Goal: Task Accomplishment & Management: Manage account settings

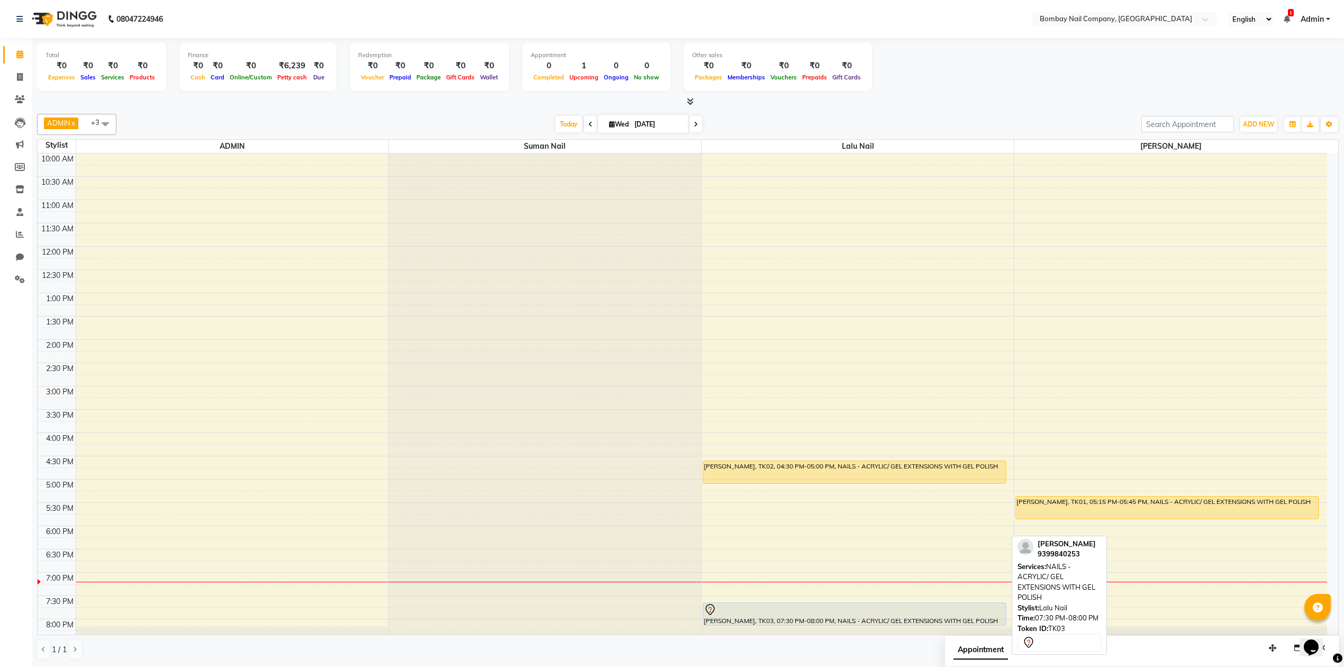
scroll to position [85, 0]
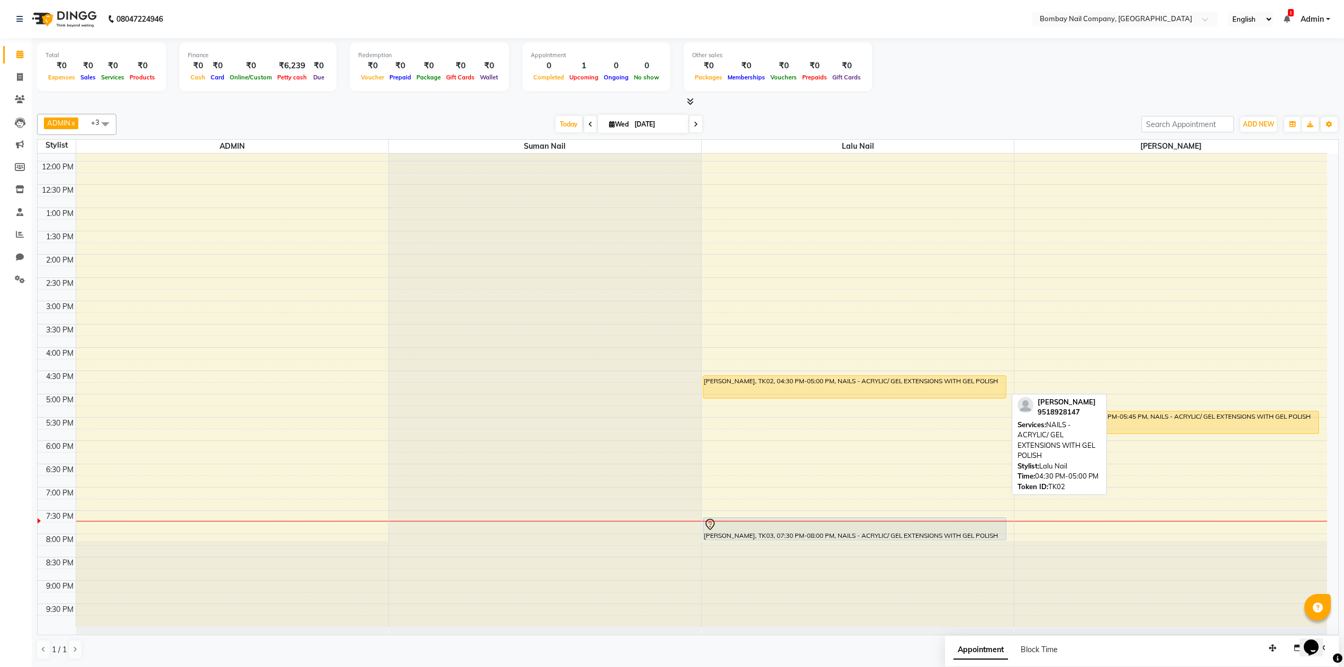
click at [860, 389] on div "RUPAL GULHANE, TK02, 04:30 PM-05:00 PM, NAILS - ACRYLIC/ GEL EXTENSIONS WITH GE…" at bounding box center [854, 387] width 303 height 22
click at [849, 392] on div "RUPAL GULHANE, TK02, 04:30 PM-05:00 PM, NAILS - ACRYLIC/ GEL EXTENSIONS WITH GE…" at bounding box center [854, 387] width 303 height 22
select select "1"
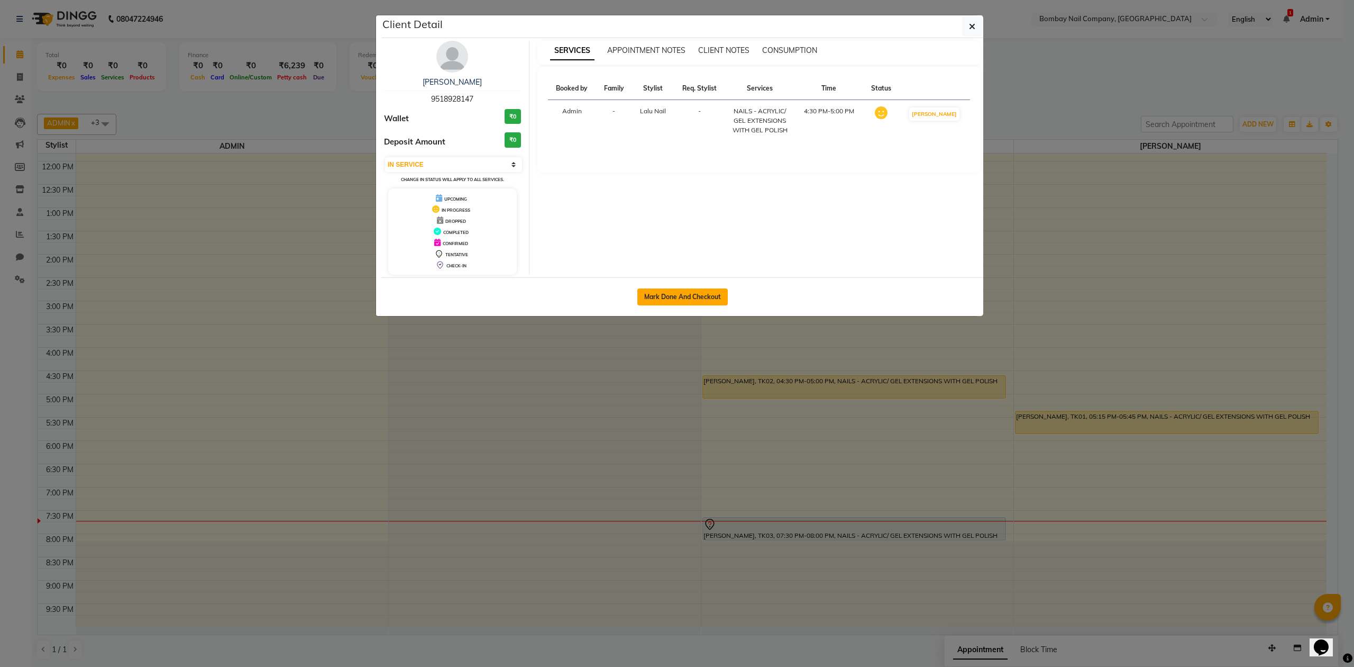
click at [711, 297] on button "Mark Done And Checkout" at bounding box center [683, 296] width 90 height 17
select select "service"
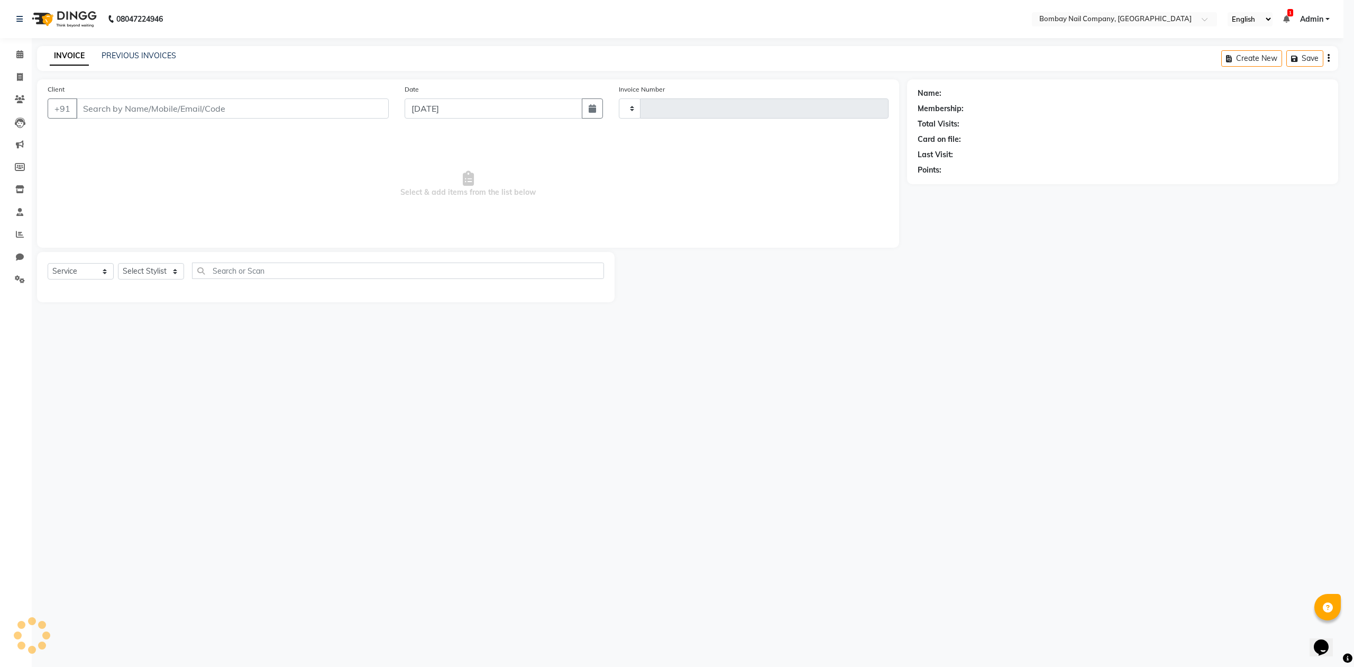
type input "0009"
select select "3"
select select "8782"
type input "9518928147"
select select "90118"
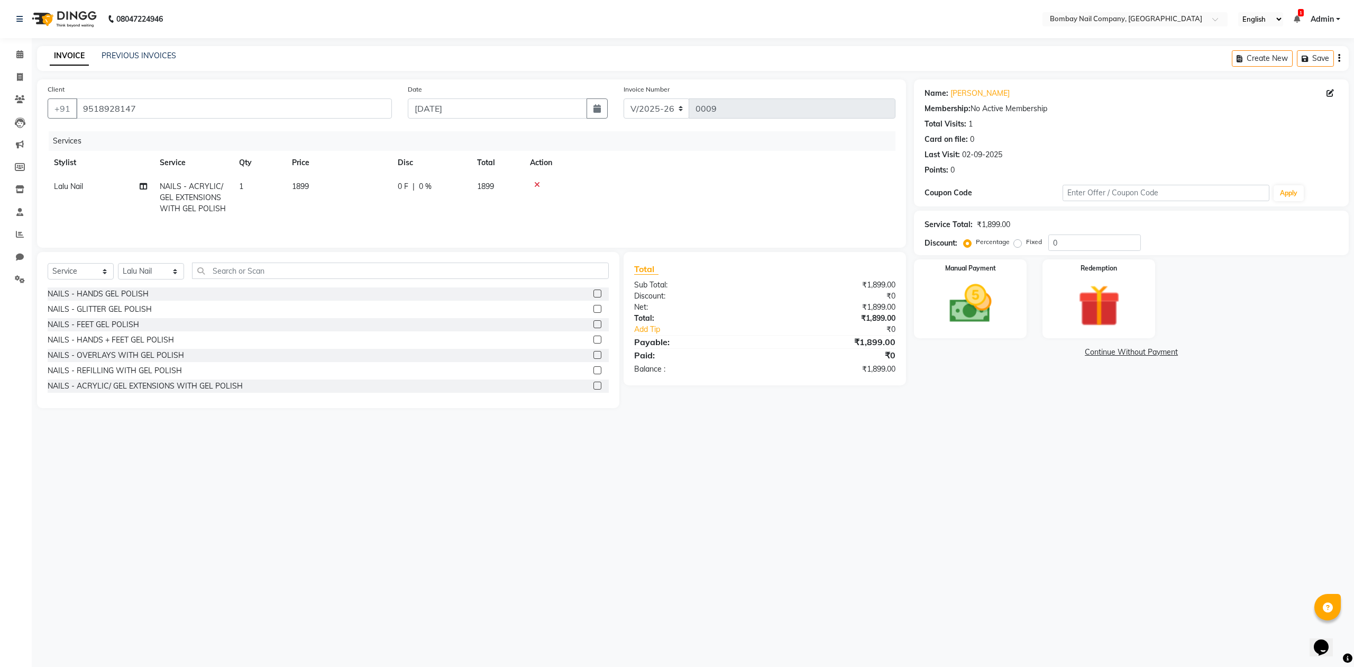
click at [303, 185] on span "1899" at bounding box center [300, 186] width 17 height 10
select select "90118"
click at [352, 188] on input "1899" at bounding box center [388, 189] width 93 height 16
type input "1300"
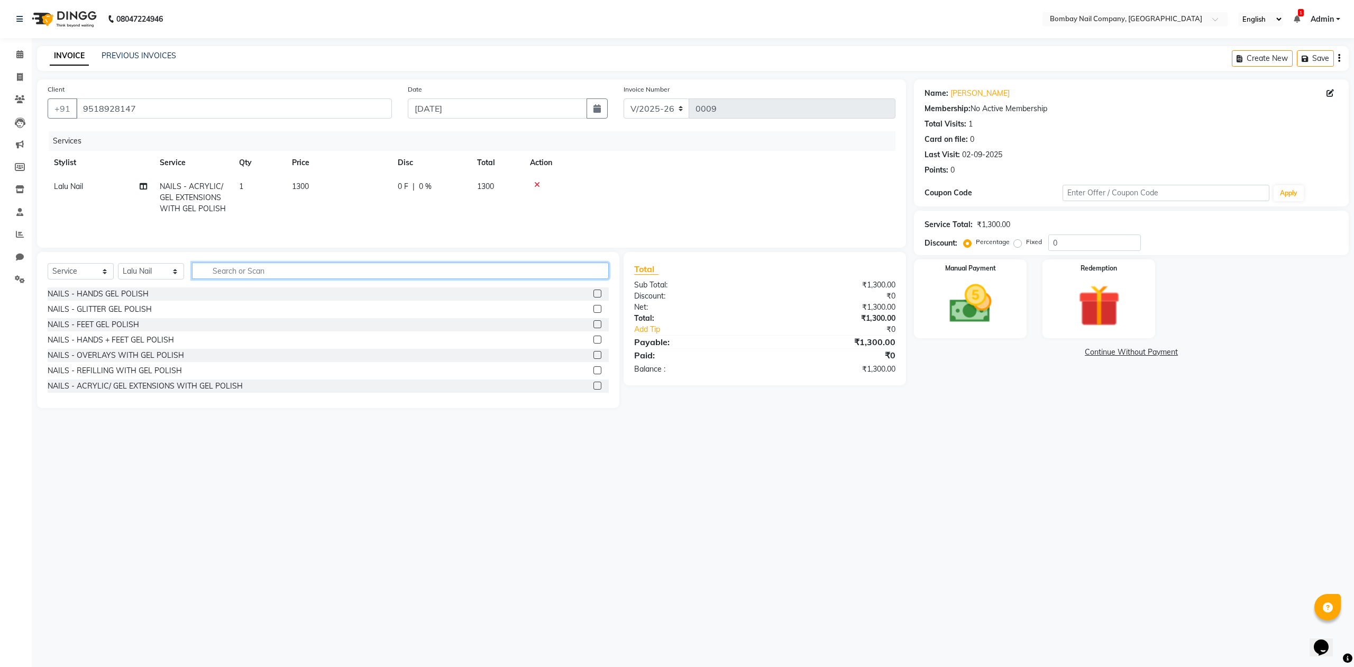
click at [240, 286] on div "Select Service Product Membership Package Voucher Prepaid Gift Card Select Styl…" at bounding box center [328, 274] width 561 height 25
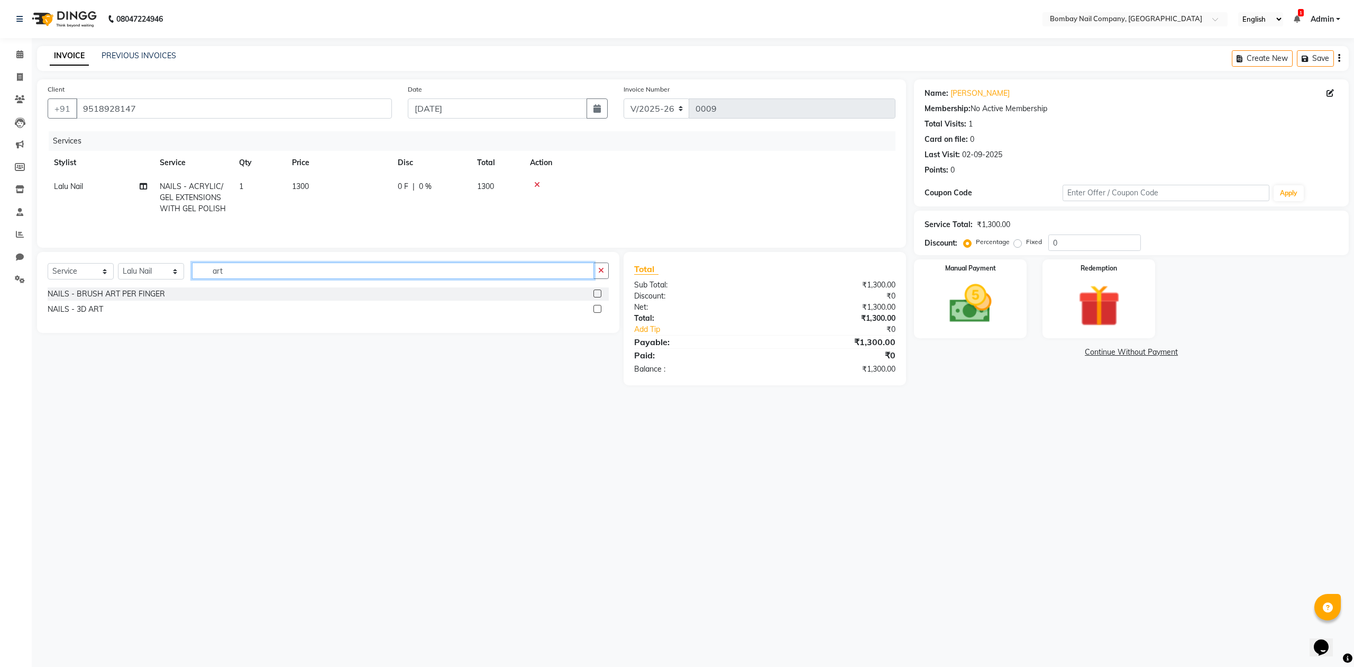
type input "art"
click at [597, 310] on label at bounding box center [598, 309] width 8 height 8
click at [597, 310] on input "checkbox" at bounding box center [597, 309] width 7 height 7
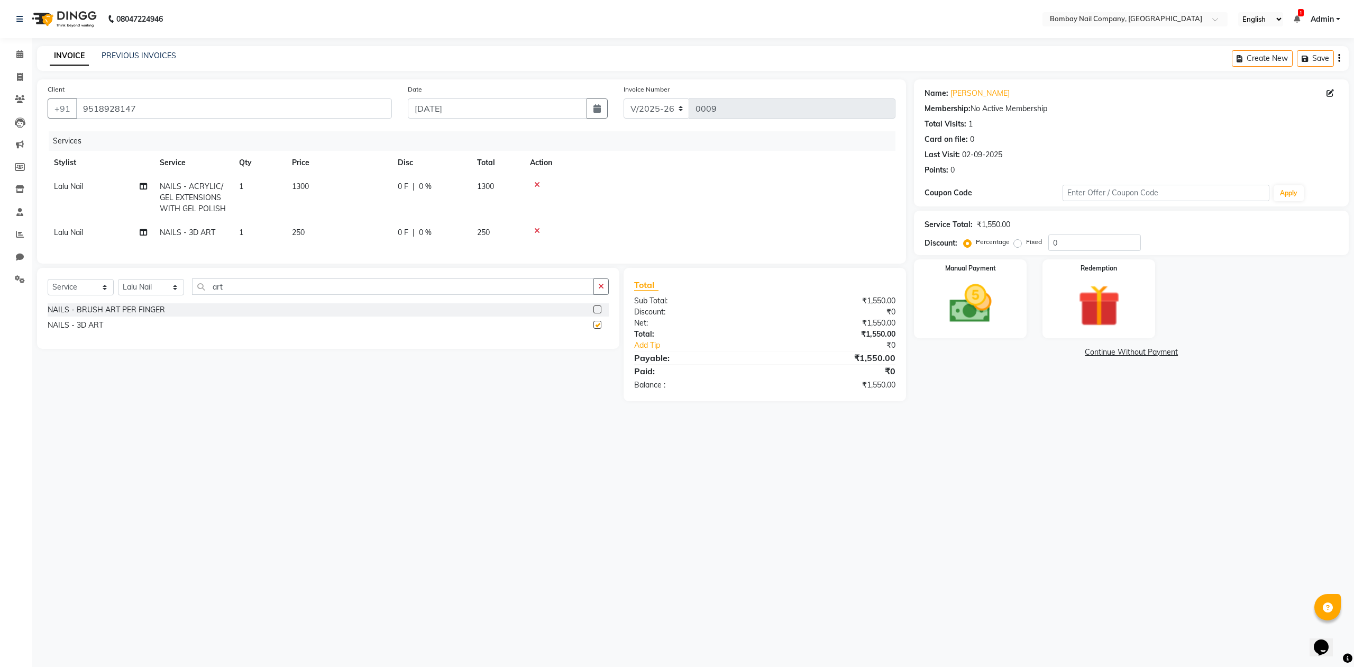
checkbox input "false"
click at [254, 231] on td "1" at bounding box center [259, 233] width 53 height 24
select select "90118"
drag, startPoint x: 305, startPoint y: 224, endPoint x: 293, endPoint y: 221, distance: 12.7
click at [293, 221] on input "1" at bounding box center [309, 224] width 40 height 16
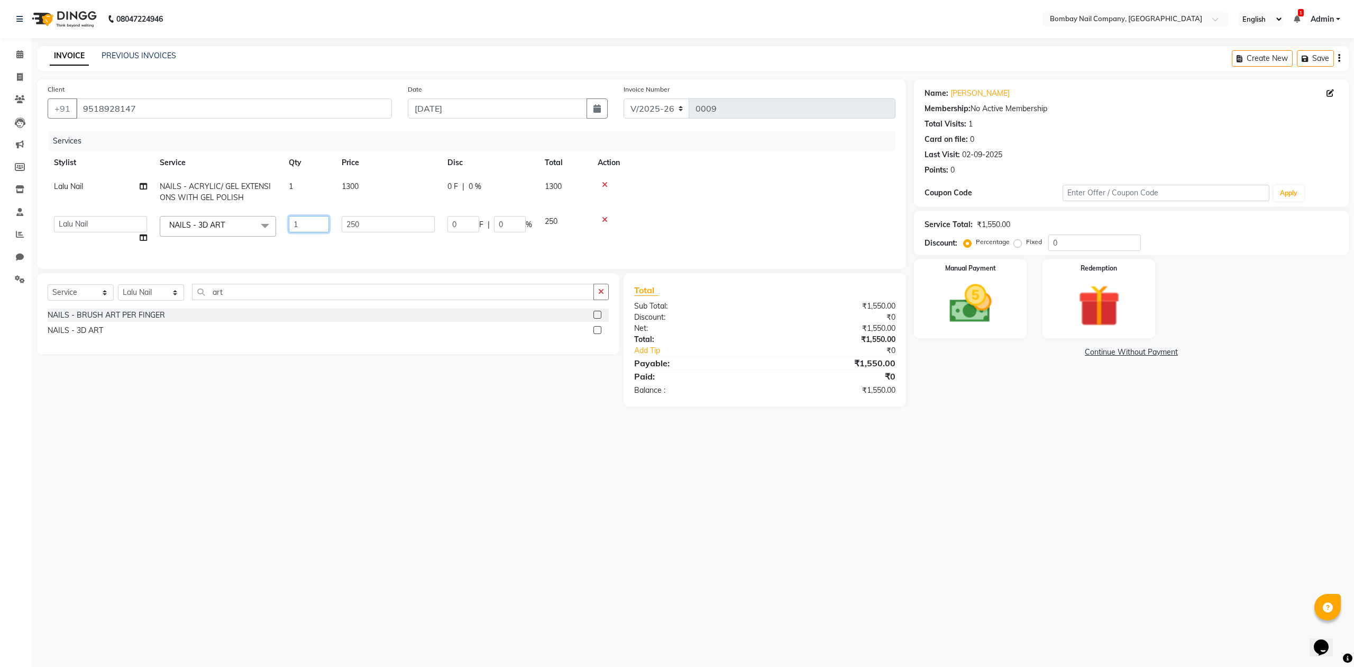
type input "2"
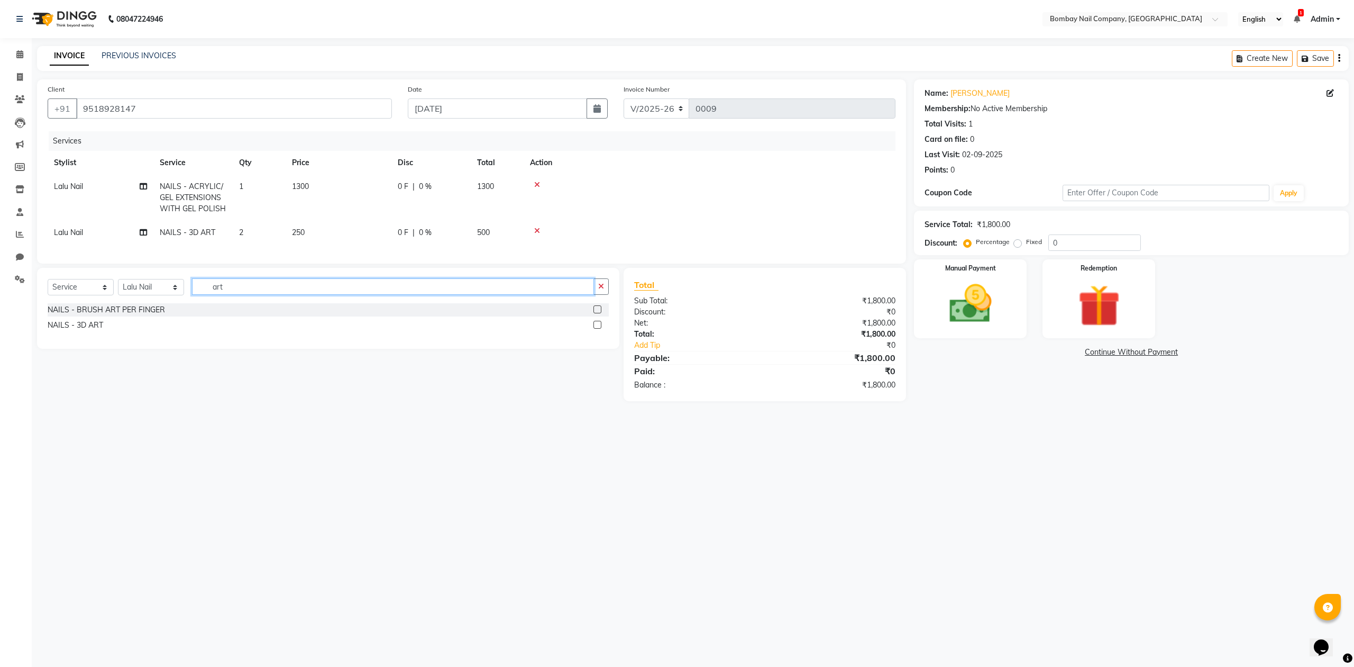
click at [241, 295] on input "art" at bounding box center [393, 286] width 402 height 16
type input "a"
type input "cat"
click at [599, 313] on label at bounding box center [598, 309] width 8 height 8
click at [599, 313] on input "checkbox" at bounding box center [597, 309] width 7 height 7
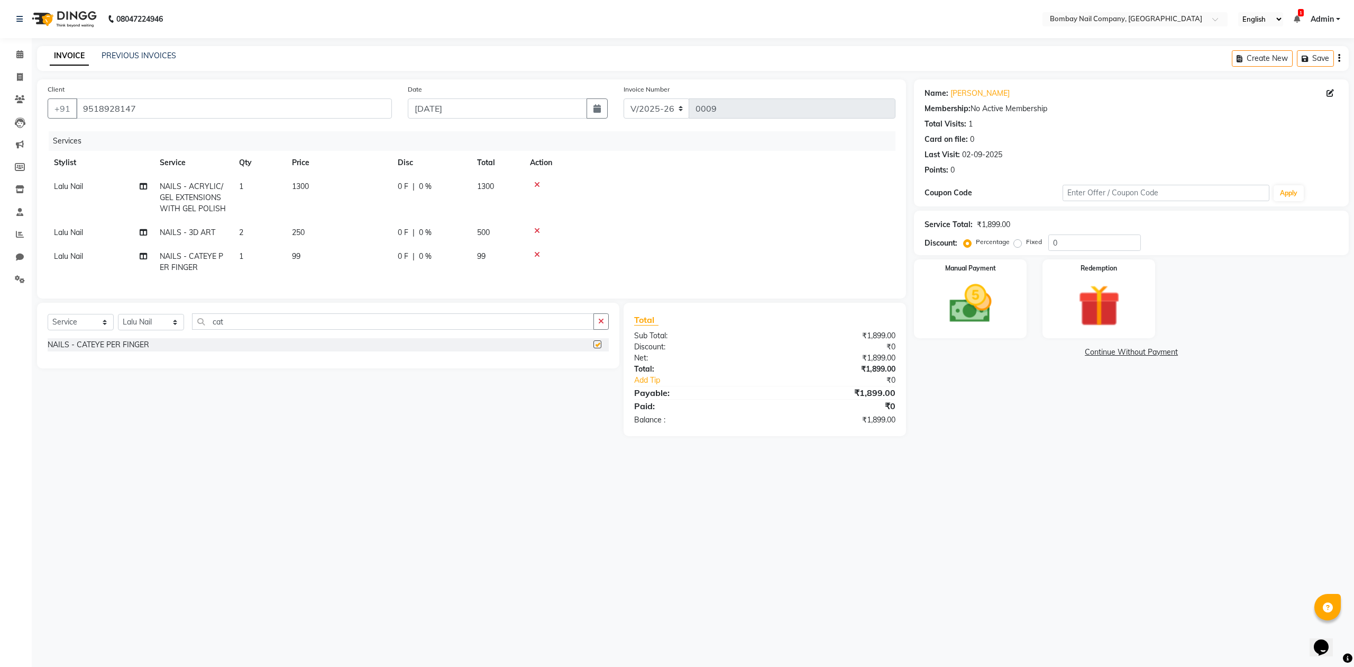
checkbox input "false"
click at [248, 249] on td "1" at bounding box center [259, 261] width 53 height 35
select select "90118"
drag, startPoint x: 297, startPoint y: 248, endPoint x: 288, endPoint y: 246, distance: 9.8
click at [288, 246] on td "1" at bounding box center [309, 255] width 53 height 45
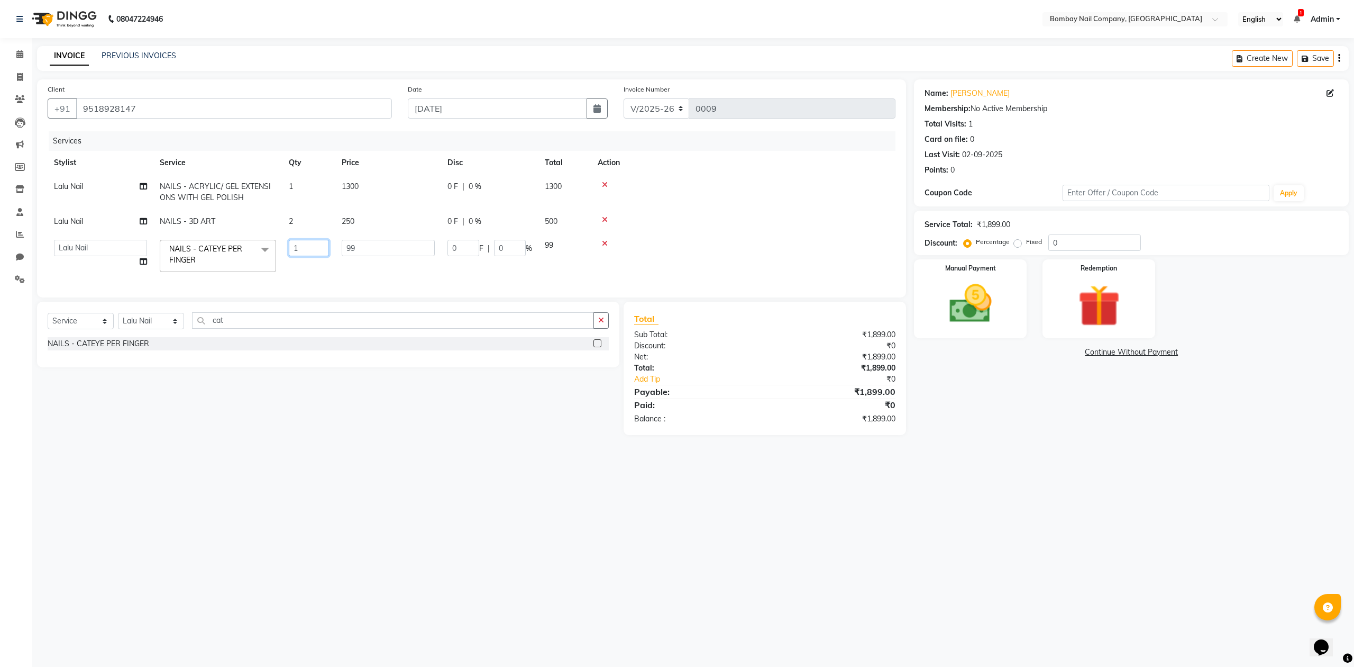
type input "4"
click at [684, 221] on td at bounding box center [710, 233] width 372 height 24
click at [485, 254] on span "396" at bounding box center [483, 256] width 13 height 10
select select "90118"
click at [350, 249] on input "99" at bounding box center [388, 248] width 93 height 16
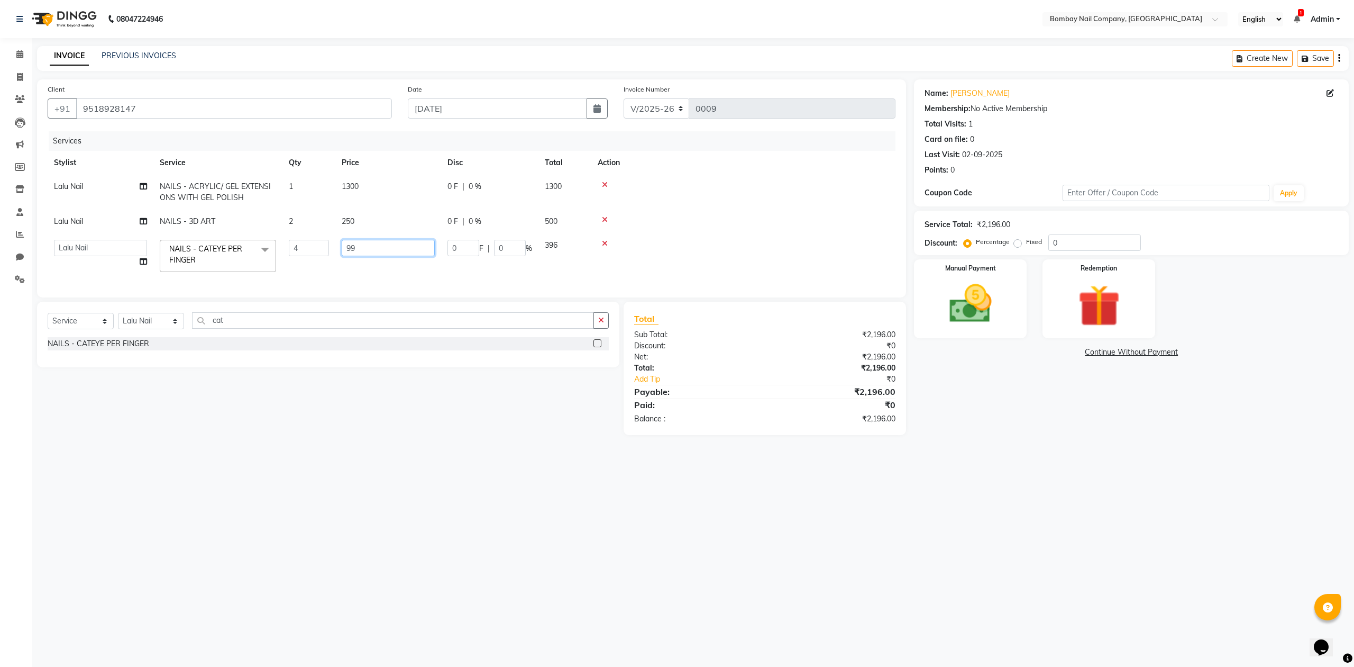
click at [350, 249] on input "99" at bounding box center [388, 248] width 93 height 16
type input "100"
click at [771, 229] on td at bounding box center [710, 233] width 372 height 24
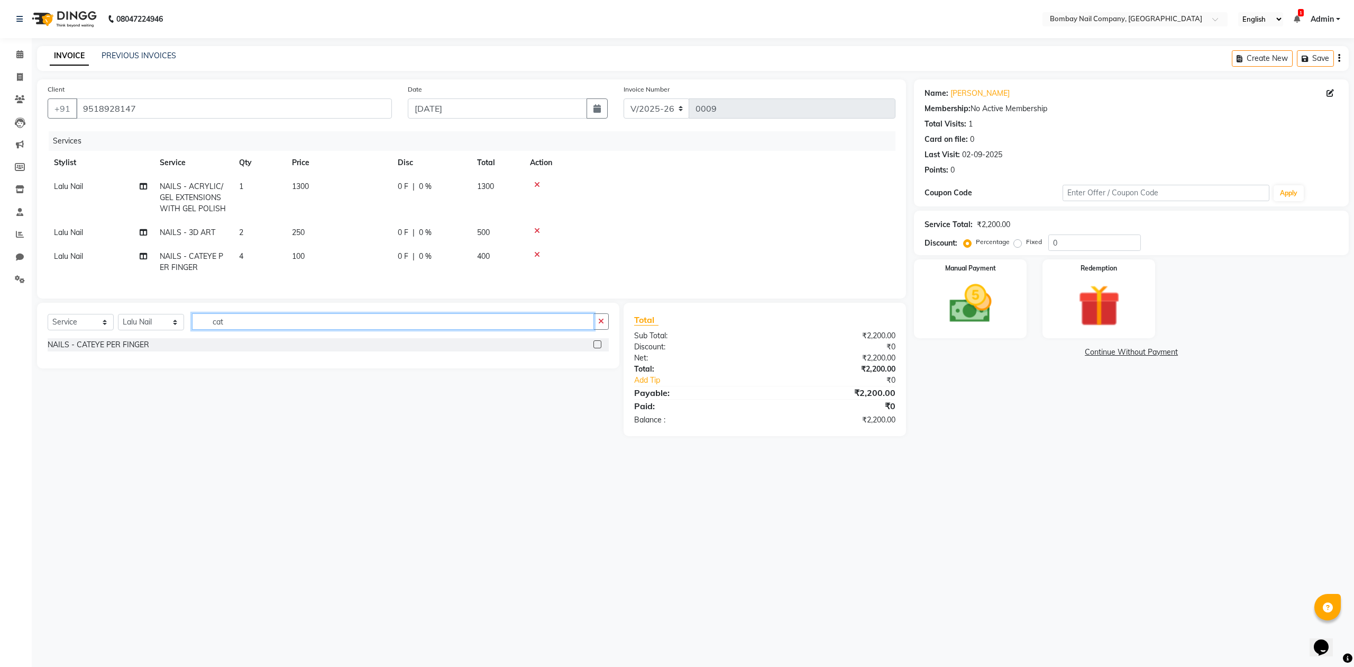
drag, startPoint x: 247, startPoint y: 335, endPoint x: 199, endPoint y: 350, distance: 49.7
click at [199, 350] on div "Select Service Product Membership Package Voucher Prepaid Gift Card Select Styl…" at bounding box center [328, 336] width 583 height 66
click at [242, 232] on span "2" at bounding box center [241, 233] width 4 height 10
select select "90118"
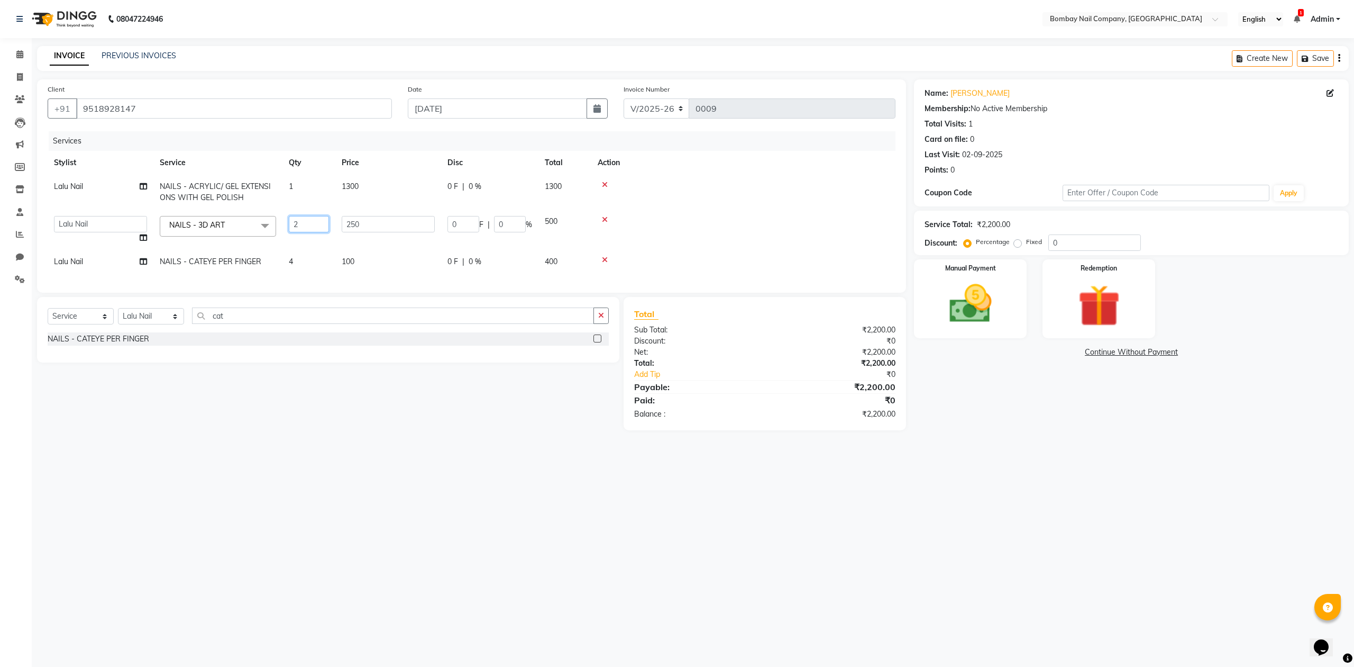
drag, startPoint x: 305, startPoint y: 222, endPoint x: 289, endPoint y: 230, distance: 18.0
click at [289, 230] on input "2" at bounding box center [309, 224] width 40 height 16
type input "4"
click at [698, 223] on td at bounding box center [744, 230] width 304 height 40
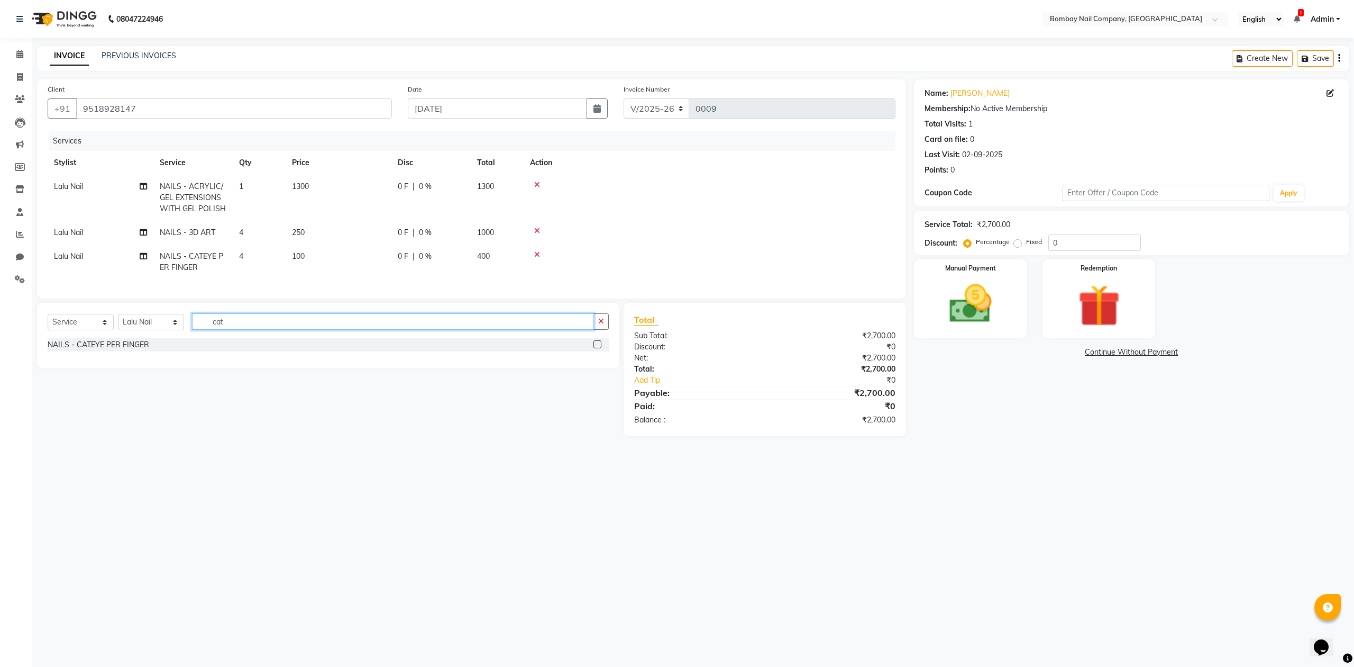
drag, startPoint x: 232, startPoint y: 330, endPoint x: 210, endPoint y: 331, distance: 21.7
click at [210, 330] on input "cat" at bounding box center [393, 321] width 402 height 16
type input "gli"
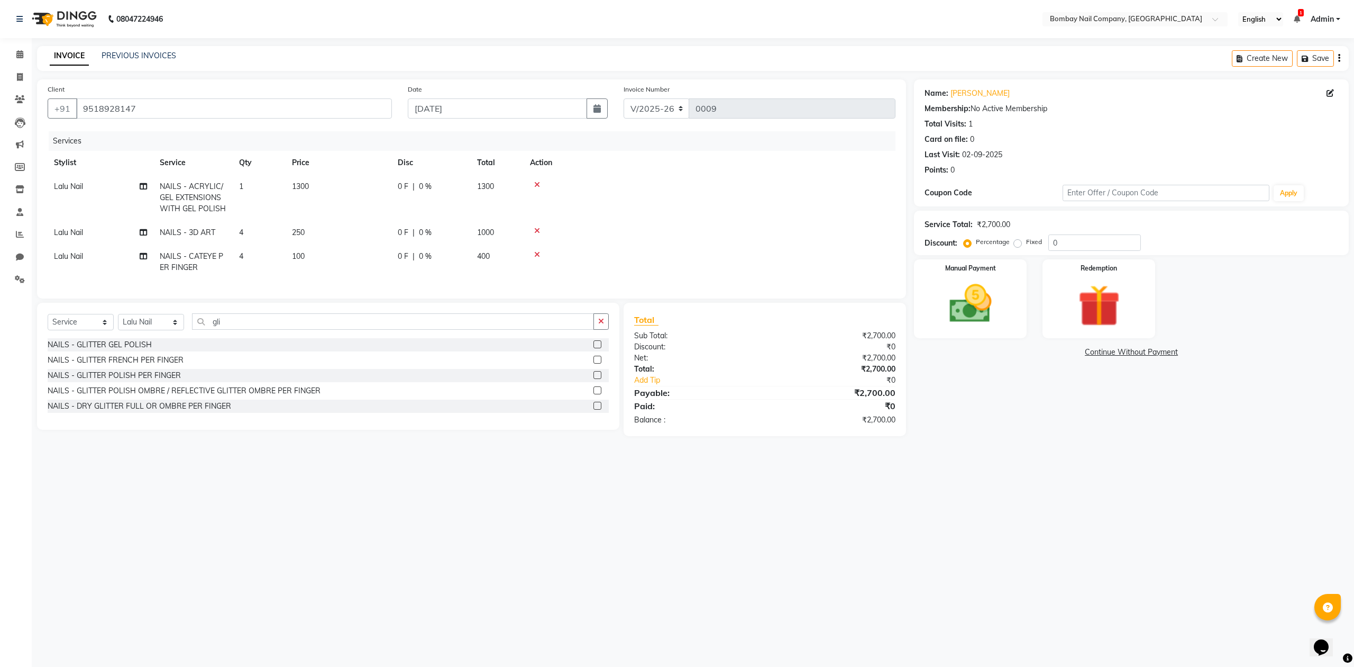
click at [594, 348] on label at bounding box center [598, 344] width 8 height 8
click at [594, 348] on input "checkbox" at bounding box center [597, 344] width 7 height 7
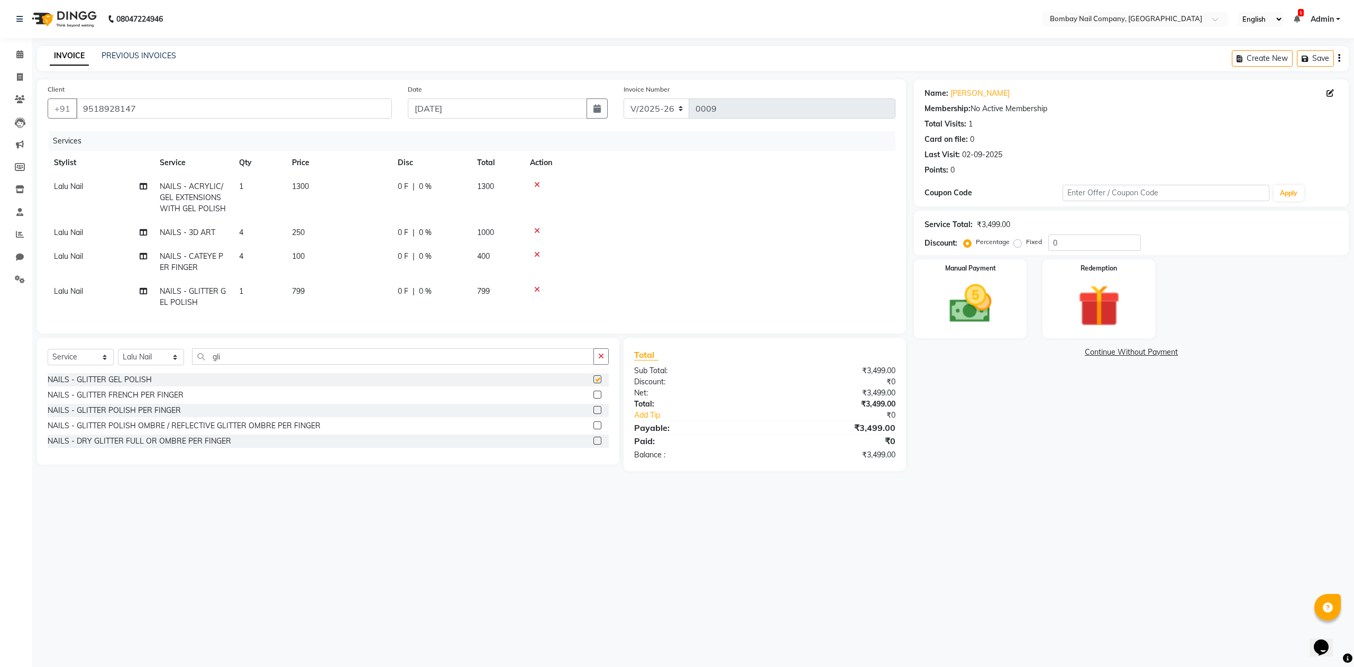
checkbox input "false"
click at [539, 288] on icon at bounding box center [537, 289] width 6 height 7
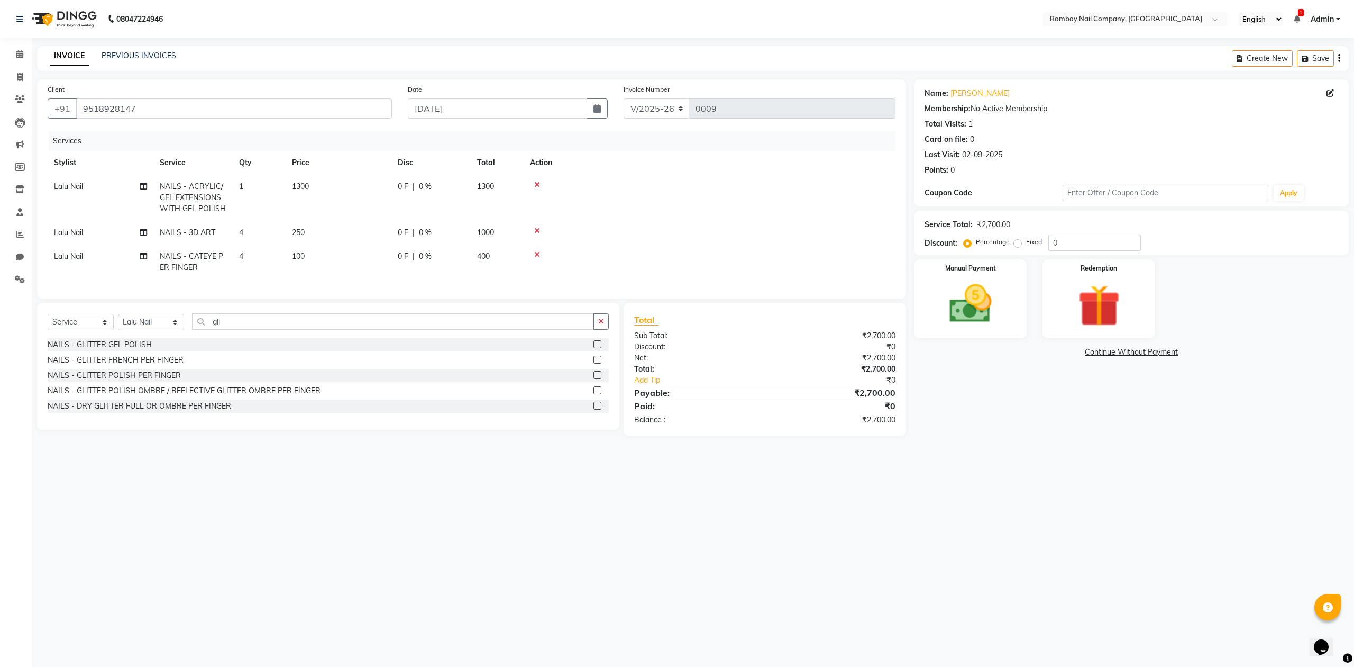
click at [598, 379] on label at bounding box center [598, 375] width 8 height 8
click at [598, 379] on input "checkbox" at bounding box center [597, 375] width 7 height 7
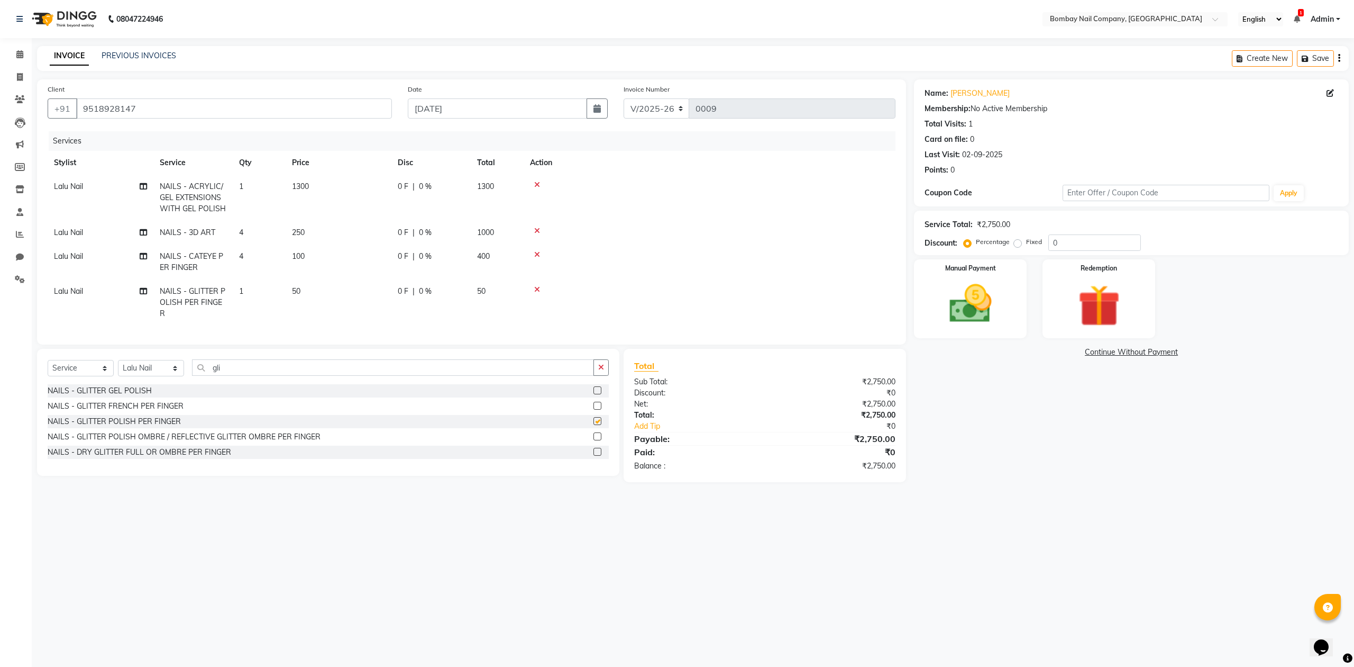
checkbox input "false"
click at [286, 288] on td "50" at bounding box center [339, 302] width 106 height 46
select select "90118"
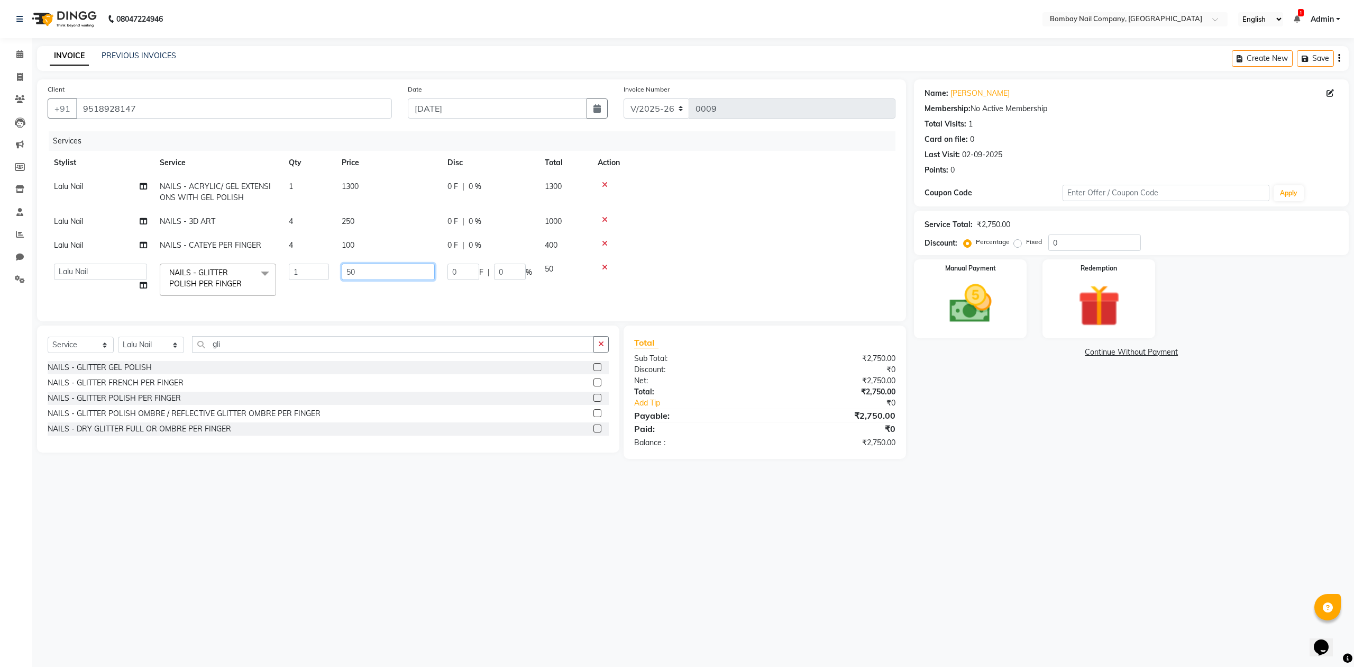
drag, startPoint x: 356, startPoint y: 270, endPoint x: 329, endPoint y: 276, distance: 27.6
click at [329, 276] on tr "ADMIN Lalu Nail Sanjay Nail SANSKRUTI Suman Nail NAILS - GLITTER POLISH PER FIN…" at bounding box center [472, 279] width 848 height 45
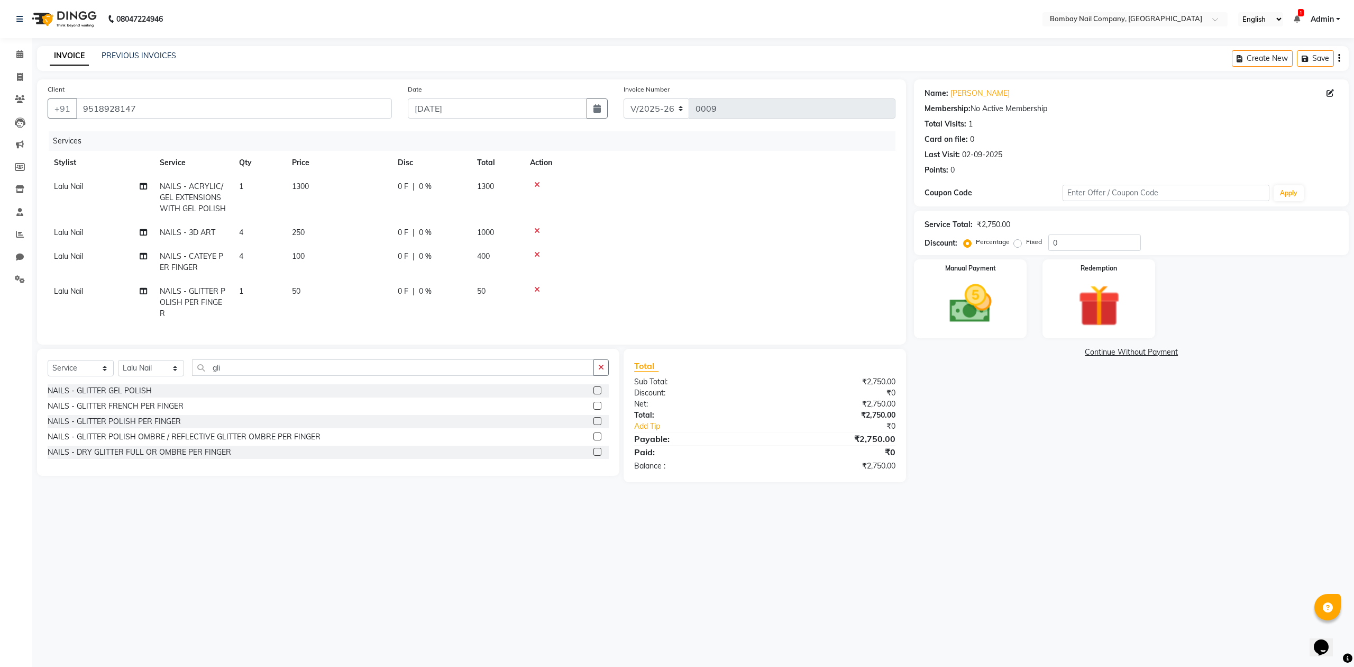
drag, startPoint x: 305, startPoint y: 273, endPoint x: 280, endPoint y: 278, distance: 25.4
click at [278, 293] on td "1" at bounding box center [259, 302] width 53 height 46
select select "90118"
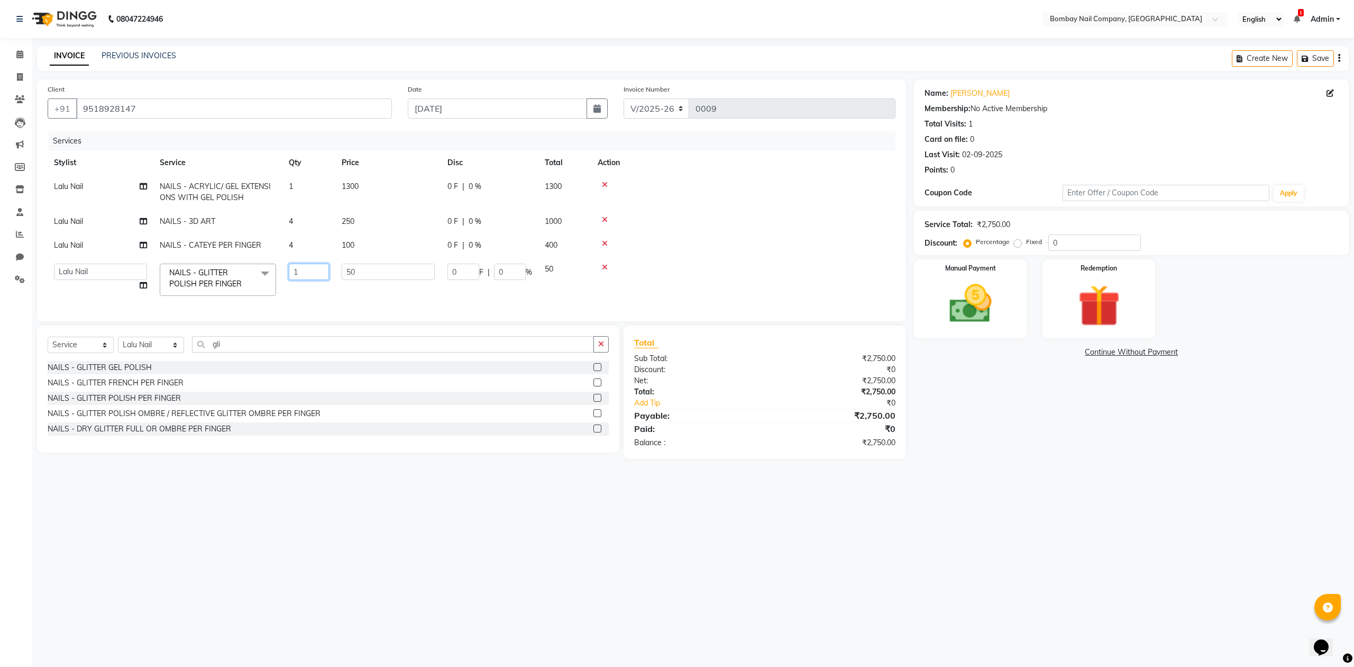
click at [293, 274] on input "1" at bounding box center [309, 271] width 40 height 16
type input "2"
click at [779, 225] on td at bounding box center [744, 222] width 304 height 24
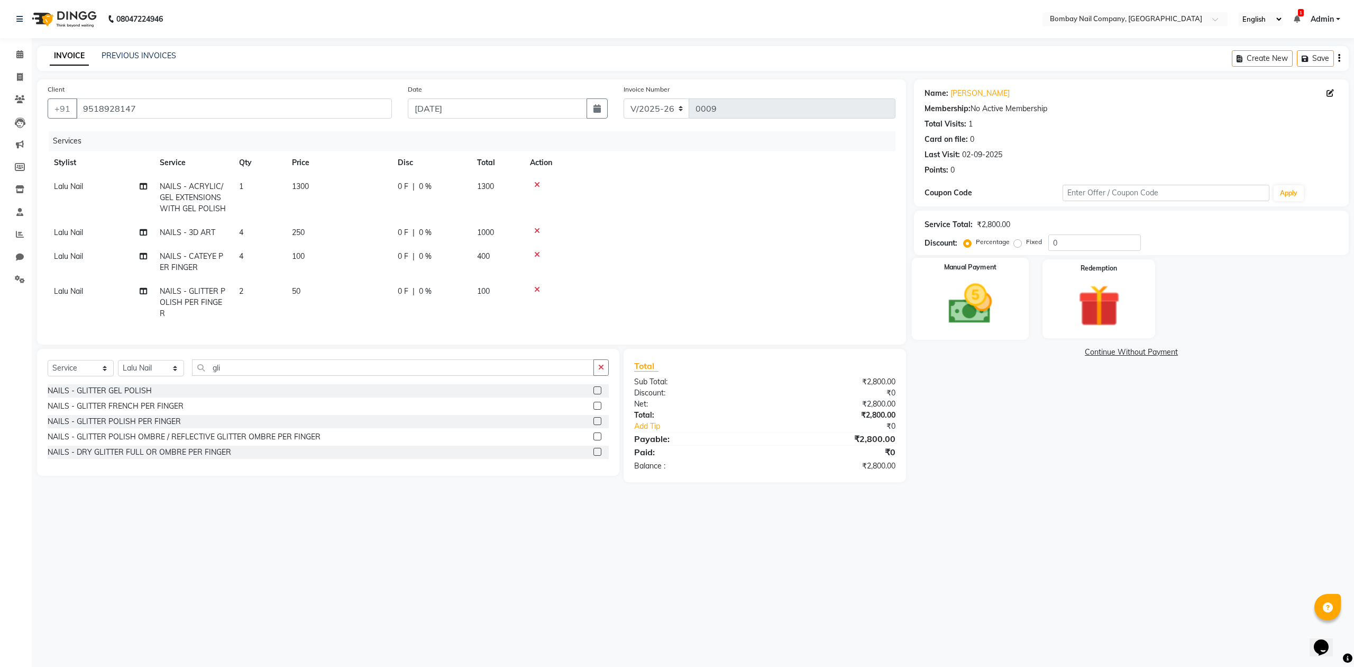
click at [968, 310] on img at bounding box center [970, 304] width 71 height 51
click at [1054, 351] on span "ONLINE" at bounding box center [1053, 353] width 28 height 12
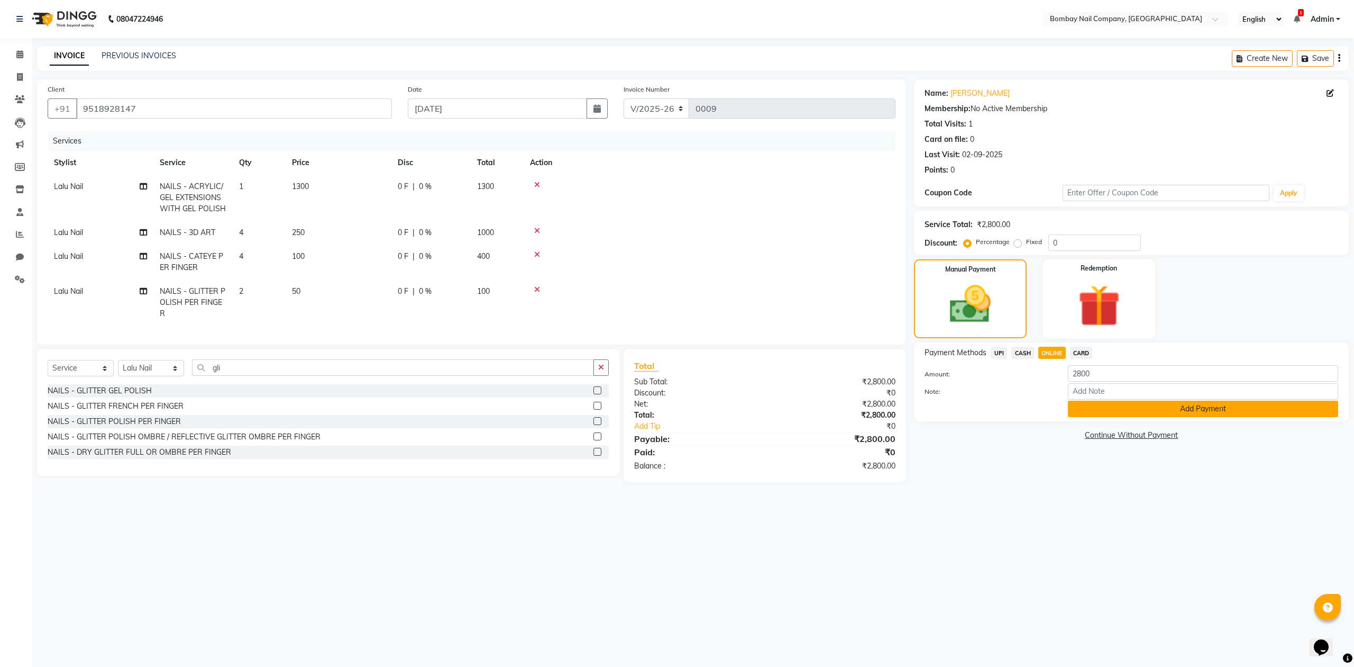
click at [1103, 412] on button "Add Payment" at bounding box center [1203, 409] width 270 height 16
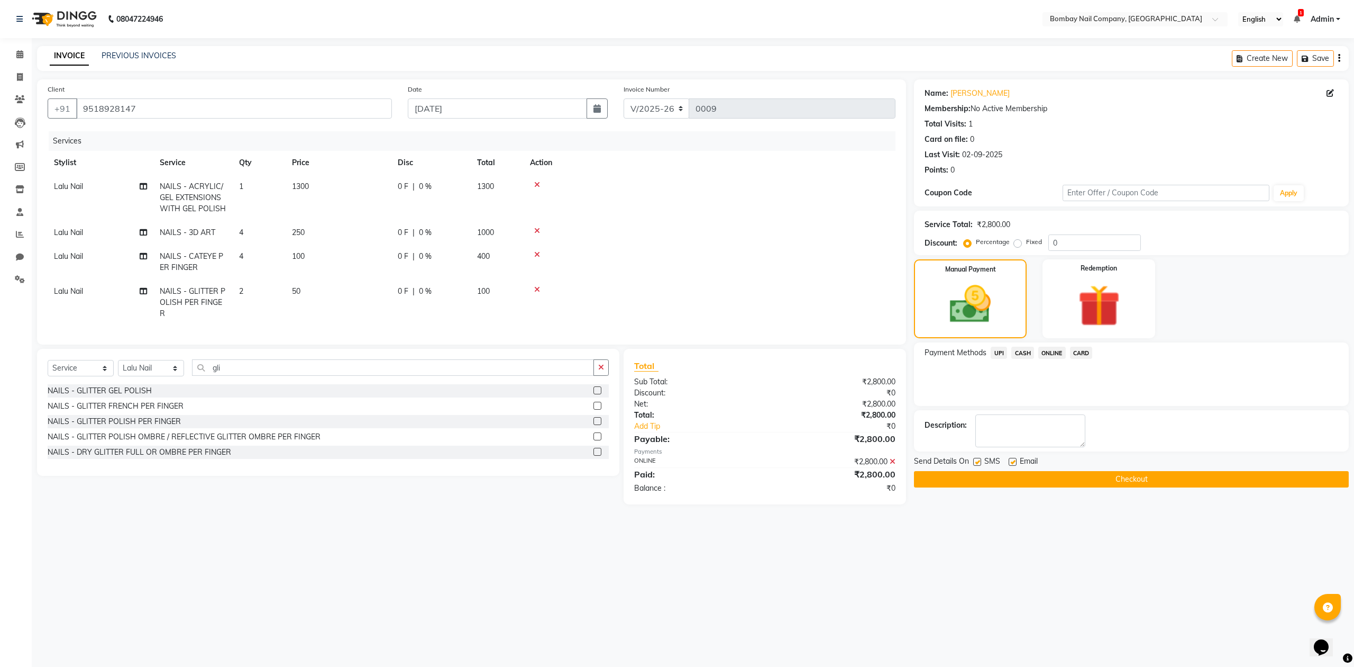
click at [1102, 481] on button "Checkout" at bounding box center [1131, 479] width 435 height 16
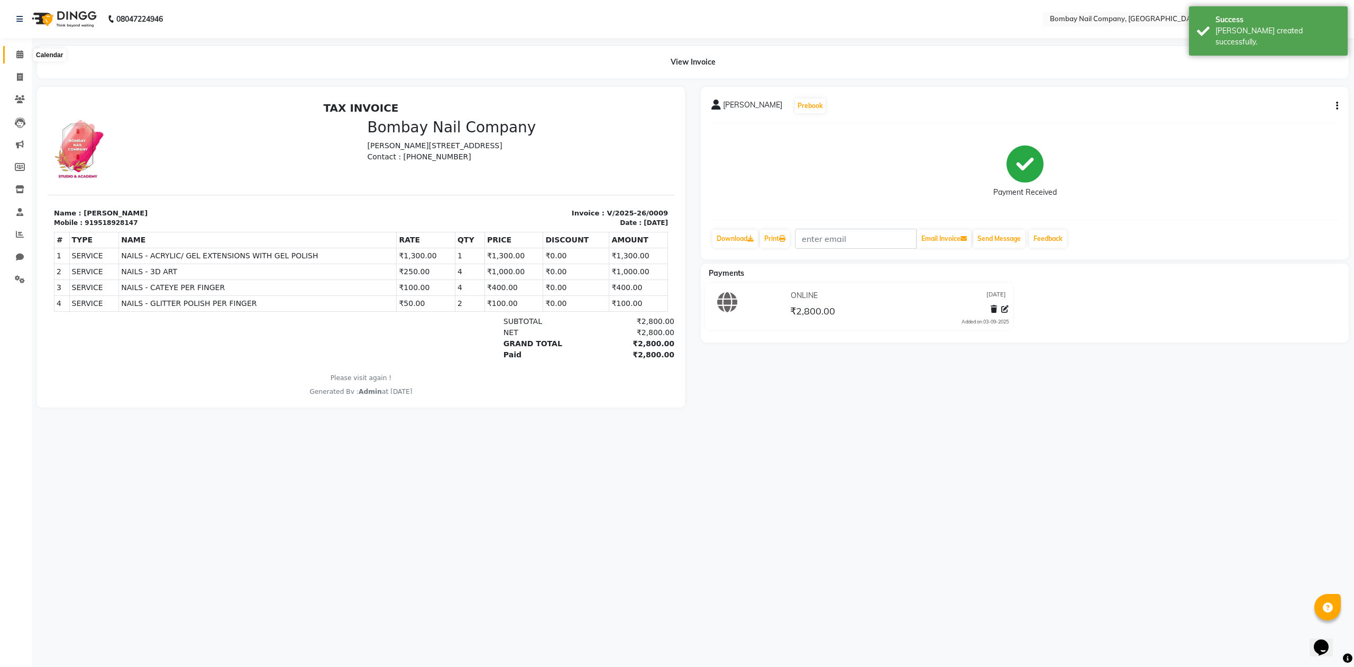
click at [13, 51] on span at bounding box center [20, 55] width 19 height 12
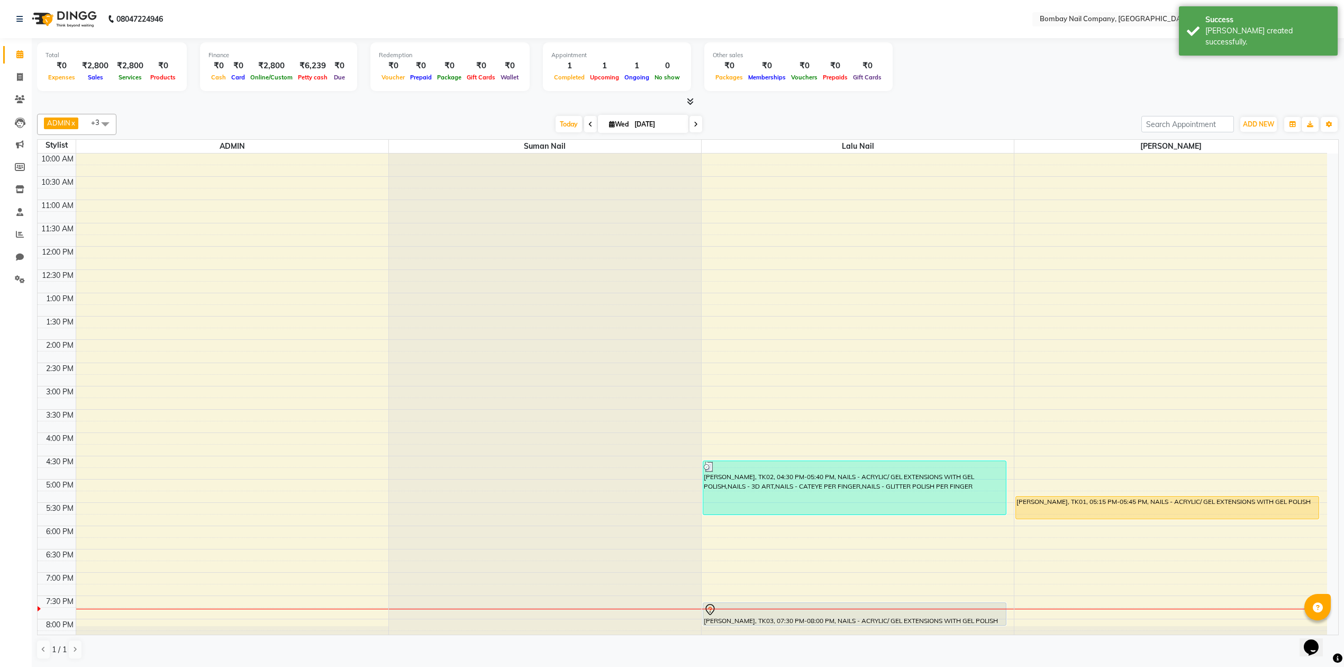
click at [774, 115] on div "ADMIN x Sanjay Nail x Suman Nail x Lalu Nail x +3 Select All ADMIN Suman Nail L…" at bounding box center [688, 124] width 1302 height 21
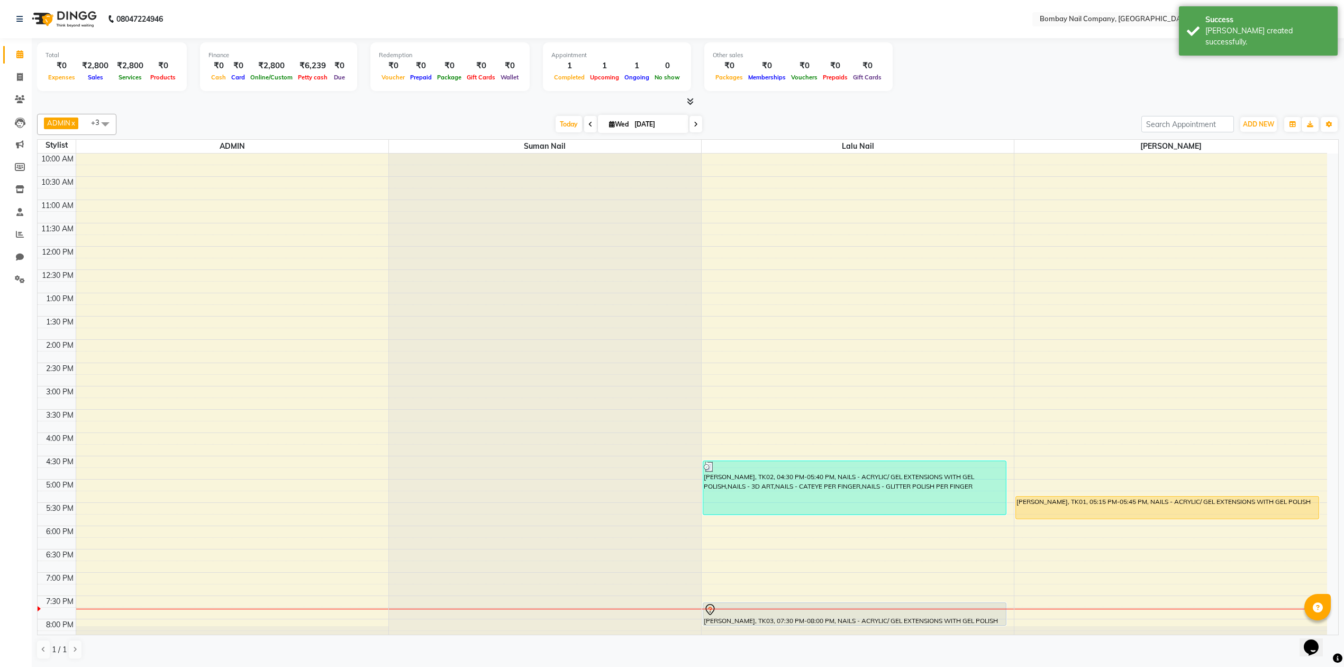
click at [774, 115] on div "ADMIN x Sanjay Nail x Suman Nail x Lalu Nail x +3 Select All ADMIN Suman Nail L…" at bounding box center [688, 124] width 1302 height 21
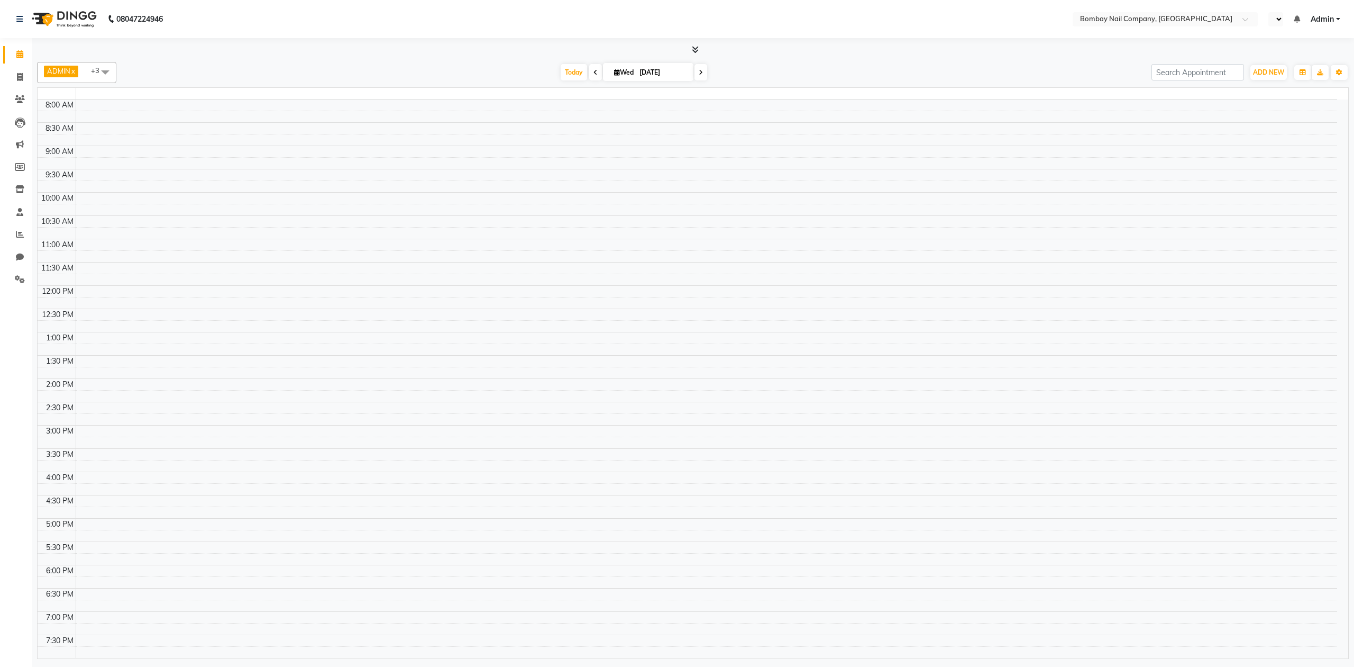
select select "en"
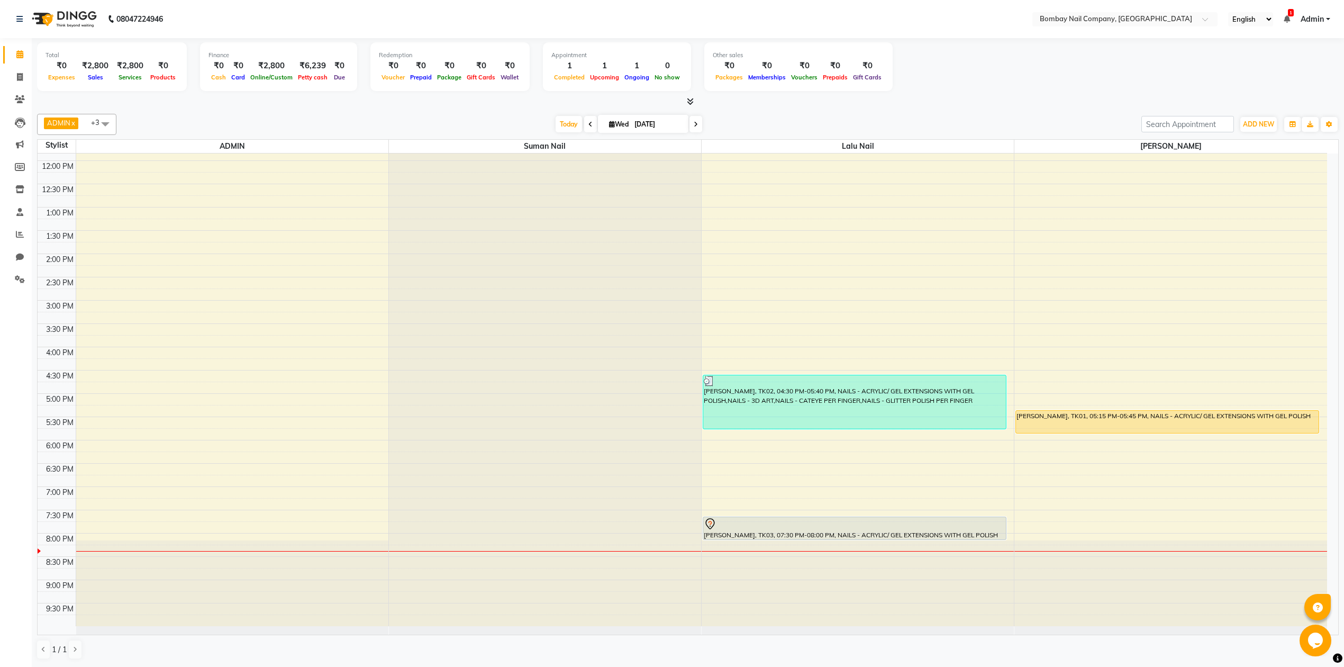
click at [654, 125] on input "[DATE]" at bounding box center [657, 124] width 53 height 16
select select "9"
select select "2025"
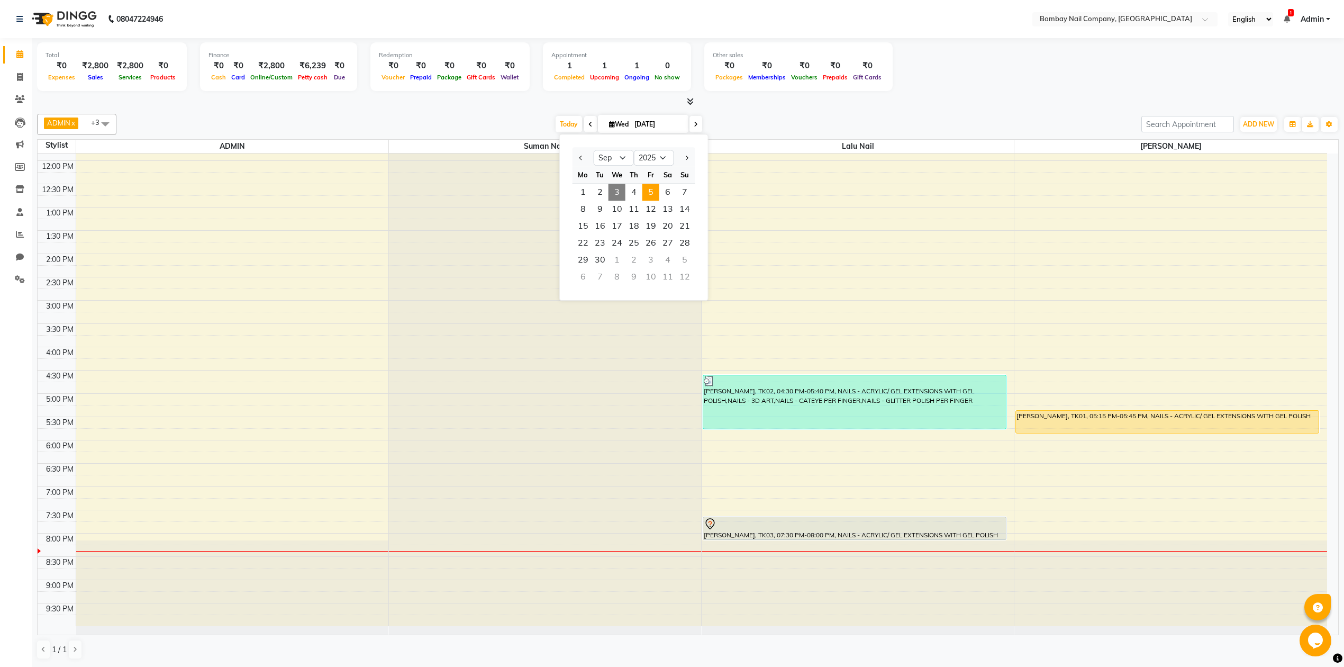
click at [655, 192] on span "5" at bounding box center [650, 192] width 17 height 17
type input "05-09-2025"
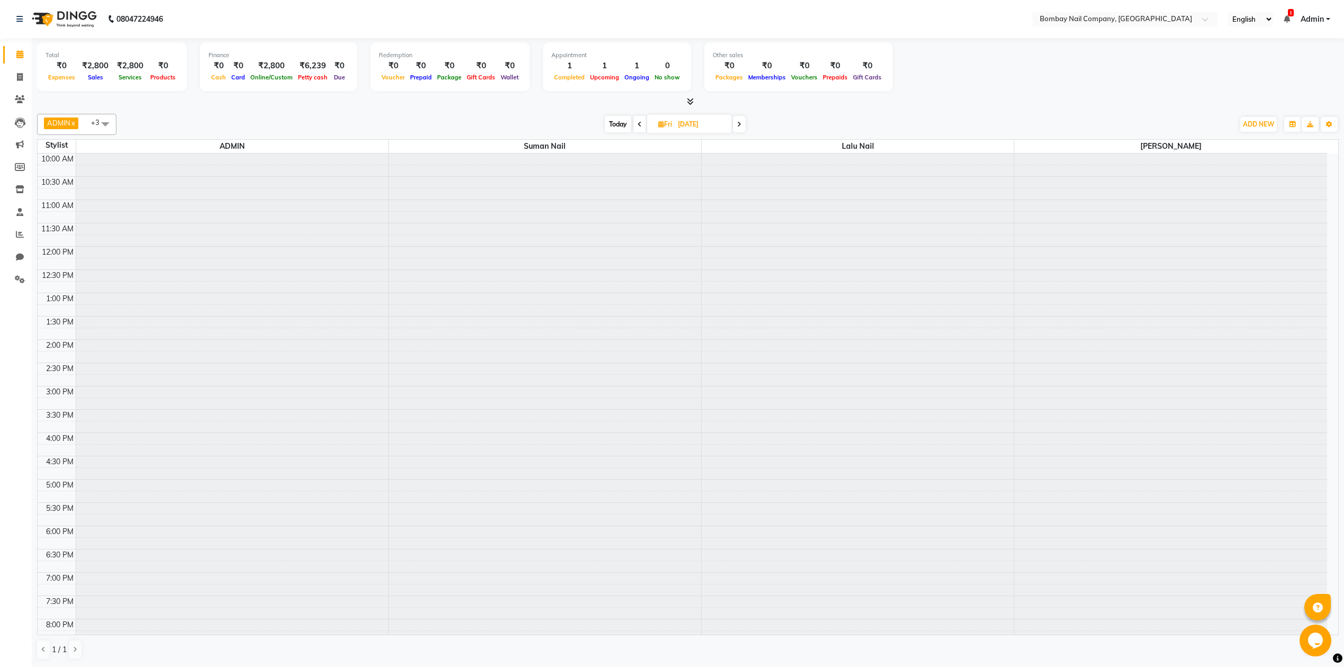
scroll to position [86, 0]
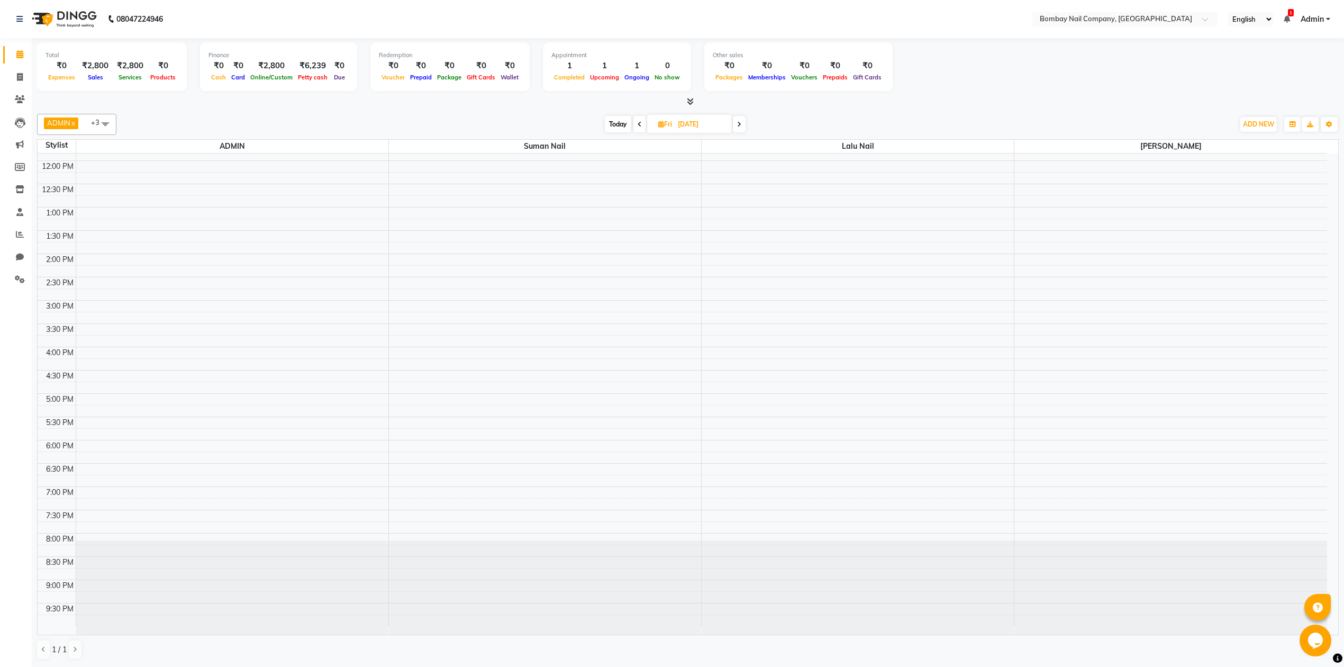
click at [121, 523] on div "10:00 AM 10:30 AM 11:00 AM 11:30 AM 12:00 PM 12:30 PM 1:00 PM 1:30 PM 2:00 PM 2…" at bounding box center [682, 347] width 1289 height 558
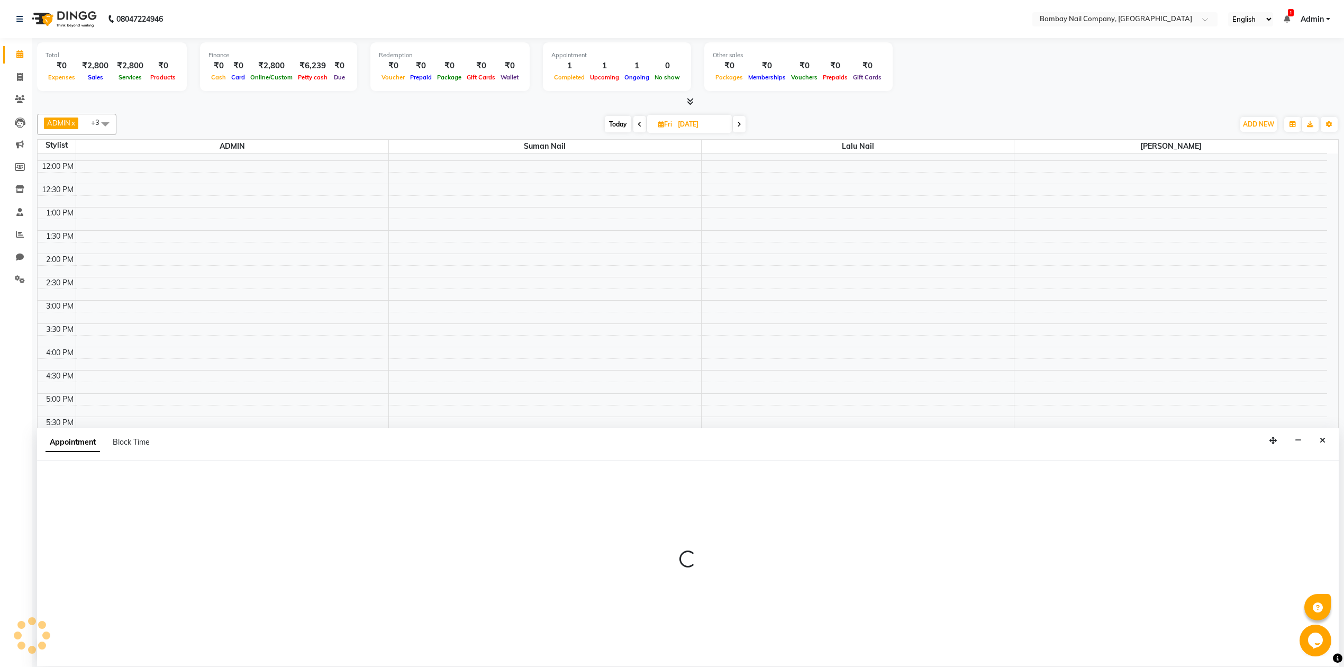
scroll to position [1, 0]
select select "90267"
select select "1170"
select select "tentative"
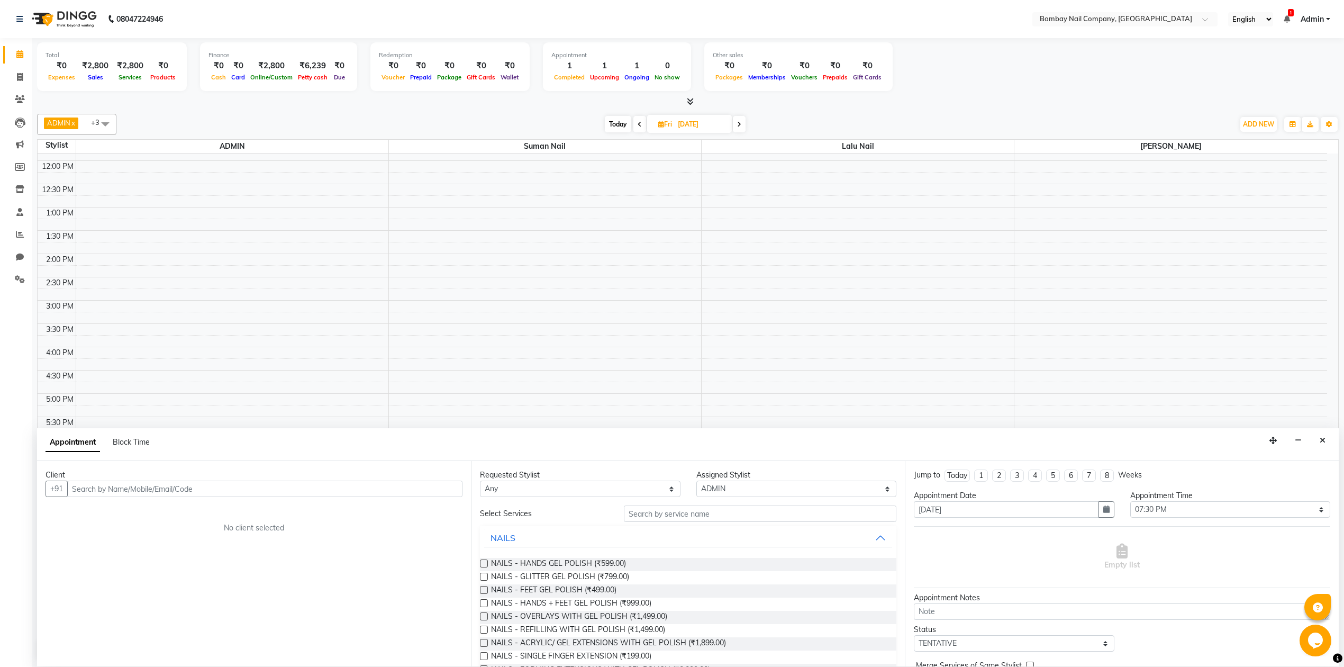
click at [142, 489] on input "text" at bounding box center [264, 488] width 395 height 16
type input "9607097707"
click at [454, 490] on span "Add Client" at bounding box center [440, 489] width 35 height 10
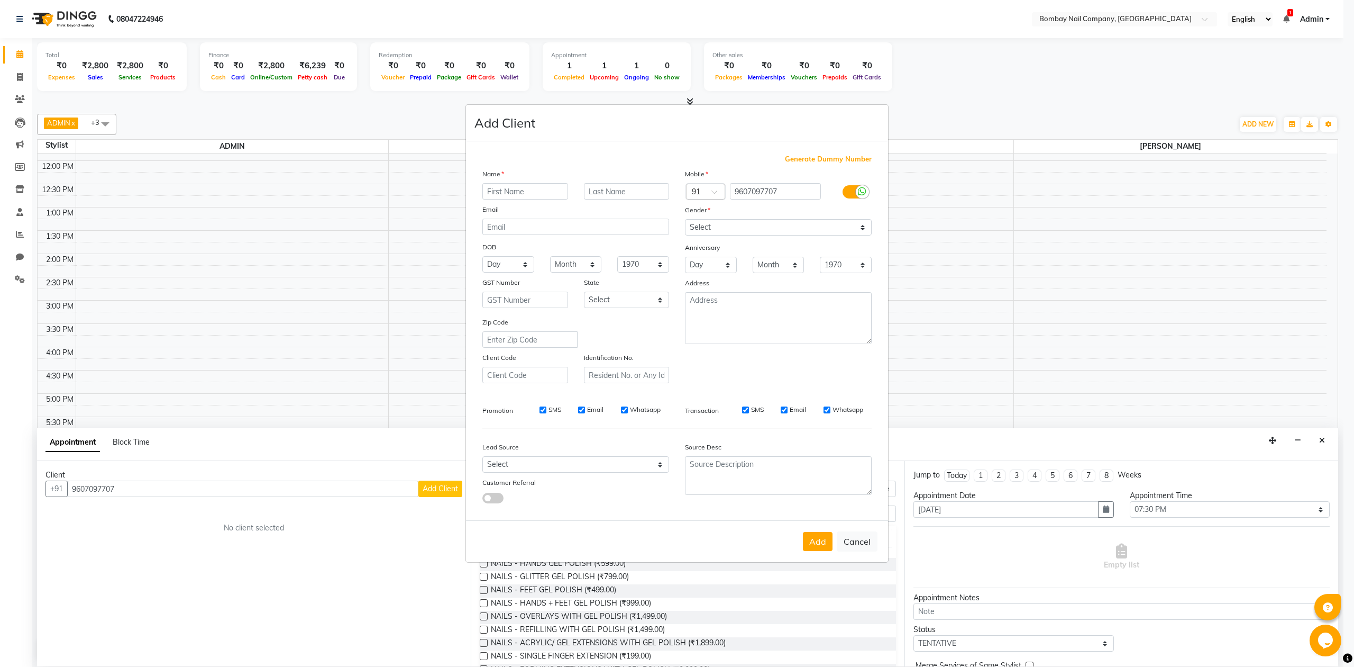
click at [499, 187] on input "text" at bounding box center [526, 191] width 86 height 16
type input "avanti"
click at [616, 187] on input "text" at bounding box center [627, 191] width 86 height 16
type input "shinde"
click at [775, 227] on select "Select Male Female Other Prefer Not To Say" at bounding box center [778, 227] width 187 height 16
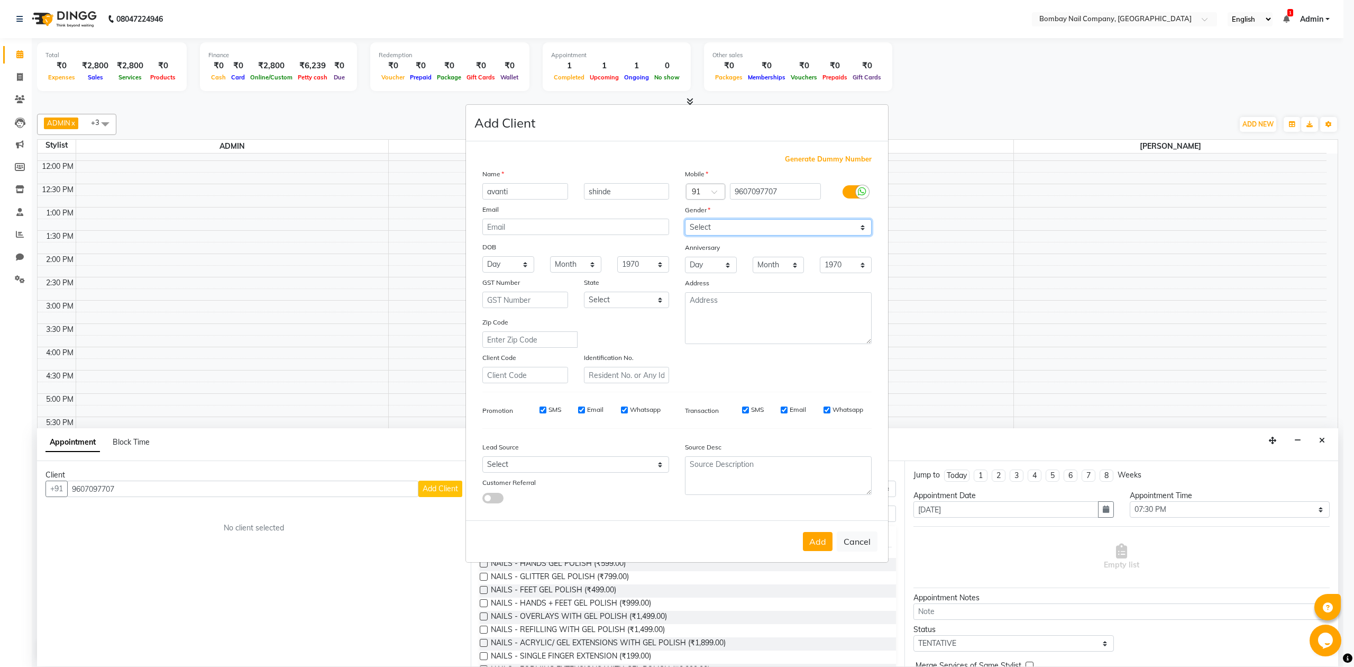
select select "female"
click at [685, 220] on select "Select Male Female Other Prefer Not To Say" at bounding box center [778, 227] width 187 height 16
click at [820, 542] on button "Add" at bounding box center [818, 541] width 30 height 19
select select
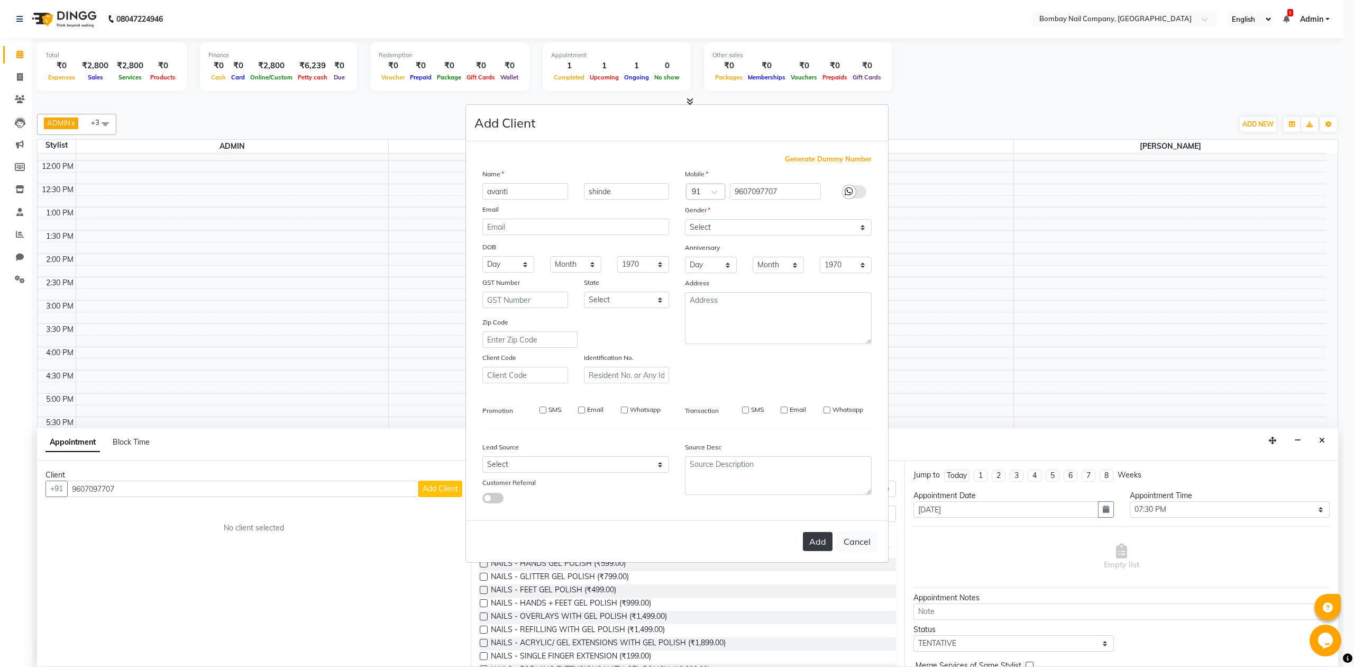
select select
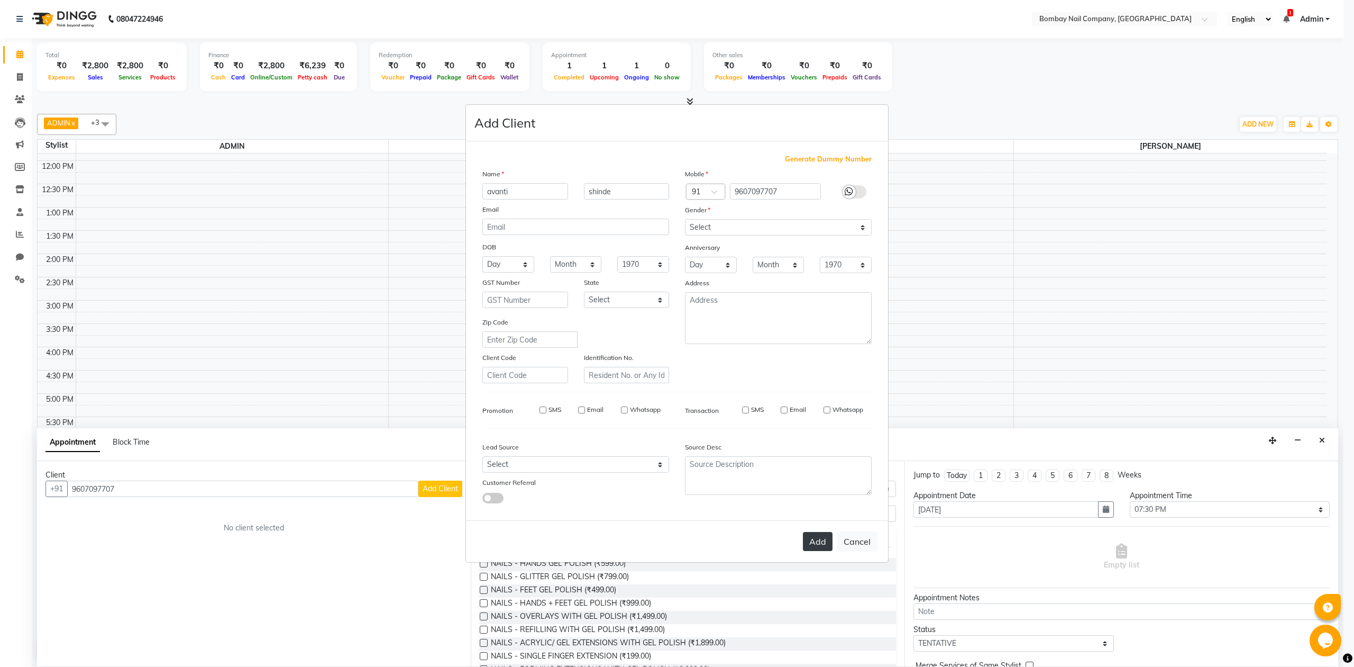
checkbox input "false"
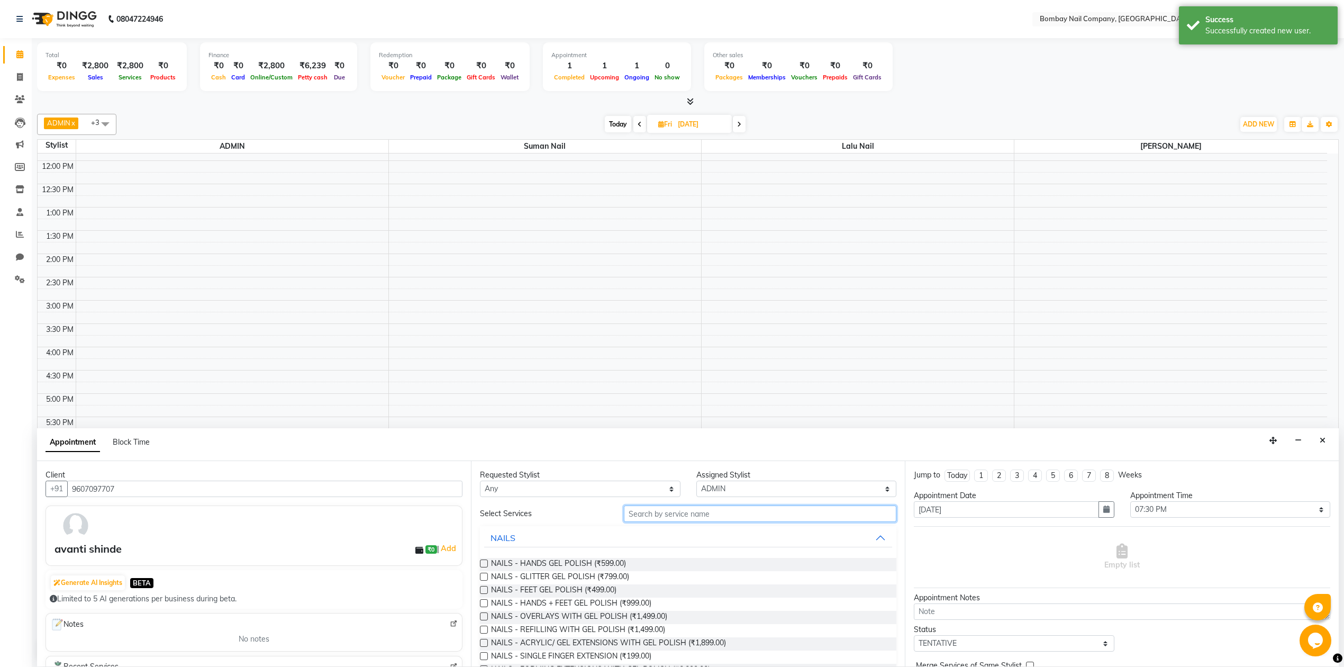
click at [671, 514] on input "text" at bounding box center [760, 513] width 272 height 16
click at [483, 561] on label at bounding box center [484, 563] width 8 height 8
click at [483, 561] on input "checkbox" at bounding box center [483, 564] width 7 height 7
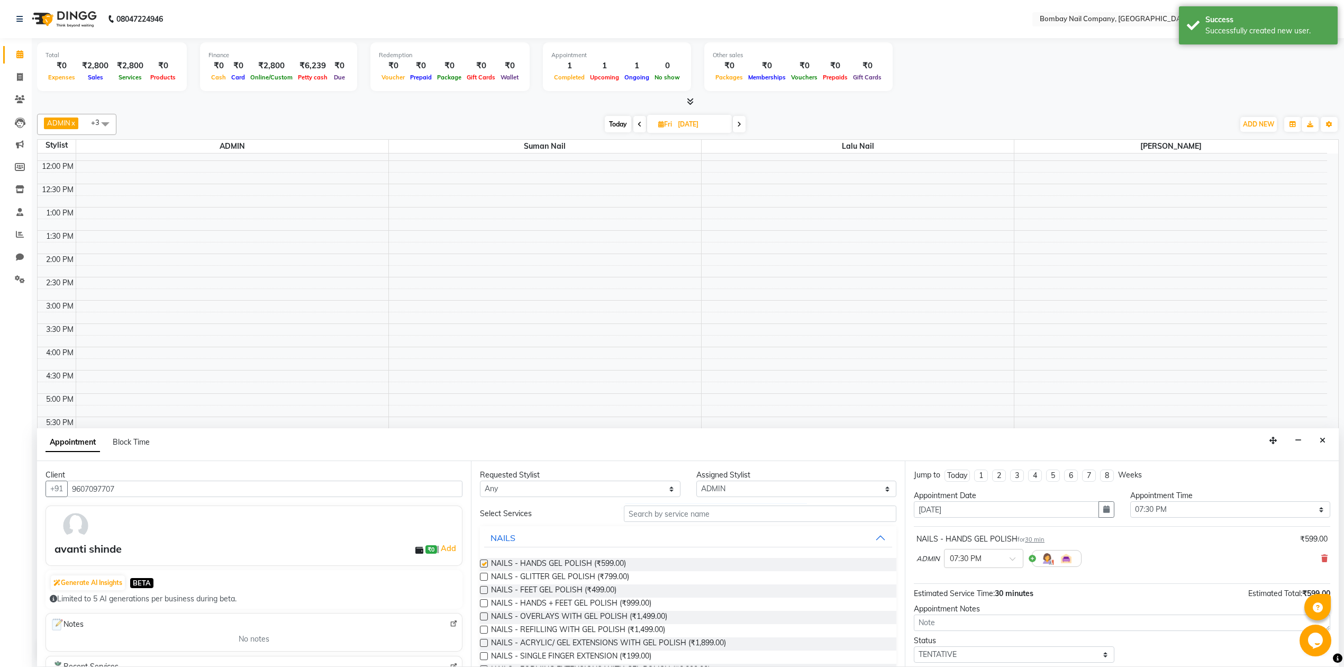
checkbox input "false"
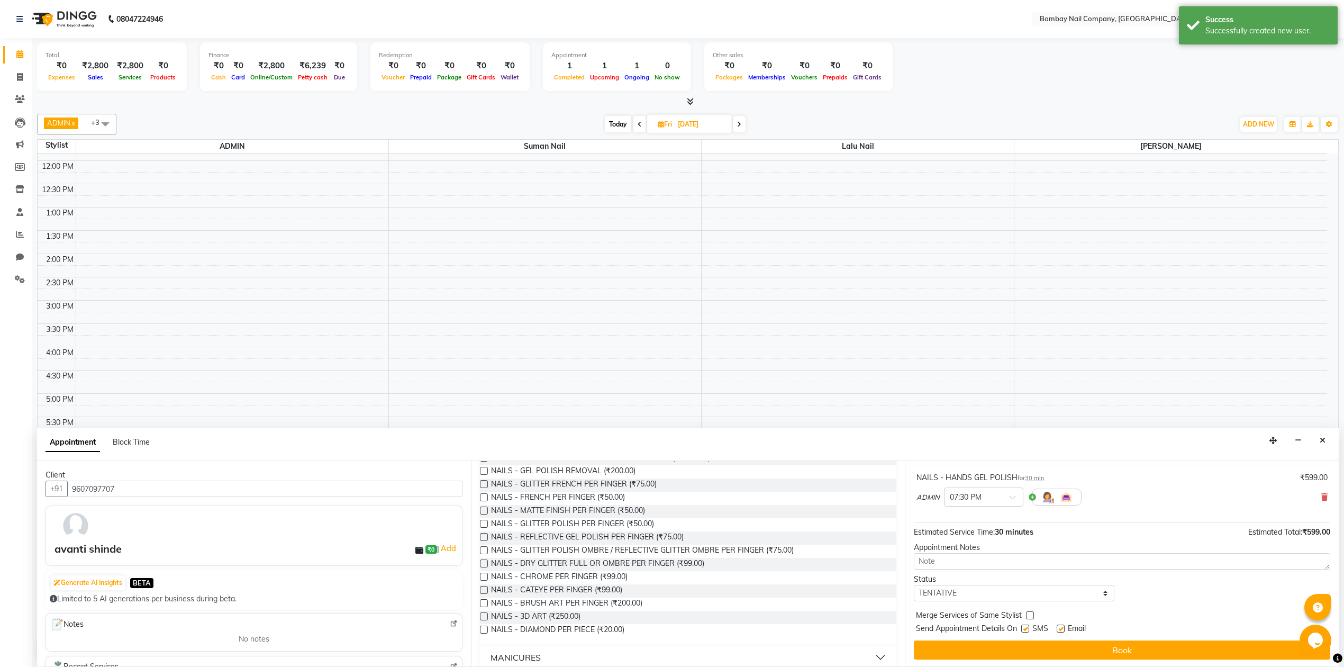
scroll to position [64, 0]
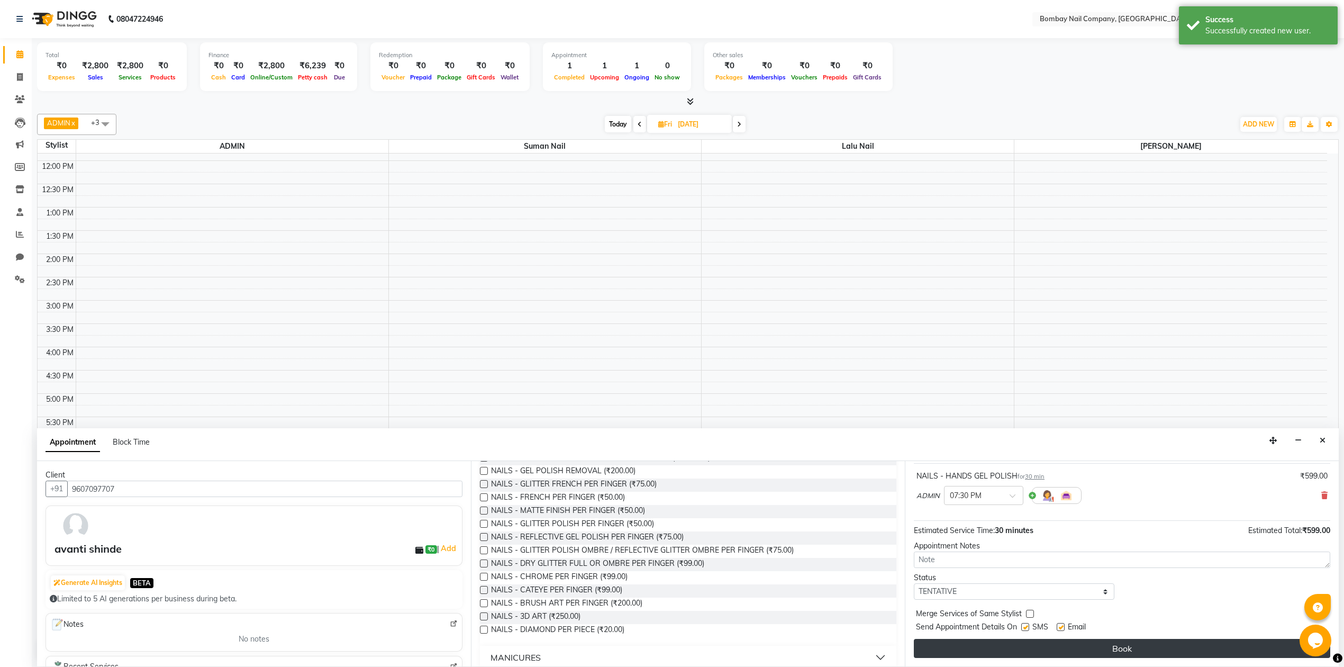
click at [1030, 642] on button "Book" at bounding box center [1122, 648] width 416 height 19
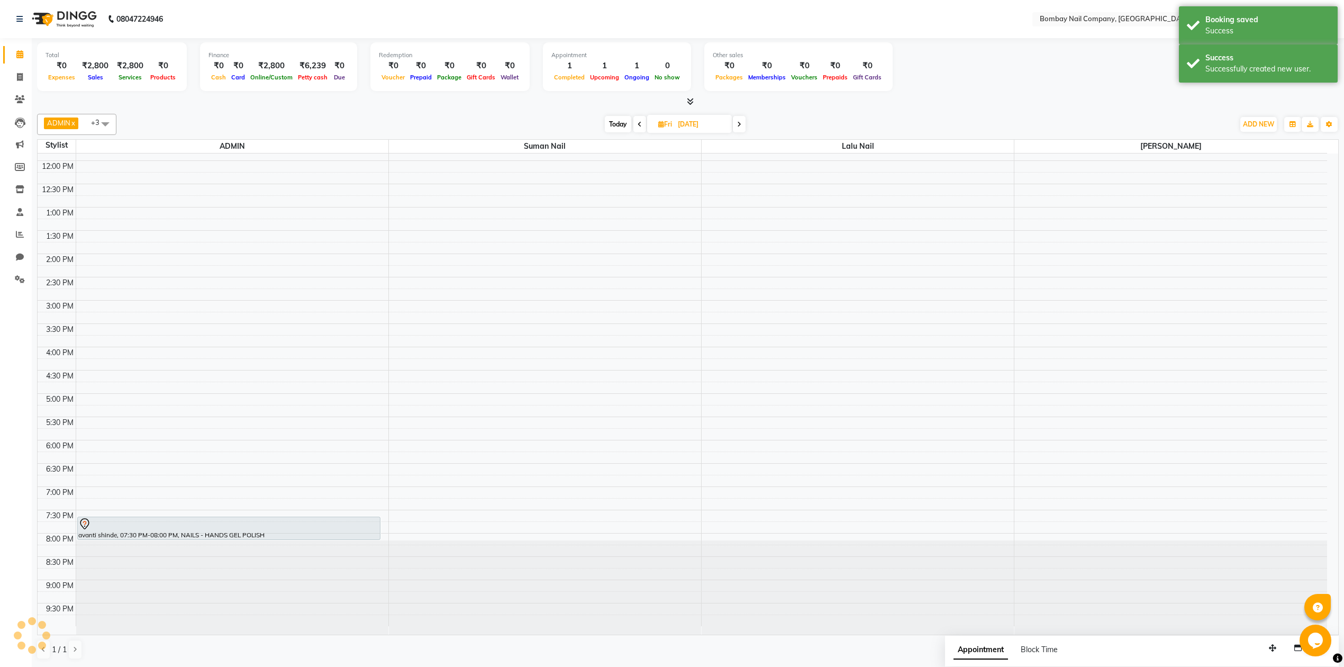
scroll to position [0, 0]
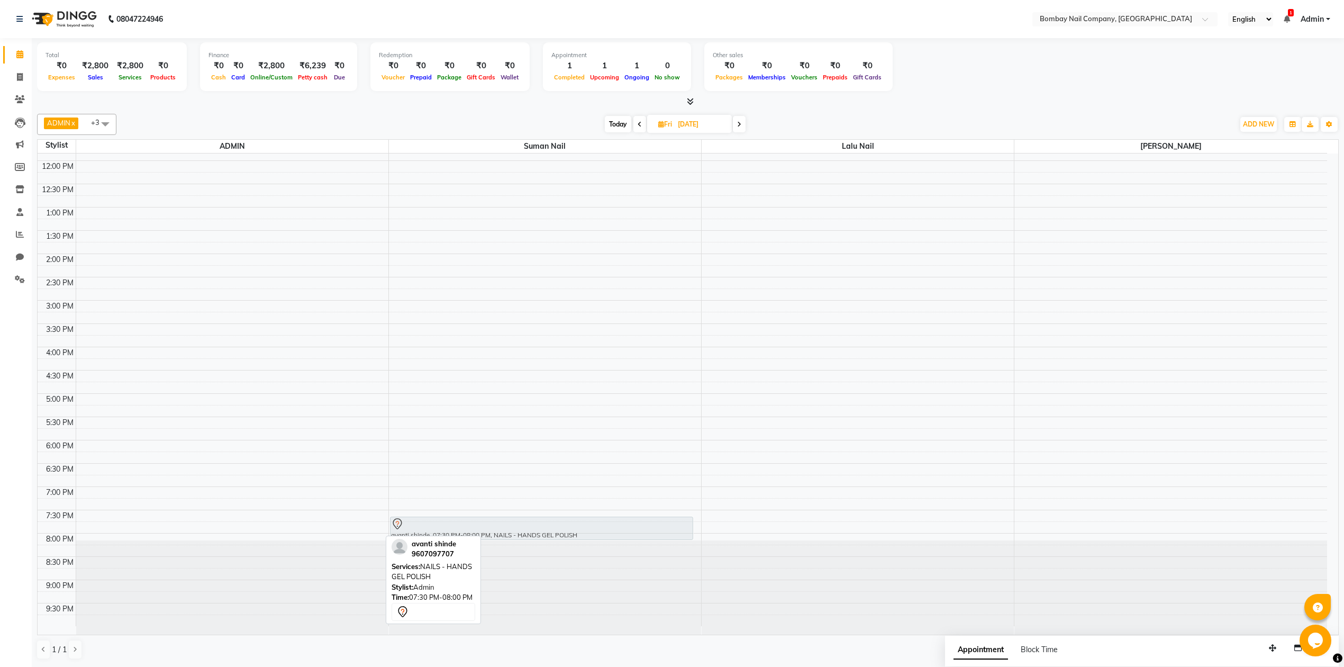
drag, startPoint x: 262, startPoint y: 532, endPoint x: 721, endPoint y: 528, distance: 458.2
click at [721, 528] on div "10:00 AM 10:30 AM 11:00 AM 11:30 AM 12:00 PM 12:30 PM 1:00 PM 1:30 PM 2:00 PM 2…" at bounding box center [682, 347] width 1289 height 558
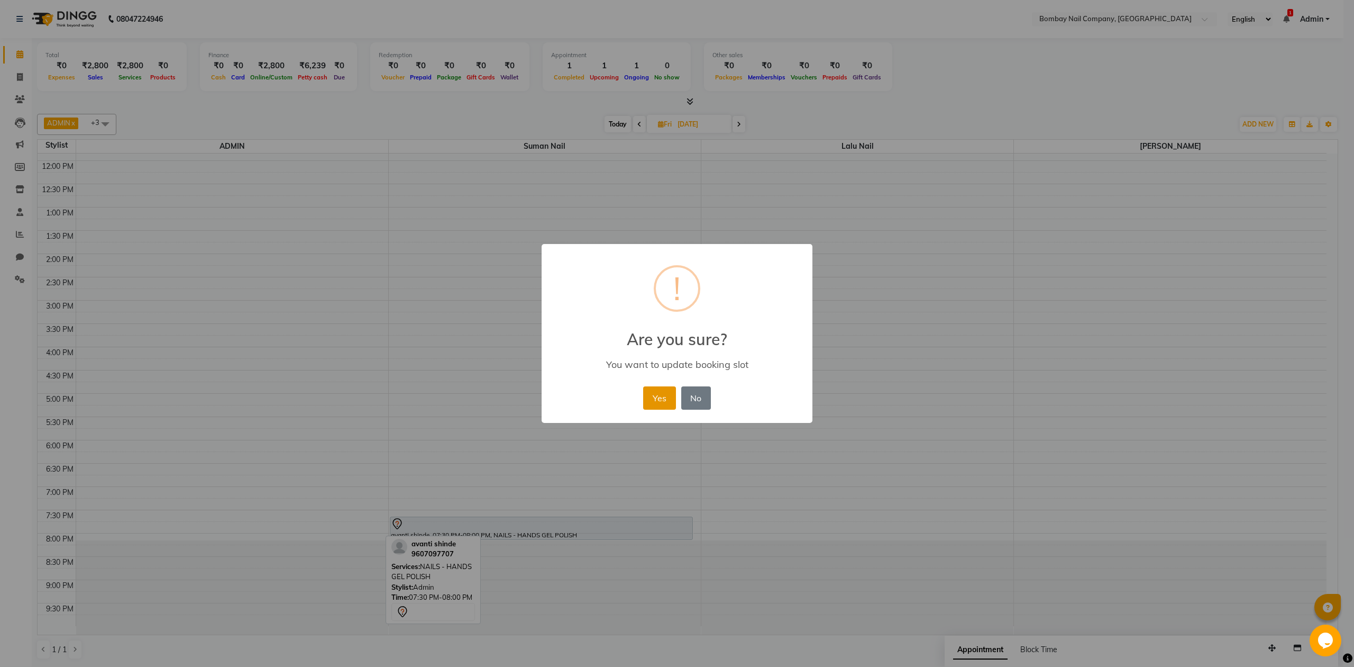
click at [660, 396] on button "Yes" at bounding box center [659, 397] width 32 height 23
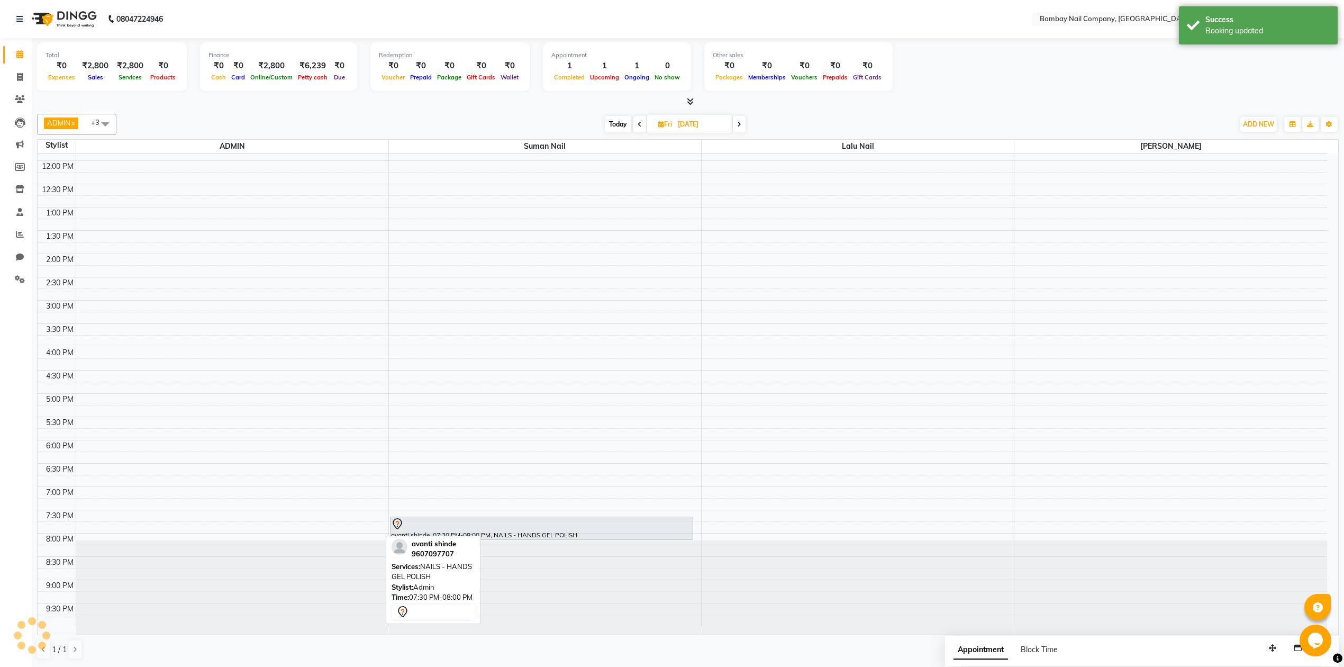
click at [658, 120] on span "Fri 05-09-2025" at bounding box center [689, 124] width 85 height 18
click at [674, 121] on span "Fri" at bounding box center [665, 124] width 19 height 8
select select "9"
select select "2025"
click at [667, 192] on span "3" at bounding box center [664, 192] width 17 height 17
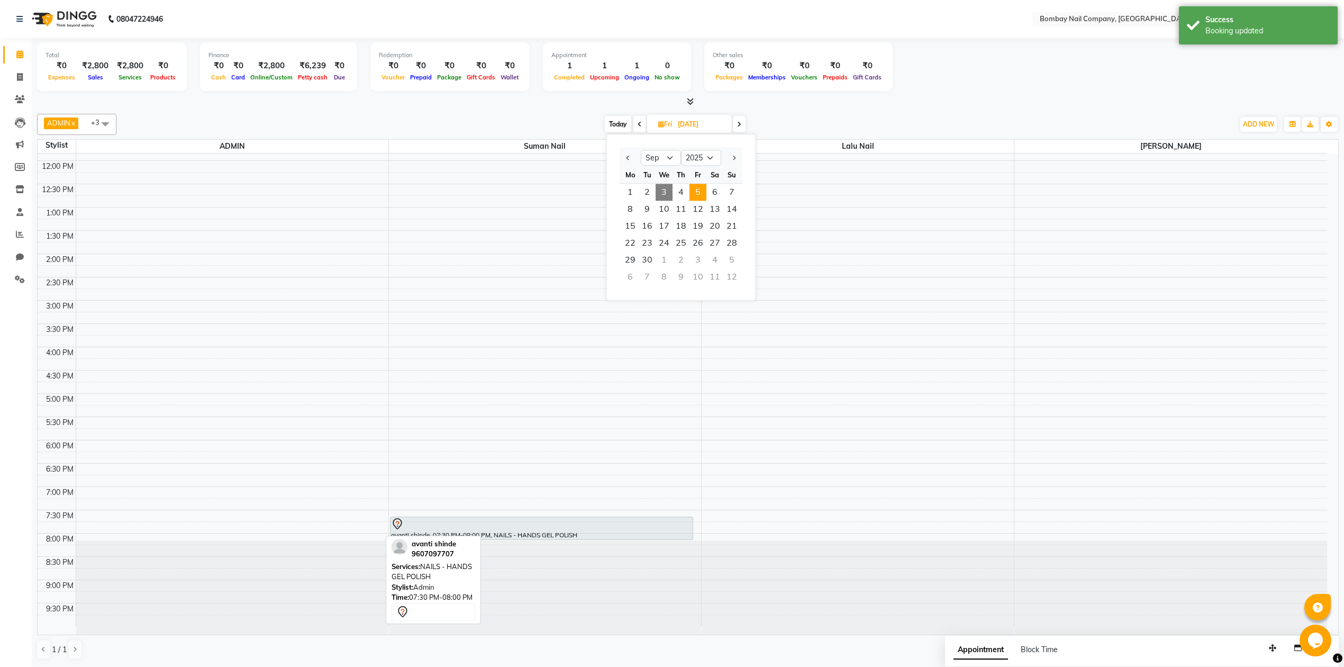
type input "[DATE]"
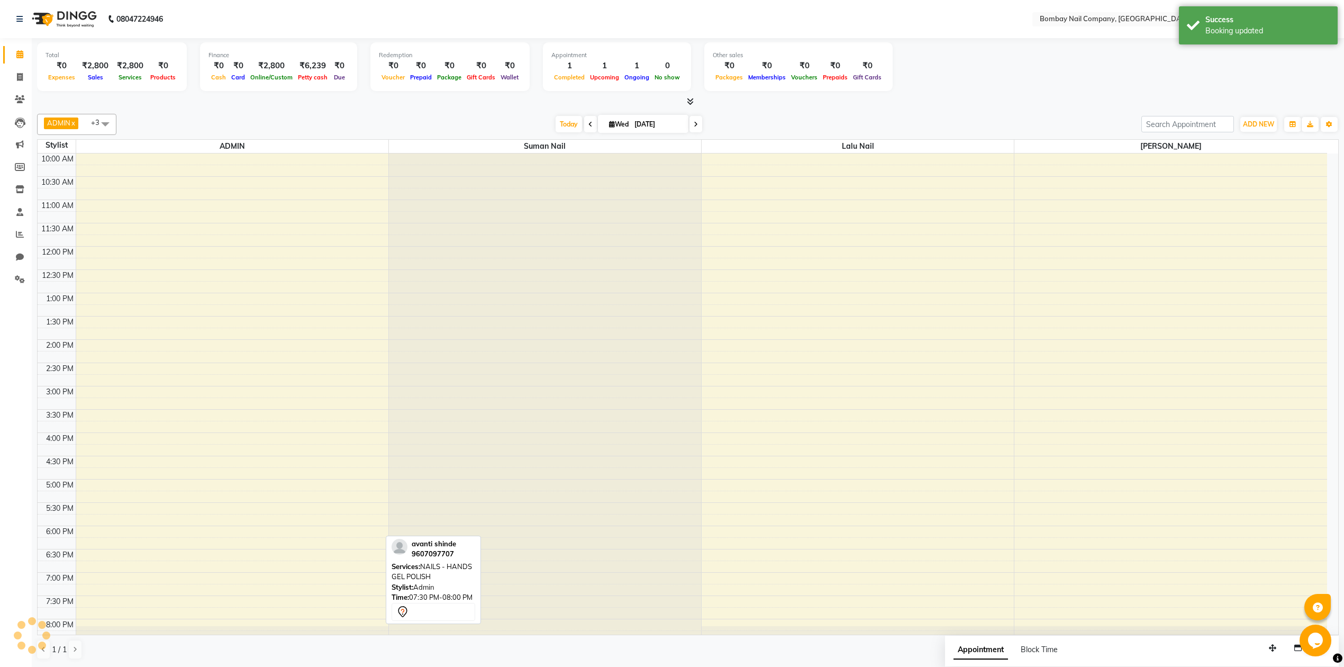
scroll to position [86, 0]
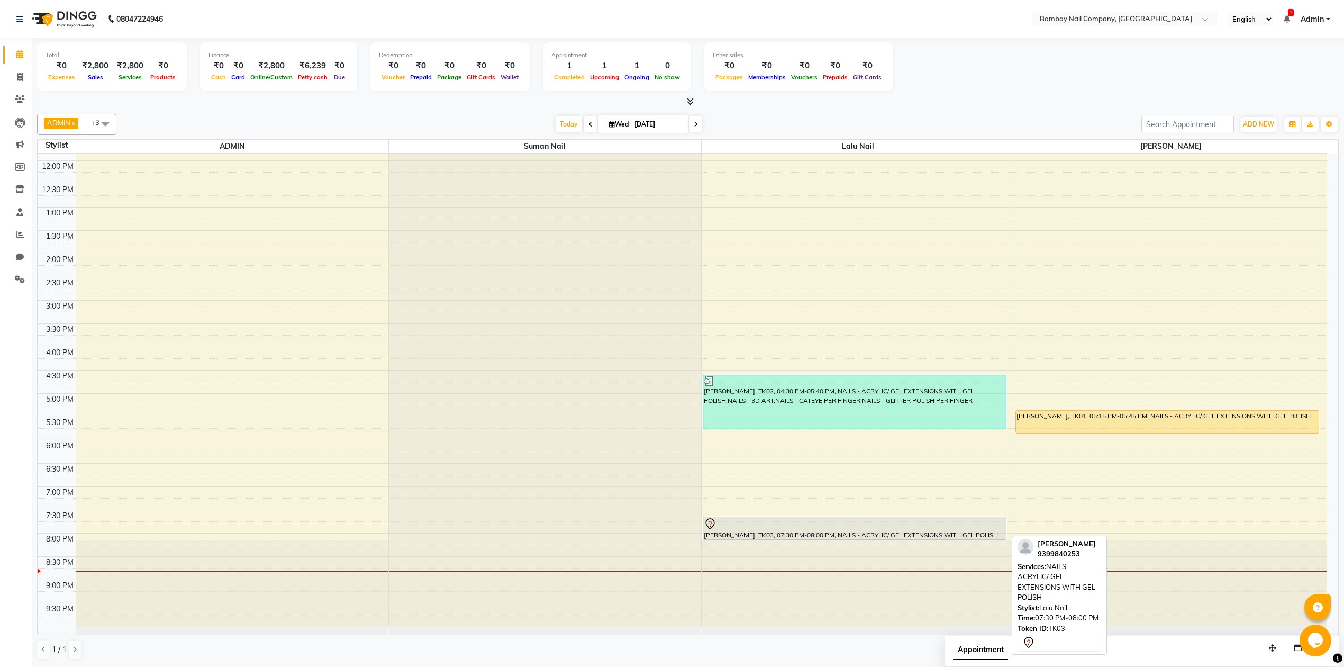
click at [870, 525] on div at bounding box center [855, 523] width 302 height 13
click at [857, 525] on div at bounding box center [855, 523] width 302 height 13
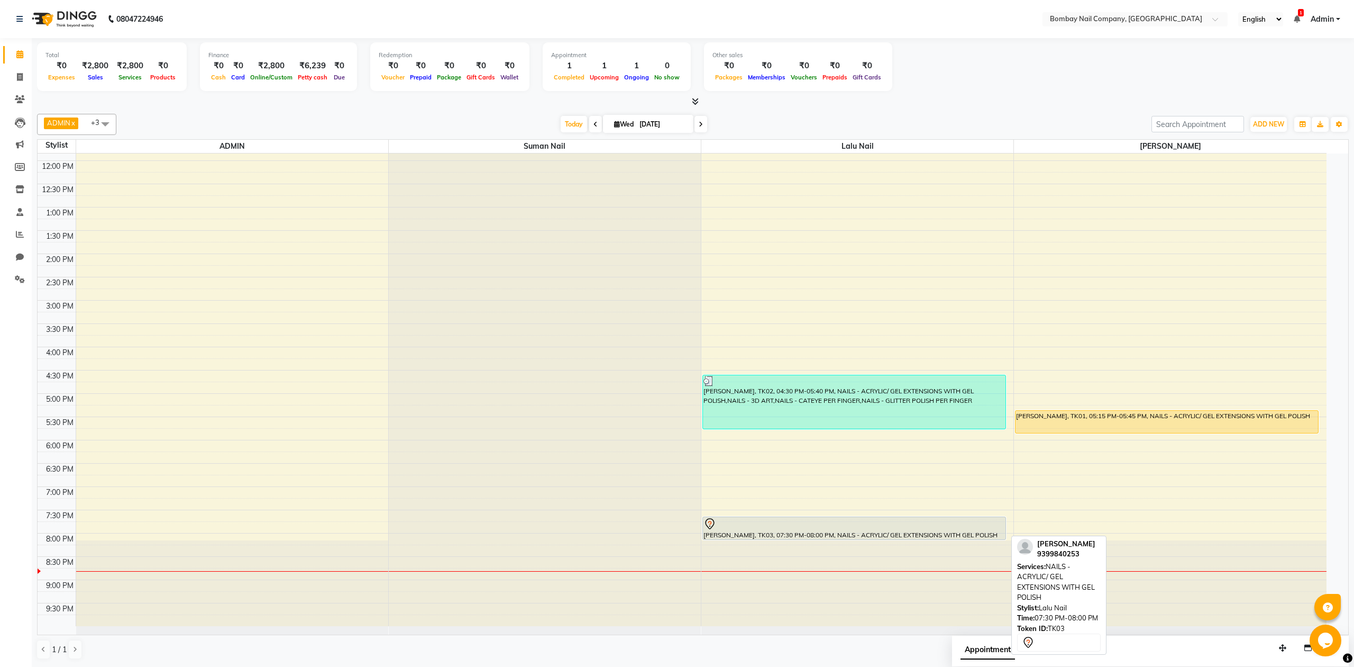
select select "7"
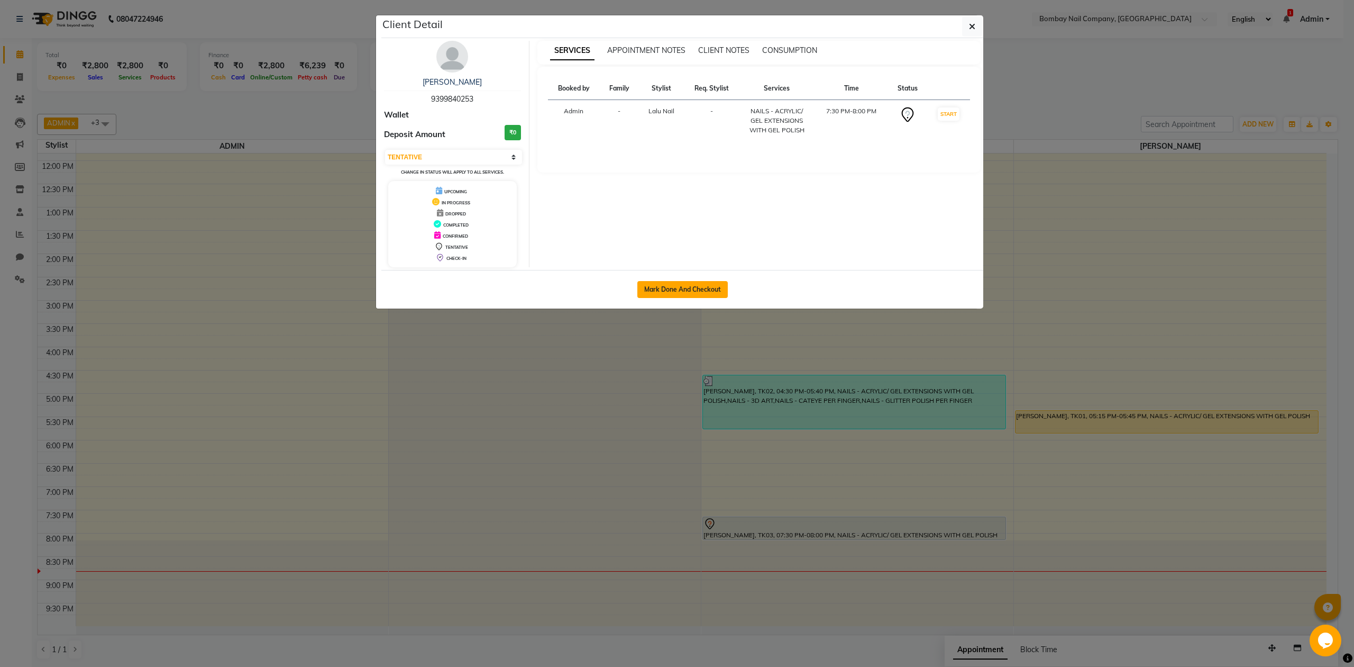
click at [683, 291] on button "Mark Done And Checkout" at bounding box center [683, 289] width 90 height 17
select select "service"
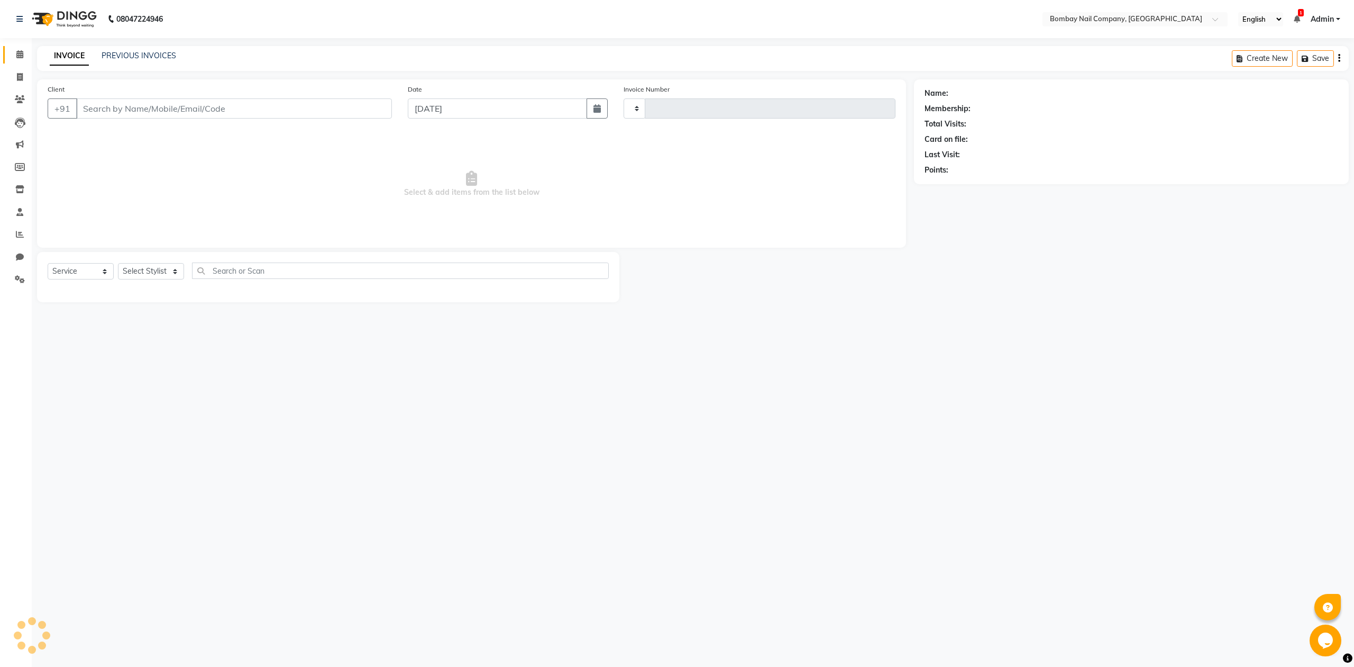
type input "0010"
select select "8782"
click at [22, 56] on icon at bounding box center [19, 54] width 7 height 8
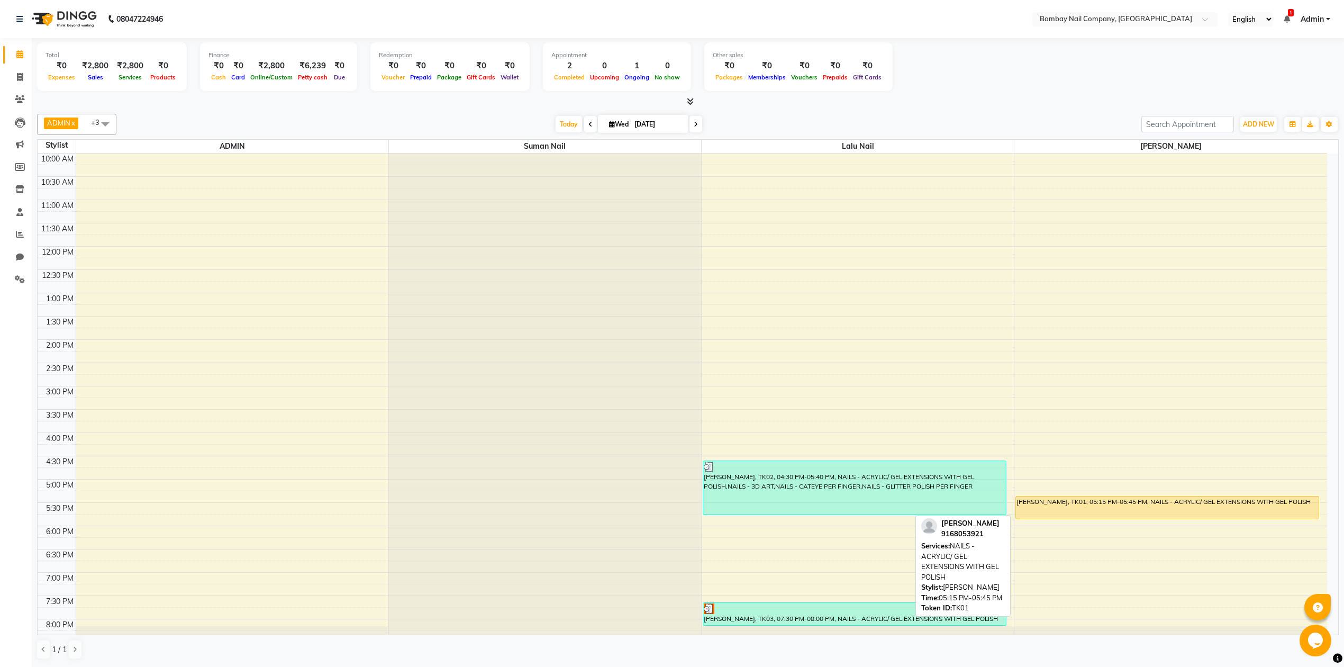
click at [1081, 506] on div "NEHA DANGRE, TK01, 05:15 PM-05:45 PM, NAILS - ACRYLIC/ GEL EXTENSIONS WITH GEL …" at bounding box center [1167, 507] width 303 height 22
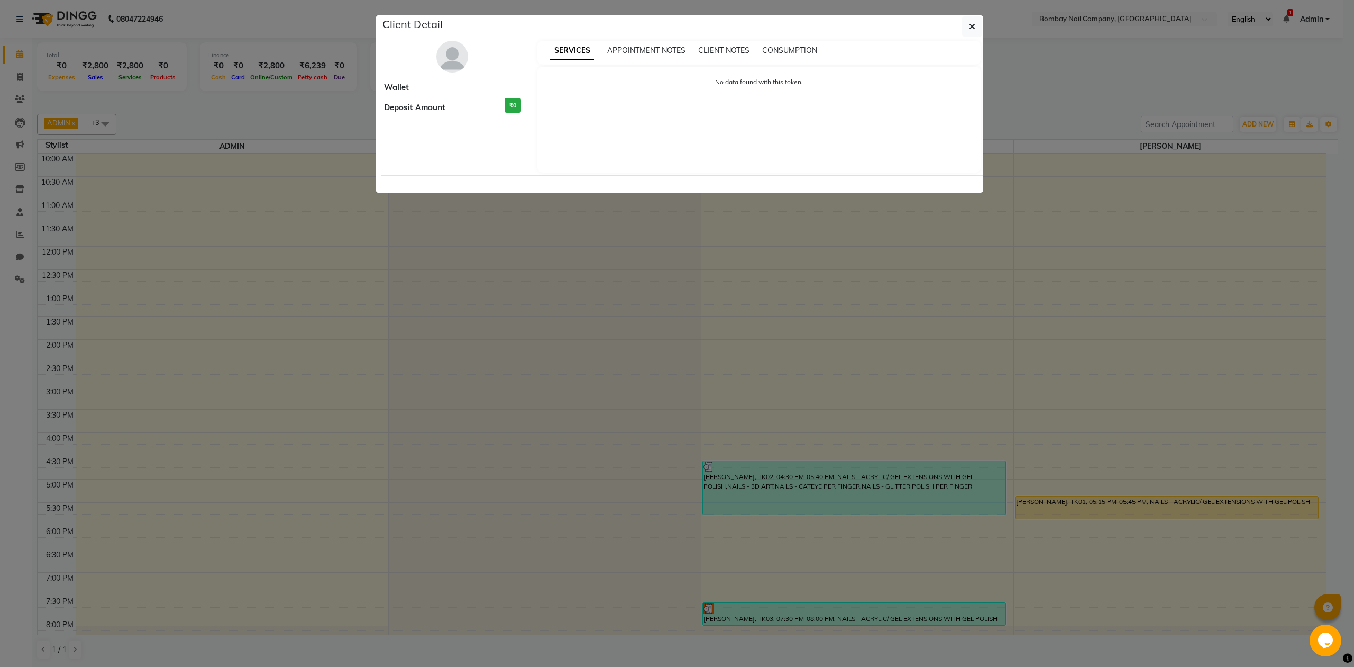
select select "1"
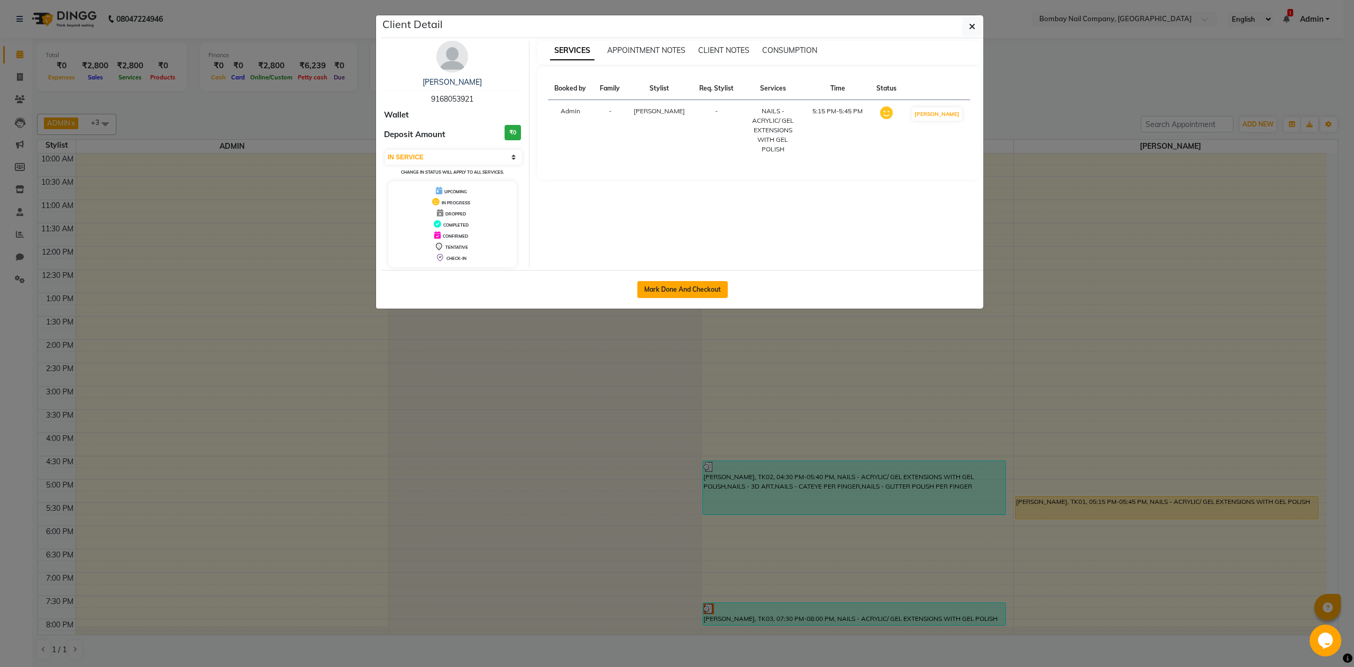
click at [655, 286] on button "Mark Done And Checkout" at bounding box center [683, 289] width 90 height 17
select select "8782"
select select "service"
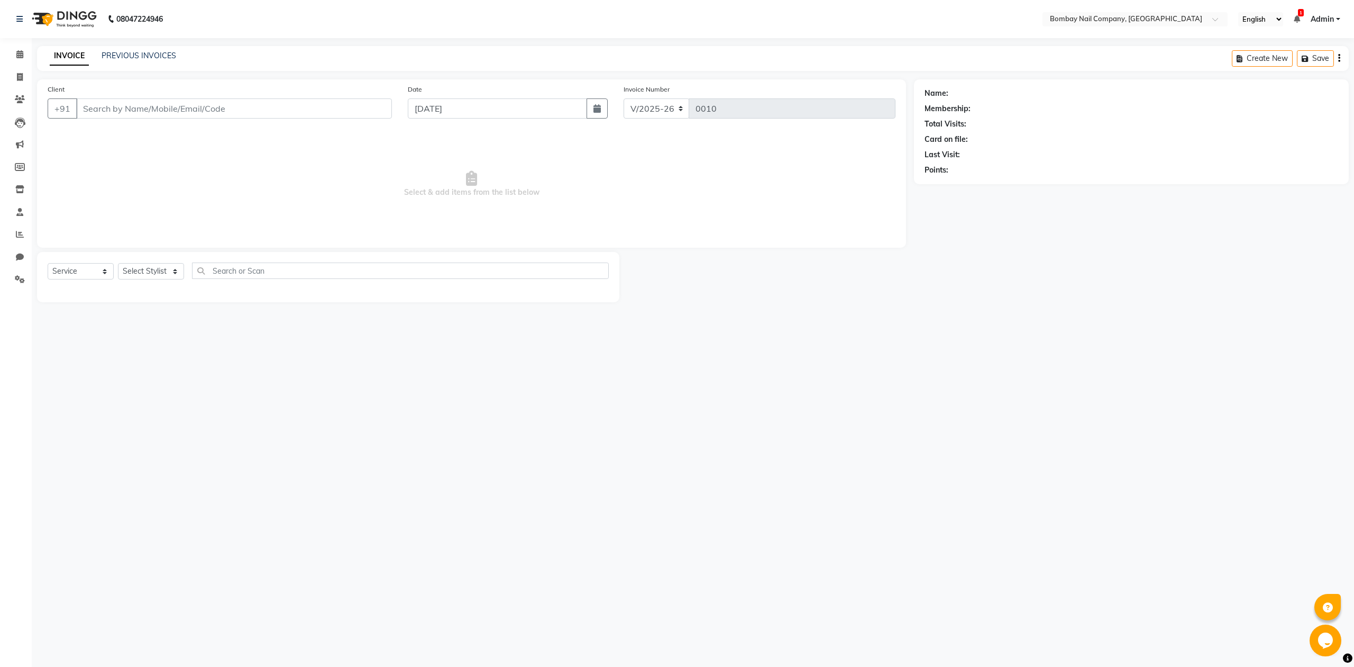
click at [591, 183] on span "Select & add items from the list below" at bounding box center [472, 184] width 848 height 106
click at [17, 55] on icon at bounding box center [19, 54] width 7 height 8
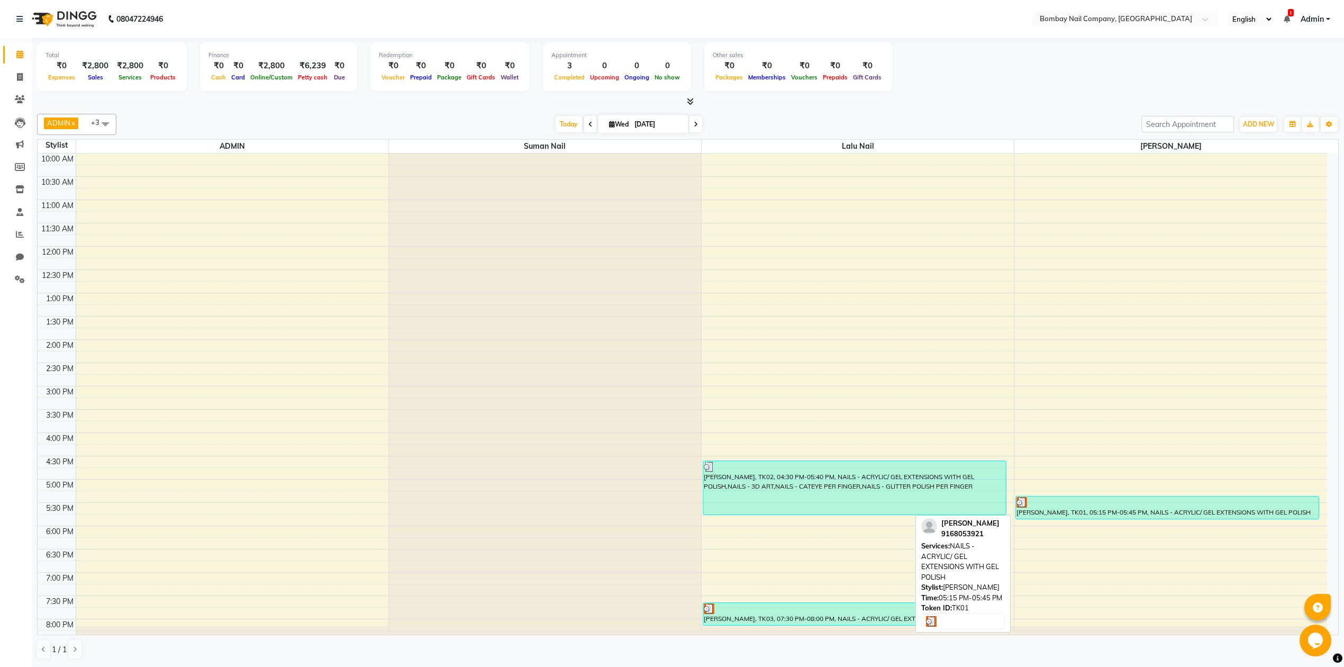
click at [1096, 498] on div at bounding box center [1167, 502] width 302 height 11
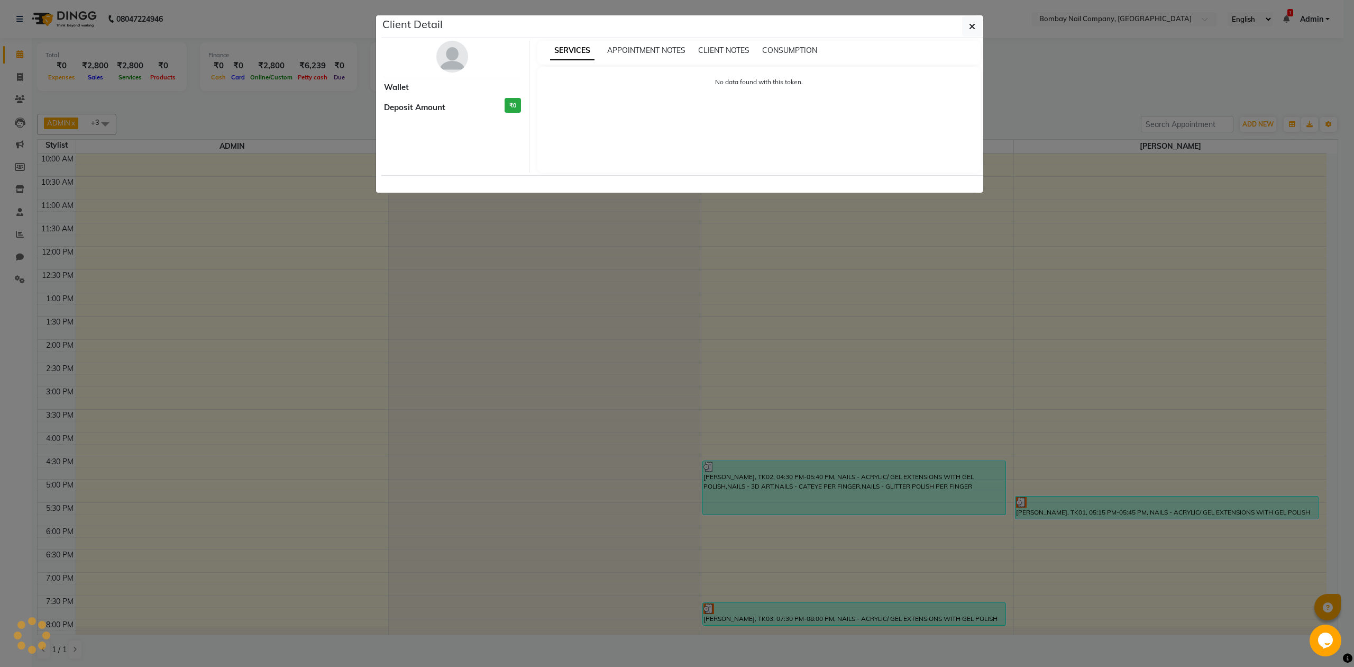
select select "3"
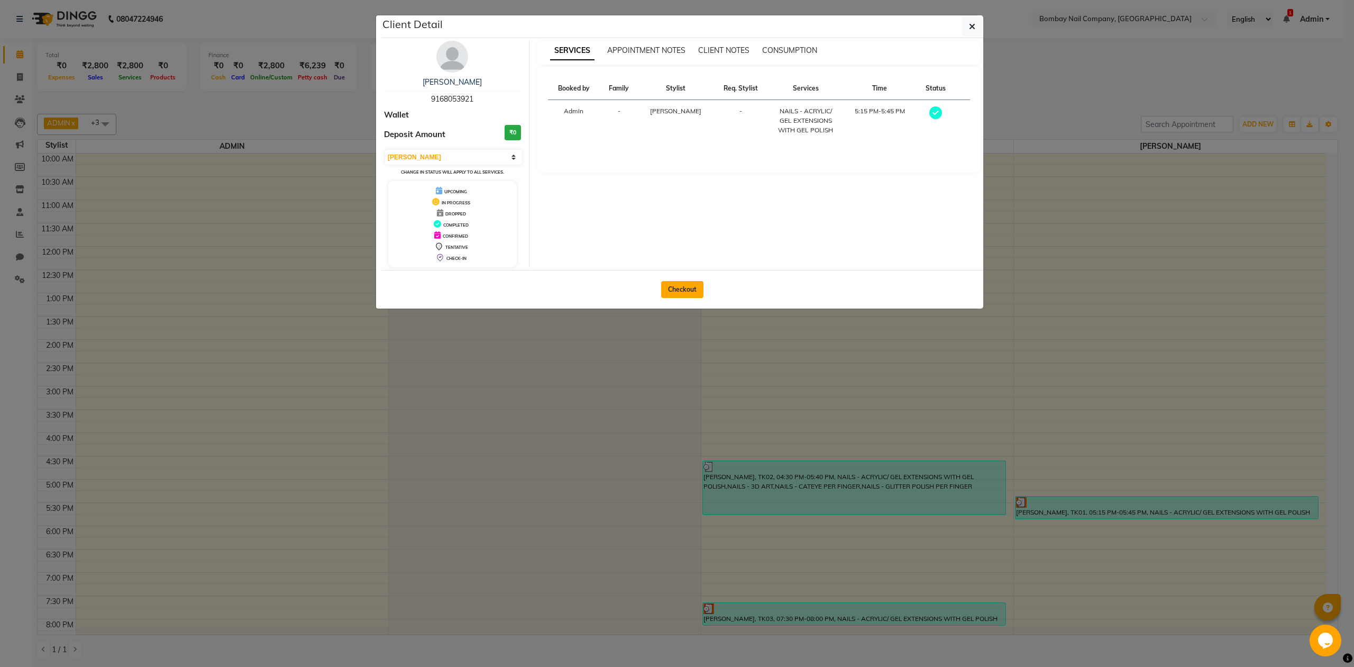
click at [676, 284] on button "Checkout" at bounding box center [682, 289] width 42 height 17
select select "8782"
select select "service"
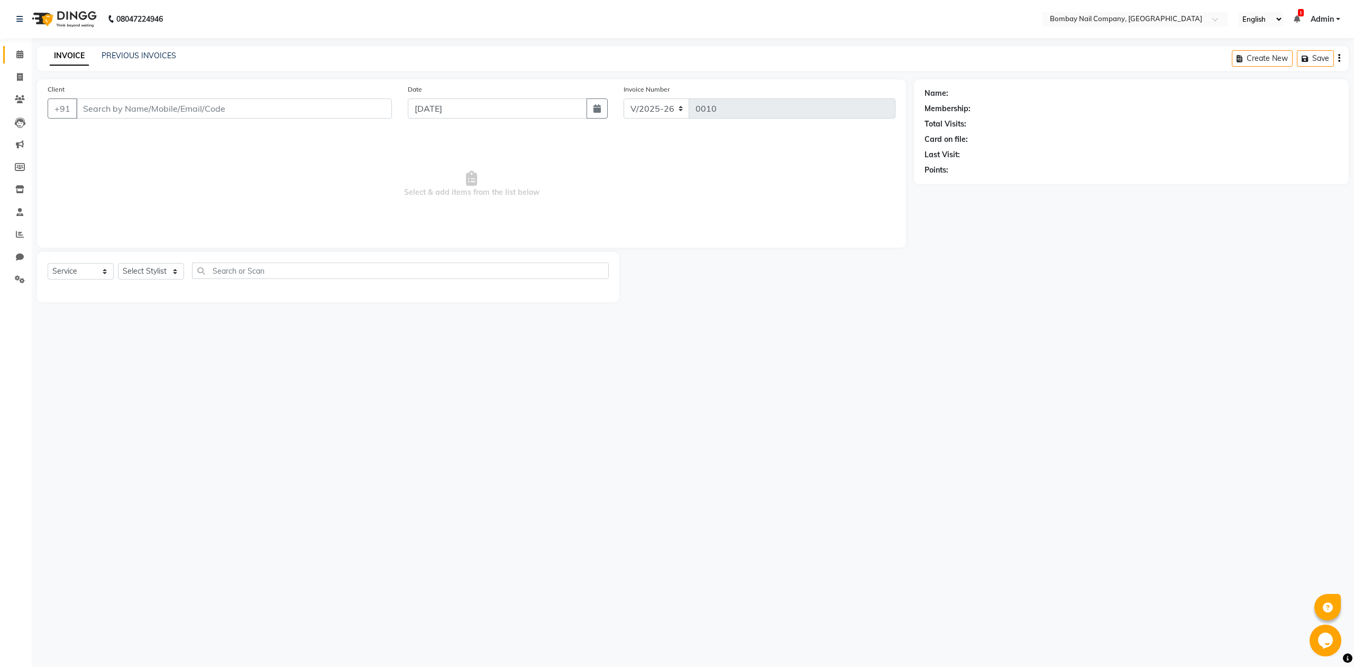
type input "9168053921"
select select "90119"
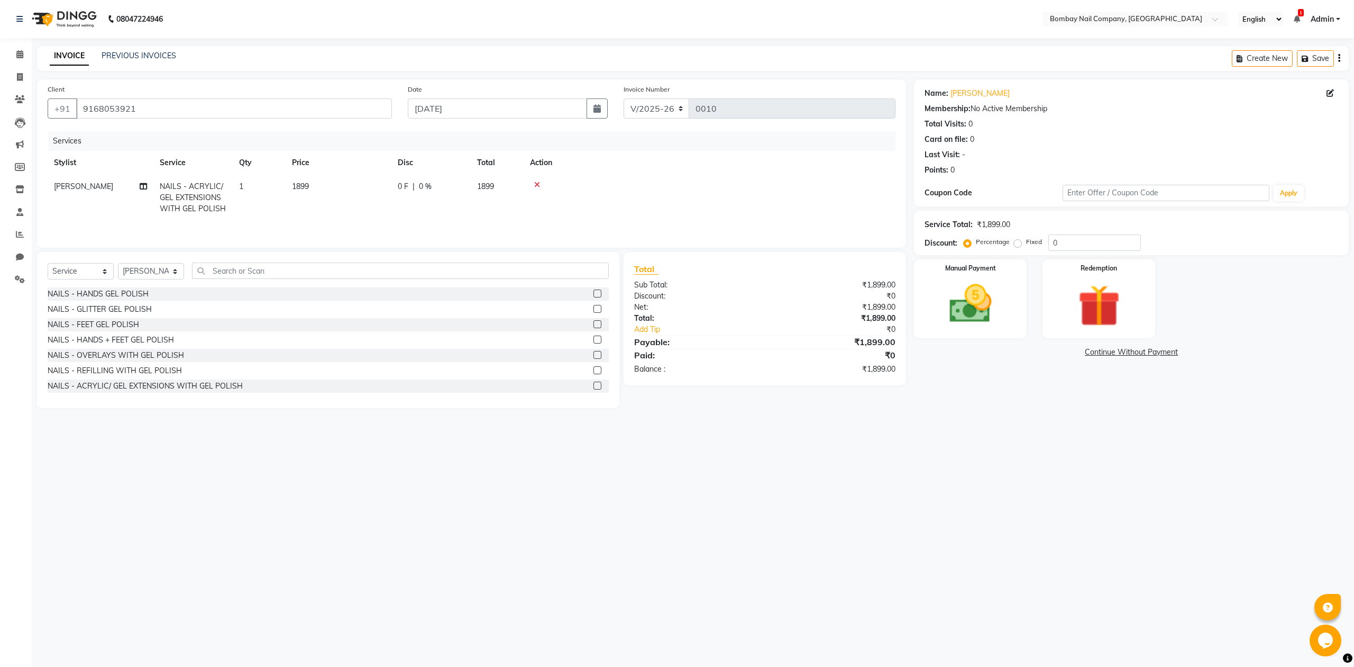
click at [298, 188] on span "1899" at bounding box center [300, 186] width 17 height 10
select select "90119"
click at [357, 189] on input "1899" at bounding box center [388, 189] width 93 height 16
type input "1300"
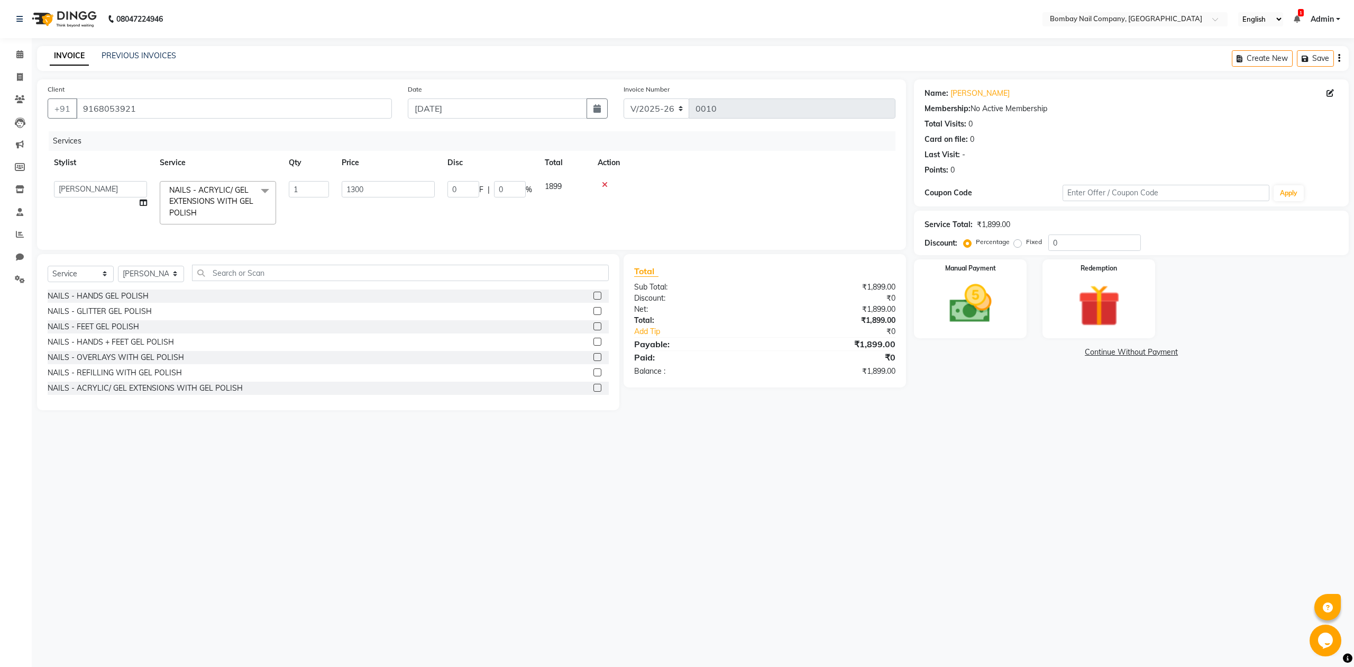
click at [433, 205] on tr "ADMIN Lalu Nail Sanjay Nail SANSKRUTI Suman Nail NAILS - ACRYLIC/ GEL EXTENSION…" at bounding box center [472, 203] width 848 height 56
click at [652, 202] on td at bounding box center [710, 198] width 372 height 46
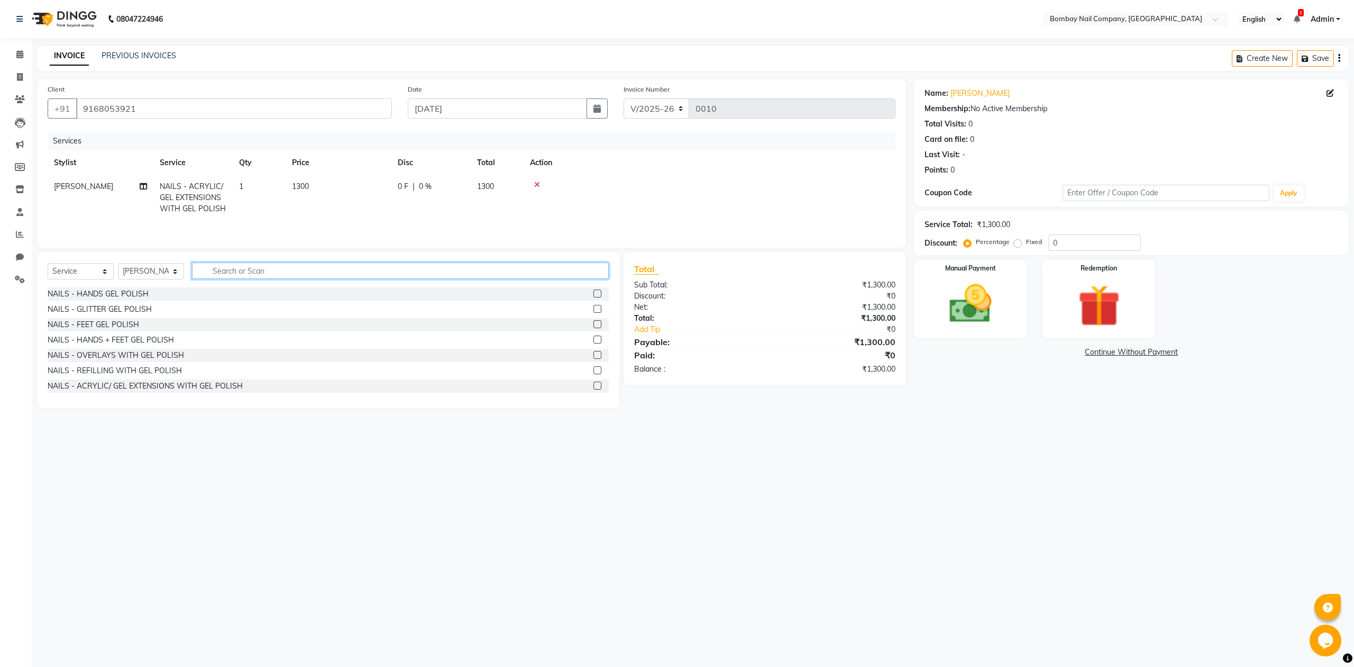
click at [253, 274] on input "text" at bounding box center [400, 270] width 417 height 16
type input "3"
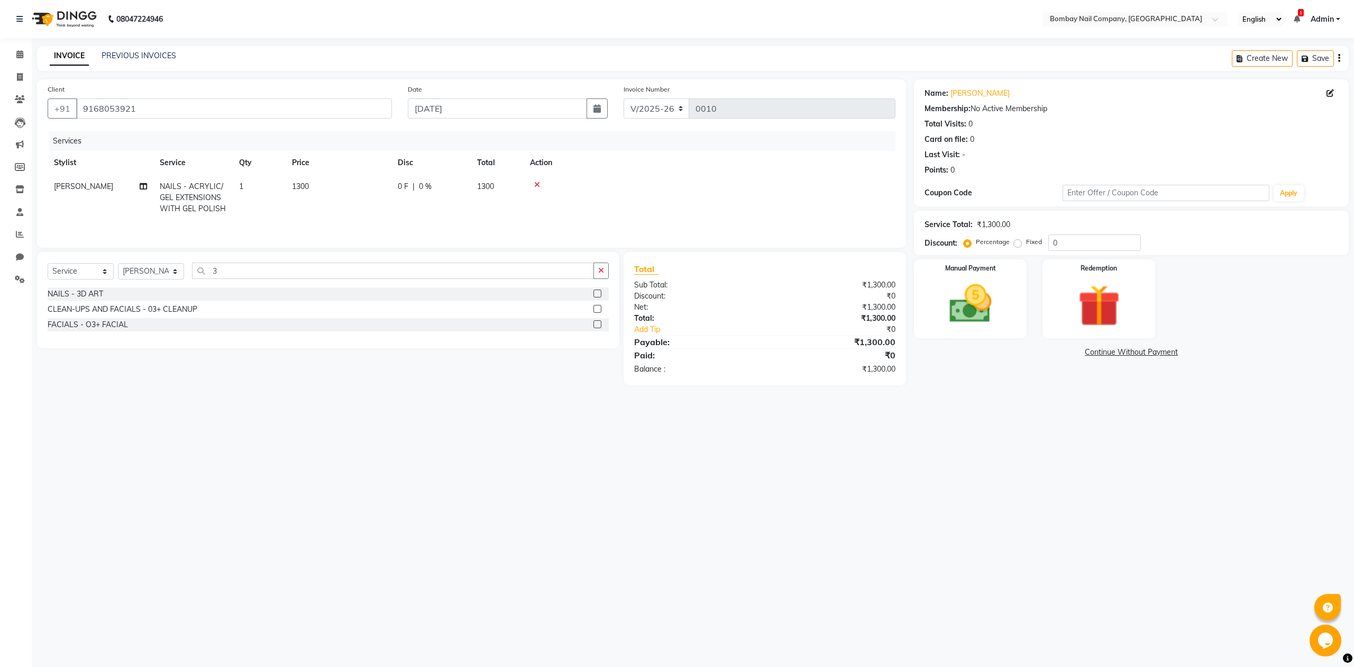
click at [597, 297] on label at bounding box center [598, 293] width 8 height 8
click at [597, 297] on input "checkbox" at bounding box center [597, 293] width 7 height 7
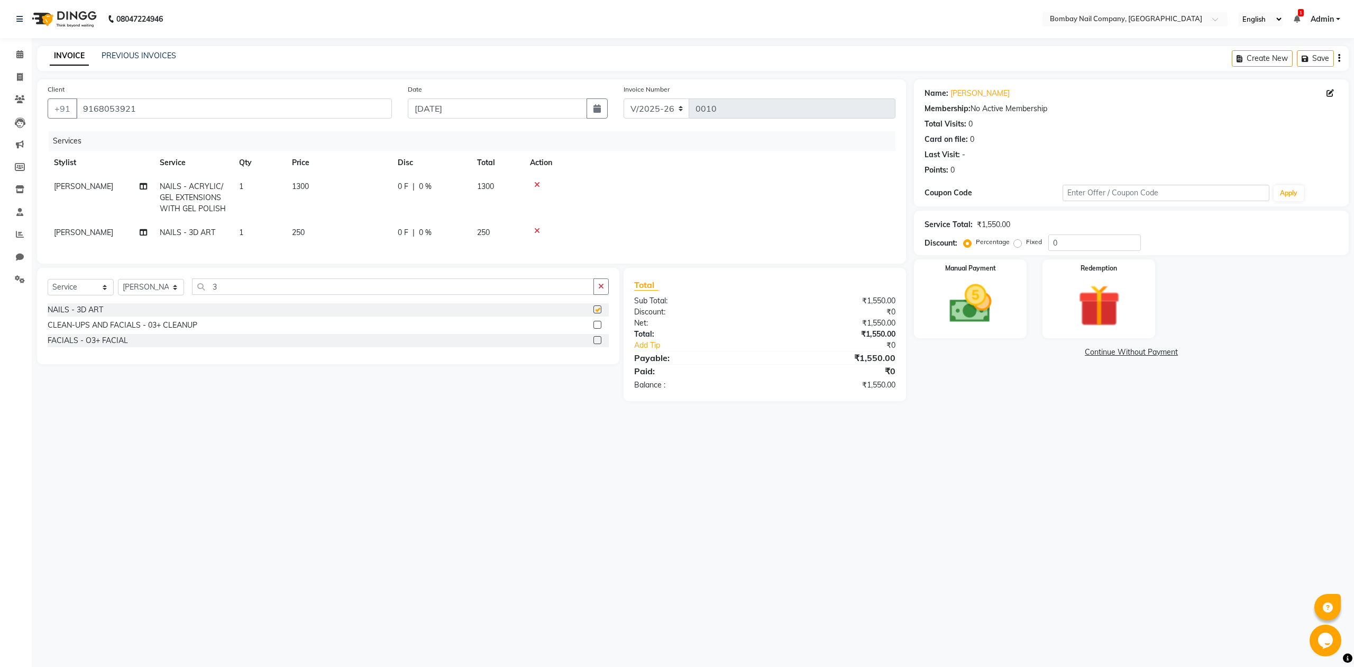
checkbox input "false"
click at [242, 235] on span "1" at bounding box center [241, 233] width 4 height 10
select select "90119"
drag, startPoint x: 303, startPoint y: 222, endPoint x: 277, endPoint y: 237, distance: 29.9
click at [277, 237] on tr "ADMIN Lalu Nail Sanjay Nail SANSKRUTI Suman Nail NAILS - 3D ART x NAILS - HANDS…" at bounding box center [472, 230] width 848 height 40
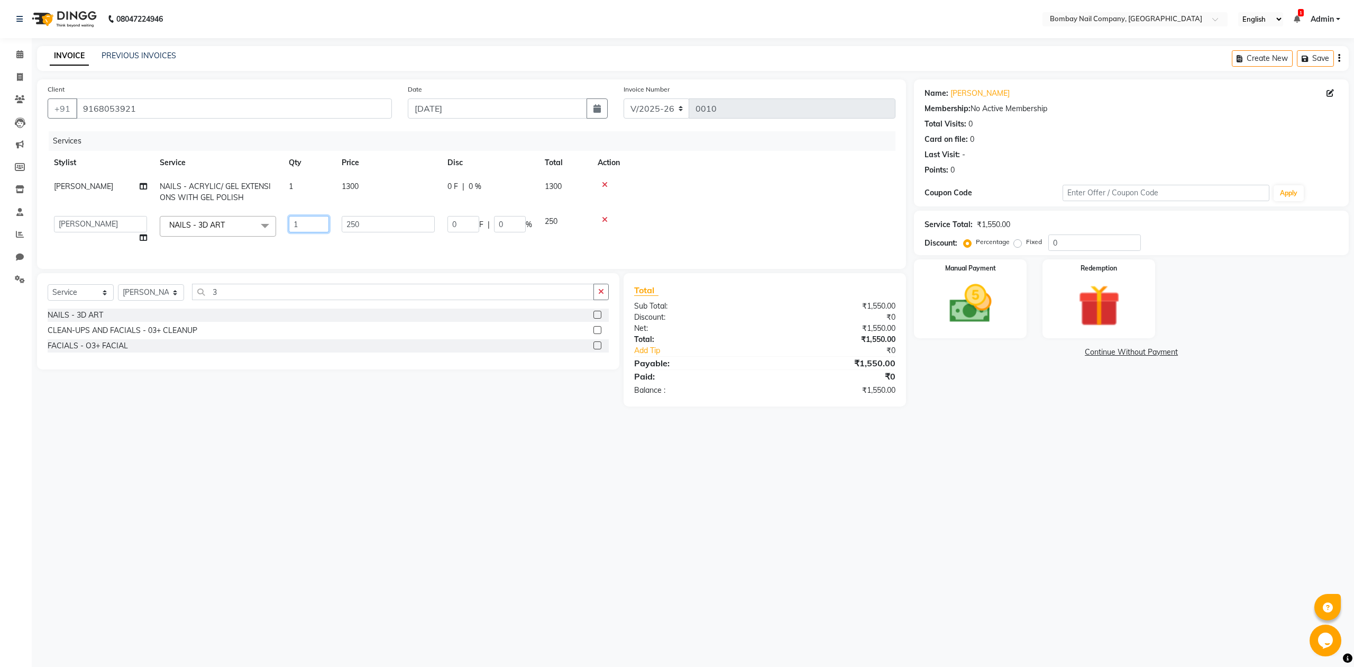
type input "2"
click at [307, 251] on div "Services Stylist Service Qty Price Disc Total Action Sanjay Nail NAILS - ACRYLI…" at bounding box center [472, 194] width 848 height 127
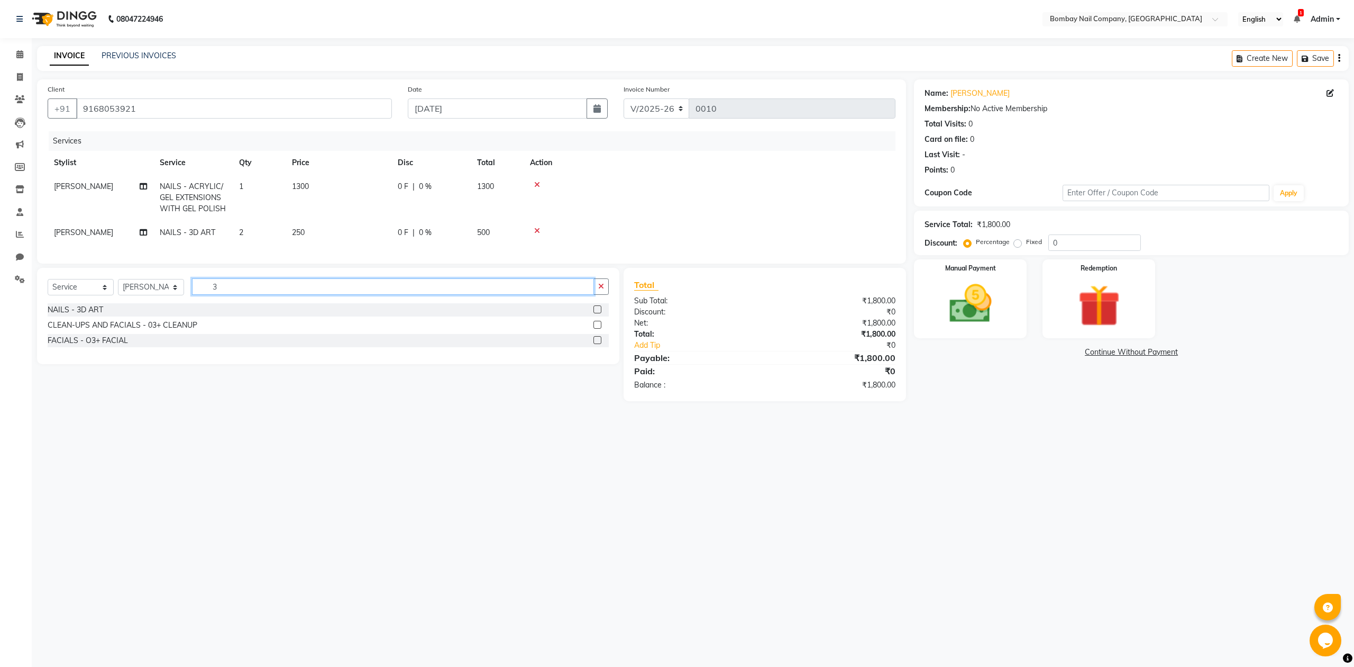
drag, startPoint x: 248, startPoint y: 296, endPoint x: 210, endPoint y: 299, distance: 38.2
click at [210, 295] on input "3" at bounding box center [393, 286] width 402 height 16
type input "c"
type input "g"
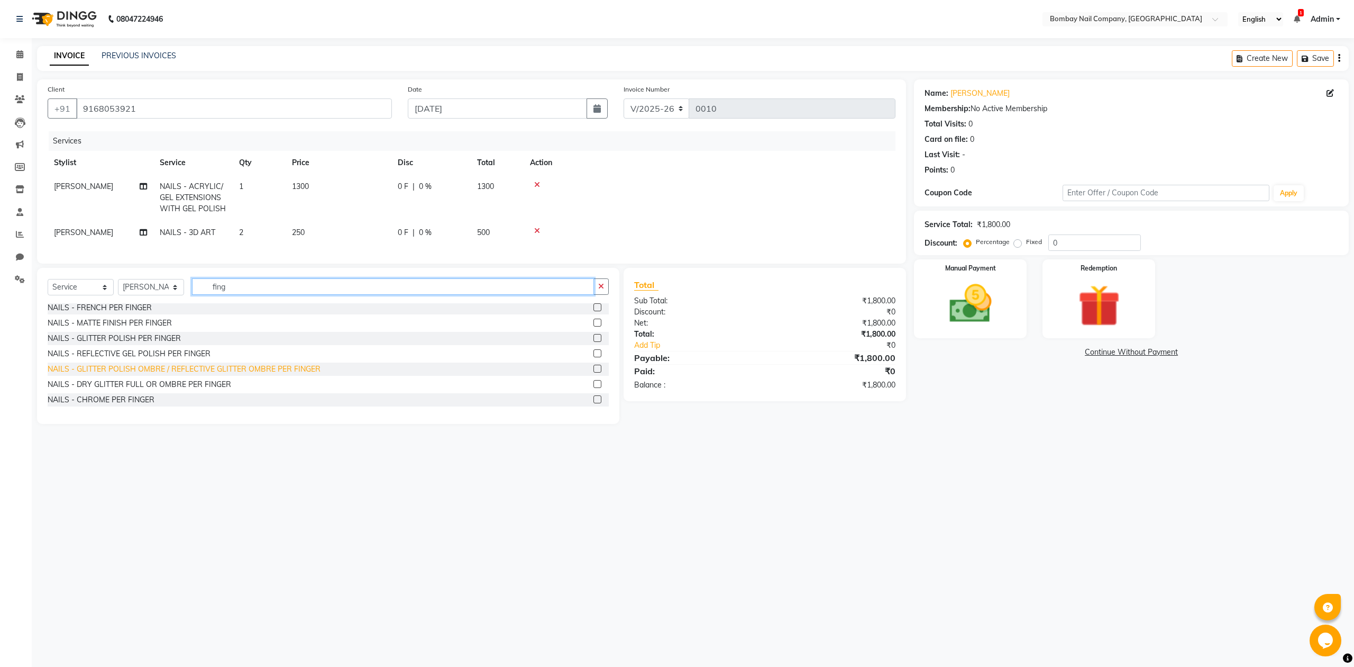
scroll to position [62, 0]
type input "fing"
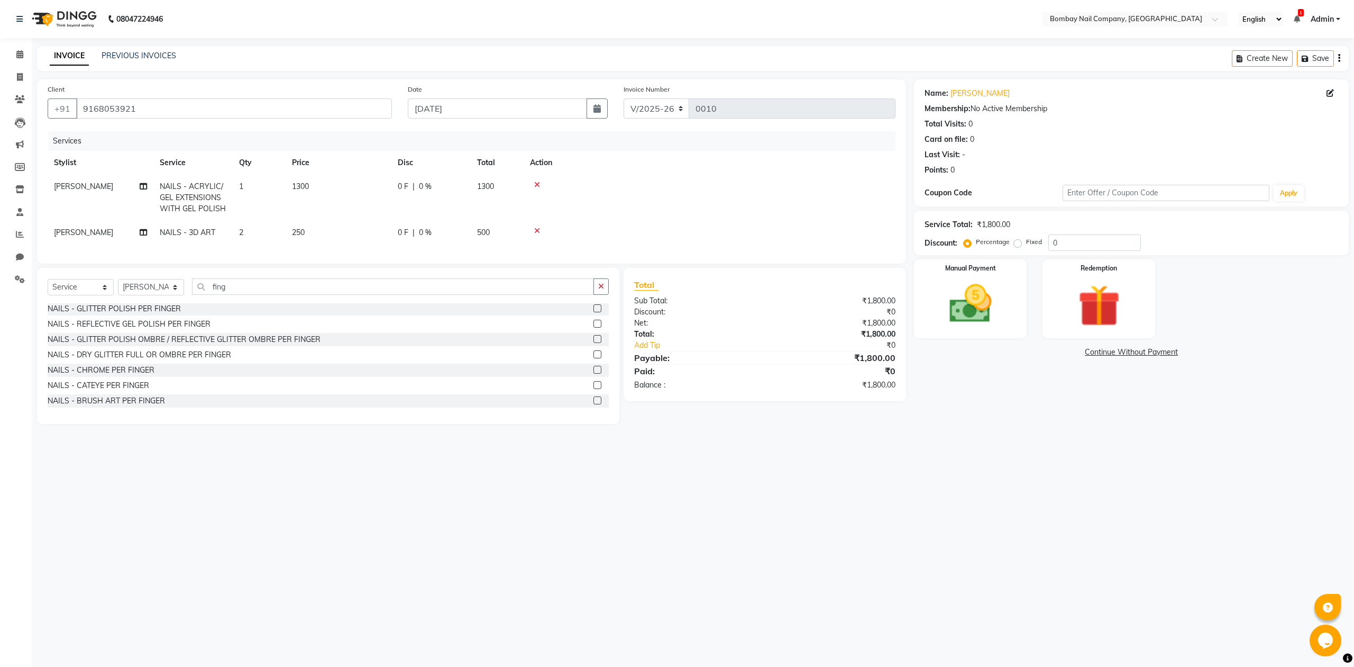
click at [594, 374] on label at bounding box center [598, 370] width 8 height 8
click at [594, 374] on input "checkbox" at bounding box center [597, 370] width 7 height 7
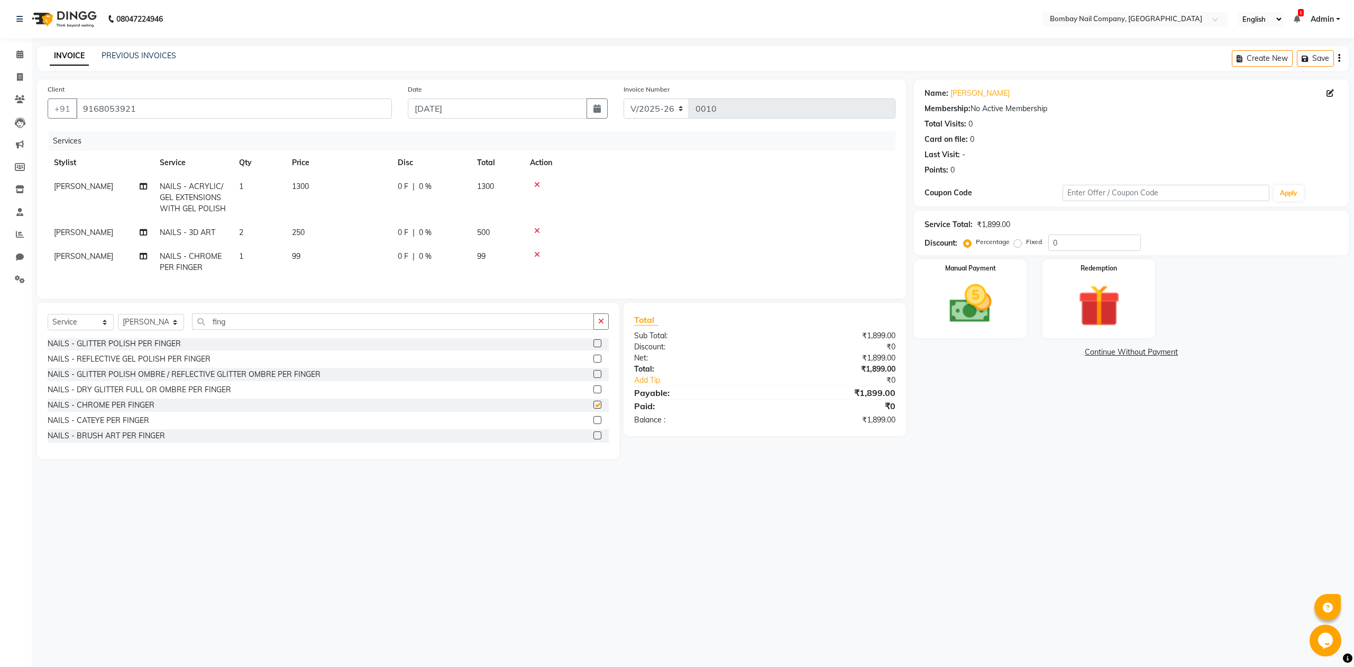
checkbox input "false"
click at [252, 258] on td "1" at bounding box center [259, 261] width 53 height 35
select select "90119"
drag, startPoint x: 296, startPoint y: 244, endPoint x: 290, endPoint y: 257, distance: 14.2
click at [290, 257] on td "1" at bounding box center [309, 255] width 53 height 45
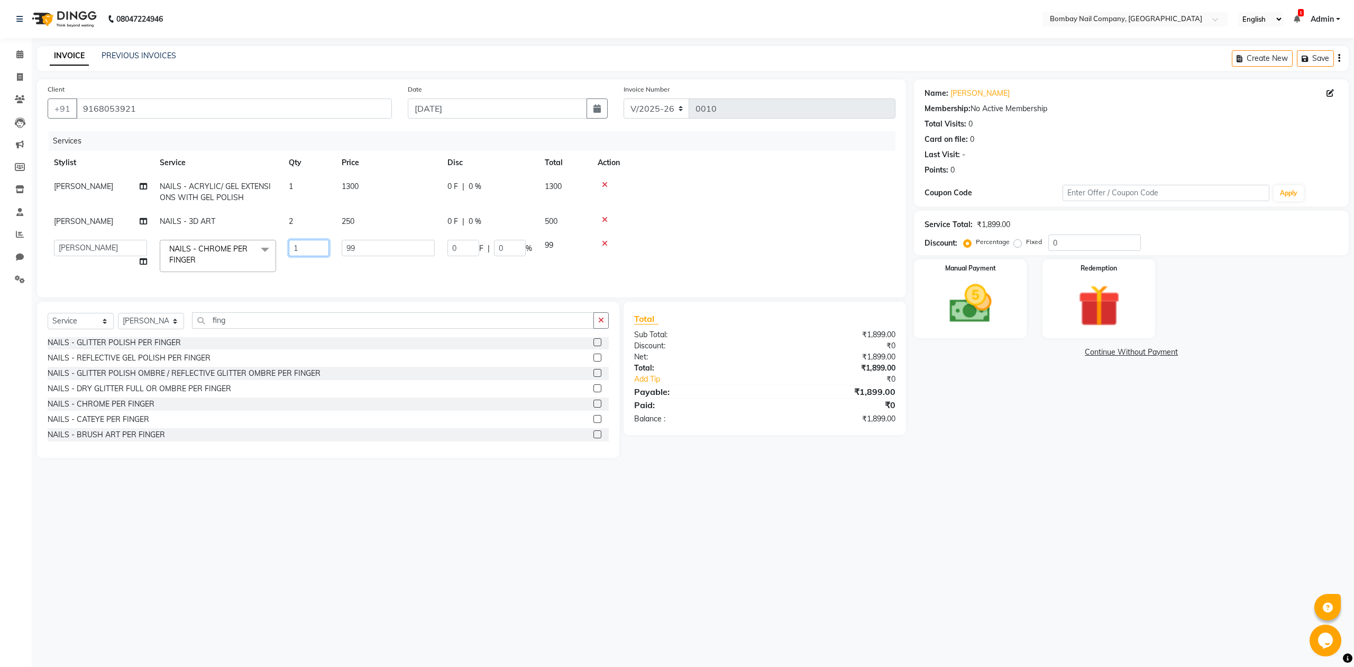
type input "4"
click at [725, 226] on td at bounding box center [710, 233] width 372 height 24
click at [725, 227] on div at bounding box center [709, 230] width 359 height 7
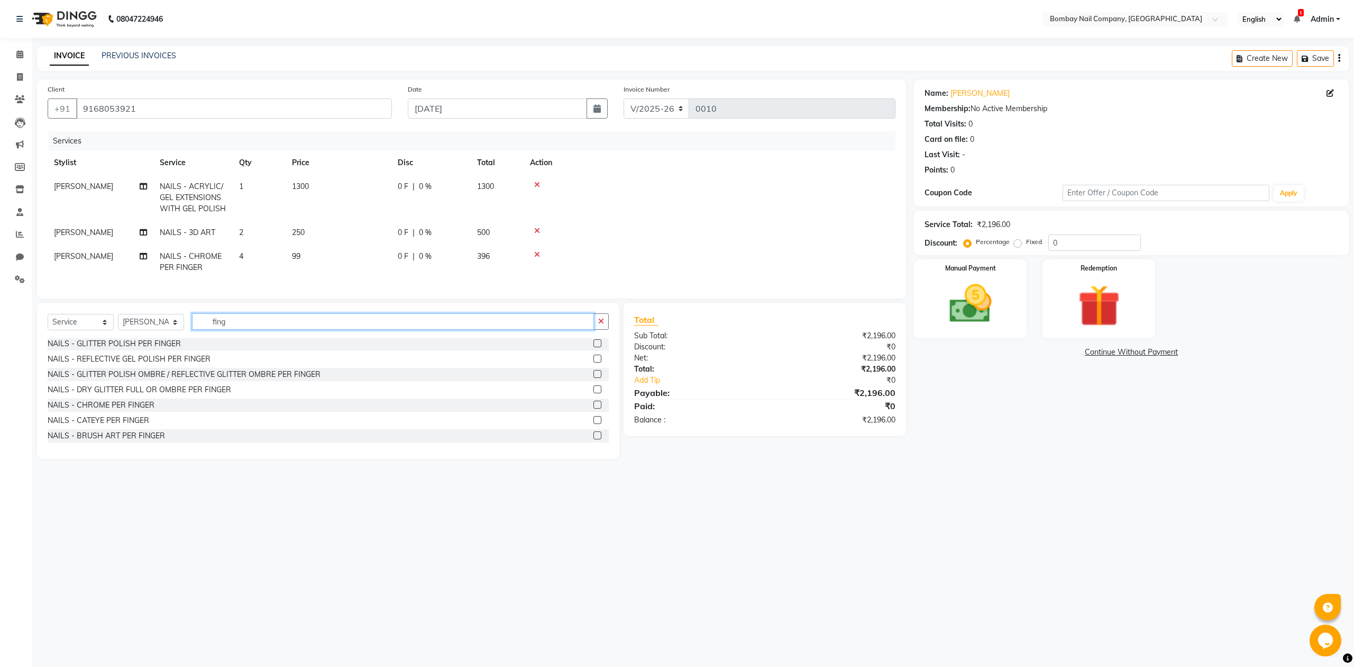
drag, startPoint x: 232, startPoint y: 332, endPoint x: 206, endPoint y: 329, distance: 26.2
click at [206, 329] on input "fing" at bounding box center [393, 321] width 402 height 16
click at [737, 189] on td at bounding box center [710, 198] width 372 height 46
click at [594, 347] on label at bounding box center [598, 343] width 8 height 8
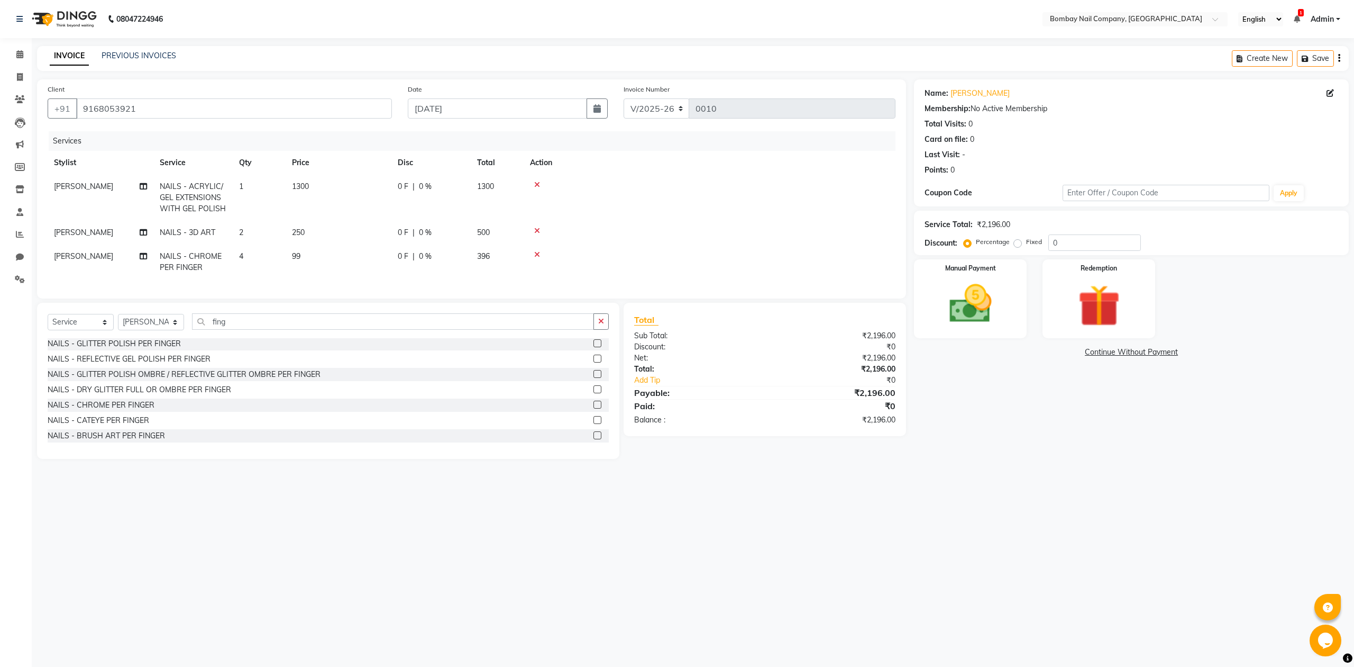
click at [594, 347] on input "checkbox" at bounding box center [597, 343] width 7 height 7
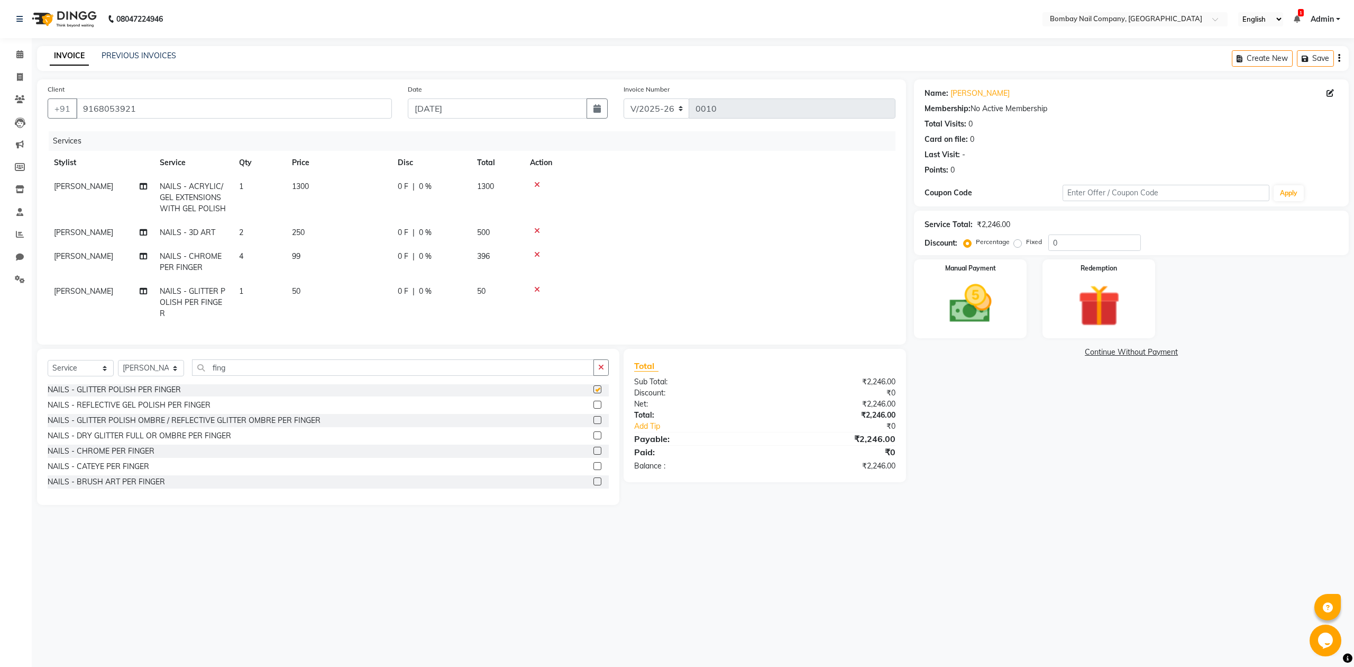
checkbox input "false"
click at [297, 288] on span "50" at bounding box center [296, 291] width 8 height 10
select select "90119"
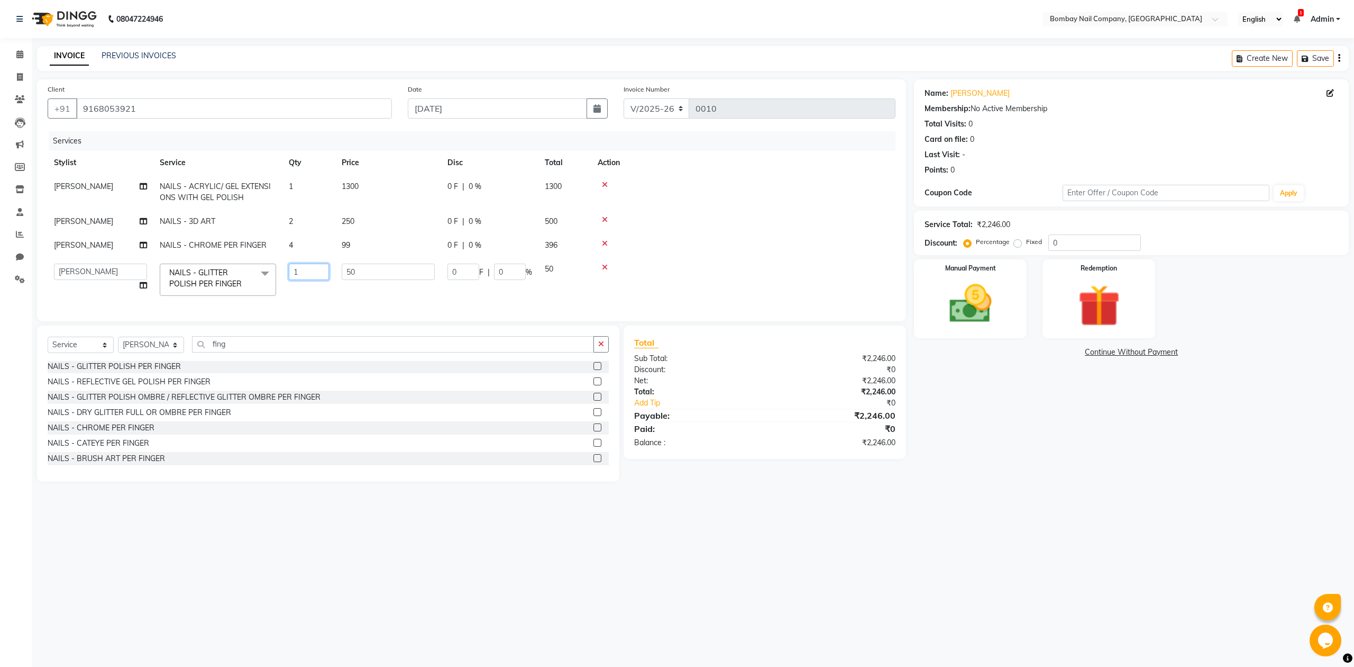
drag, startPoint x: 303, startPoint y: 270, endPoint x: 293, endPoint y: 280, distance: 14.6
click at [293, 280] on td "1" at bounding box center [309, 279] width 53 height 45
type input "4"
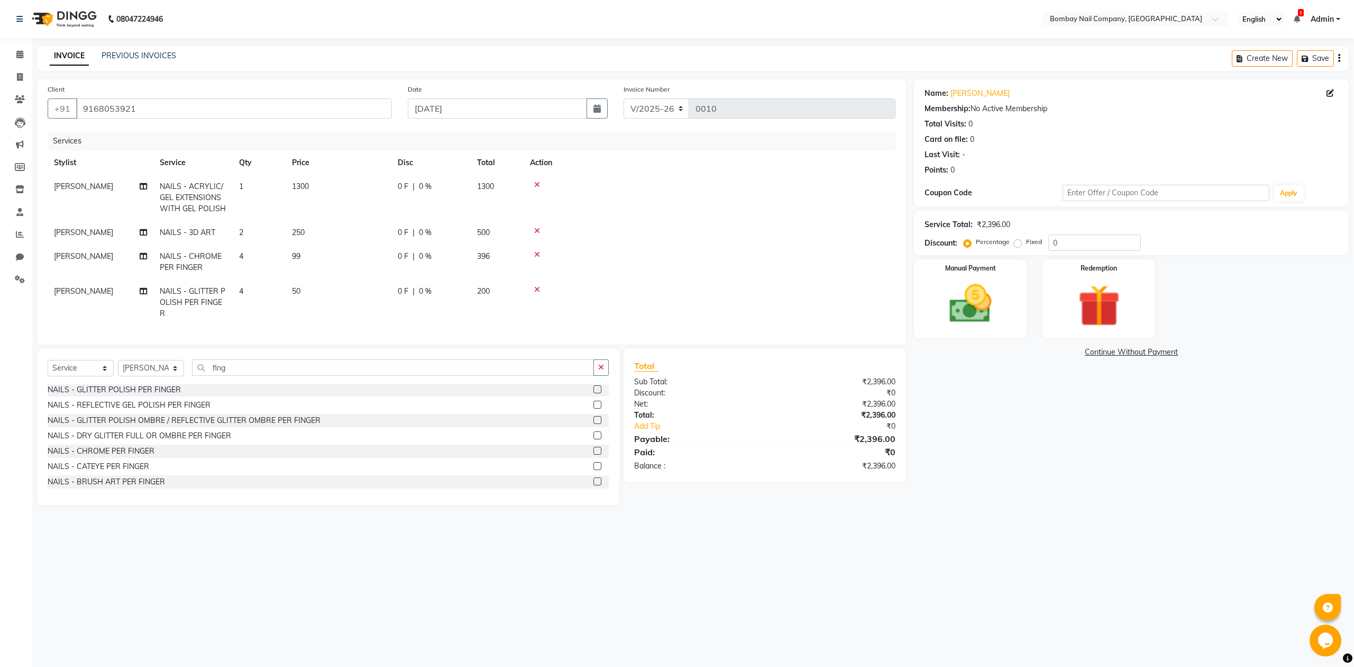
click at [804, 231] on td at bounding box center [710, 233] width 372 height 24
click at [538, 289] on icon at bounding box center [537, 289] width 6 height 7
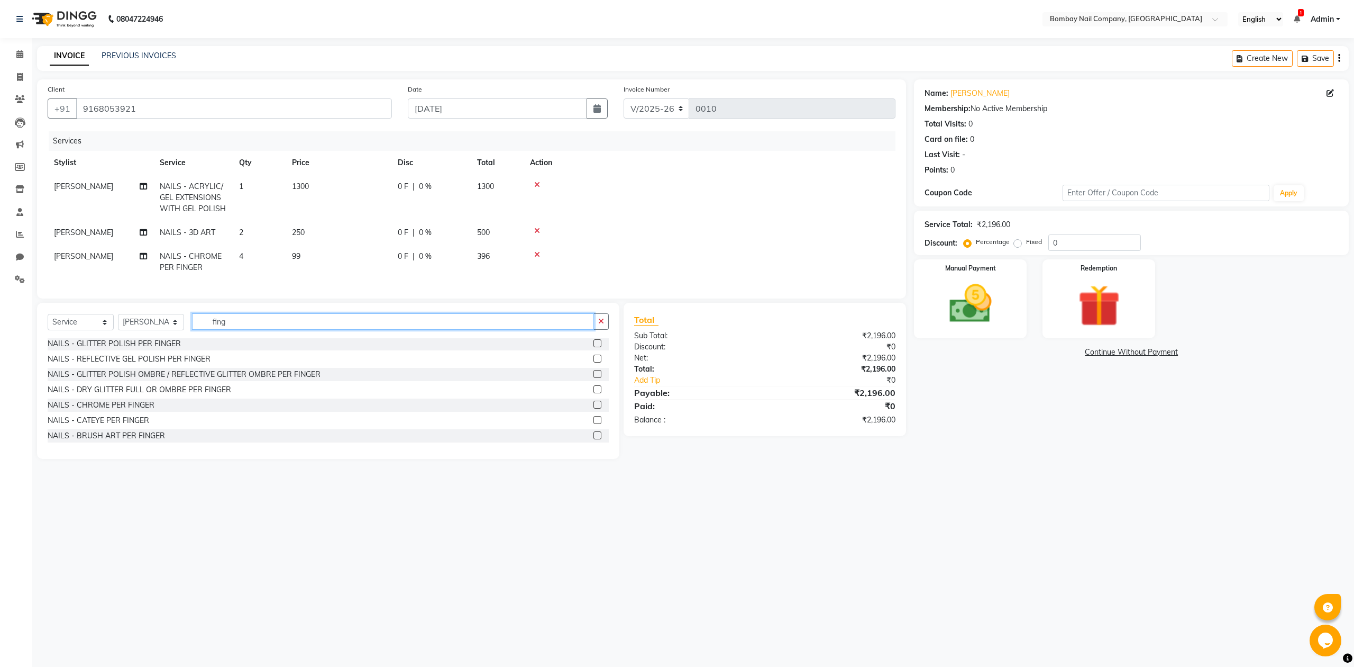
click at [259, 328] on input "fing" at bounding box center [393, 321] width 402 height 16
type input "f"
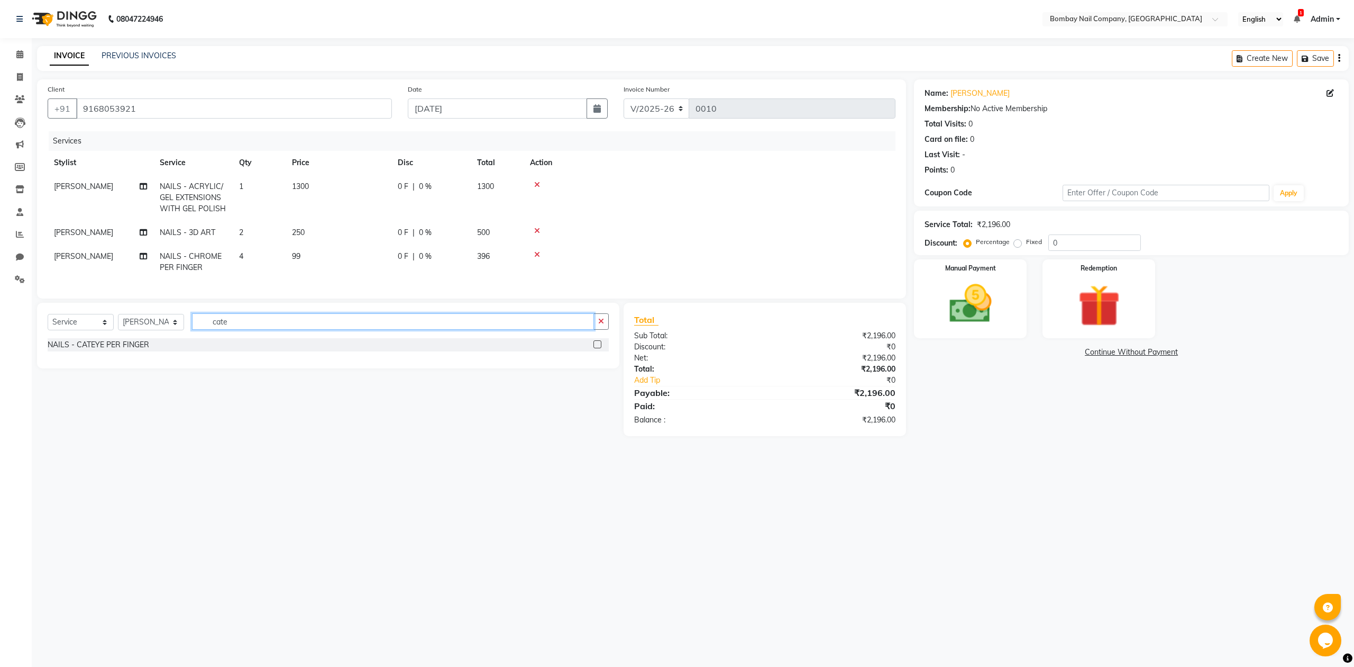
type input "cate"
click at [599, 348] on label at bounding box center [598, 344] width 8 height 8
click at [599, 348] on input "checkbox" at bounding box center [597, 344] width 7 height 7
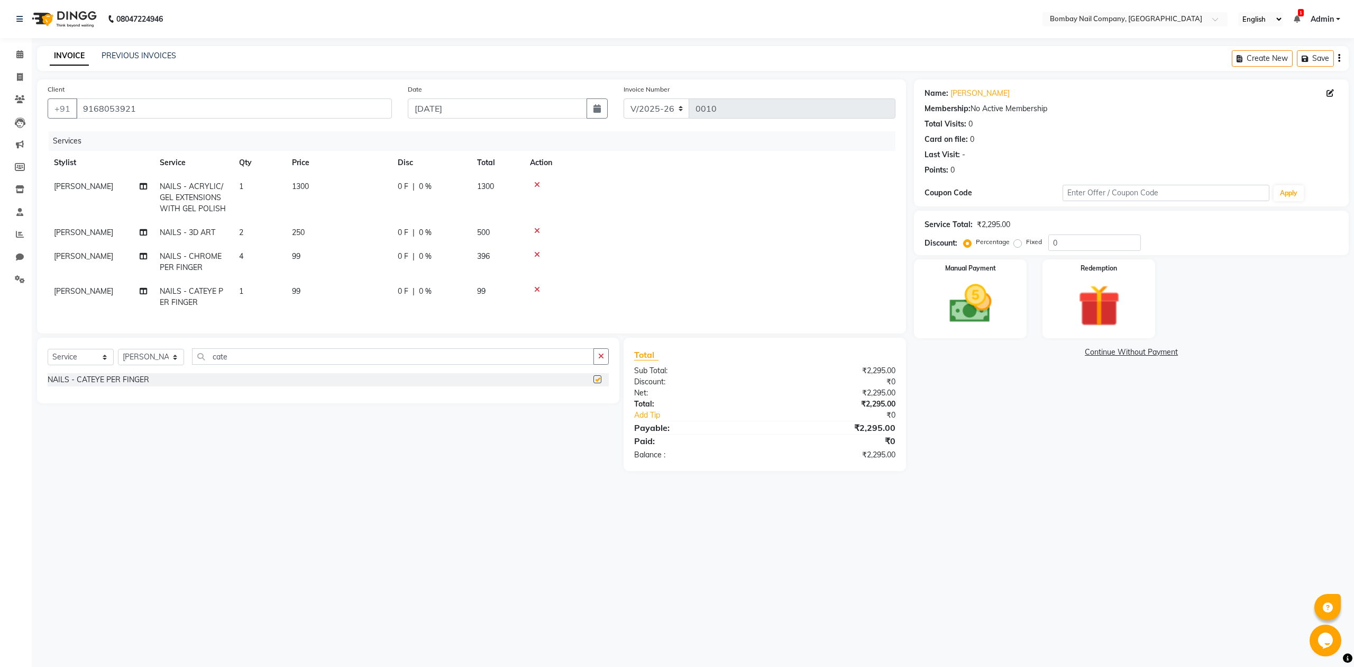
checkbox input "false"
click at [240, 282] on td "1" at bounding box center [259, 296] width 53 height 35
select select "90119"
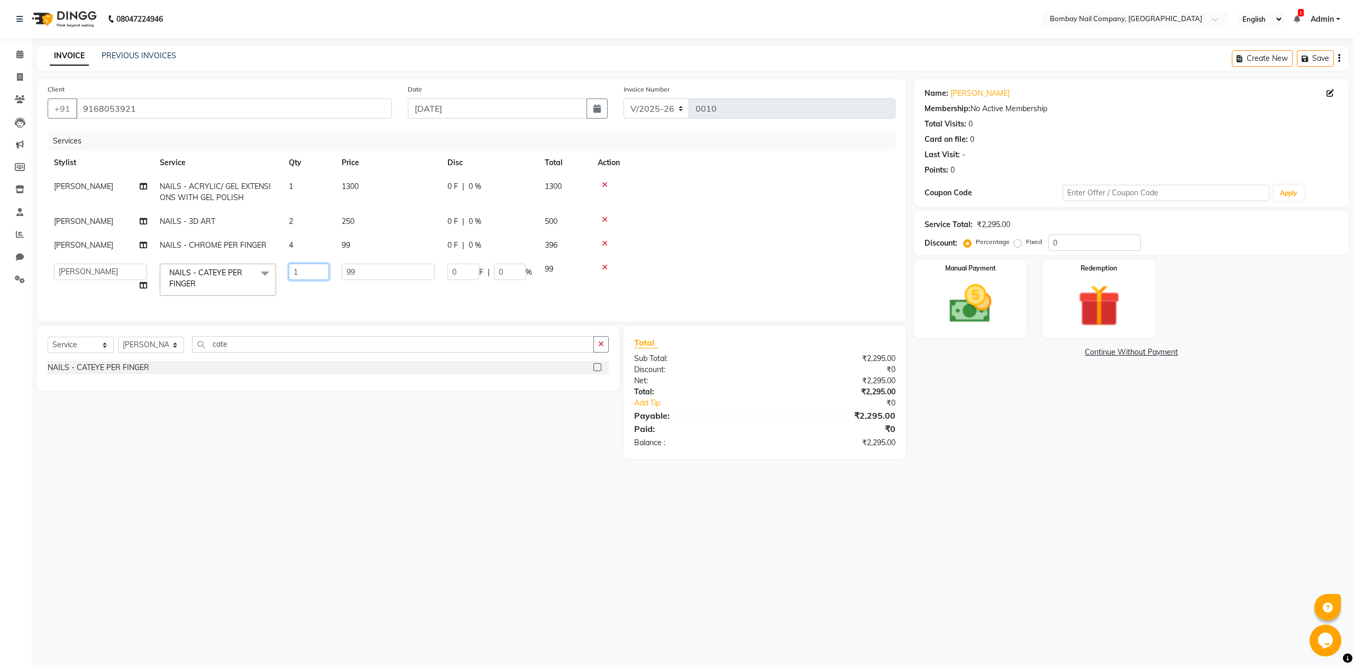
drag, startPoint x: 298, startPoint y: 263, endPoint x: 288, endPoint y: 274, distance: 14.6
click at [289, 274] on input "1" at bounding box center [309, 271] width 40 height 16
type input "4"
click at [780, 241] on tbody "Sanjay Nail NAILS - ACRYLIC/ GEL EXTENSIONS WITH GEL POLISH 1 1300 0 F | 0 % 13…" at bounding box center [472, 239] width 848 height 128
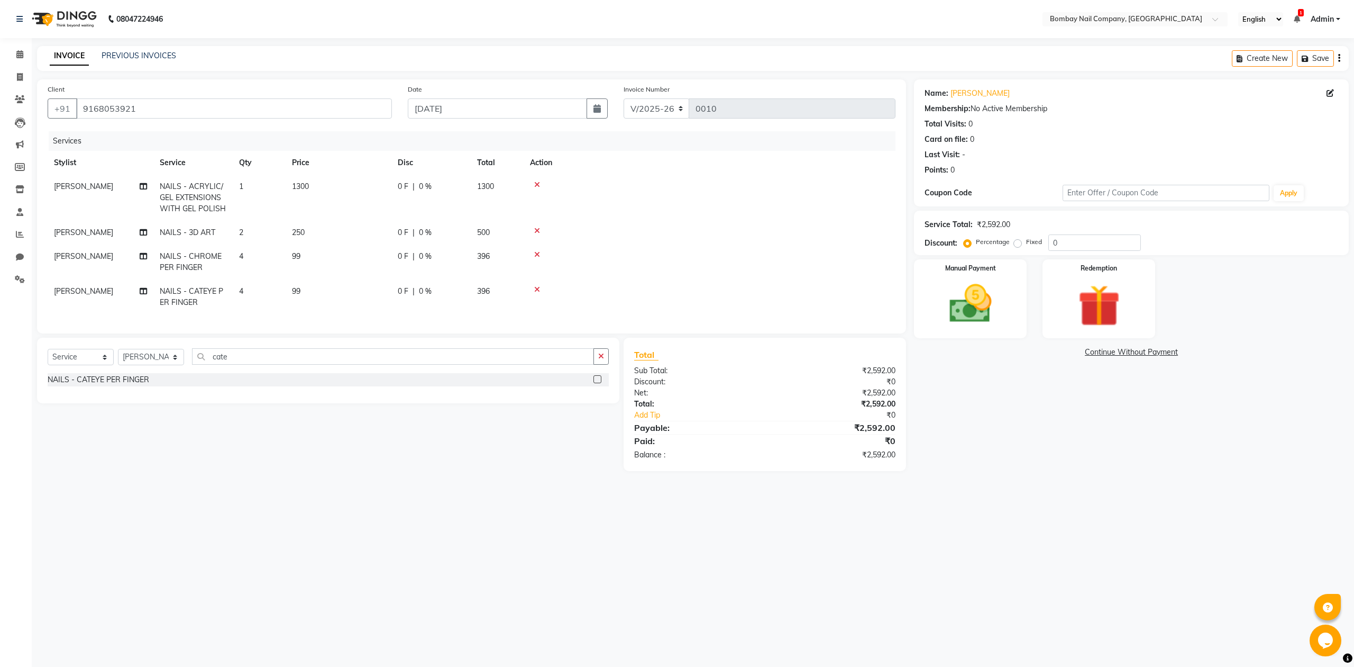
click at [293, 255] on span "99" at bounding box center [296, 256] width 8 height 10
select select "90119"
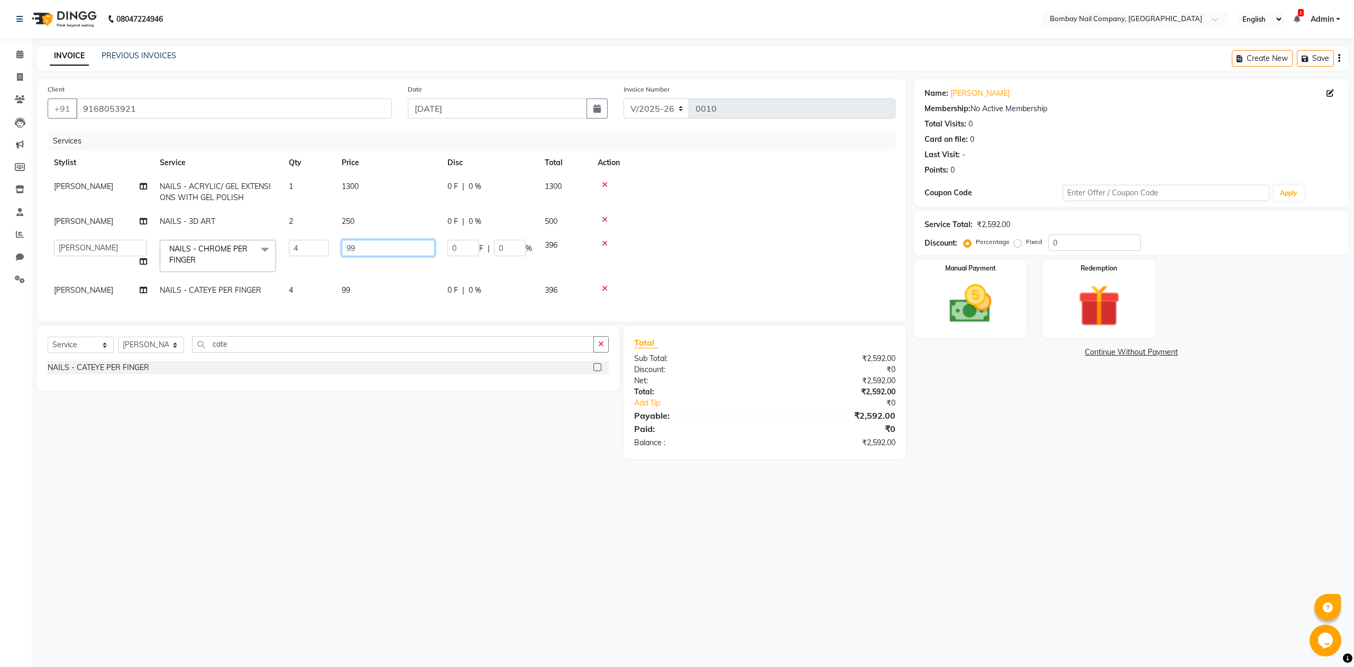
click at [350, 244] on input "99" at bounding box center [388, 248] width 93 height 16
click at [352, 244] on input "99" at bounding box center [388, 248] width 93 height 16
type input "100"
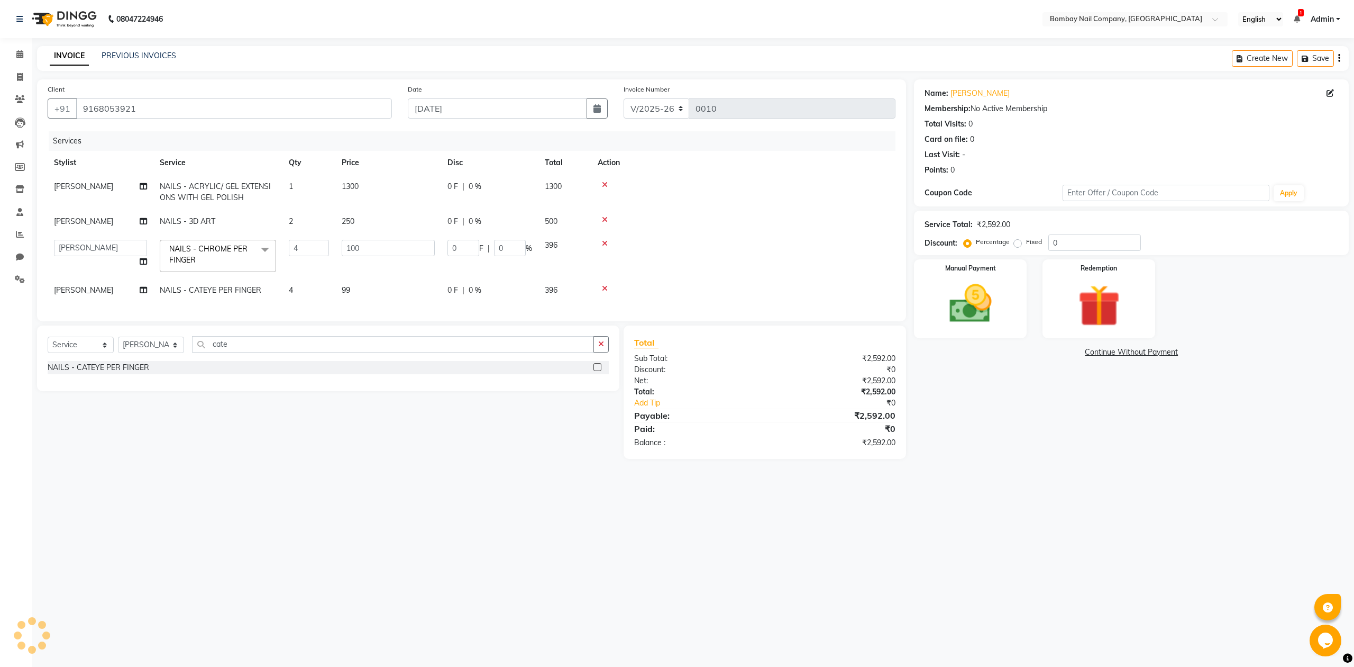
click at [346, 288] on td "99" at bounding box center [388, 290] width 106 height 24
select select "90119"
click at [350, 267] on input "99" at bounding box center [388, 271] width 93 height 16
type input "100"
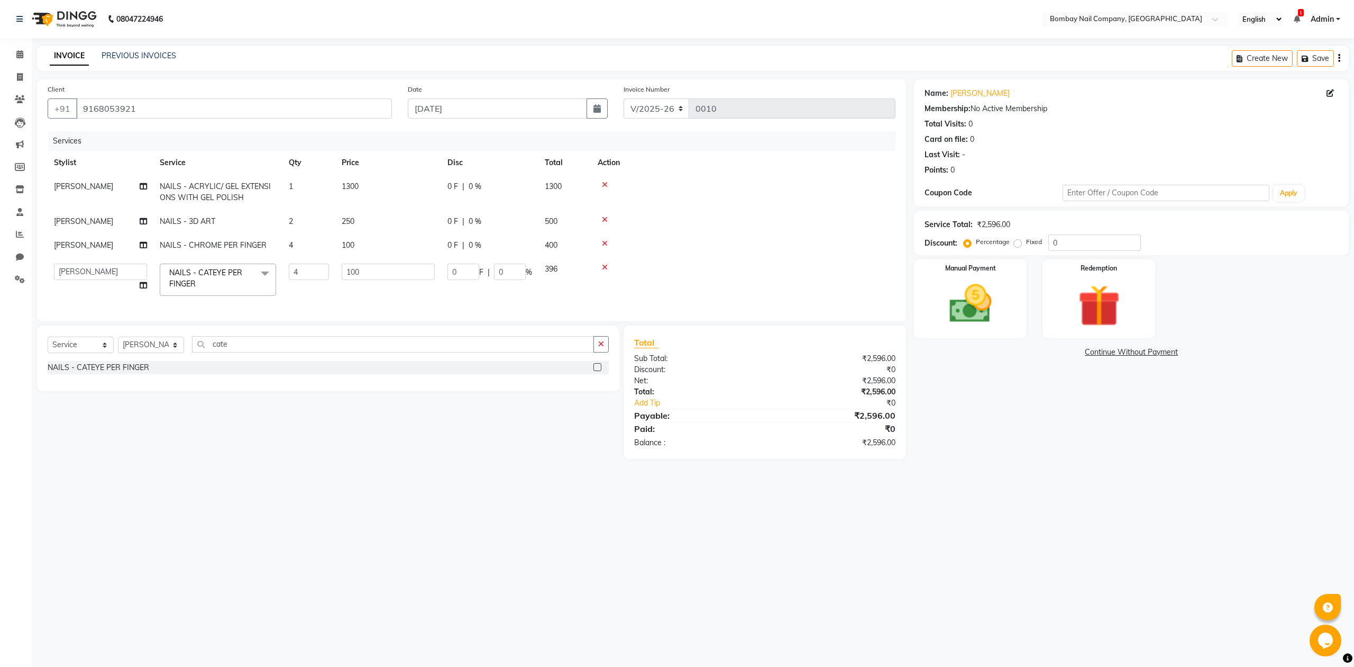
click at [718, 203] on td at bounding box center [744, 192] width 304 height 35
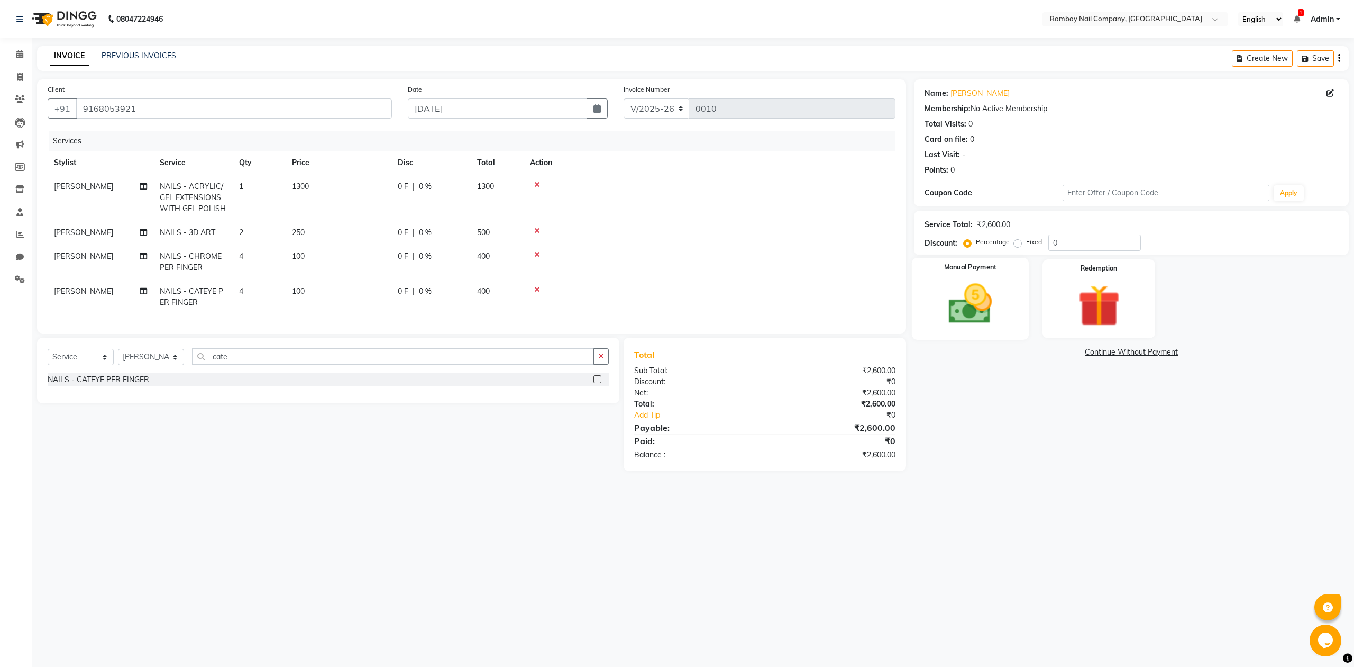
click at [983, 307] on img at bounding box center [970, 304] width 71 height 51
click at [1071, 322] on img at bounding box center [1098, 306] width 71 height 54
click at [999, 310] on img at bounding box center [970, 304] width 71 height 51
click at [824, 295] on td at bounding box center [710, 296] width 372 height 35
click at [817, 294] on td at bounding box center [710, 296] width 372 height 35
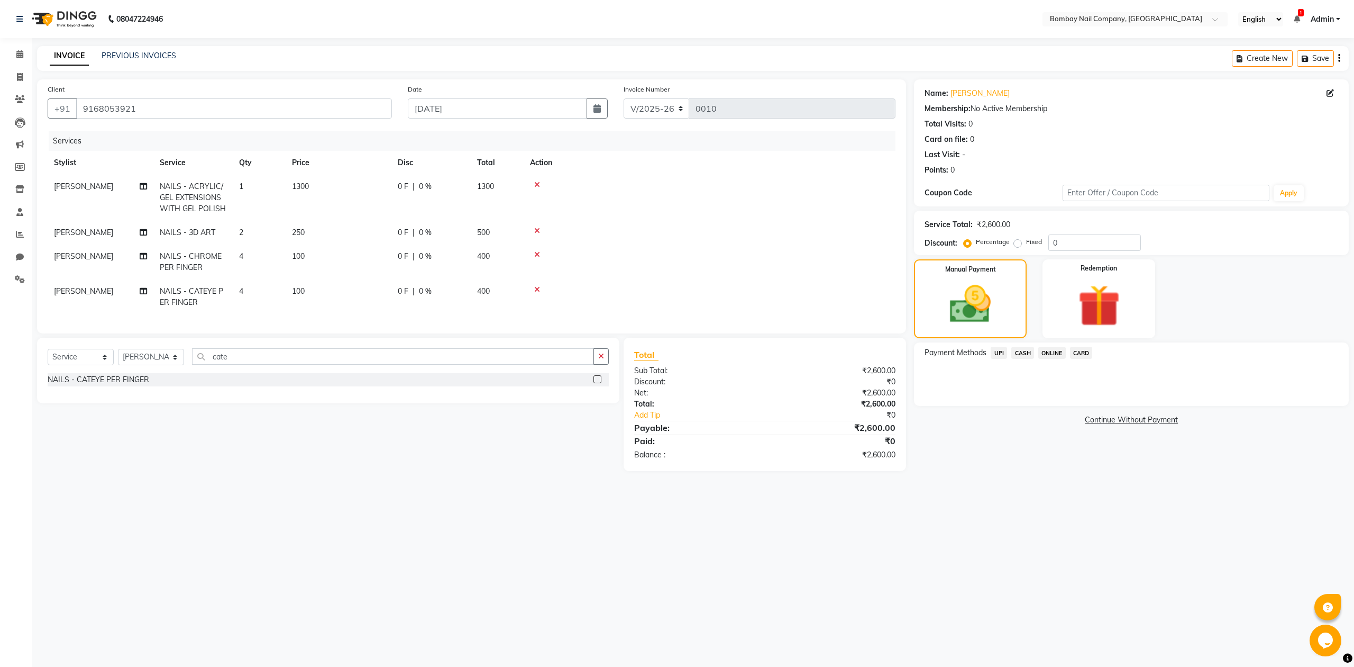
click at [820, 294] on td at bounding box center [710, 296] width 372 height 35
click at [998, 348] on span "UPI" at bounding box center [999, 353] width 16 height 12
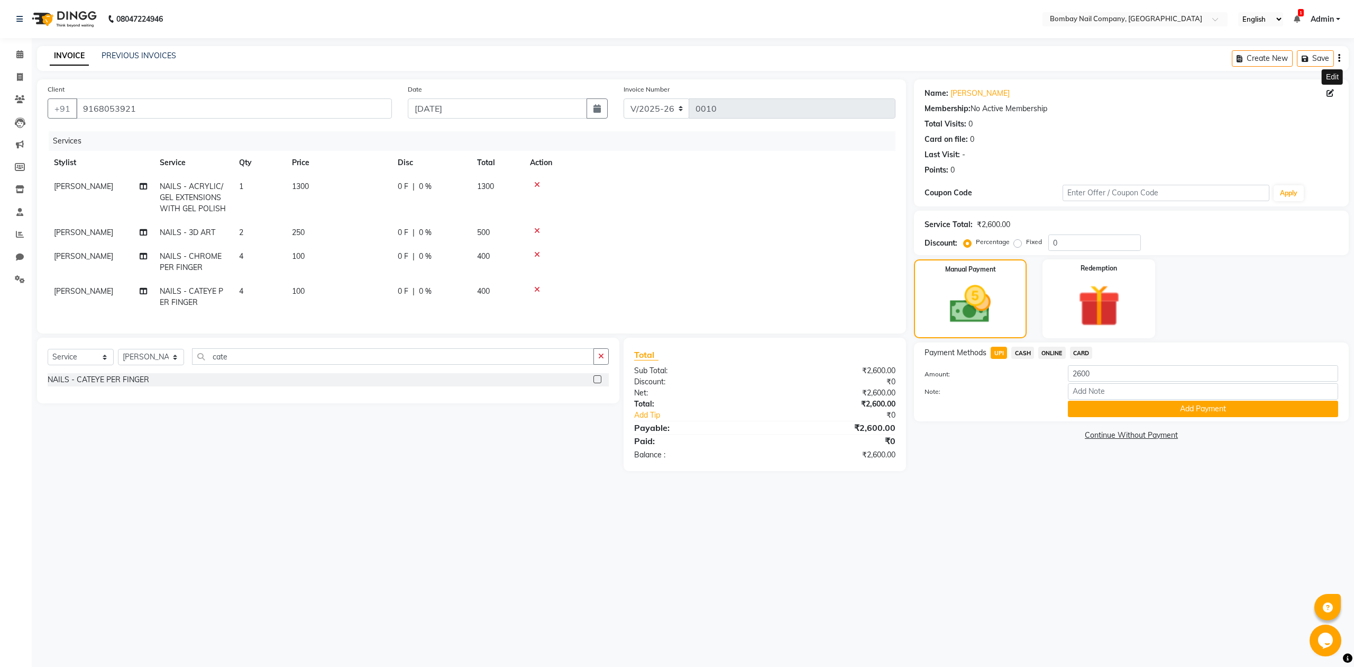
click at [1332, 89] on icon at bounding box center [1330, 92] width 7 height 7
select select "female"
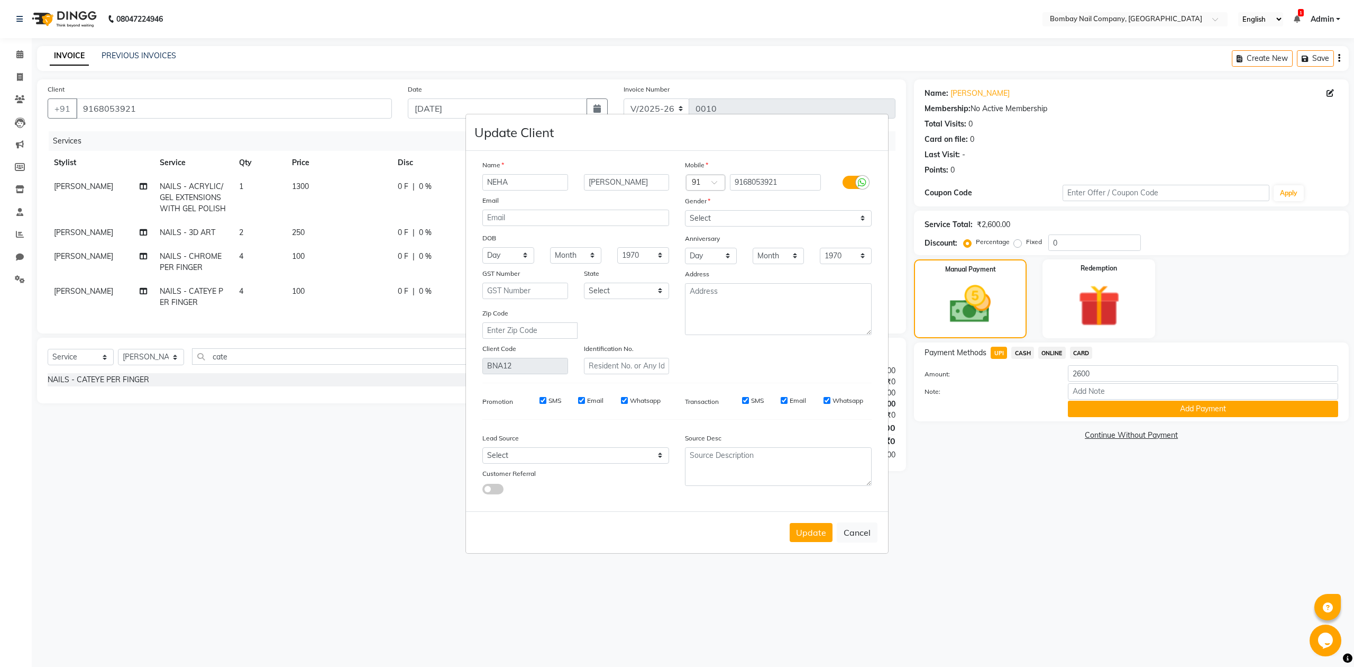
click at [390, 456] on ngb-modal-window "Update Client Name NEHA DANGRE Email DOB Day 01 02 03 04 05 06 07 08 09 10 11 1…" at bounding box center [677, 333] width 1354 height 667
click at [857, 529] on button "Cancel" at bounding box center [857, 532] width 41 height 20
select select
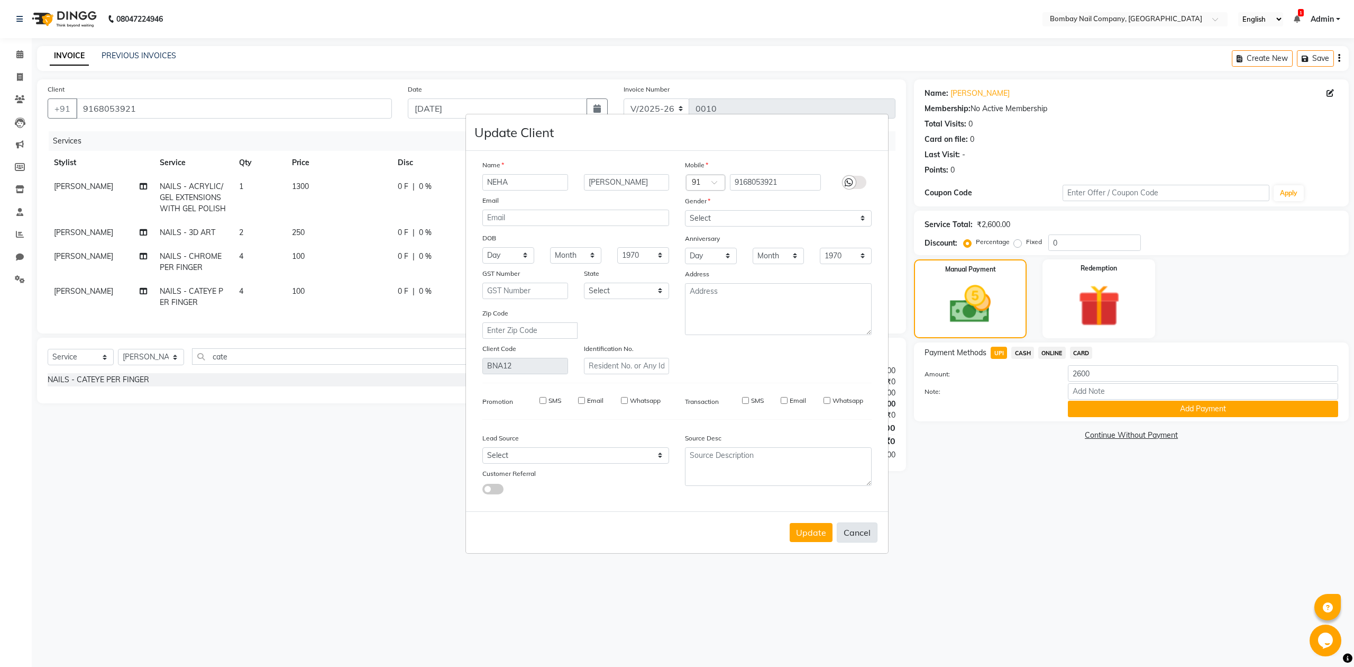
select select
checkbox input "false"
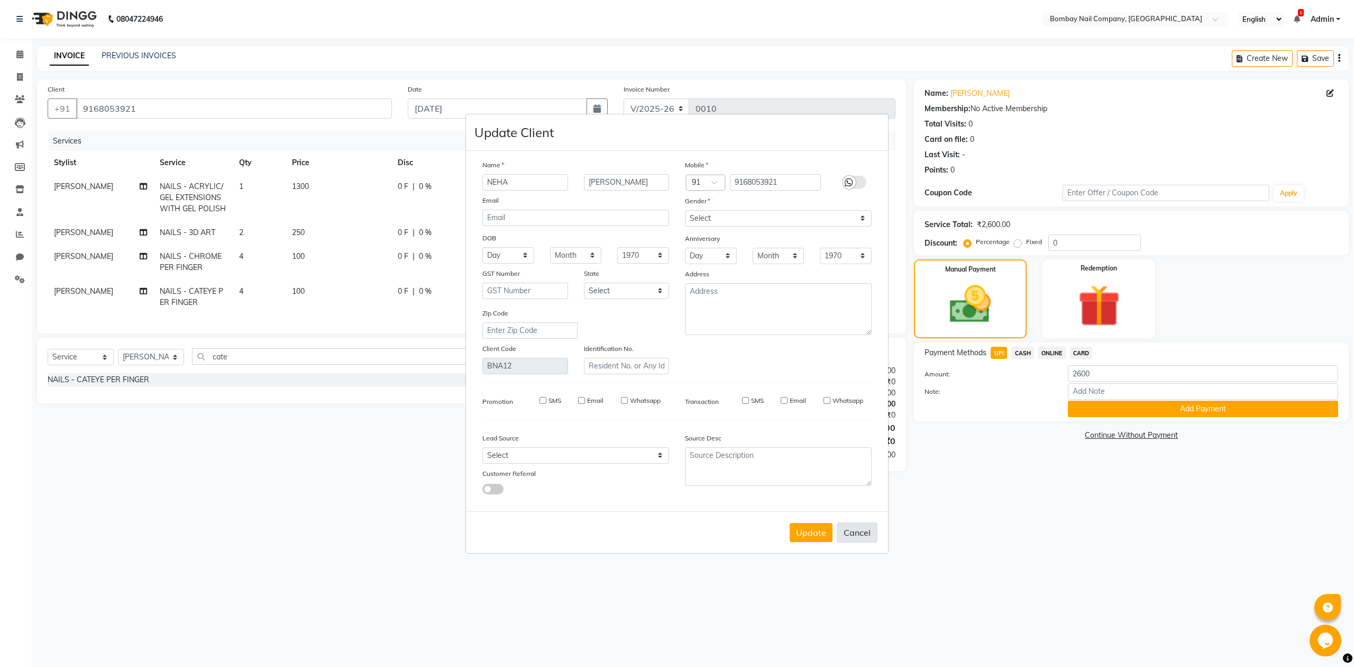
checkbox input "false"
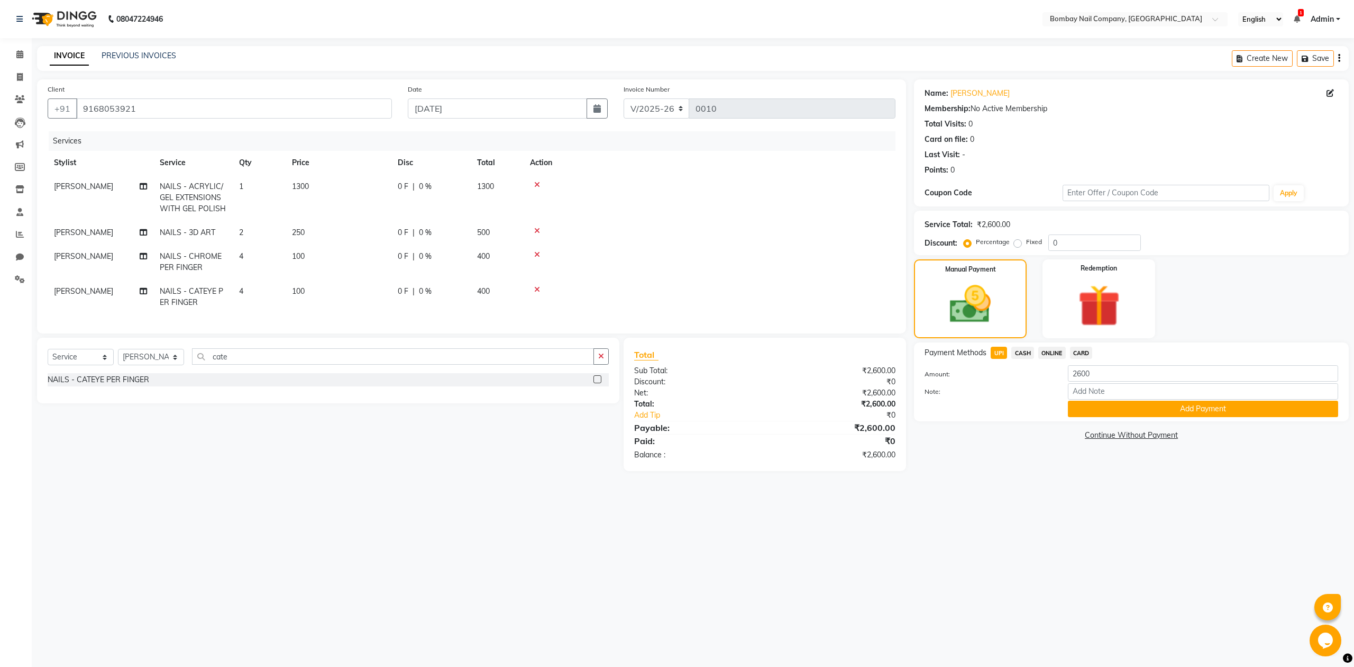
click at [487, 504] on div "08047224946 Select Location × Bombay Nail Company, Nagpur English ENGLISH Españ…" at bounding box center [677, 333] width 1354 height 667
click at [713, 26] on nav "08047224946 Select Location × Bombay Nail Company, Nagpur English ENGLISH Españ…" at bounding box center [677, 19] width 1354 height 38
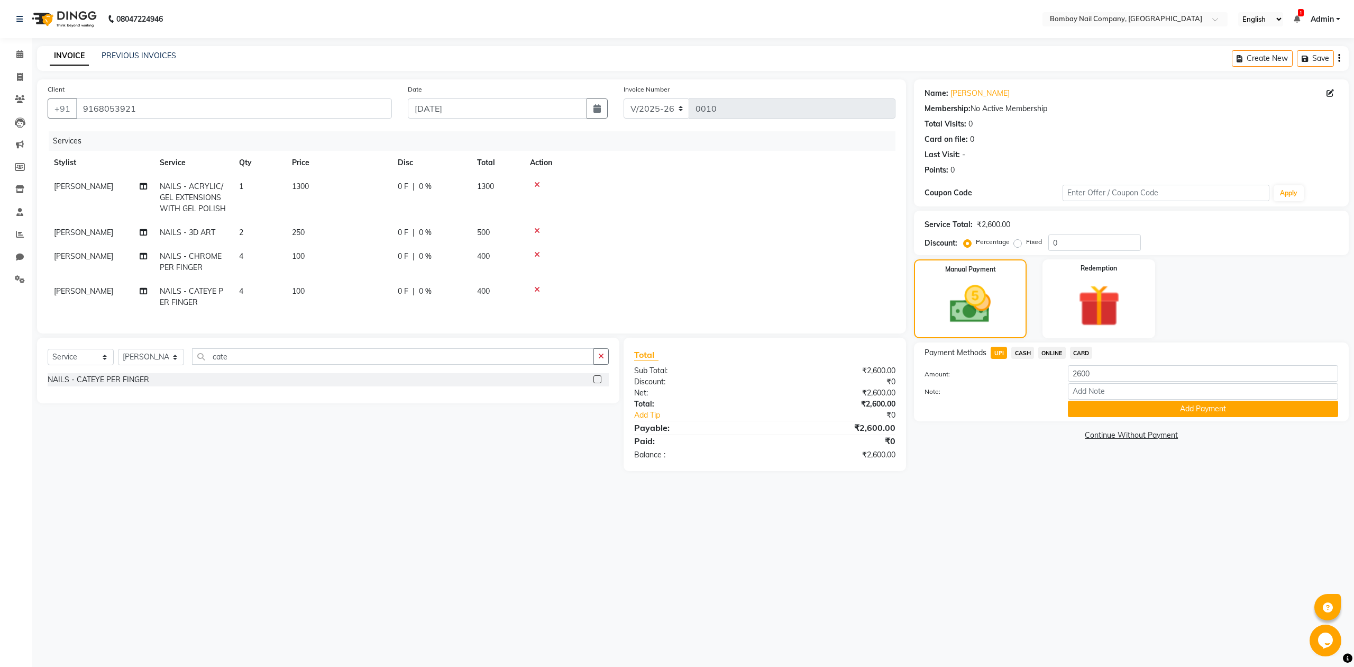
click at [713, 26] on nav "08047224946 Select Location × Bombay Nail Company, Nagpur English ENGLISH Españ…" at bounding box center [677, 19] width 1354 height 38
click at [679, 23] on nav "08047224946 Select Location × Bombay Nail Company, Nagpur English ENGLISH Españ…" at bounding box center [677, 19] width 1354 height 38
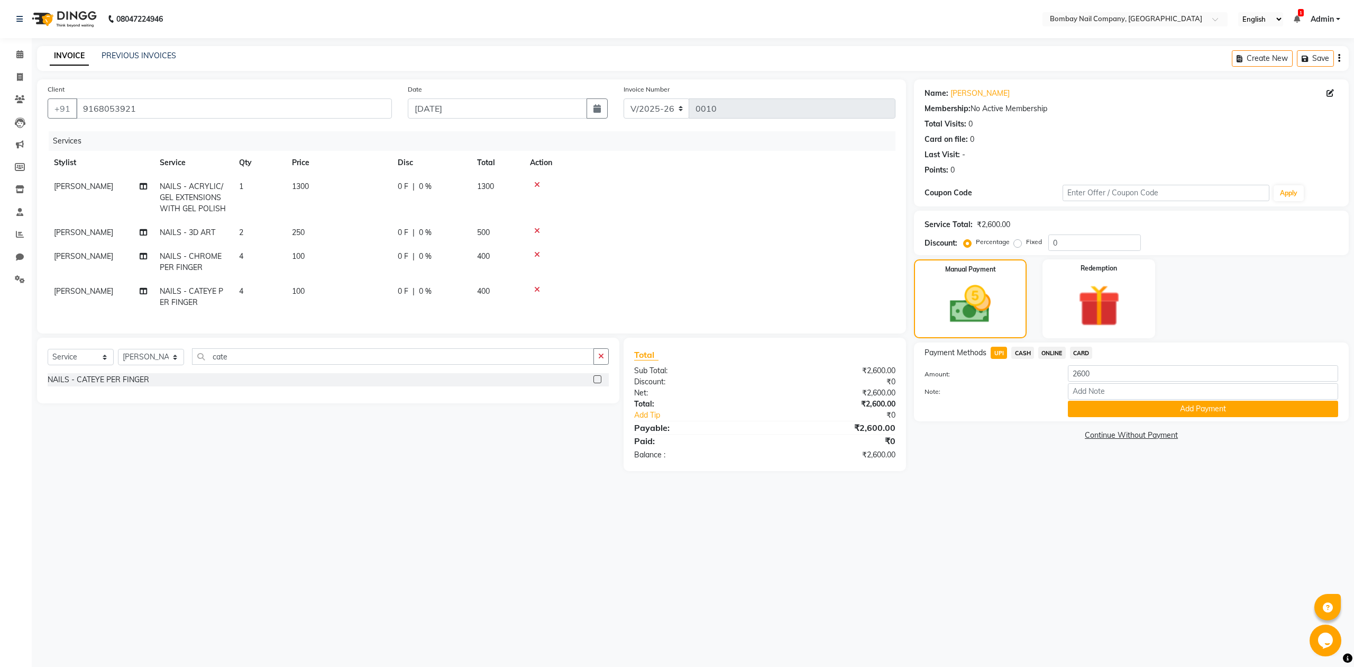
click at [679, 23] on nav "08047224946 Select Location × Bombay Nail Company, Nagpur English ENGLISH Españ…" at bounding box center [677, 19] width 1354 height 38
click at [679, 24] on nav "08047224946 Select Location × Bombay Nail Company, Nagpur English ENGLISH Españ…" at bounding box center [677, 19] width 1354 height 38
click at [1132, 371] on input "2600" at bounding box center [1203, 373] width 270 height 16
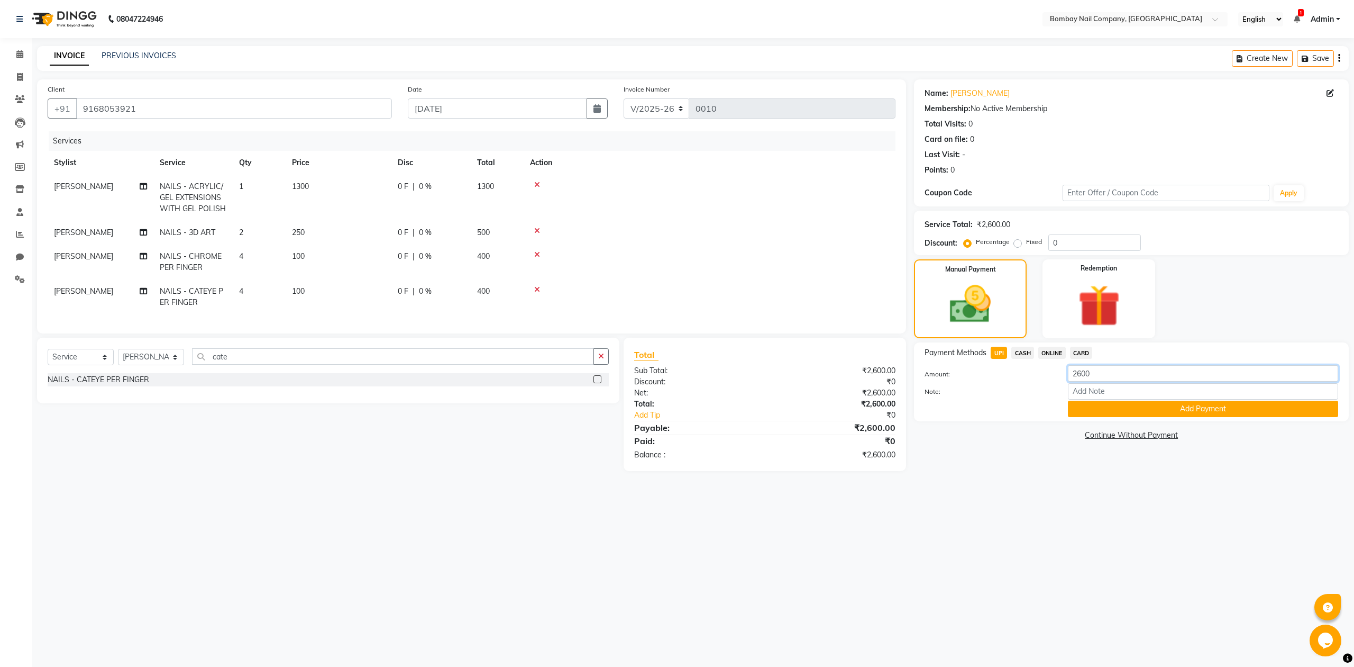
click at [1132, 371] on input "2600" at bounding box center [1203, 373] width 270 height 16
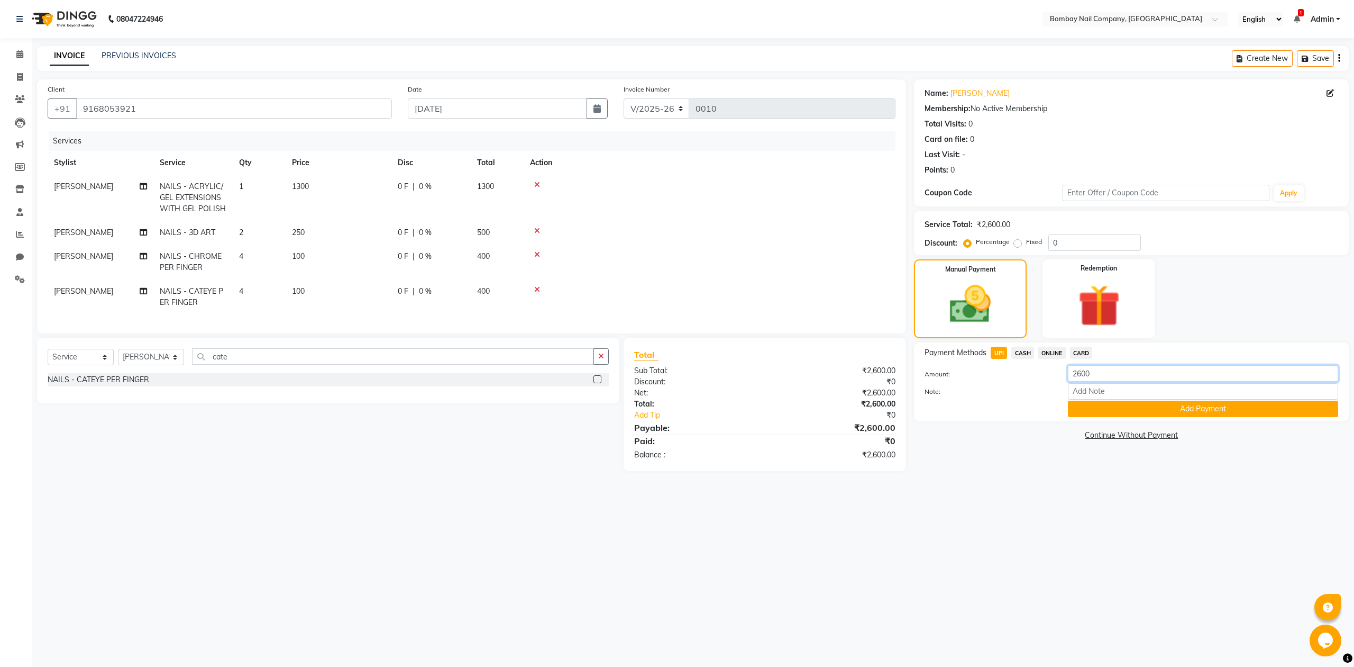
click at [1132, 371] on input "2600" at bounding box center [1203, 373] width 270 height 16
click at [1102, 390] on input "Note:" at bounding box center [1203, 391] width 270 height 16
click at [1152, 392] on input "1000 paid client by upi influencer)" at bounding box center [1203, 391] width 270 height 16
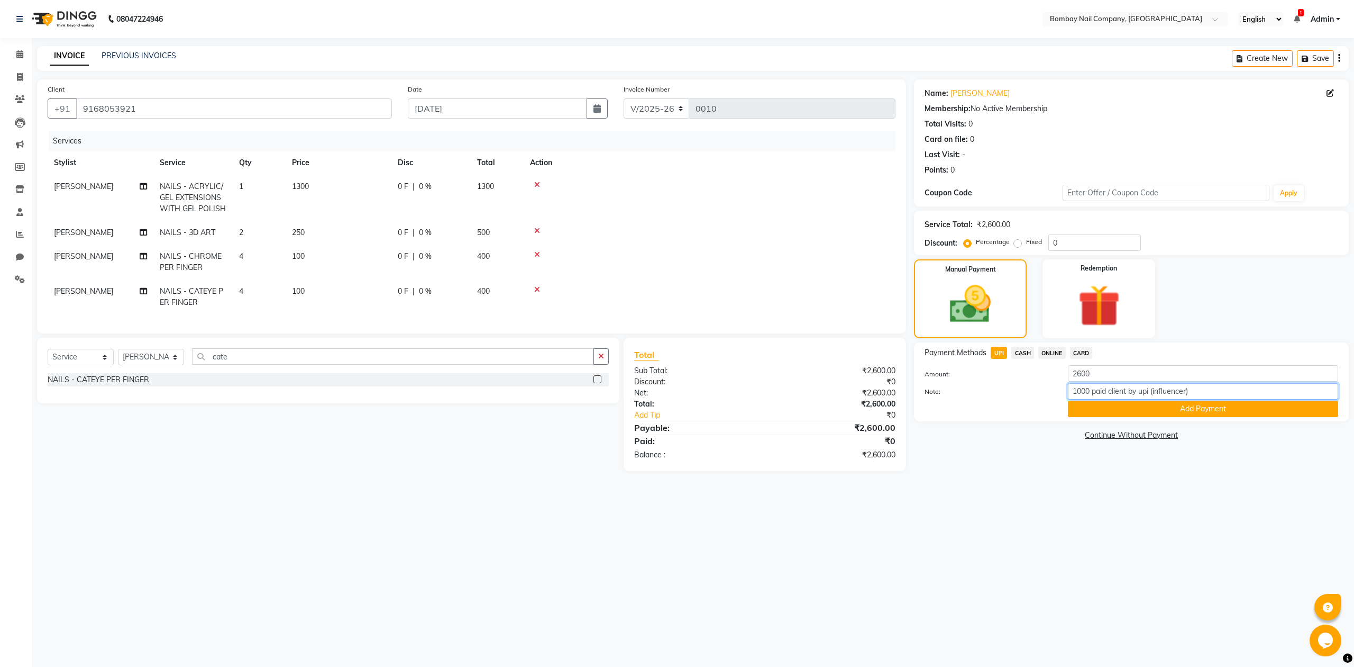
click at [1199, 388] on input "1000 paid client by upi (influencer)" at bounding box center [1203, 391] width 270 height 16
type input "1000 paid client by upi (influencer) 1600 custom by surbhi ma'am"
click at [1204, 412] on button "Add Payment" at bounding box center [1203, 409] width 270 height 16
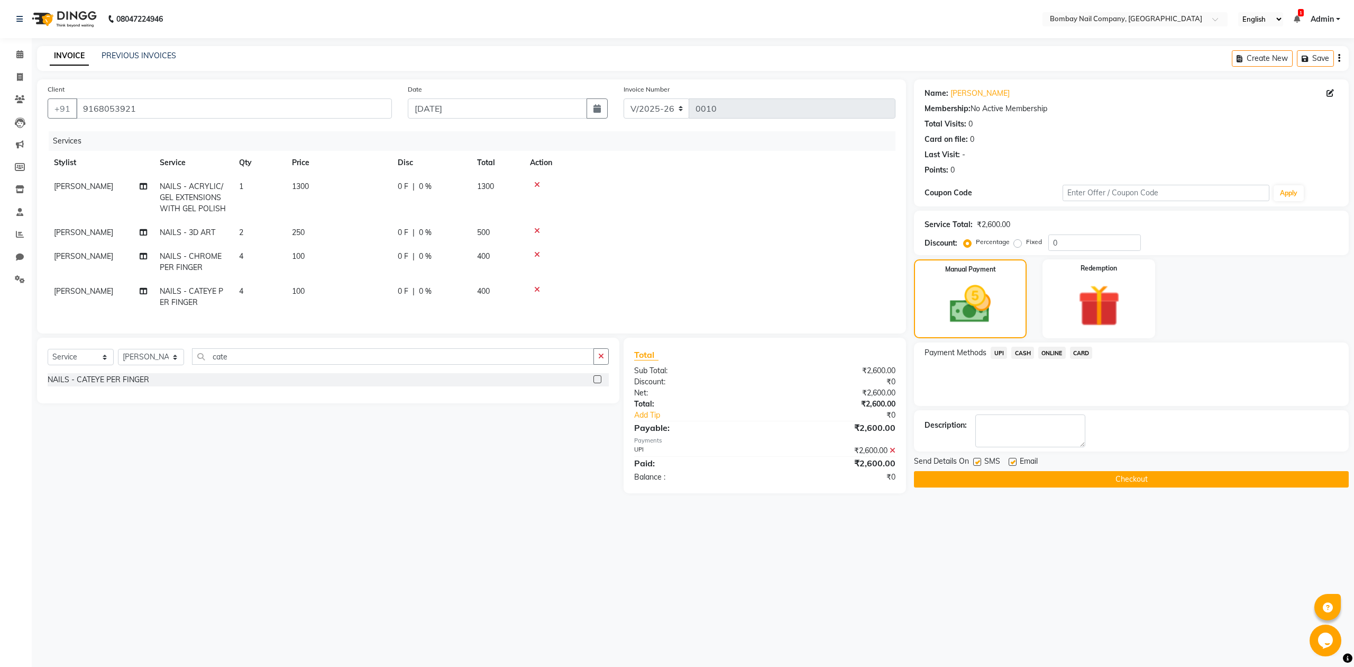
click at [1141, 479] on button "Checkout" at bounding box center [1131, 479] width 435 height 16
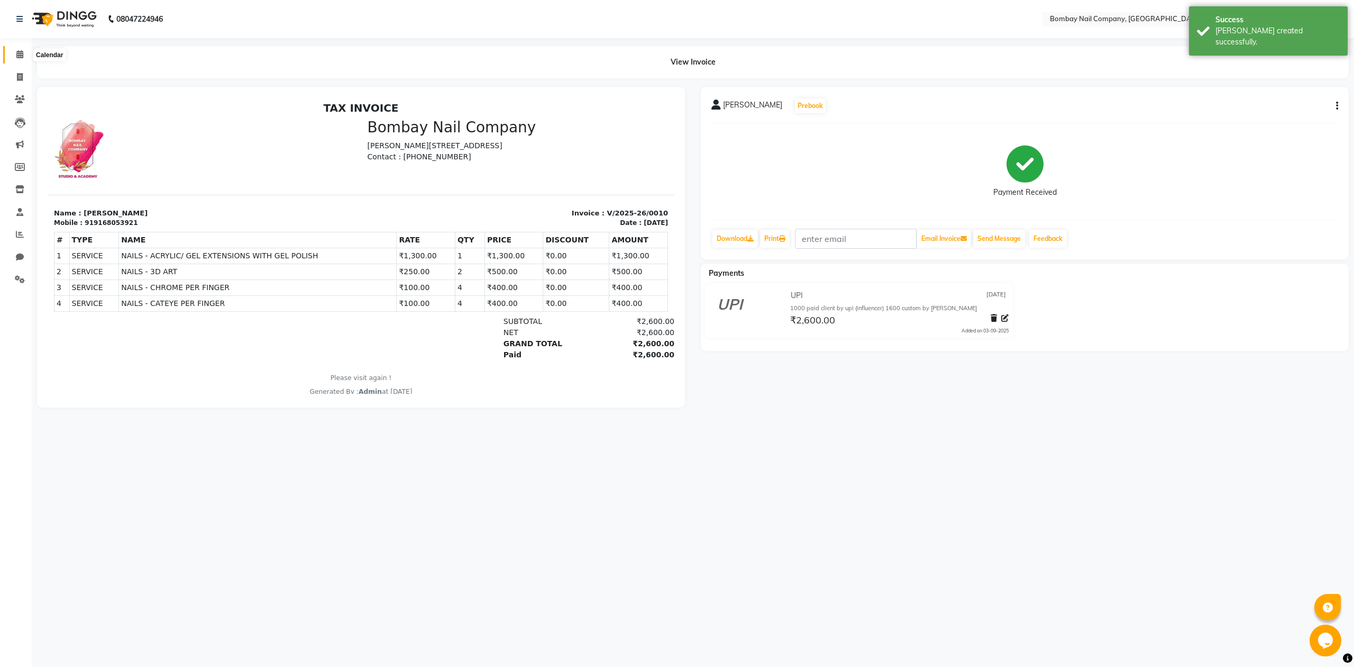
click at [22, 50] on icon at bounding box center [19, 54] width 7 height 8
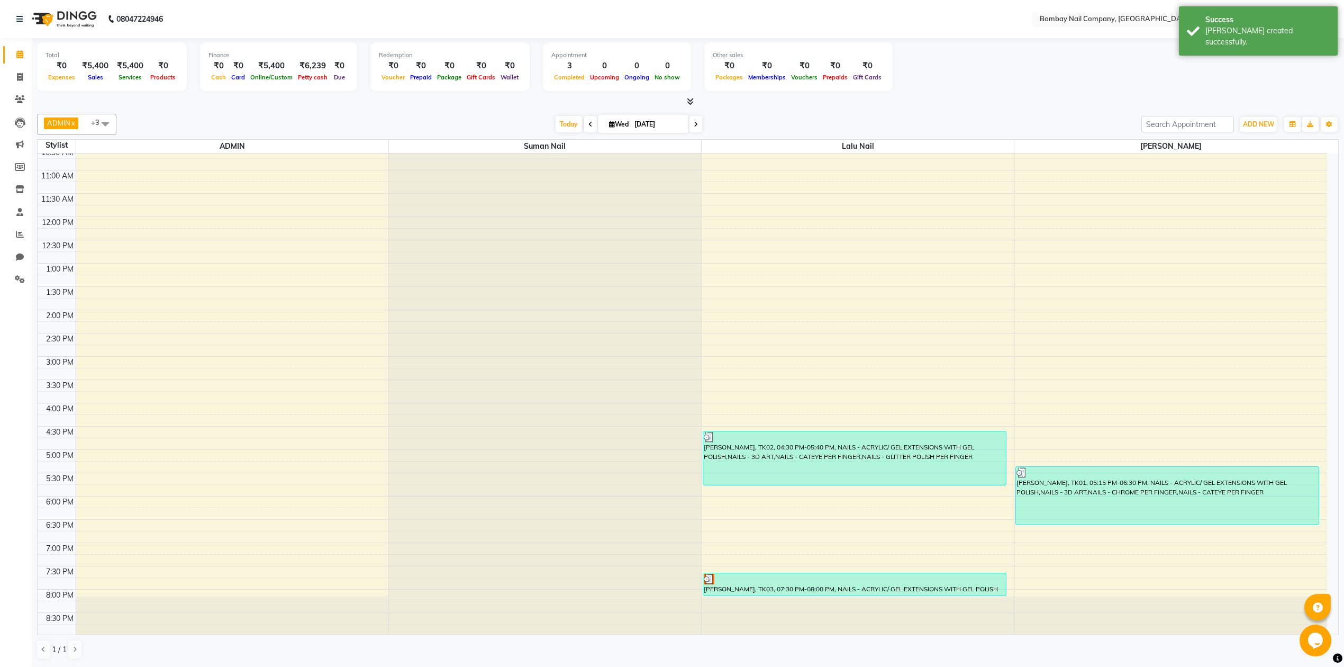
scroll to position [85, 0]
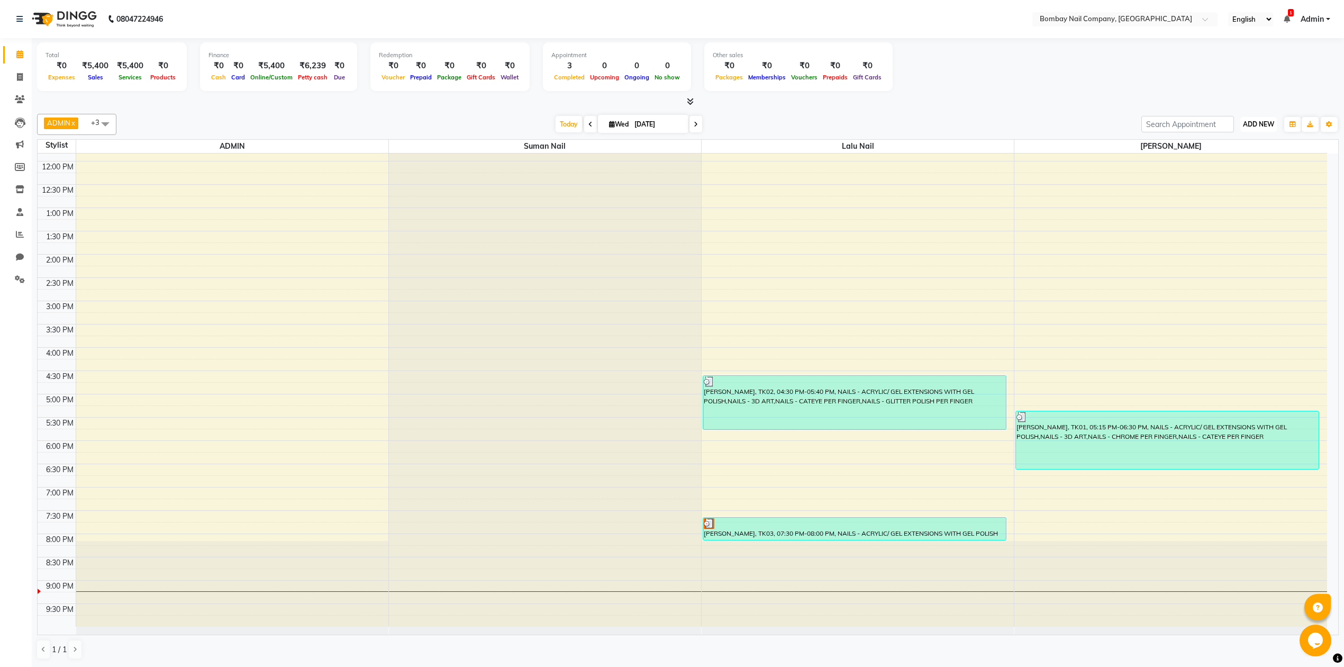
click at [1264, 120] on button "ADD NEW Toggle Dropdown" at bounding box center [1258, 124] width 37 height 15
click at [1239, 168] on link "Add Expense" at bounding box center [1235, 173] width 84 height 14
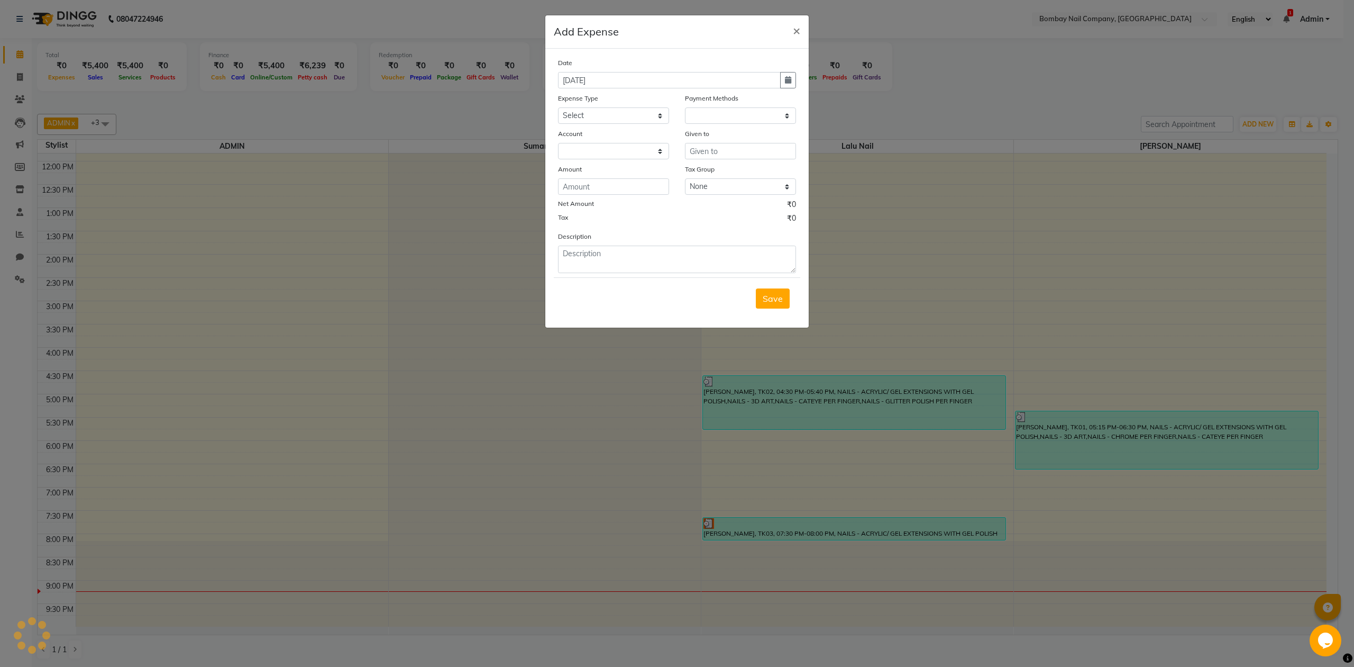
select select "1"
select select "8089"
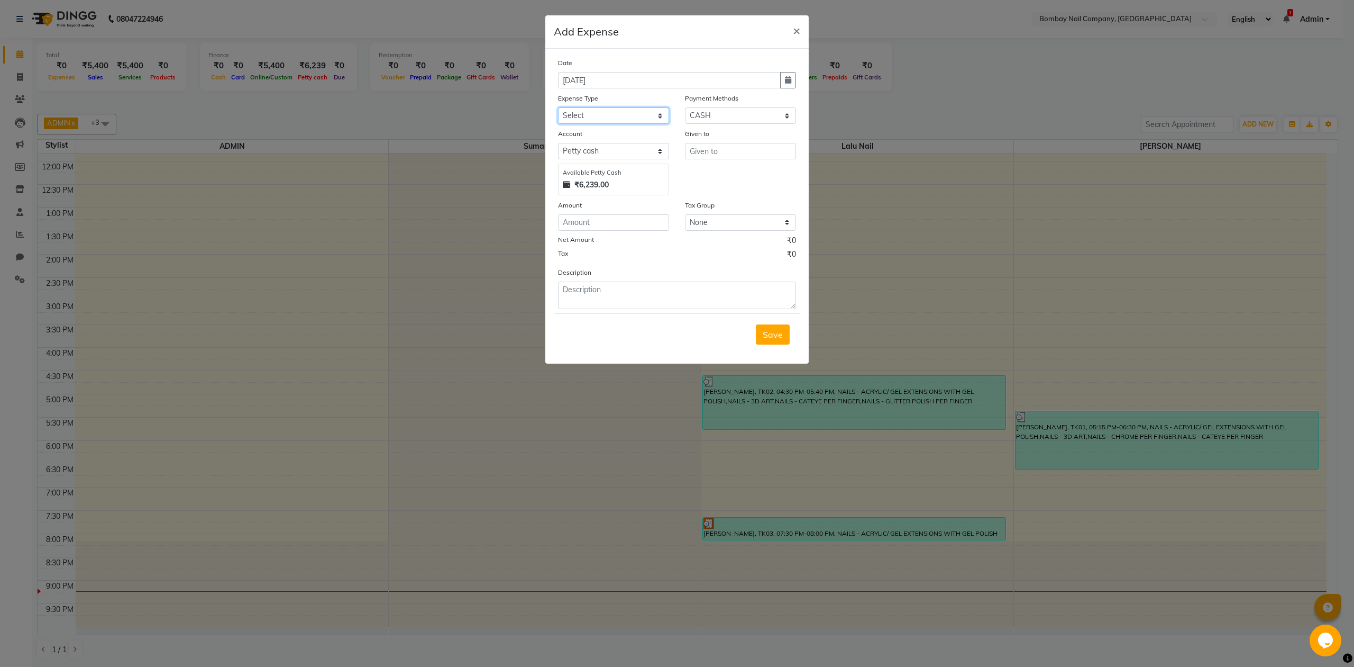
click at [625, 111] on select "Select Advance Salary Bank charges Car maintenance Cash transfer to bank Cash t…" at bounding box center [613, 115] width 111 height 16
select select "17"
click at [558, 107] on select "Select Advance Salary Bank charges Car maintenance Cash transfer to bank Cash t…" at bounding box center [613, 115] width 111 height 16
click at [623, 222] on input "number" at bounding box center [613, 222] width 111 height 16
type input "30"
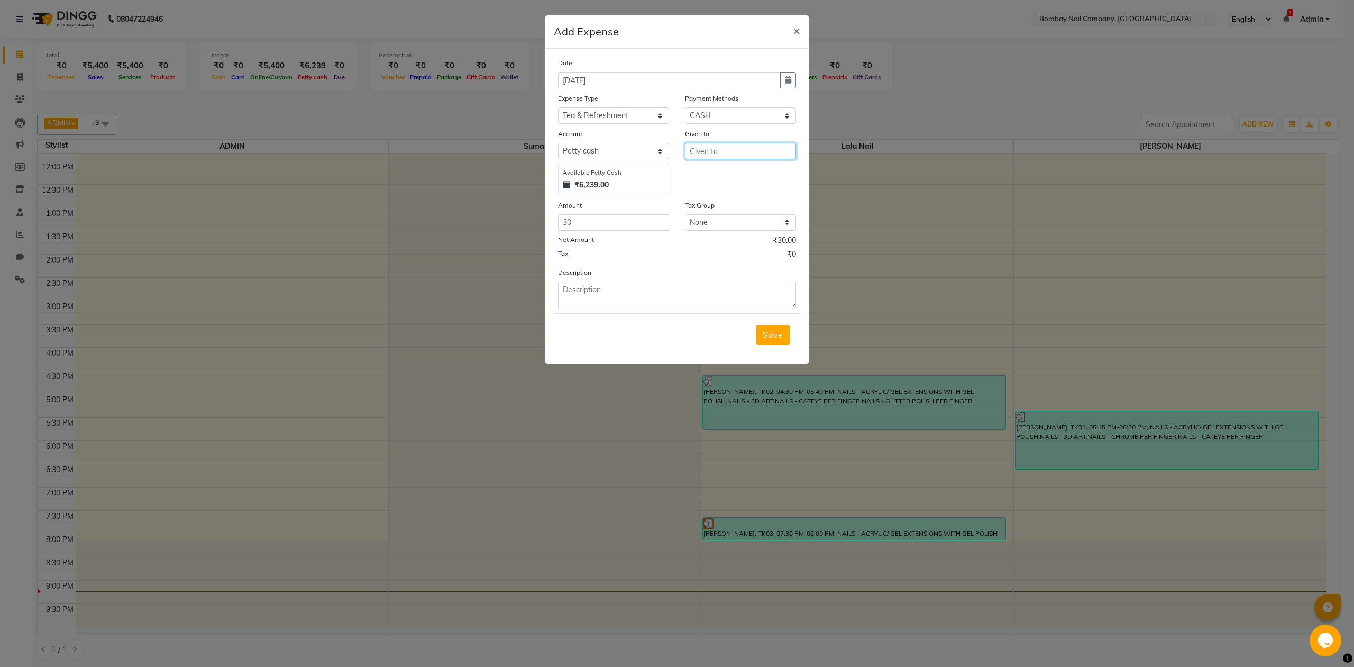
click at [759, 146] on input "text" at bounding box center [740, 151] width 111 height 16
click at [741, 168] on ngb-highlight "Sanj ay Nail" at bounding box center [721, 173] width 46 height 11
type input "[PERSON_NAME]"
click at [624, 288] on textarea at bounding box center [677, 295] width 238 height 28
type textarea "staff tea 30/-"
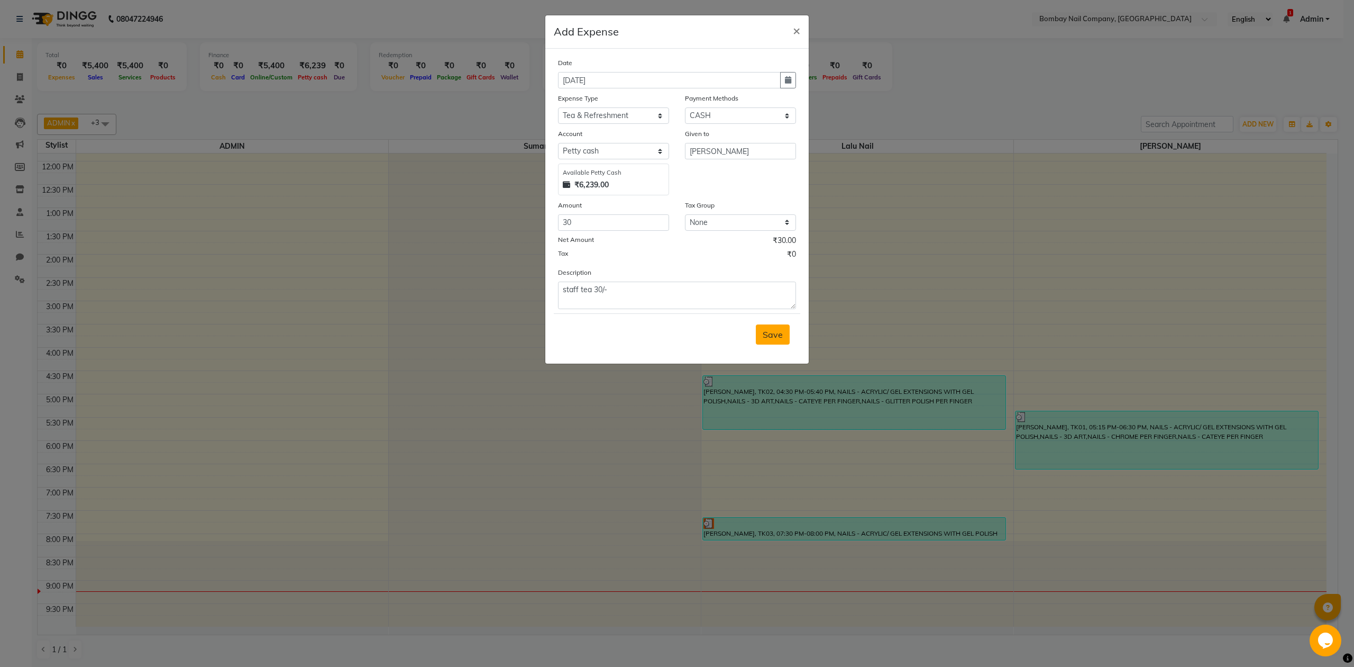
click at [771, 332] on span "Save" at bounding box center [773, 334] width 20 height 11
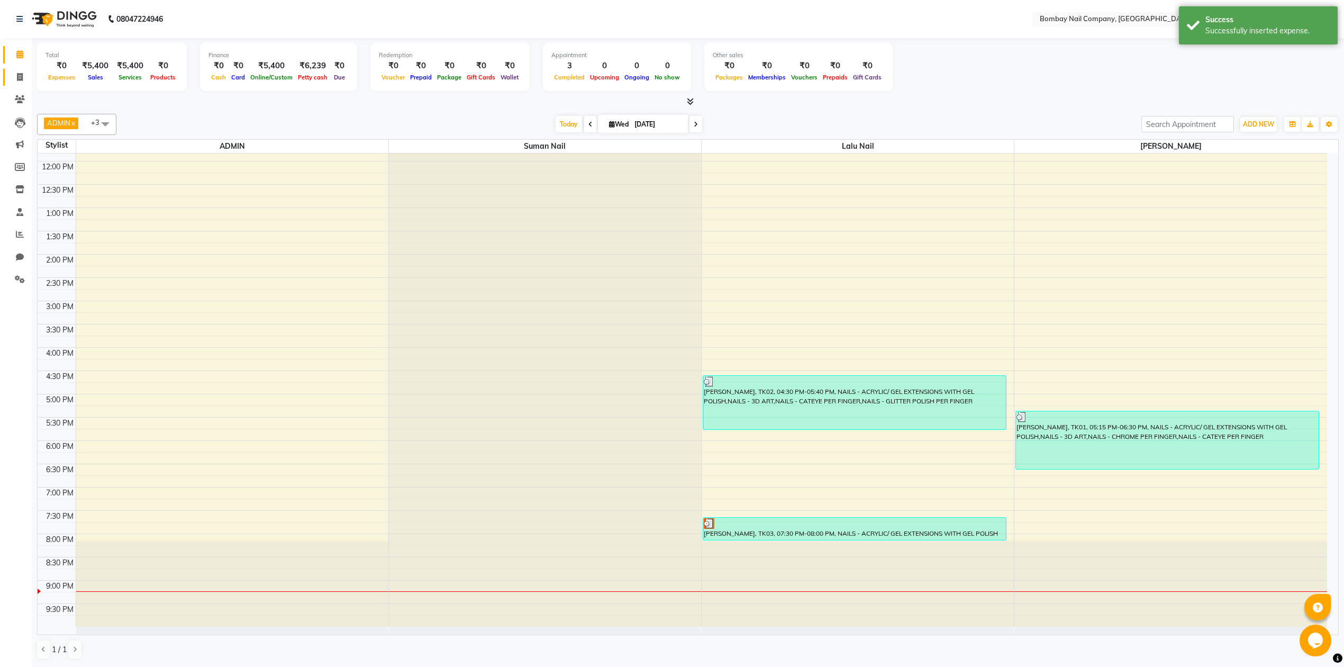
click at [22, 69] on link "Invoice" at bounding box center [15, 77] width 25 height 17
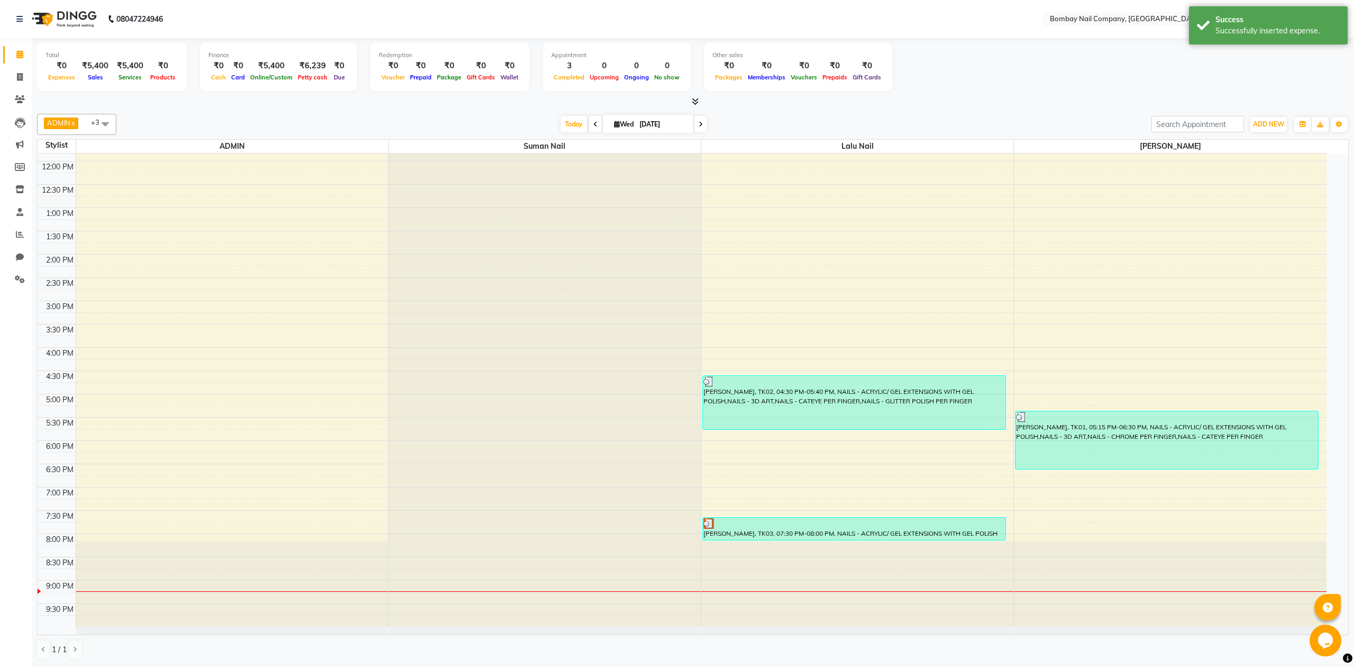
select select "8782"
select select "service"
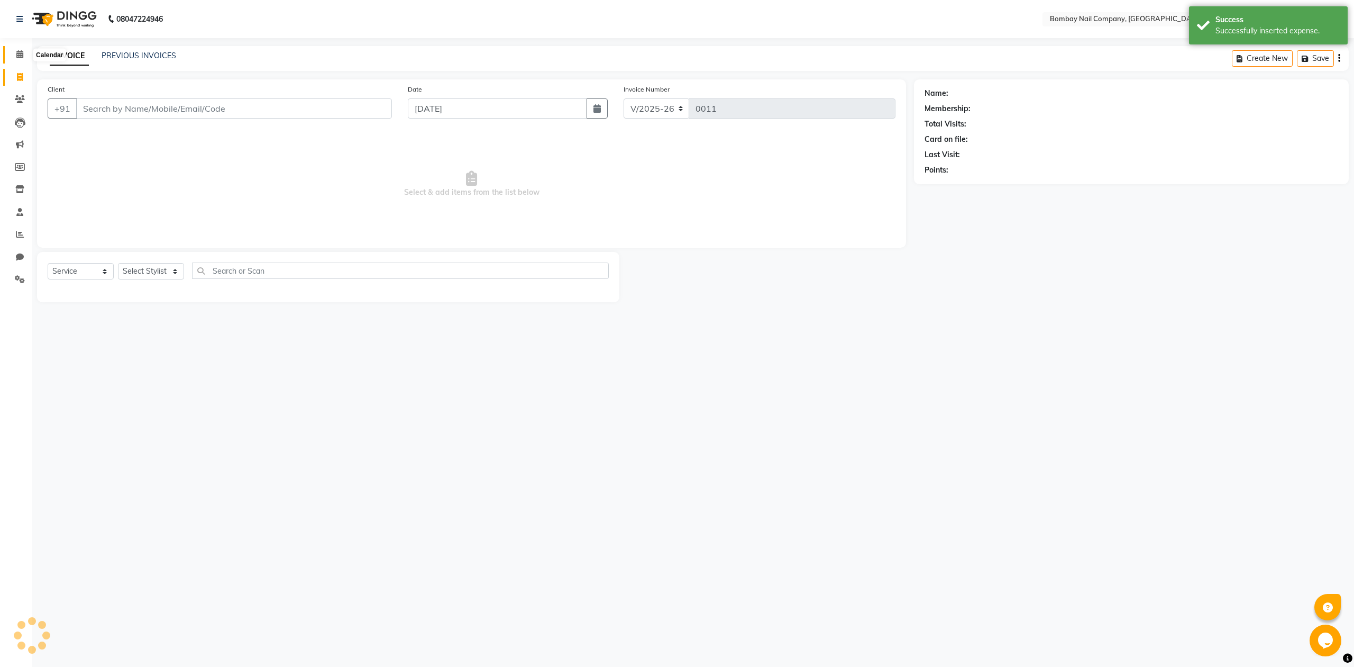
click at [18, 56] on icon at bounding box center [19, 54] width 7 height 8
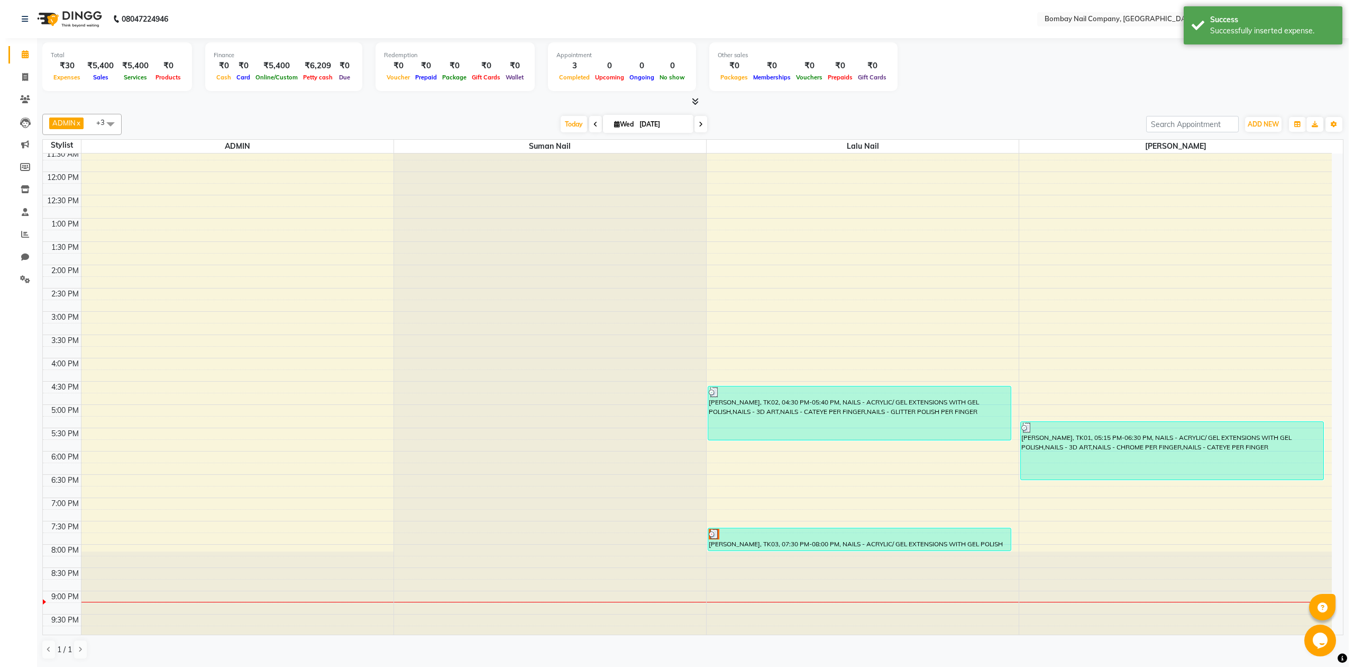
scroll to position [85, 0]
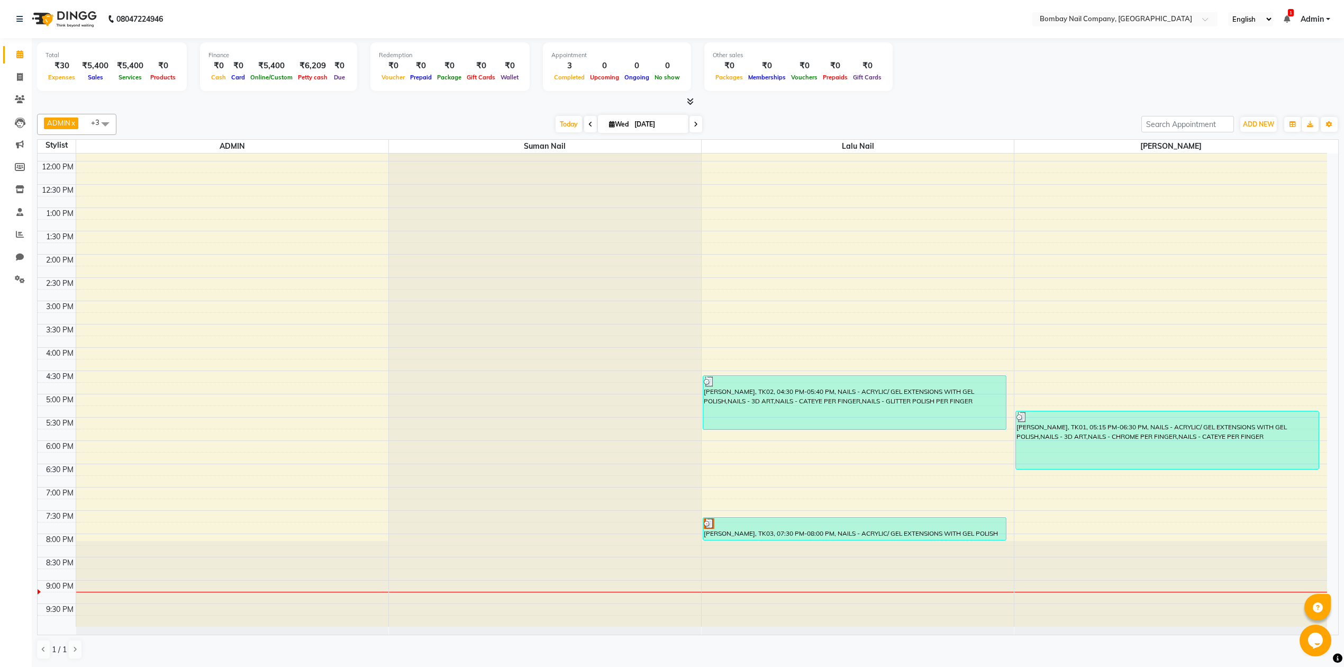
click at [923, 95] on div "Total ₹30 Expenses ₹5,400 Sales ₹5,400 Services ₹0 Products Finance ₹0 Cash ₹0 …" at bounding box center [688, 72] width 1302 height 69
click at [15, 278] on icon at bounding box center [20, 279] width 10 height 8
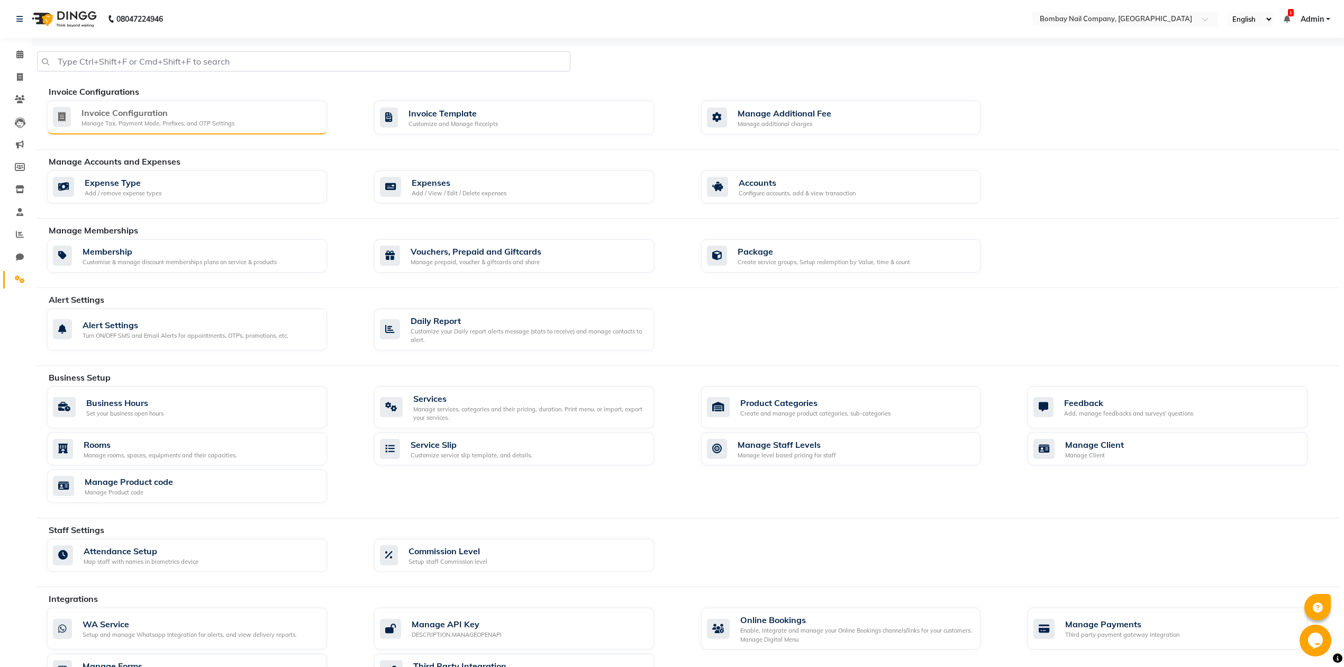
click at [134, 121] on div "Manage Tax, Payment Mode, Prefixes, and OTP Settings" at bounding box center [157, 123] width 153 height 9
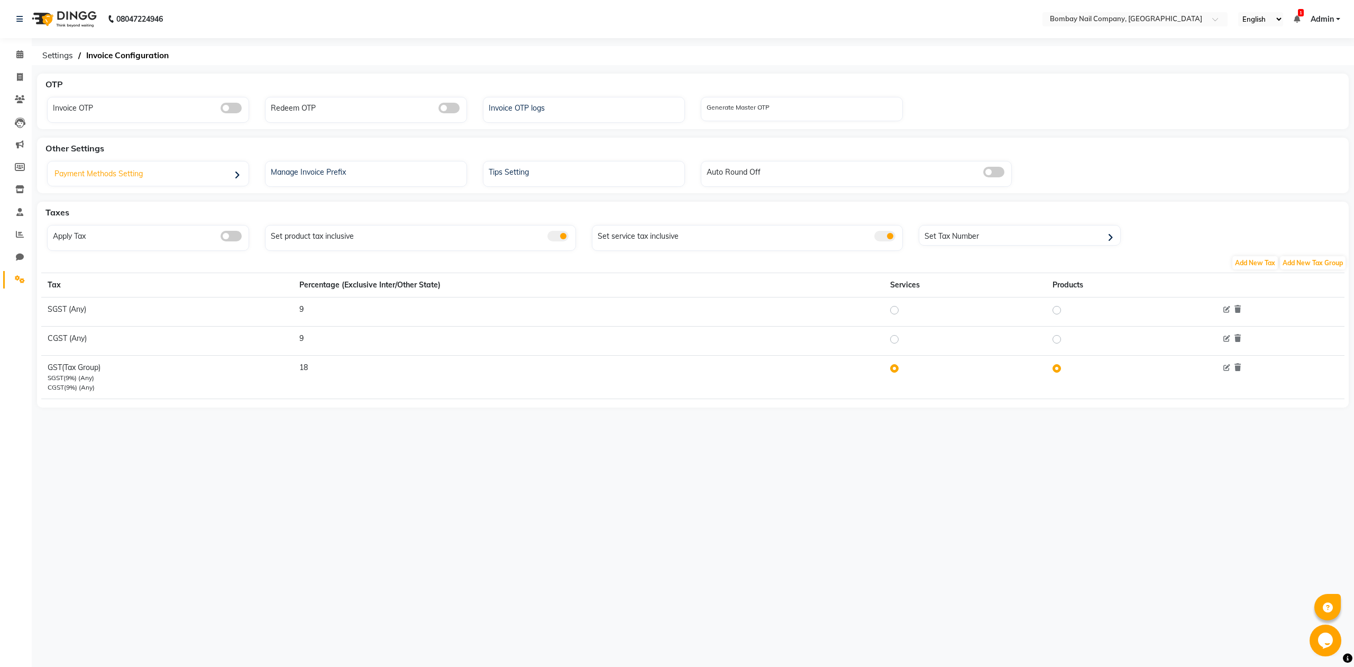
click at [140, 176] on div "Payment Methods Setting" at bounding box center [149, 175] width 198 height 22
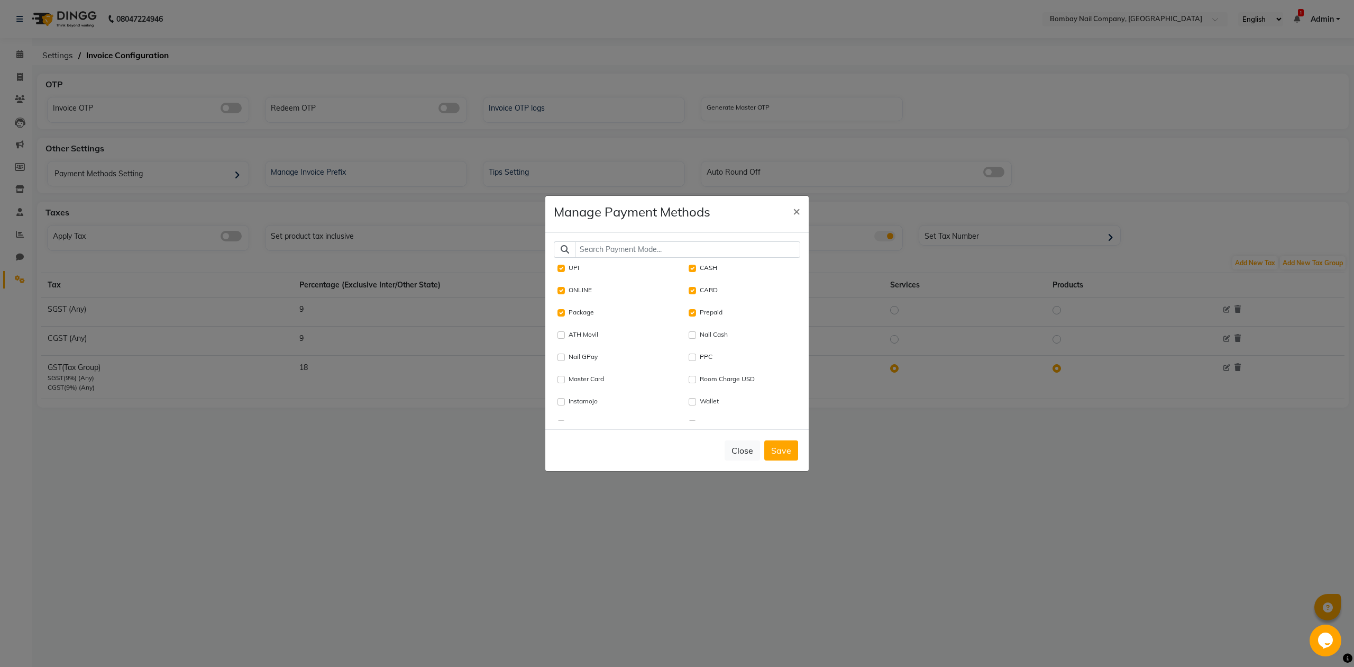
click at [630, 243] on input "text" at bounding box center [687, 249] width 225 height 16
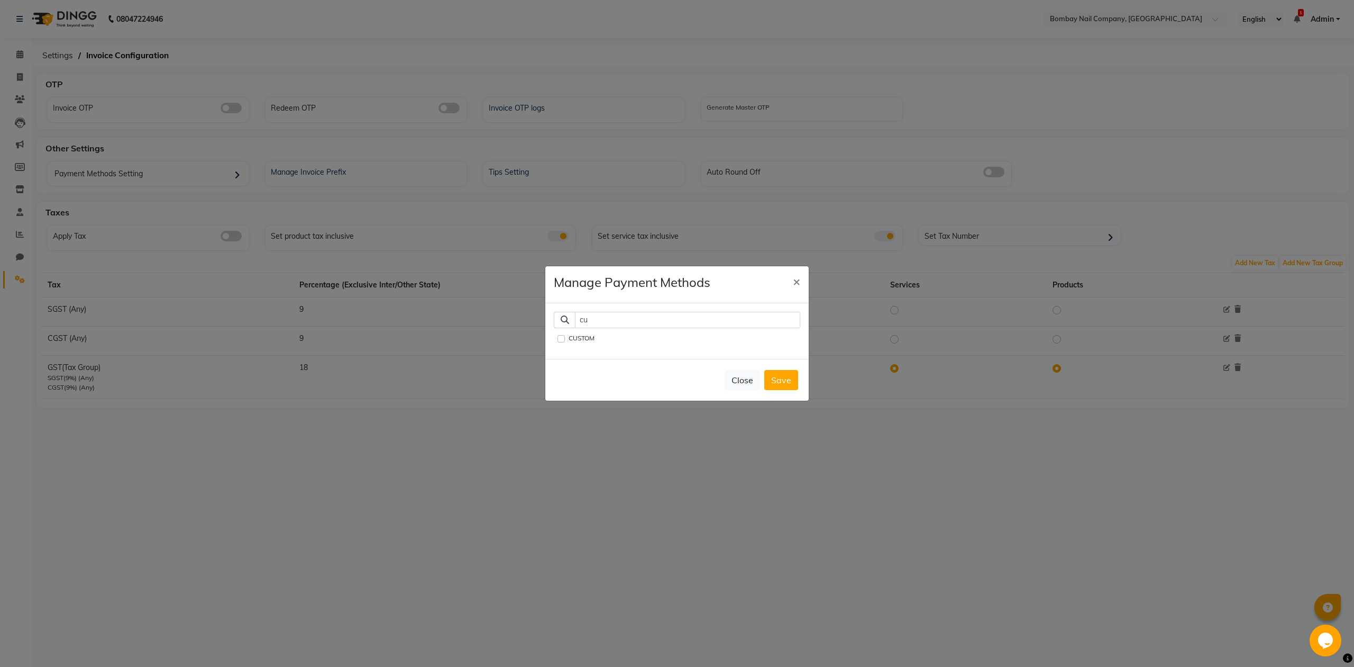
type input "cu"
click at [559, 335] on input "CUSTOM" at bounding box center [561, 338] width 7 height 7
checkbox input "true"
click at [775, 376] on button "Save" at bounding box center [782, 380] width 34 height 20
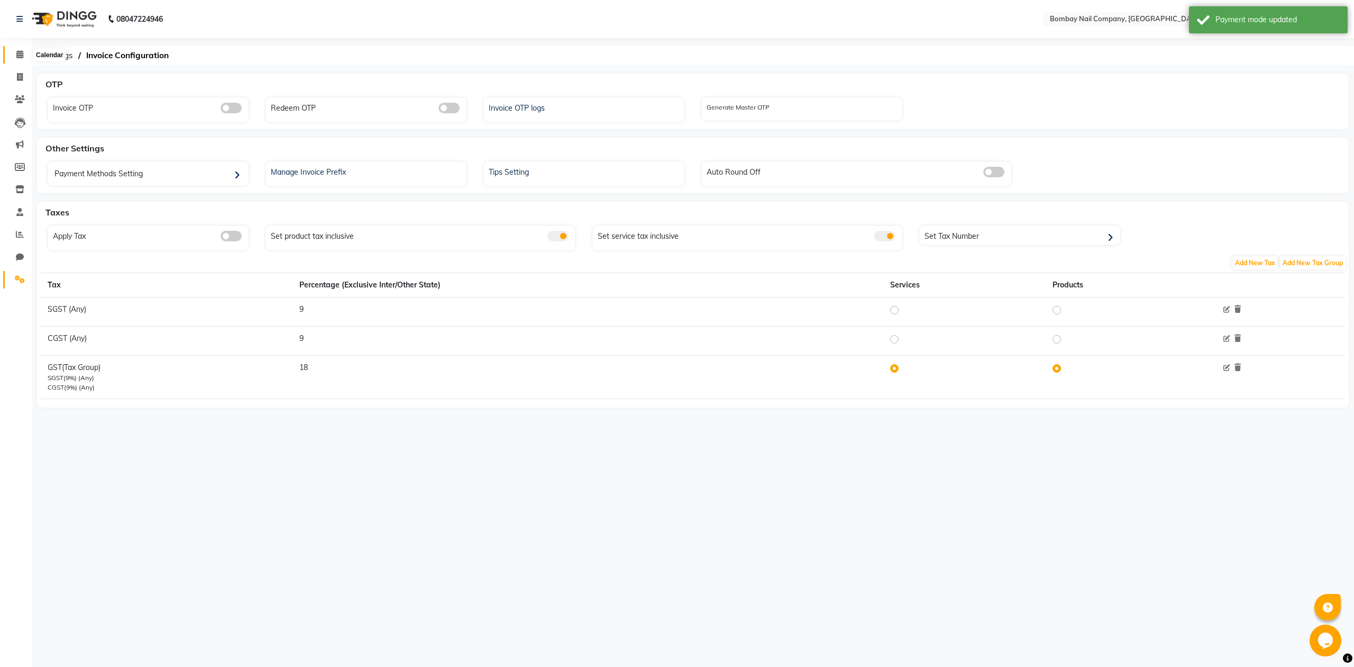
click at [21, 58] on icon at bounding box center [19, 54] width 7 height 8
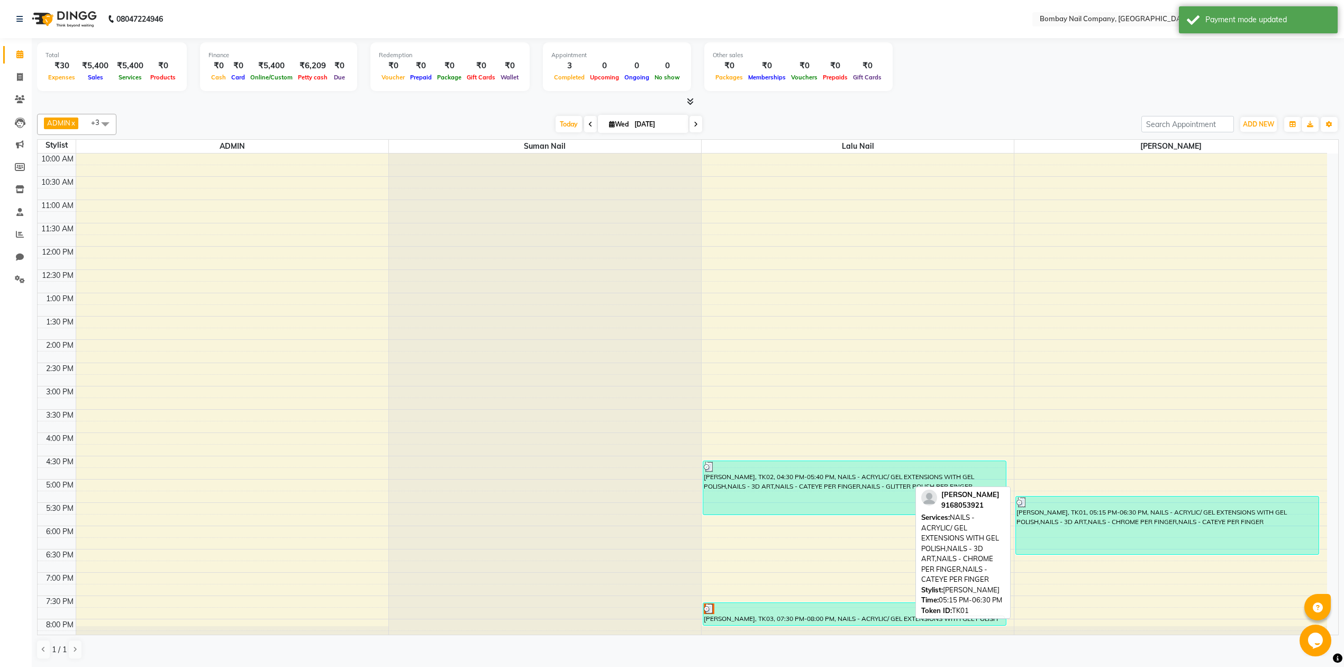
click at [1153, 524] on div "[PERSON_NAME], TK01, 05:15 PM-06:30 PM, NAILS - ACRYLIC/ GEL EXTENSIONS WITH GE…" at bounding box center [1167, 525] width 303 height 58
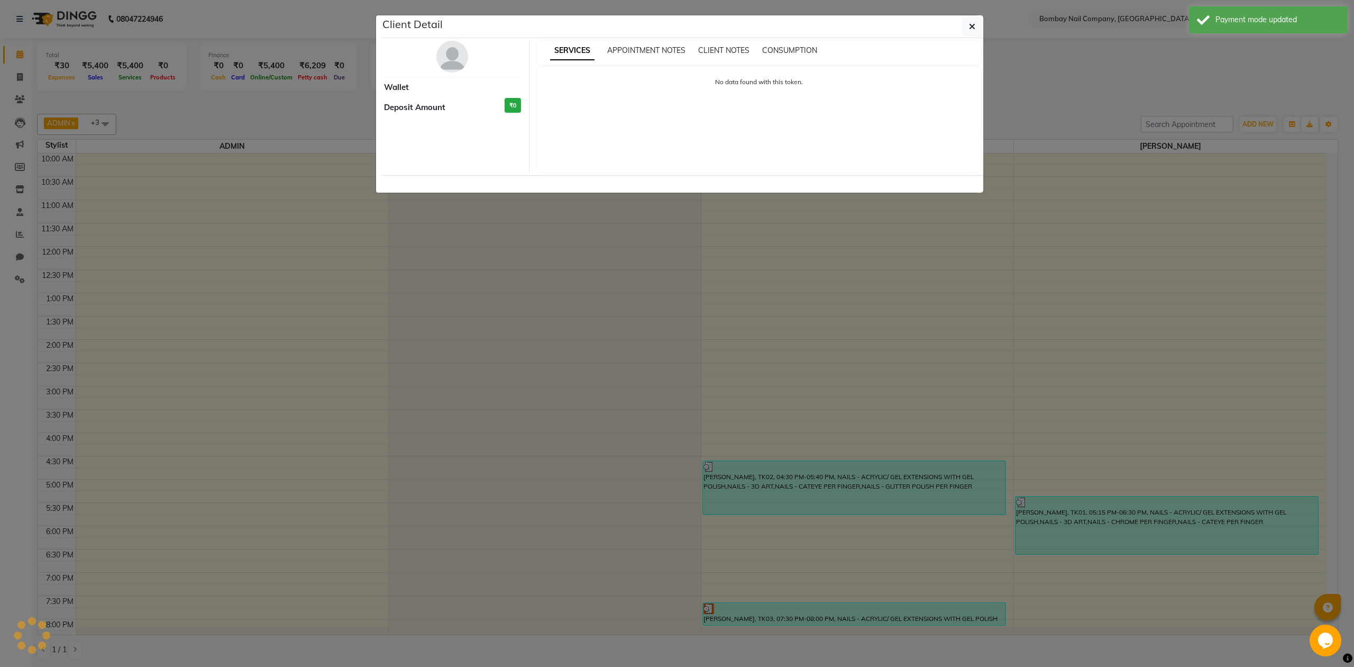
select select "3"
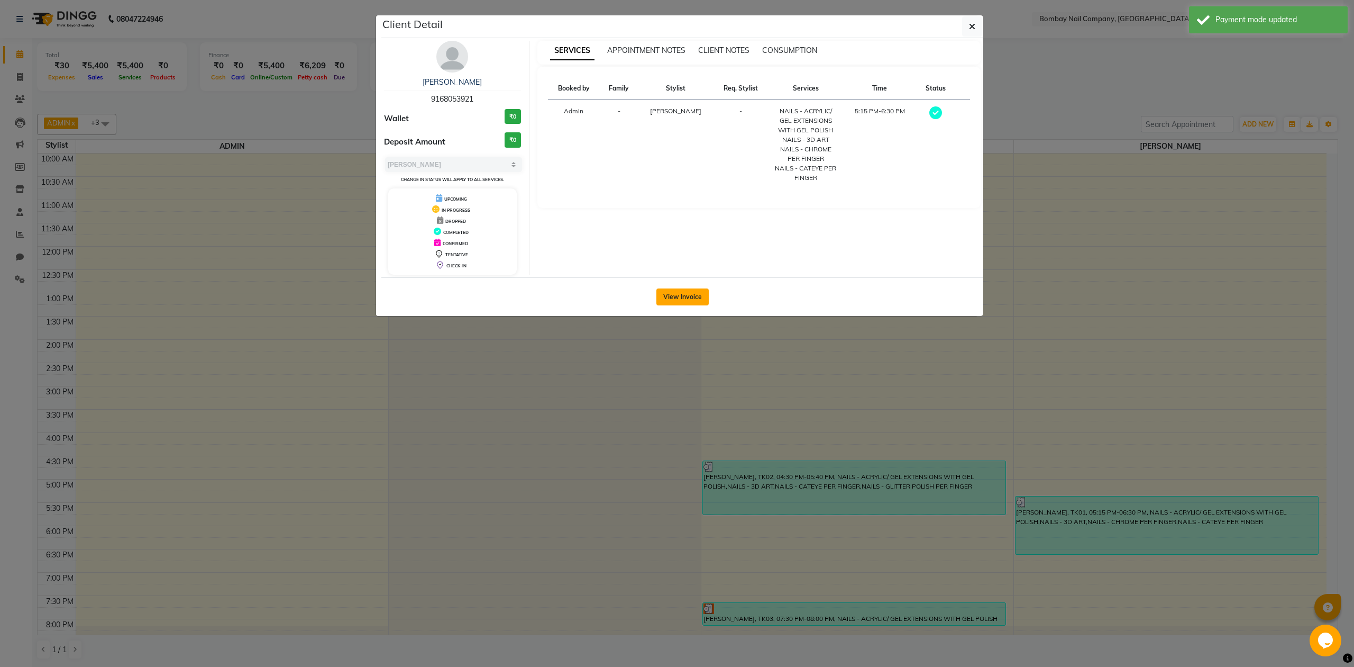
click at [686, 295] on button "View Invoice" at bounding box center [683, 296] width 52 height 17
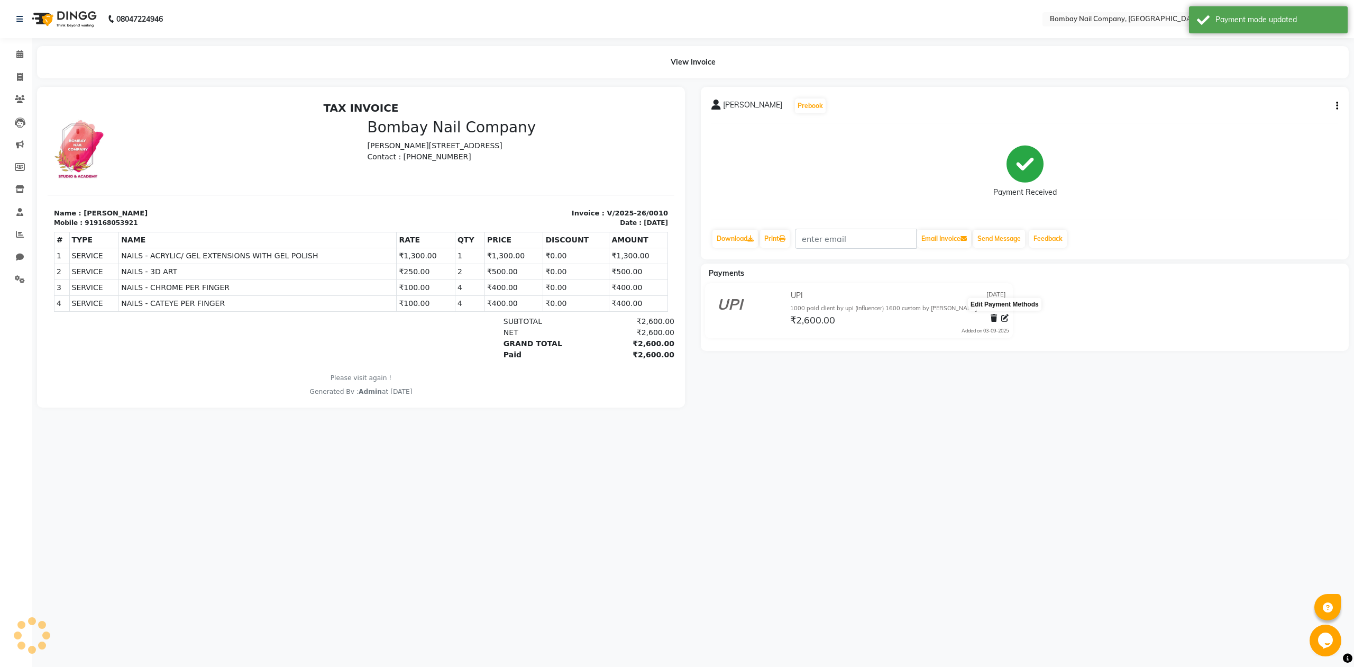
click at [1006, 316] on icon at bounding box center [1005, 317] width 7 height 7
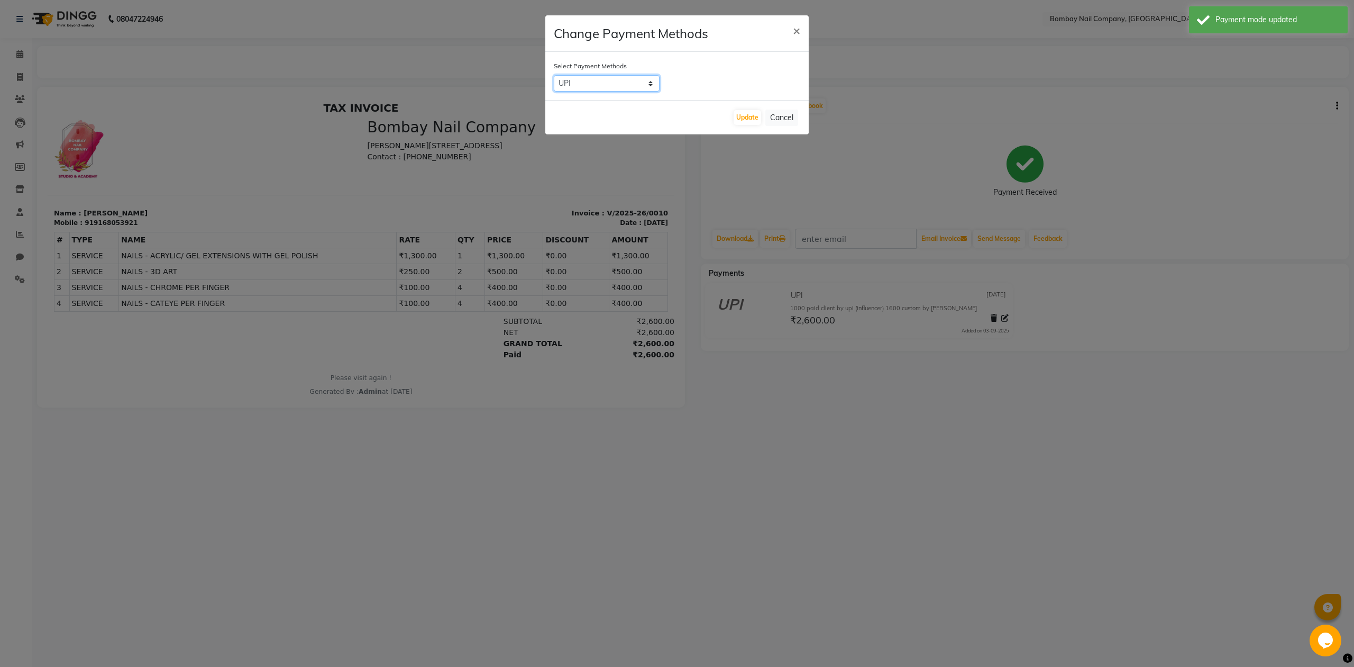
click at [634, 83] on select "UPI CASH CUSTOM ONLINE CARD" at bounding box center [607, 83] width 106 height 16
click at [750, 115] on button "Update" at bounding box center [748, 117] width 28 height 15
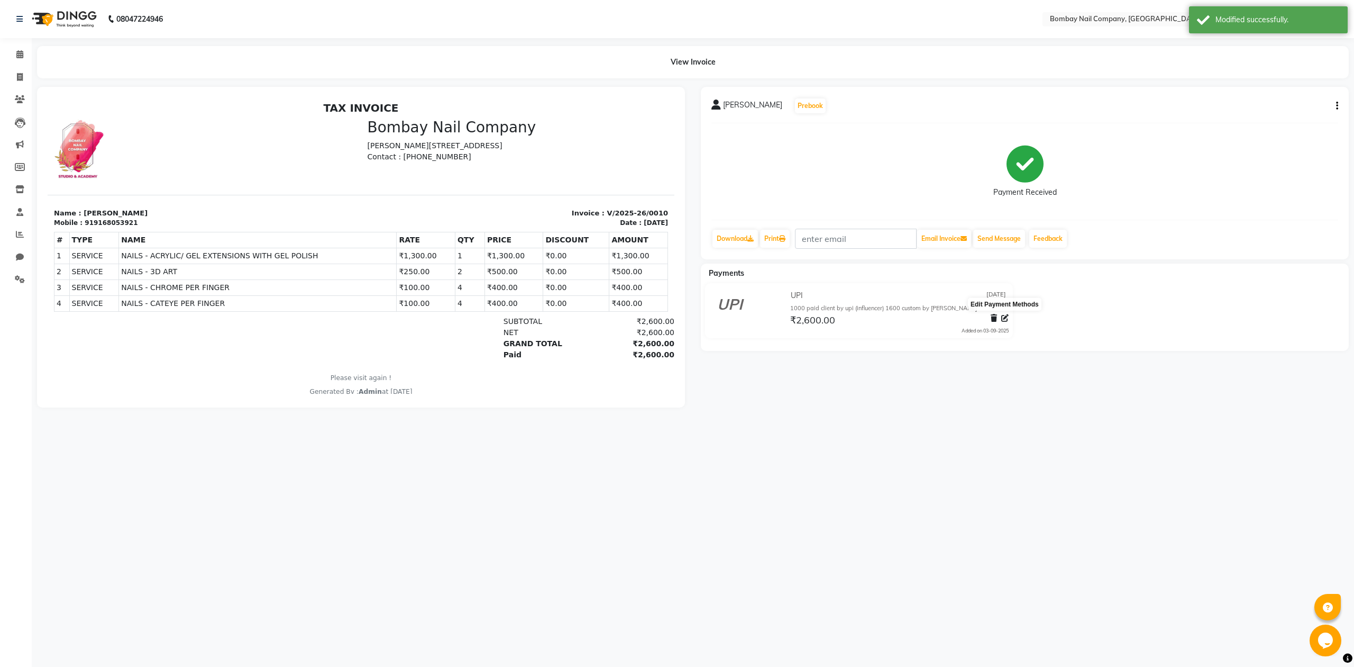
click at [1005, 316] on icon at bounding box center [1005, 317] width 7 height 7
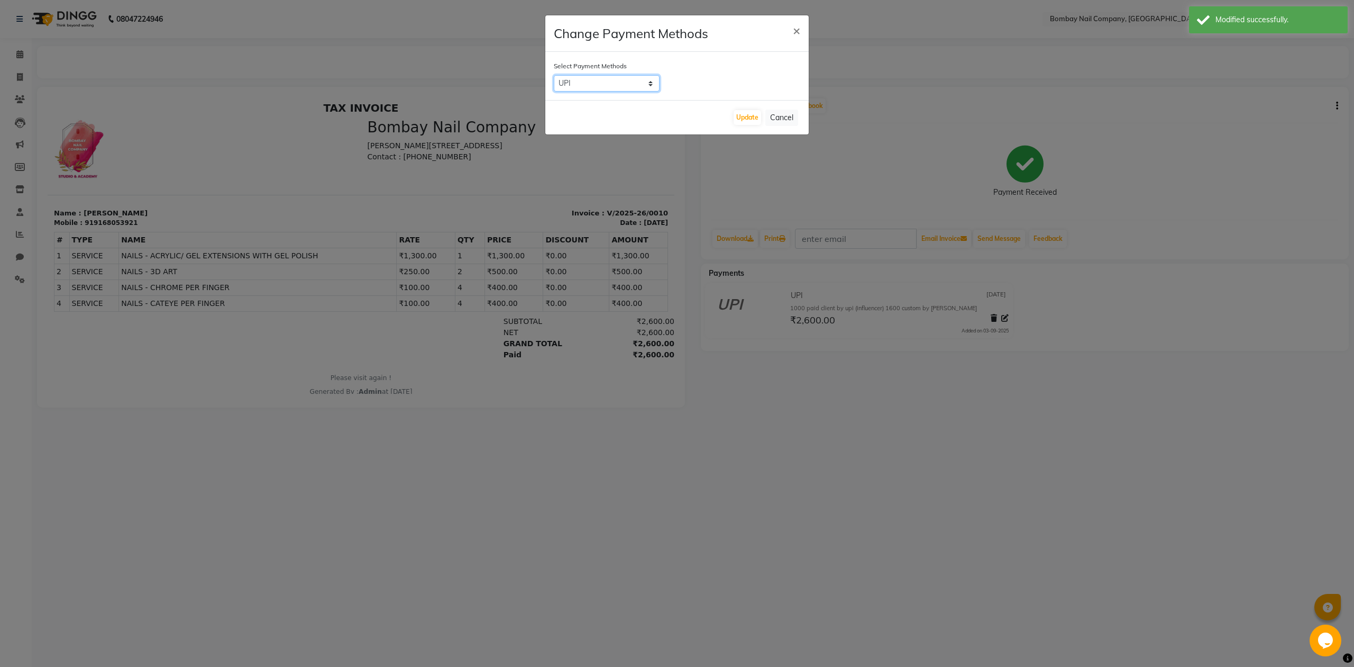
click at [623, 81] on select "UPI CASH CUSTOM ONLINE CARD" at bounding box center [607, 83] width 106 height 16
click at [789, 28] on button "×" at bounding box center [797, 30] width 24 height 30
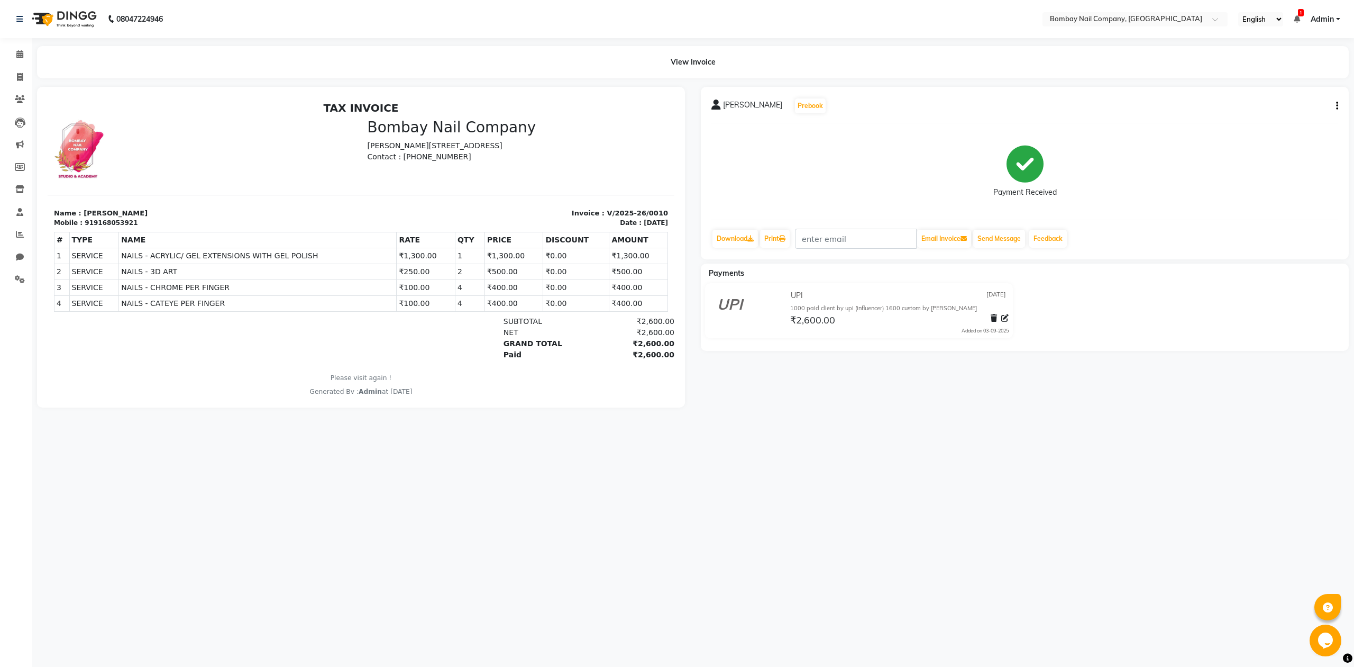
click at [888, 130] on div "NEHA DANGRE Prebook Payment Received Download Print Email Invoice Send Message …" at bounding box center [1025, 173] width 648 height 172
click at [1004, 317] on icon at bounding box center [1005, 317] width 7 height 7
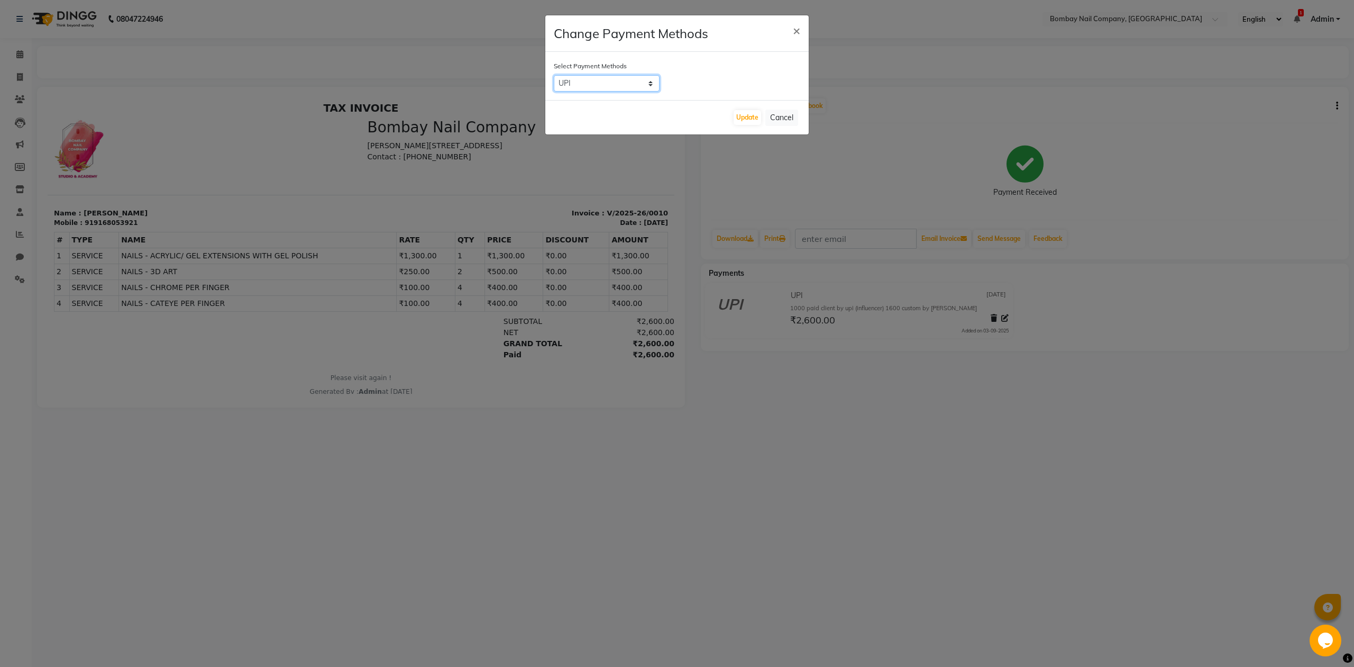
click at [646, 81] on select "UPI CASH CUSTOM ONLINE CARD" at bounding box center [607, 83] width 106 height 16
click at [798, 32] on span "×" at bounding box center [796, 30] width 7 height 16
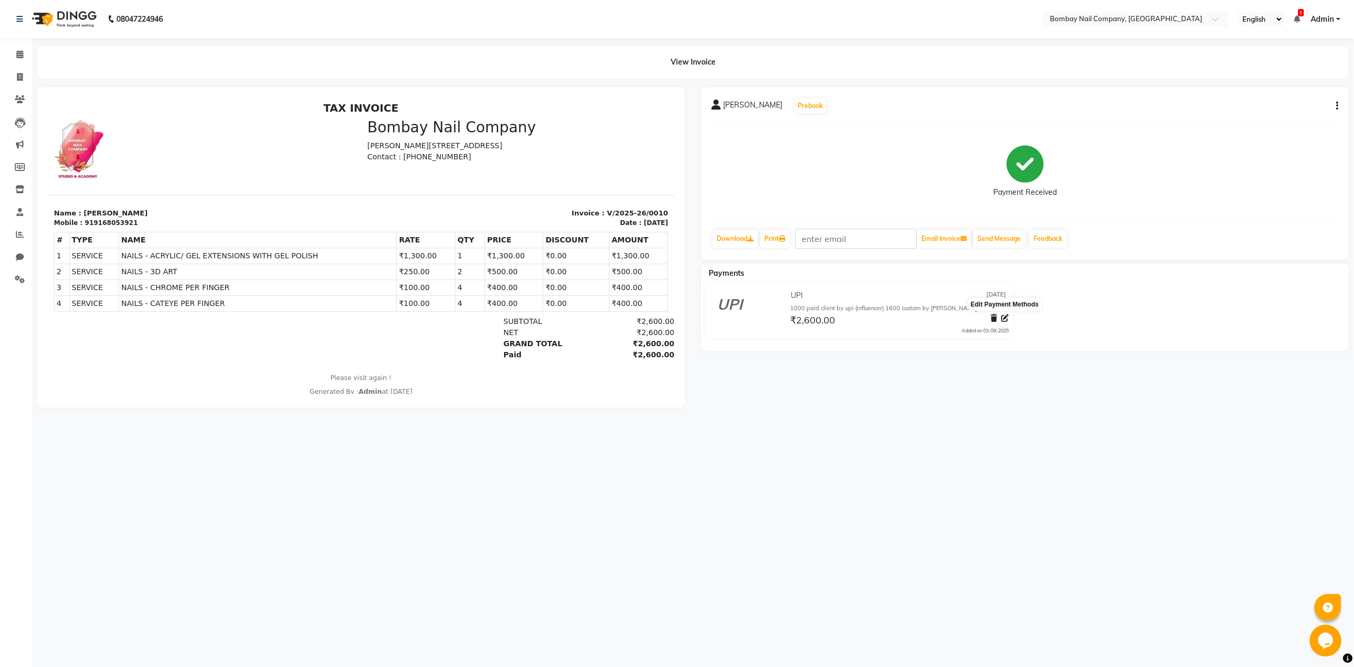
click at [1004, 314] on icon at bounding box center [1005, 317] width 7 height 7
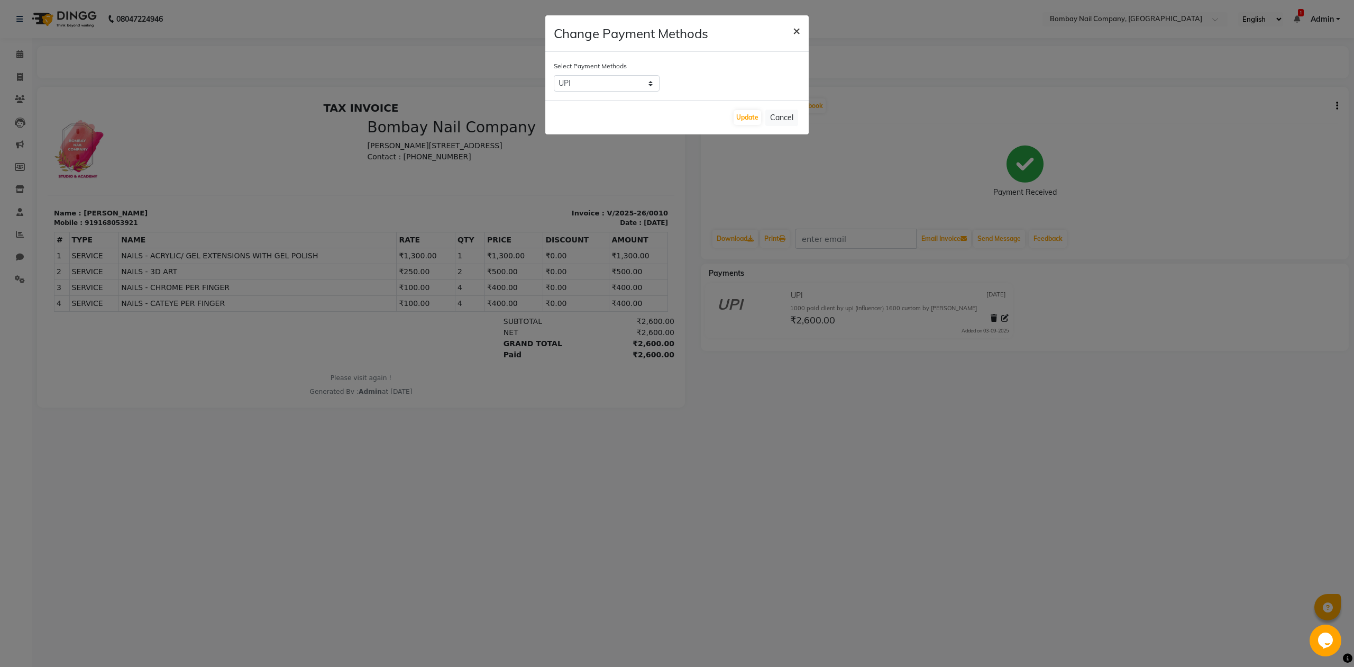
click at [798, 24] on span "×" at bounding box center [796, 30] width 7 height 16
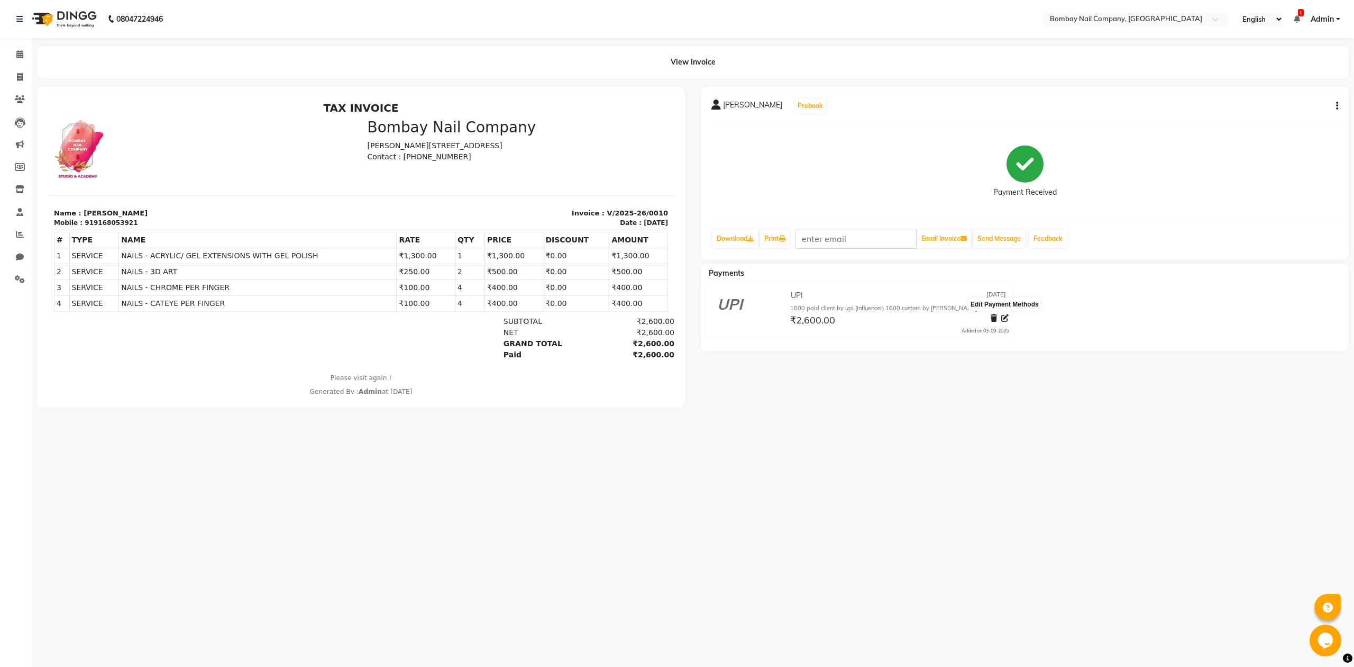
click at [1004, 316] on icon at bounding box center [1005, 317] width 7 height 7
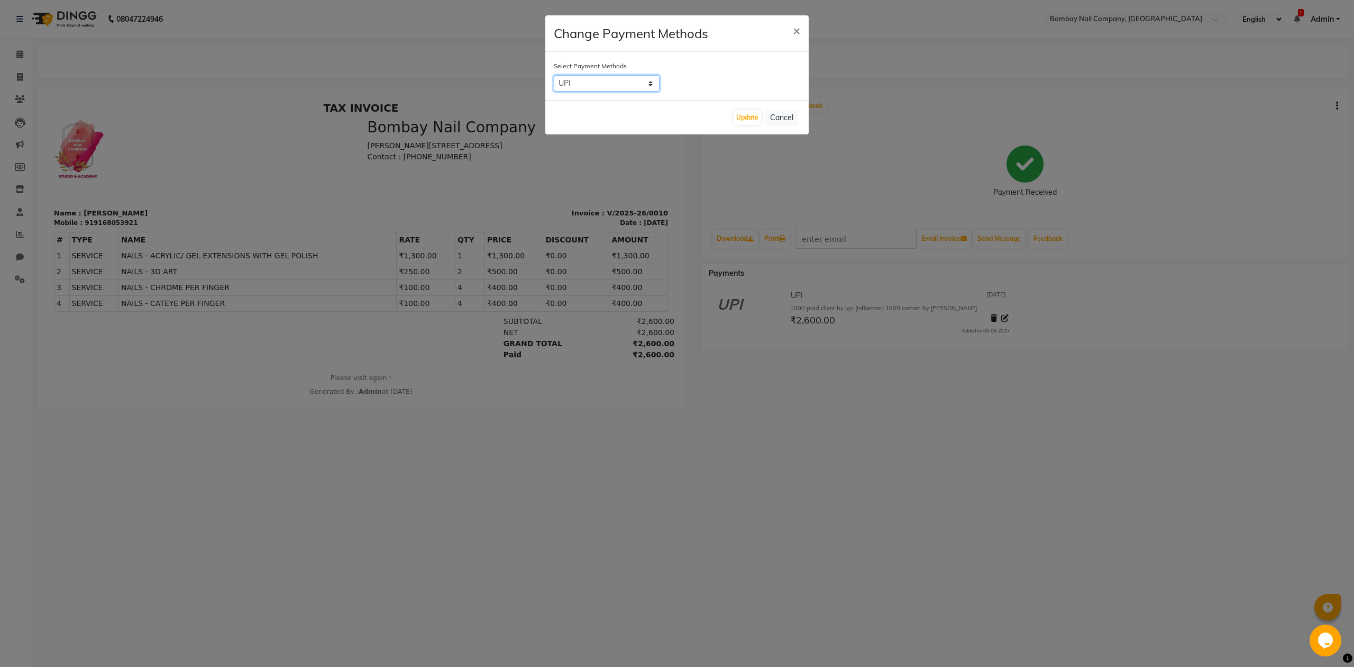
click at [644, 83] on select "UPI CASH CUSTOM ONLINE CARD" at bounding box center [607, 83] width 106 height 16
click at [801, 25] on button "×" at bounding box center [797, 30] width 24 height 30
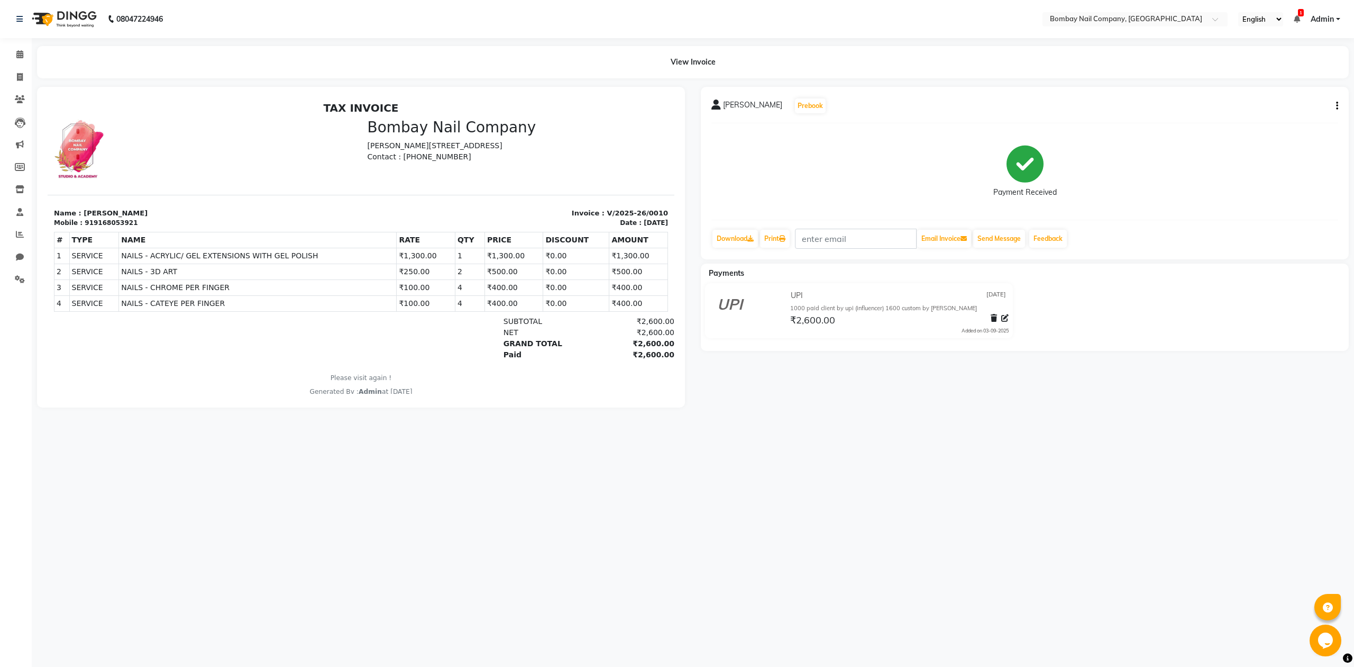
click at [1337, 106] on icon "button" at bounding box center [1338, 106] width 2 height 1
click at [1283, 115] on div "Edit Invoice" at bounding box center [1284, 118] width 72 height 13
select select "service"
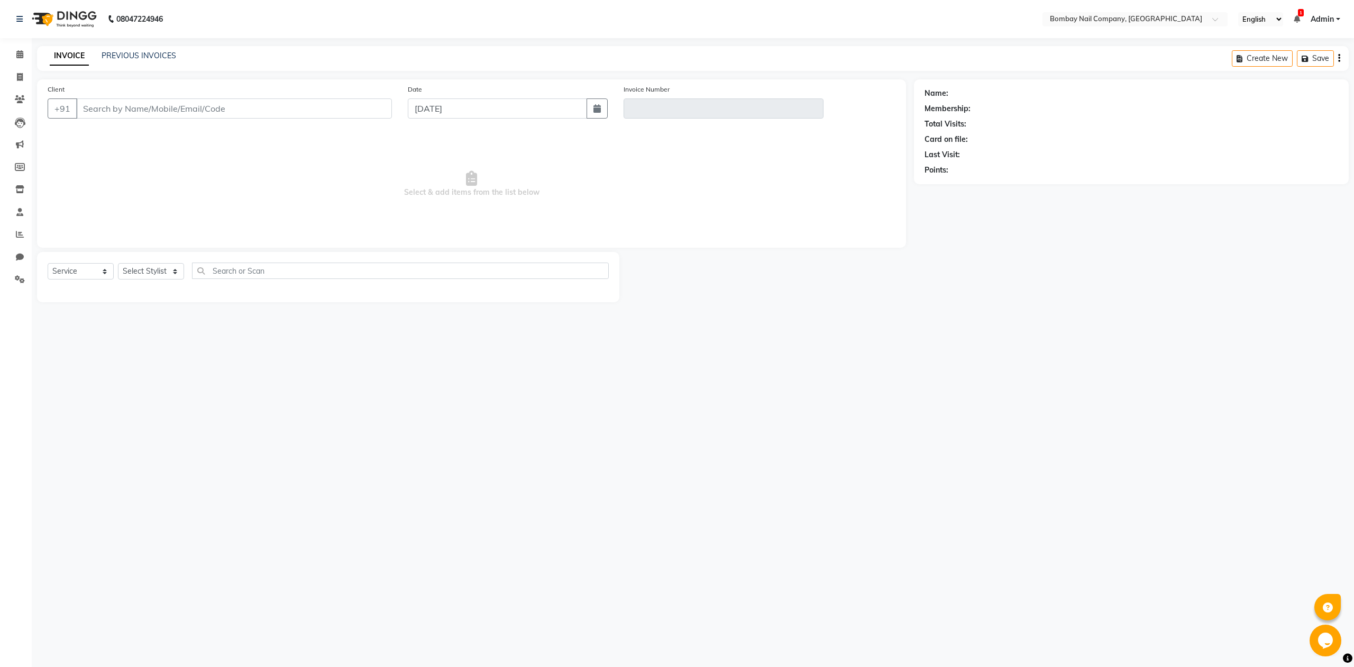
type input "9168053921"
type input "V/2025-26/0010"
select select "select"
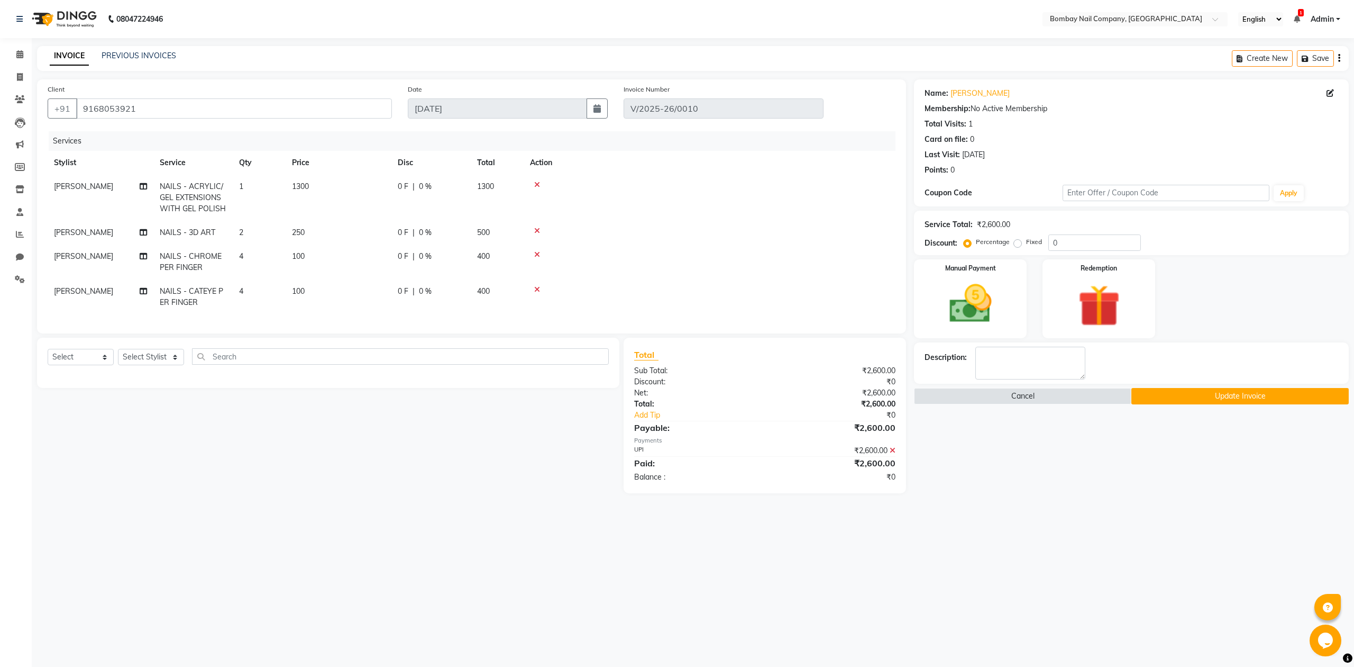
click at [1217, 396] on button "Update Invoice" at bounding box center [1240, 396] width 217 height 16
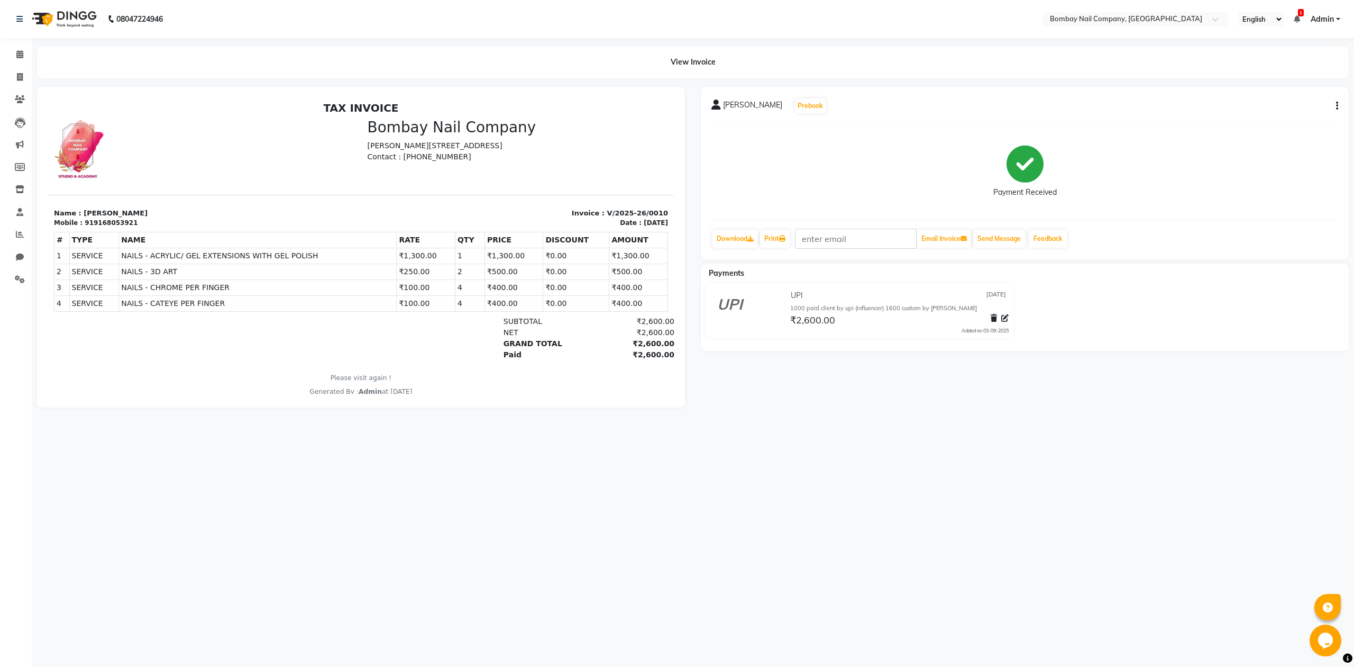
click at [1338, 106] on icon "button" at bounding box center [1338, 106] width 2 height 1
click at [1290, 120] on div "Edit Invoice" at bounding box center [1284, 118] width 72 height 13
select select "service"
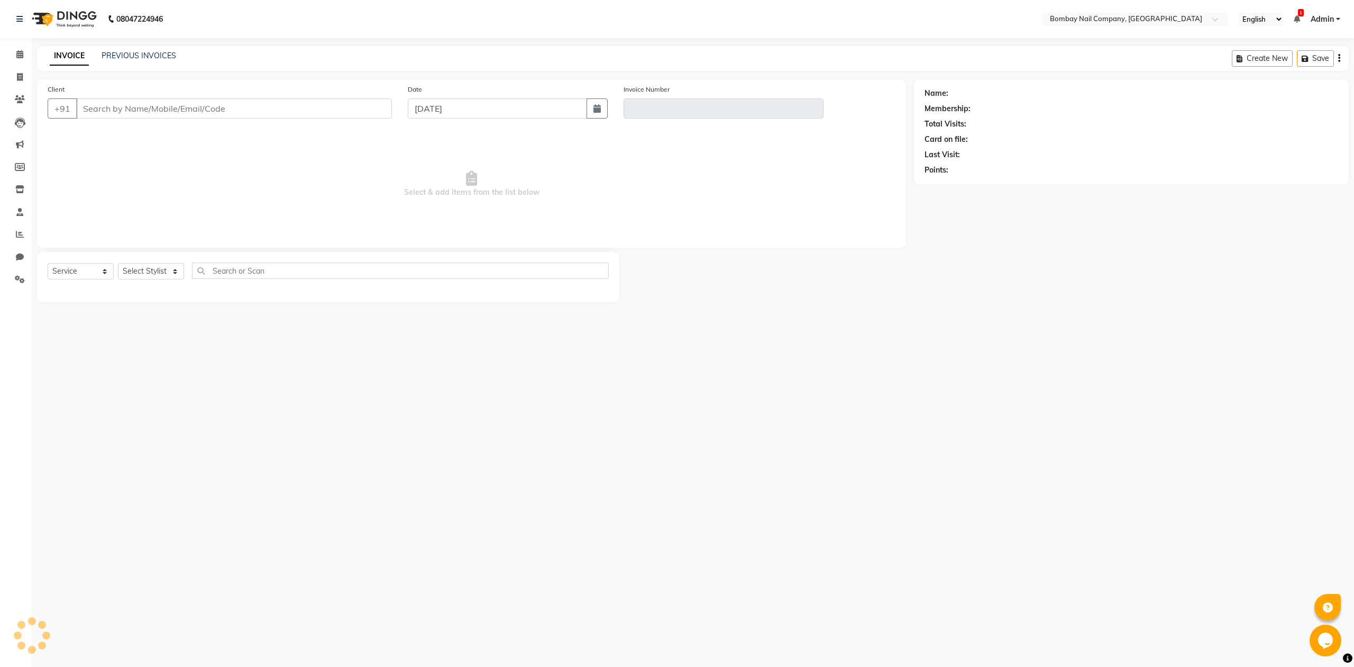
type input "9168053921"
type input "V/2025-26/0010"
select select "select"
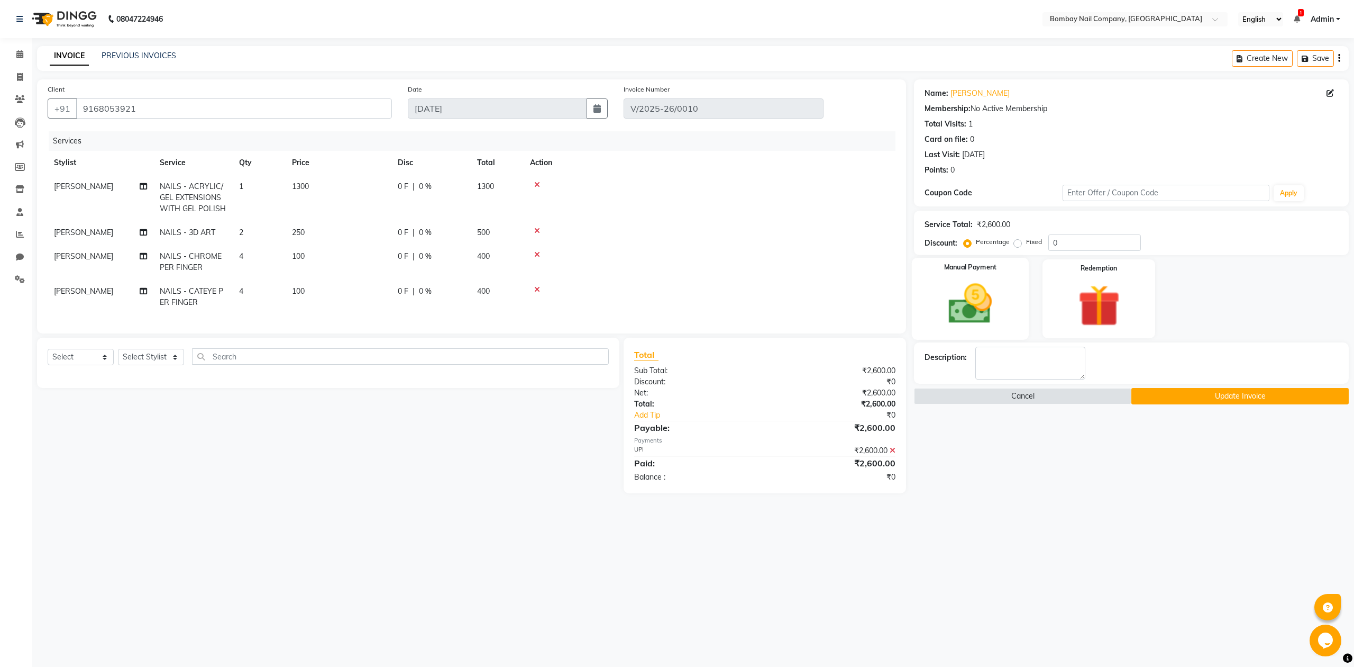
click at [963, 292] on img at bounding box center [970, 304] width 71 height 51
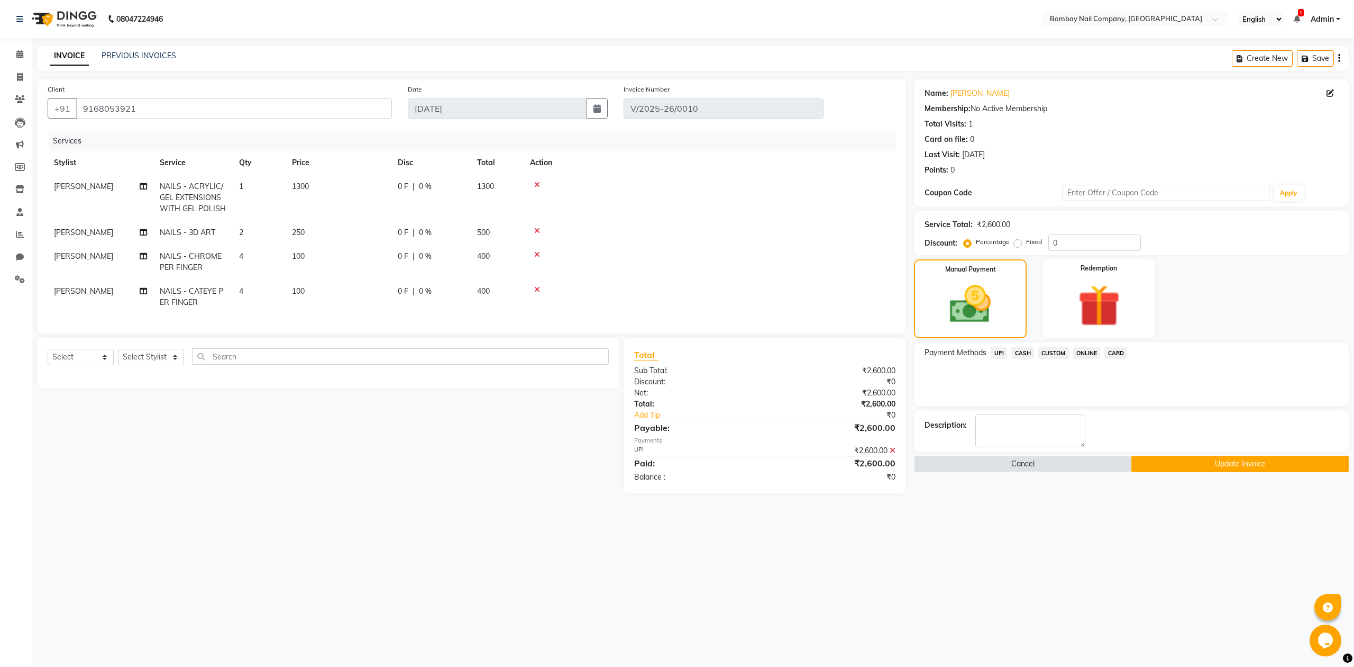
click at [894, 454] on icon at bounding box center [893, 450] width 6 height 7
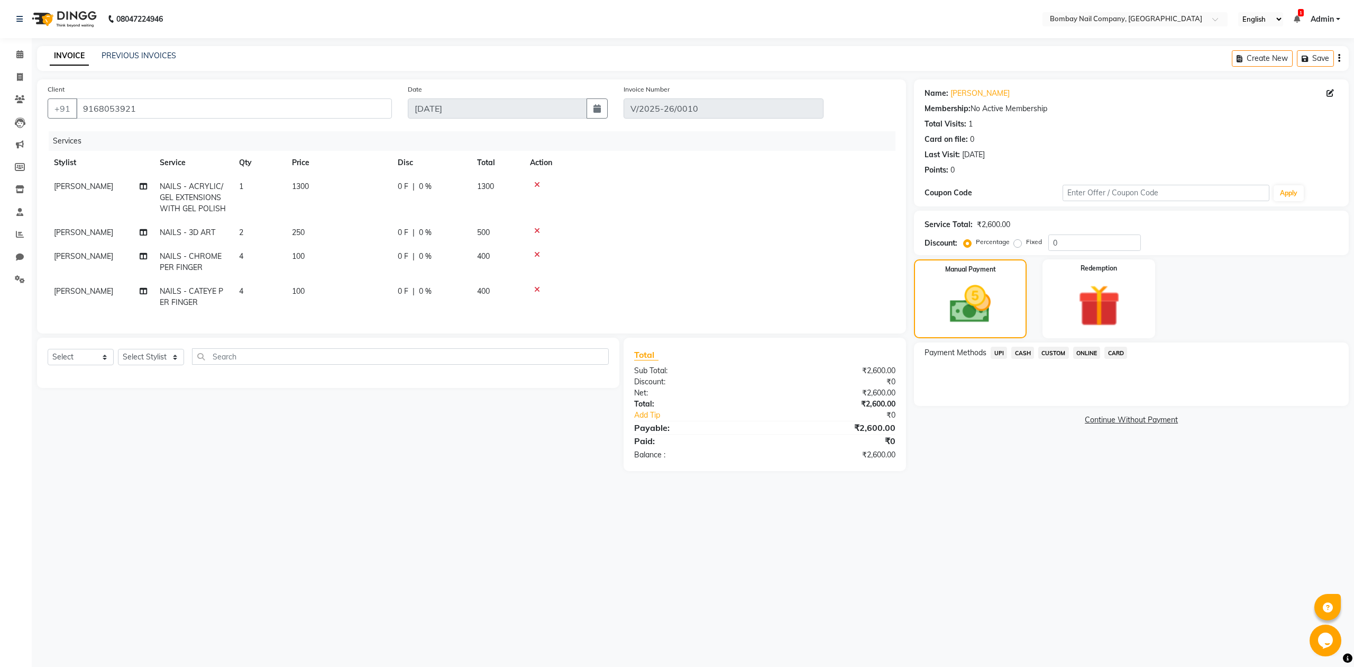
click at [997, 352] on span "UPI" at bounding box center [999, 353] width 16 height 12
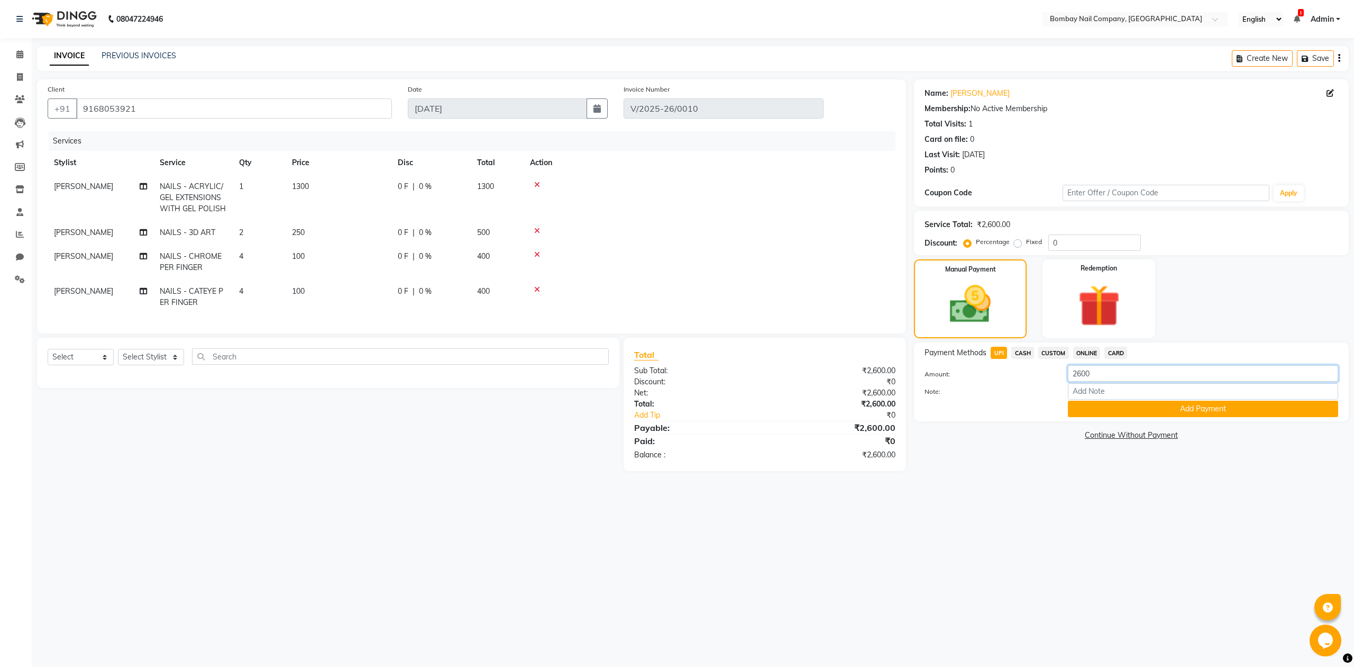
drag, startPoint x: 1092, startPoint y: 369, endPoint x: 1027, endPoint y: 371, distance: 65.1
click at [1029, 371] on div "Amount: 2600" at bounding box center [1132, 374] width 430 height 18
click at [1056, 350] on span "CUSTOM" at bounding box center [1054, 353] width 31 height 12
click at [996, 352] on span "UPI" at bounding box center [999, 353] width 16 height 12
click at [1079, 369] on input "2600" at bounding box center [1203, 373] width 270 height 16
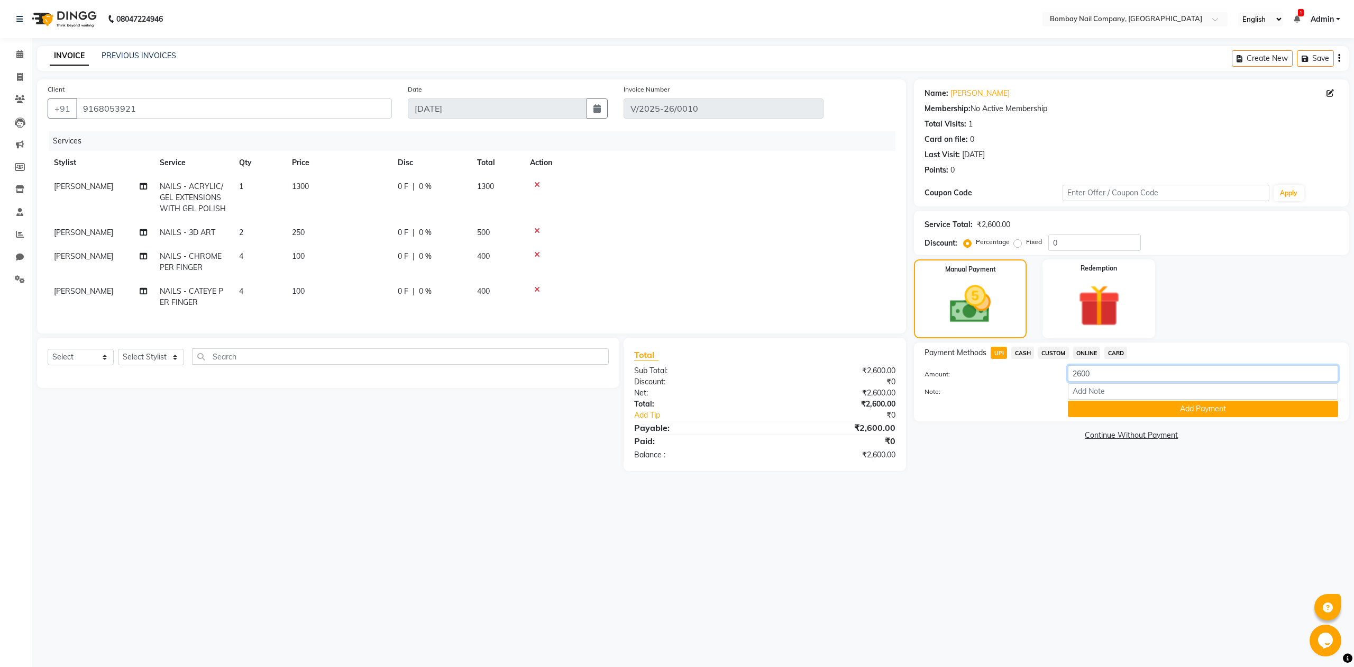
click at [1079, 369] on input "2600" at bounding box center [1203, 373] width 270 height 16
type input "1000"
click at [1142, 415] on button "Add Payment" at bounding box center [1203, 409] width 270 height 16
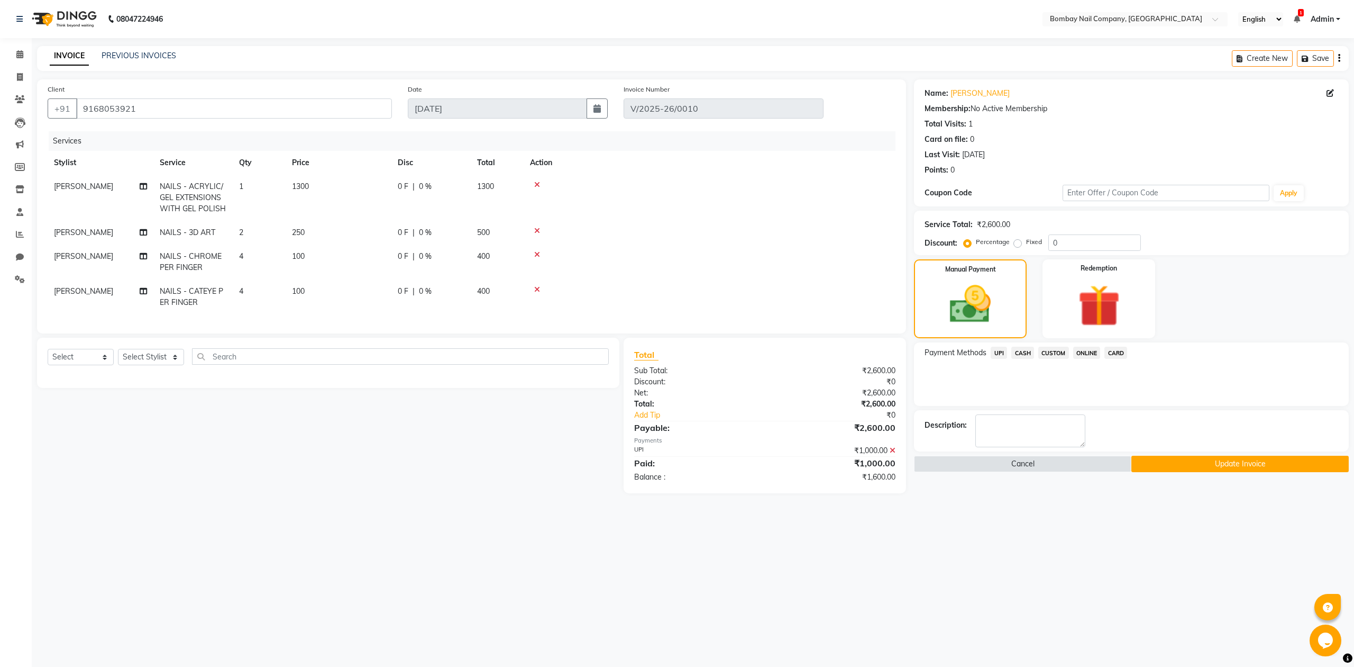
click at [1054, 347] on div "CUSTOM" at bounding box center [1051, 354] width 35 height 14
click at [1054, 350] on span "CUSTOM" at bounding box center [1054, 353] width 31 height 12
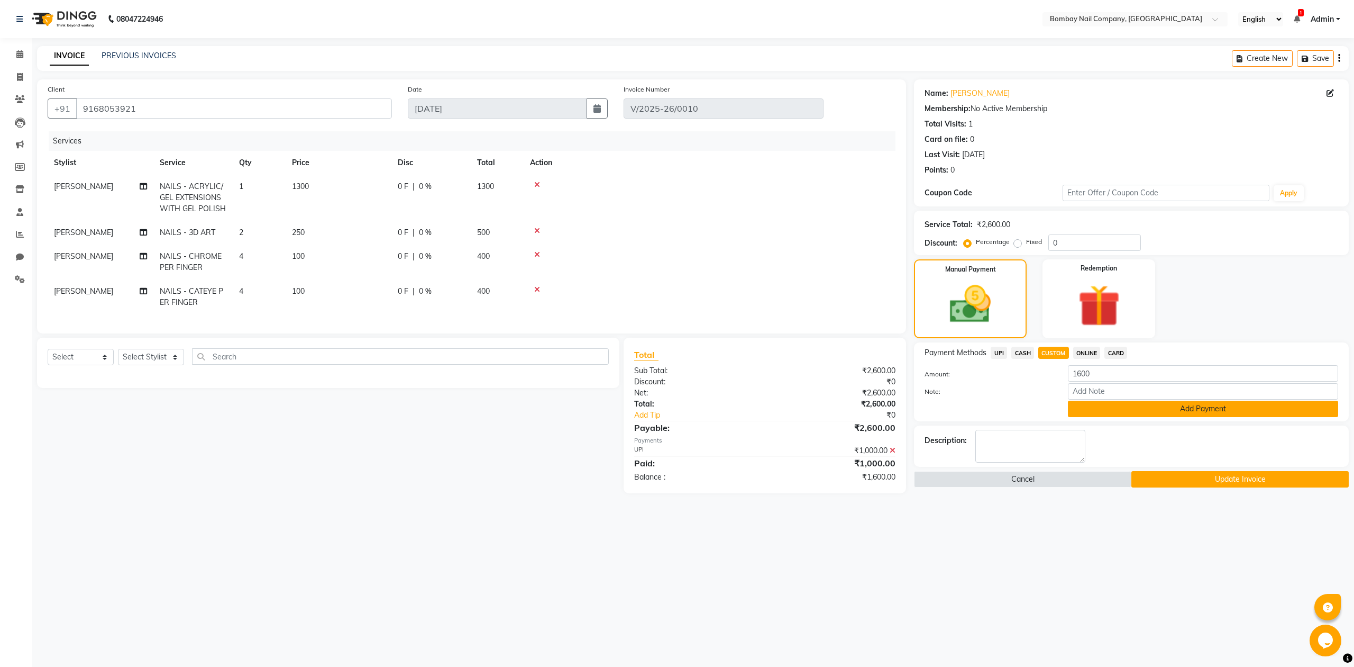
click at [1124, 407] on button "Add Payment" at bounding box center [1203, 409] width 270 height 16
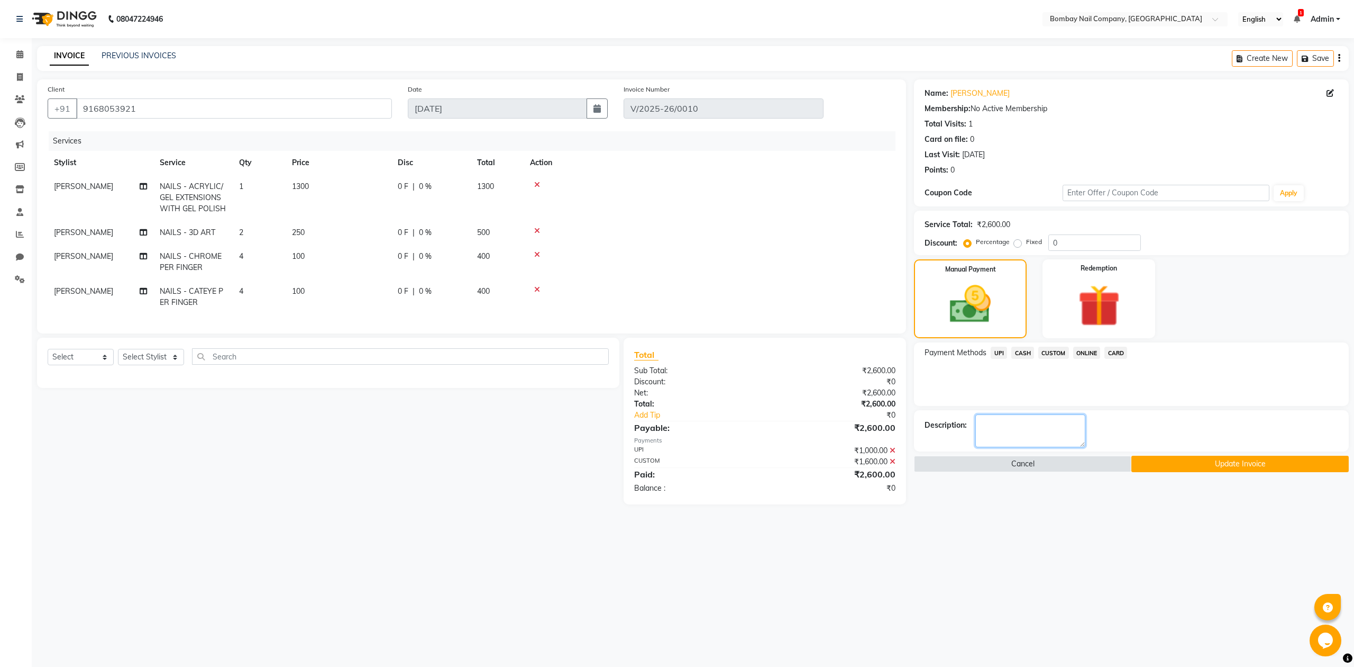
click at [1023, 430] on textarea at bounding box center [1031, 430] width 110 height 33
type textarea "influencer paid 1000 rs. remaining amount custom surbhi ma'am"
click at [1252, 463] on button "Update Invoice" at bounding box center [1240, 464] width 217 height 16
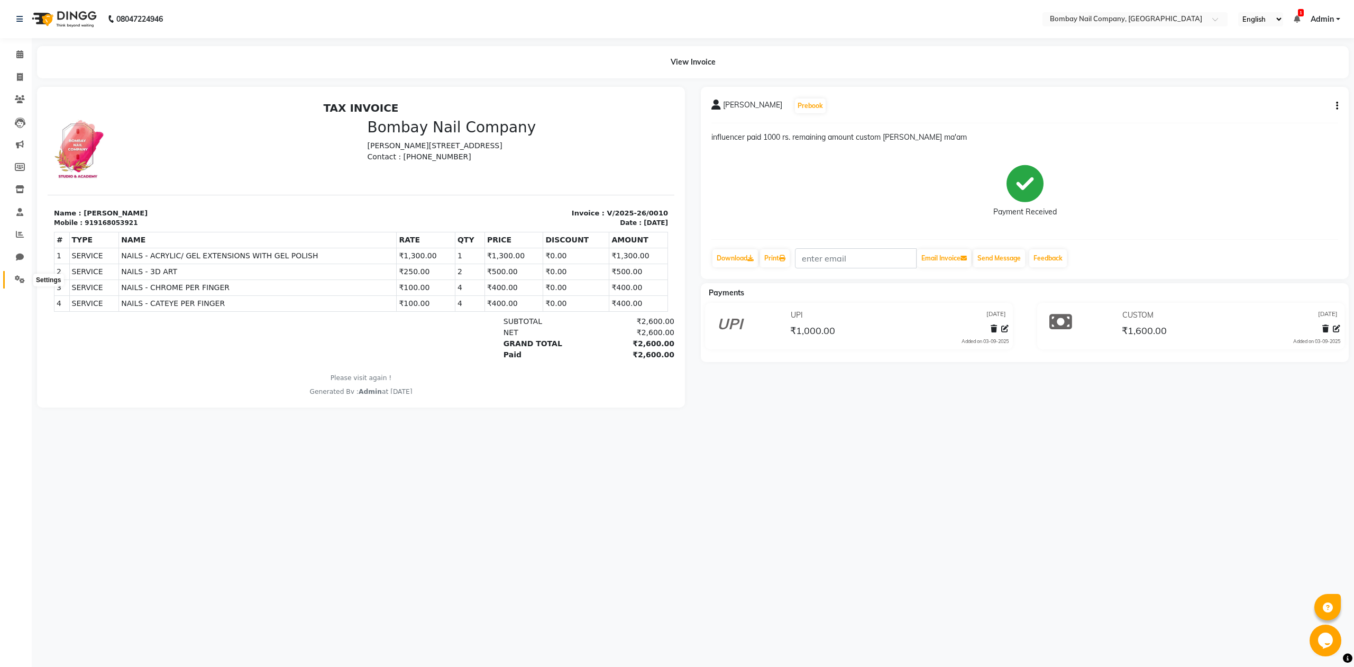
click at [12, 277] on span at bounding box center [20, 280] width 19 height 12
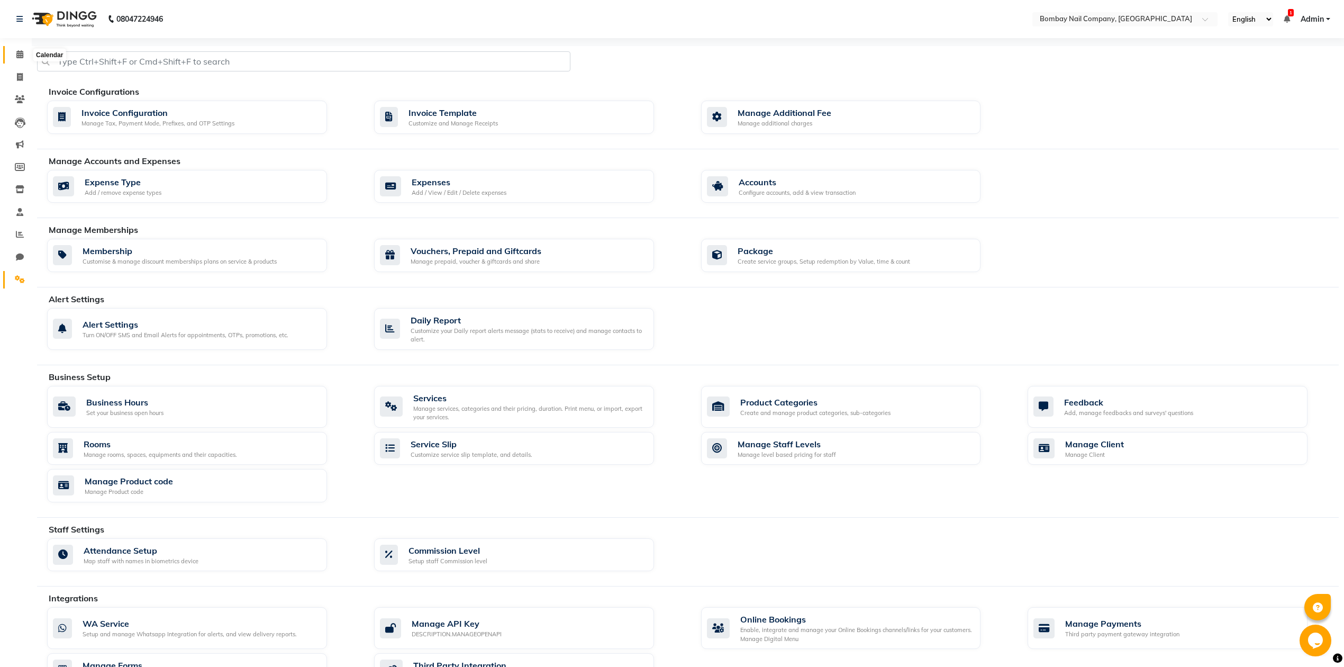
click at [20, 52] on icon at bounding box center [19, 54] width 7 height 8
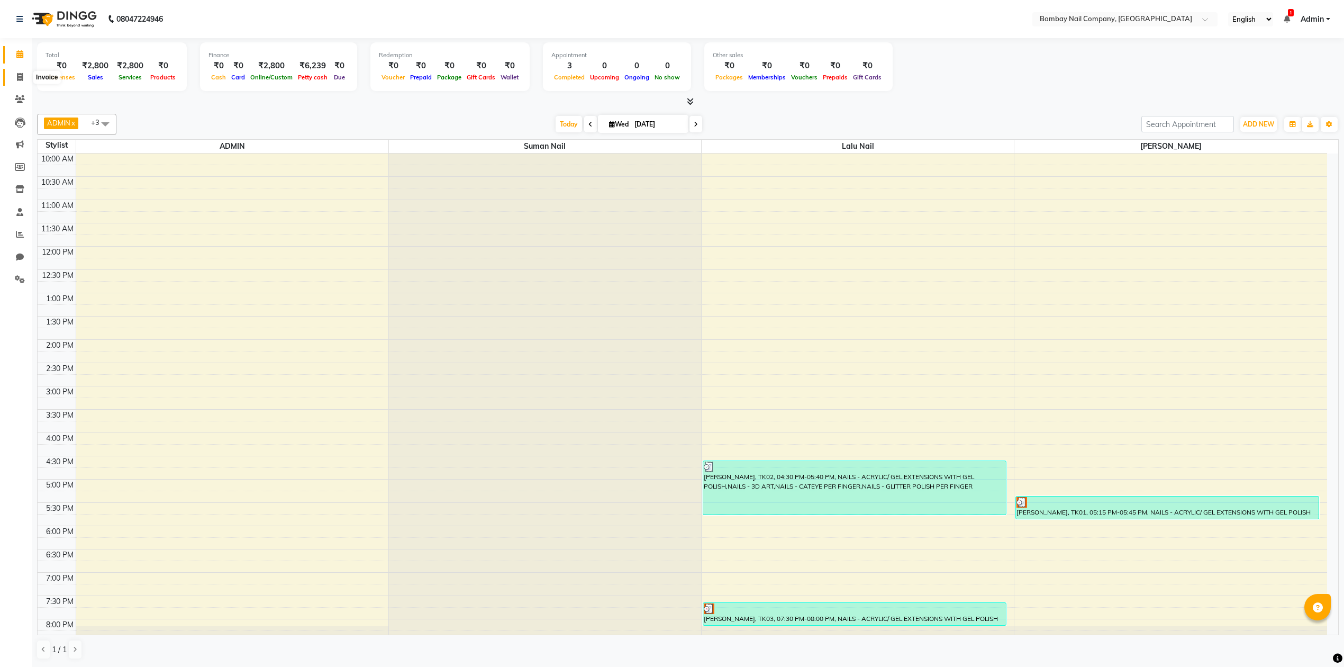
click at [22, 75] on icon at bounding box center [20, 77] width 6 height 8
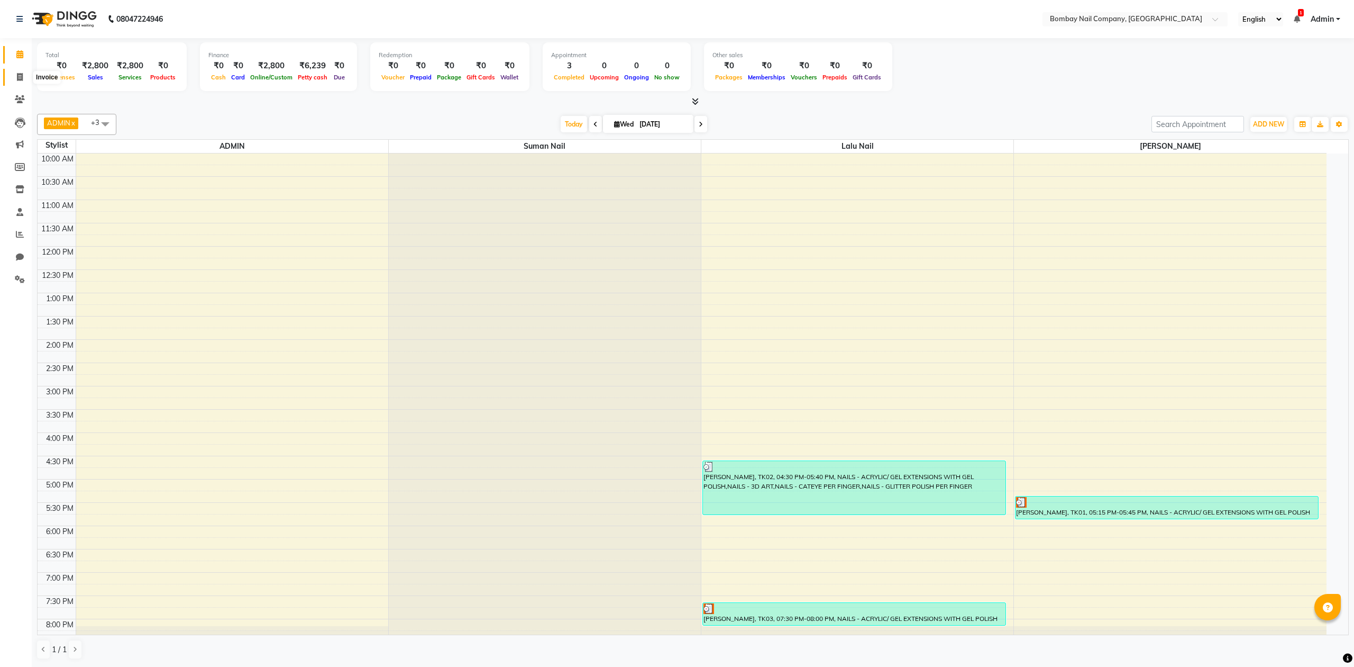
select select "service"
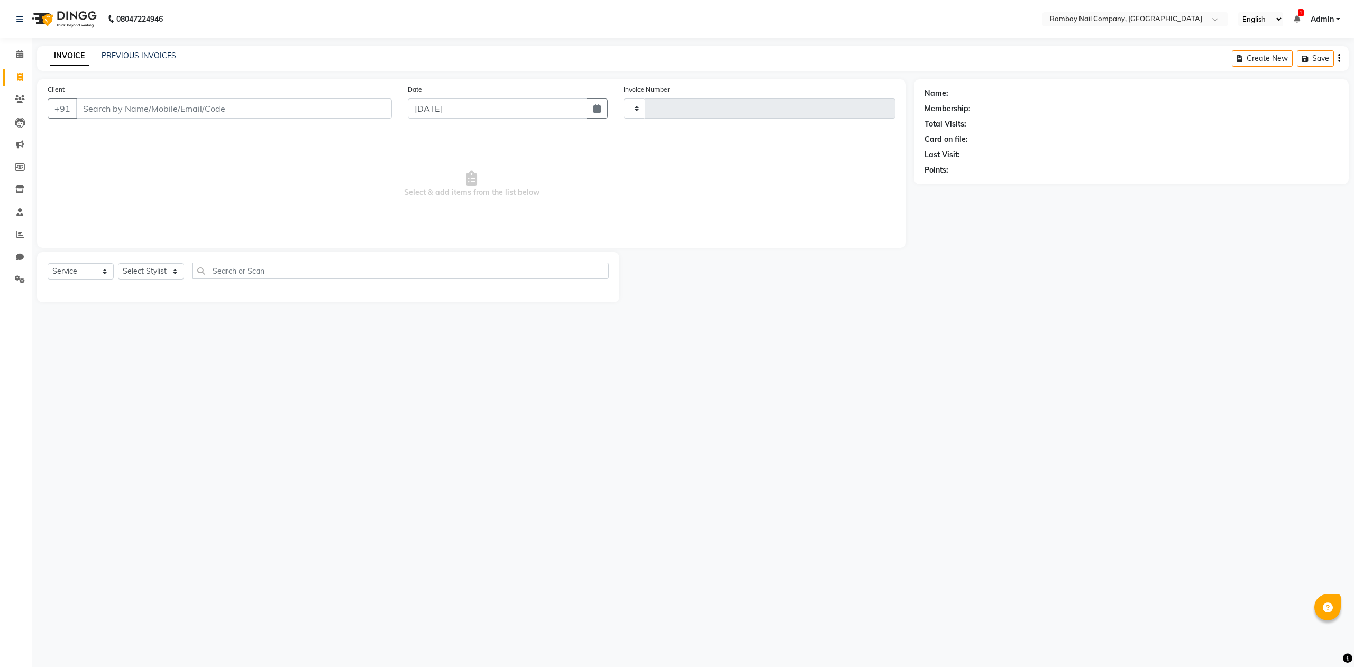
type input "0010"
select select "8782"
click at [184, 103] on input "Client" at bounding box center [234, 108] width 316 height 20
click at [185, 108] on input "Client" at bounding box center [234, 108] width 316 height 20
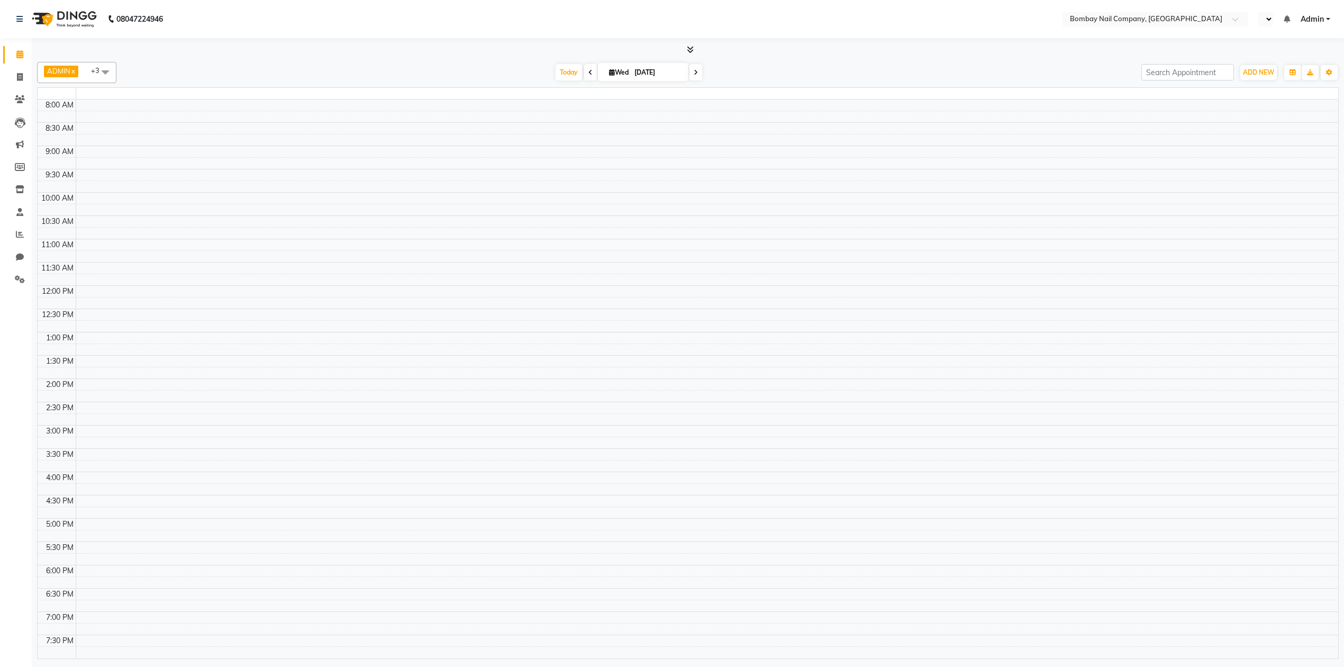
select select "en"
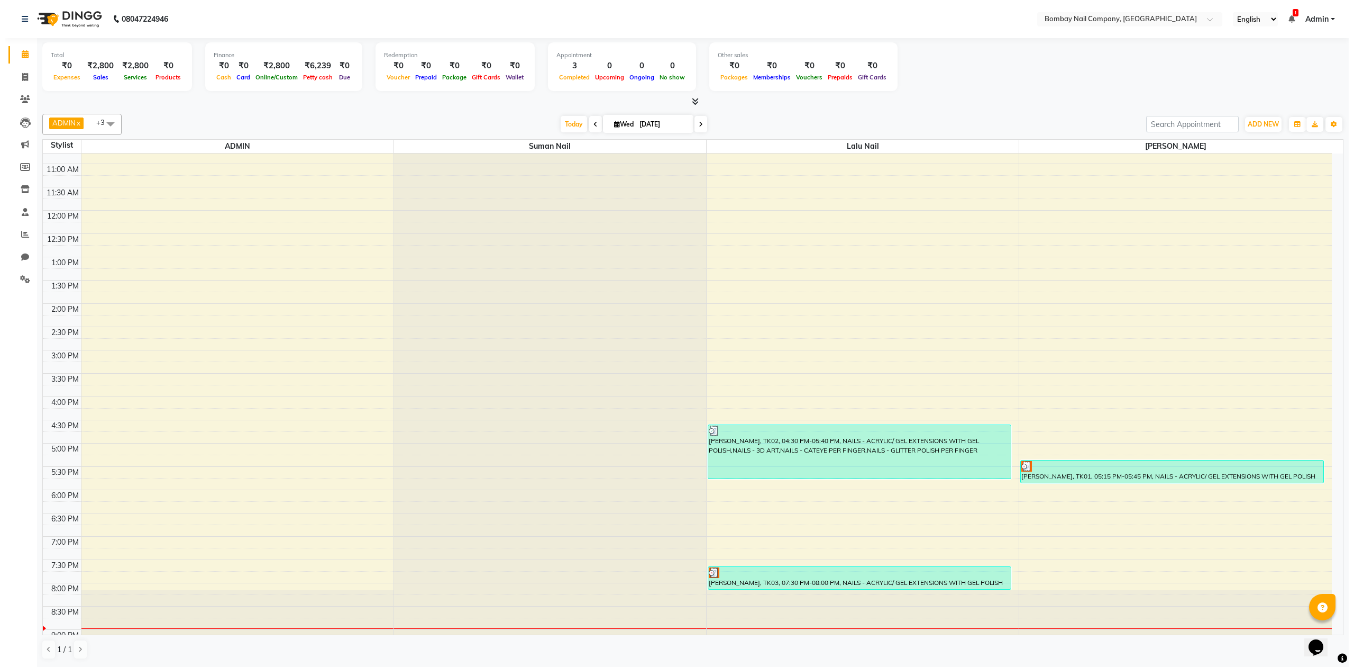
scroll to position [70, 0]
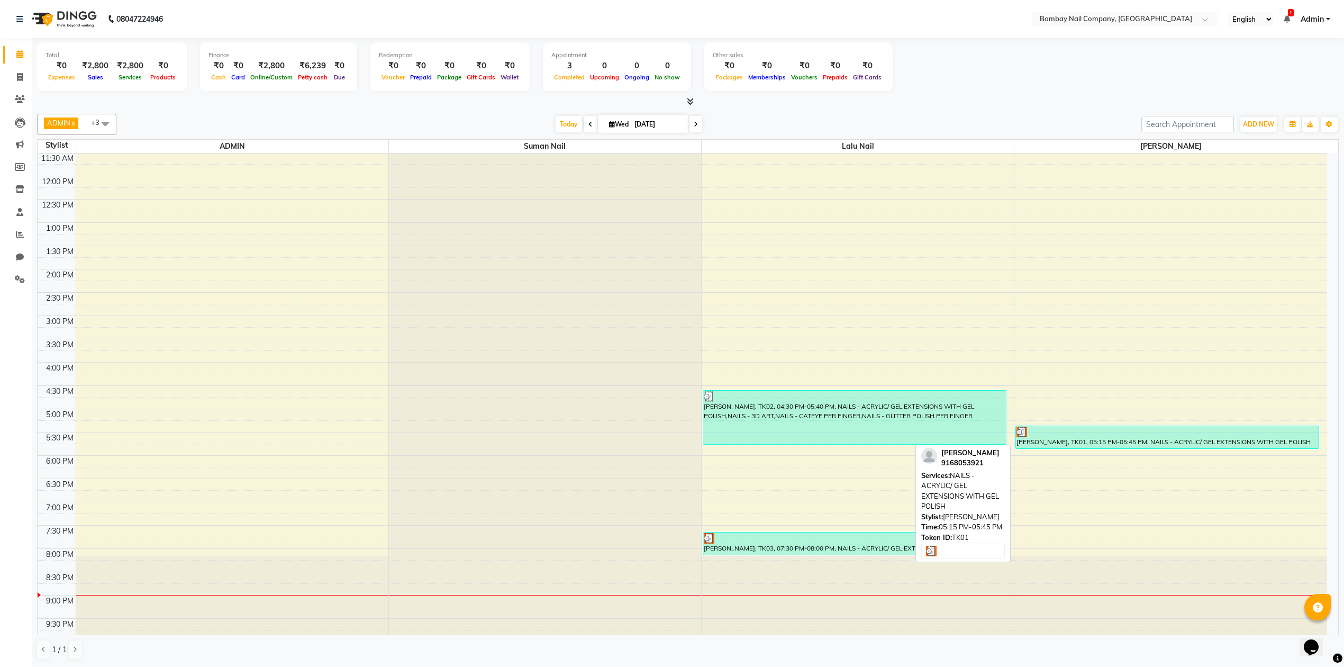
click at [1176, 442] on div "NEHA DANGRE, TK01, 05:15 PM-05:45 PM, NAILS - ACRYLIC/ GEL EXTENSIONS WITH GEL …" at bounding box center [1167, 437] width 303 height 22
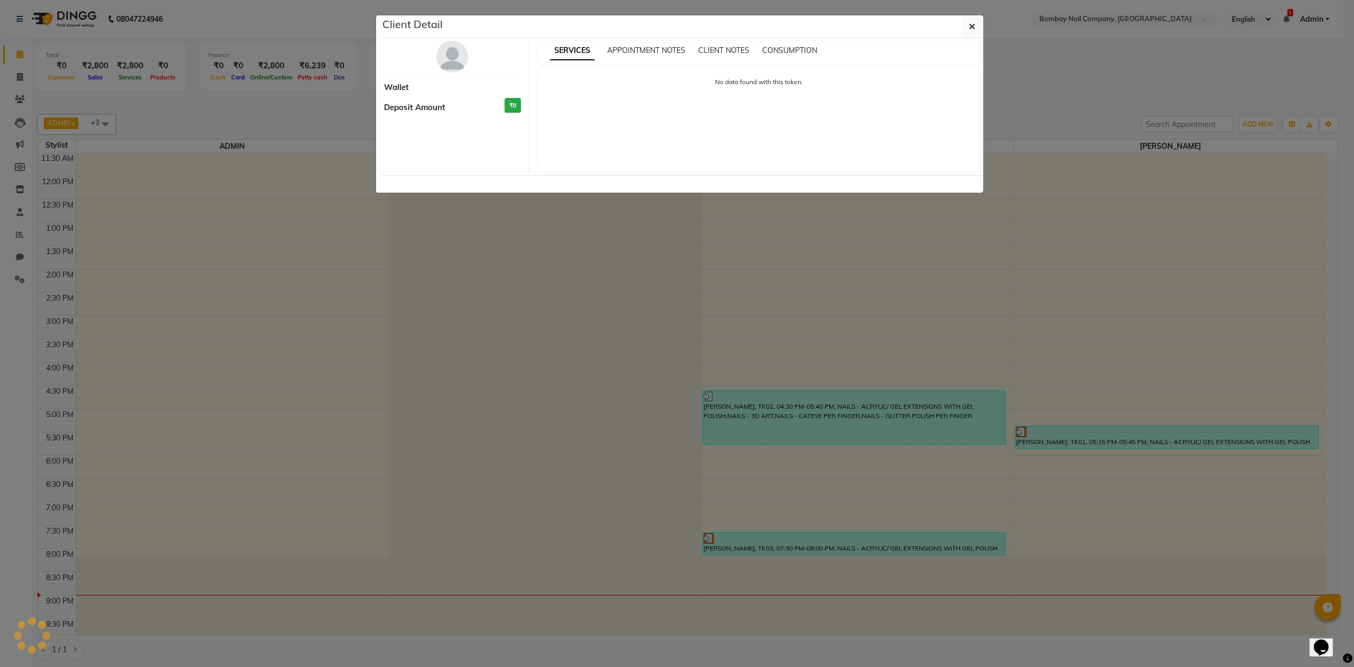
select select "3"
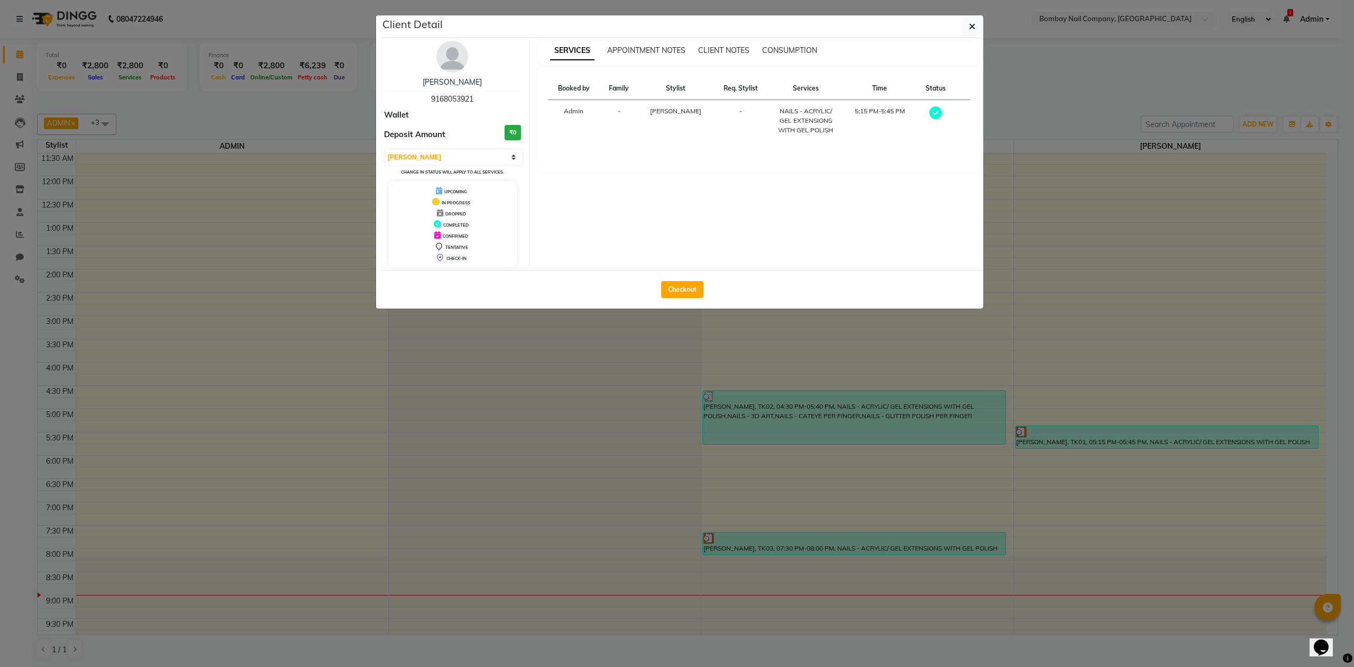
click at [1022, 117] on ngb-modal-window "Client Detail NEHA DANGRE 9168053921 Wallet Deposit Amount ₹0 Select MARK DONE …" at bounding box center [677, 333] width 1354 height 667
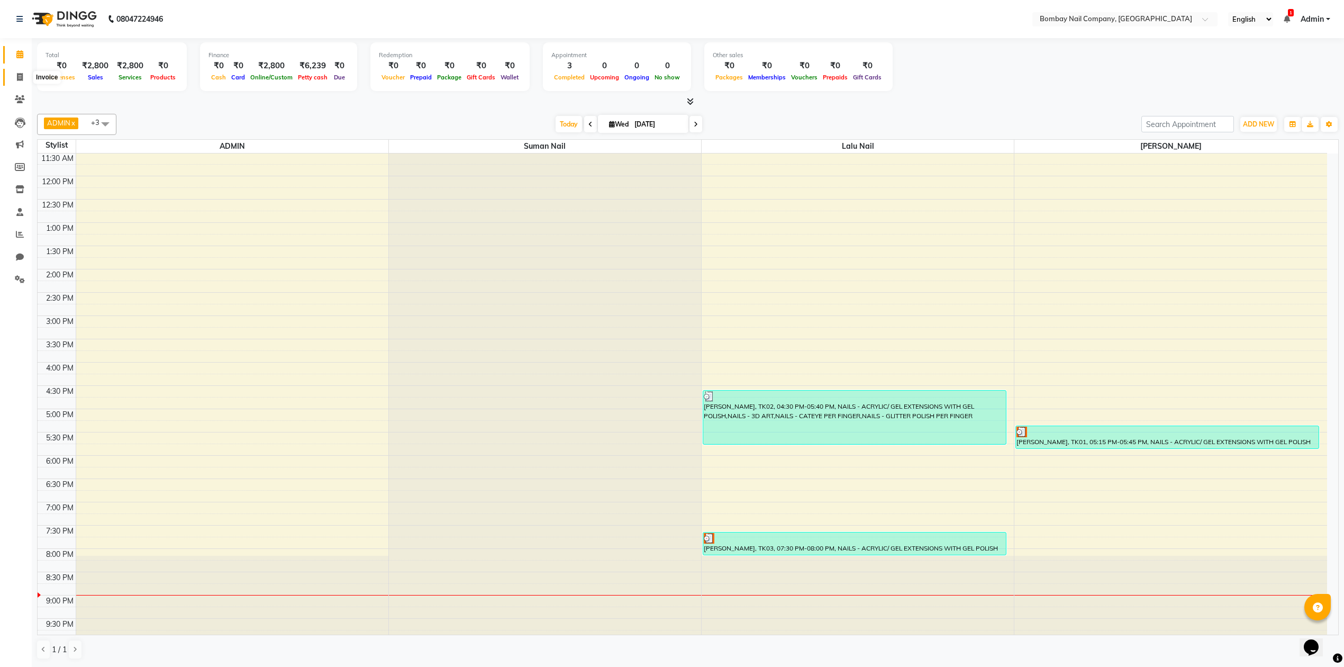
click at [22, 71] on span at bounding box center [20, 77] width 19 height 12
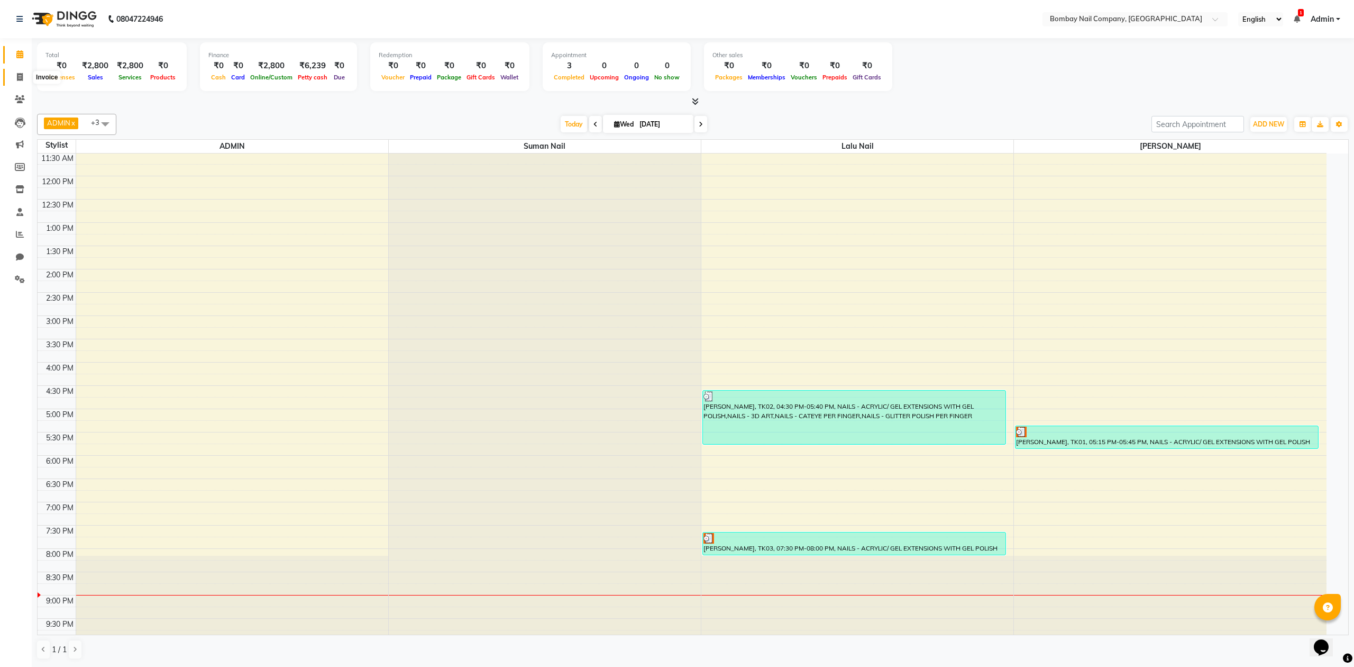
select select "service"
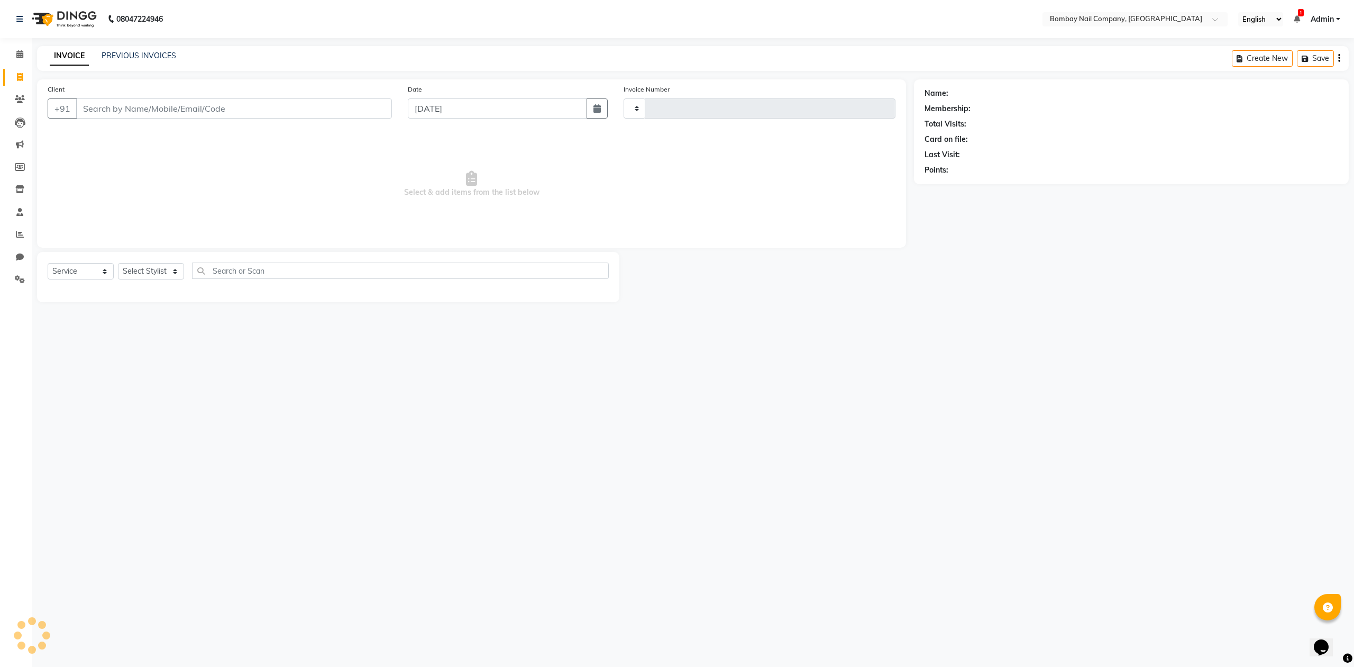
type input "0010"
select select "8782"
type input "9"
type input "8412942030"
click at [377, 106] on span "Add Client" at bounding box center [365, 108] width 42 height 11
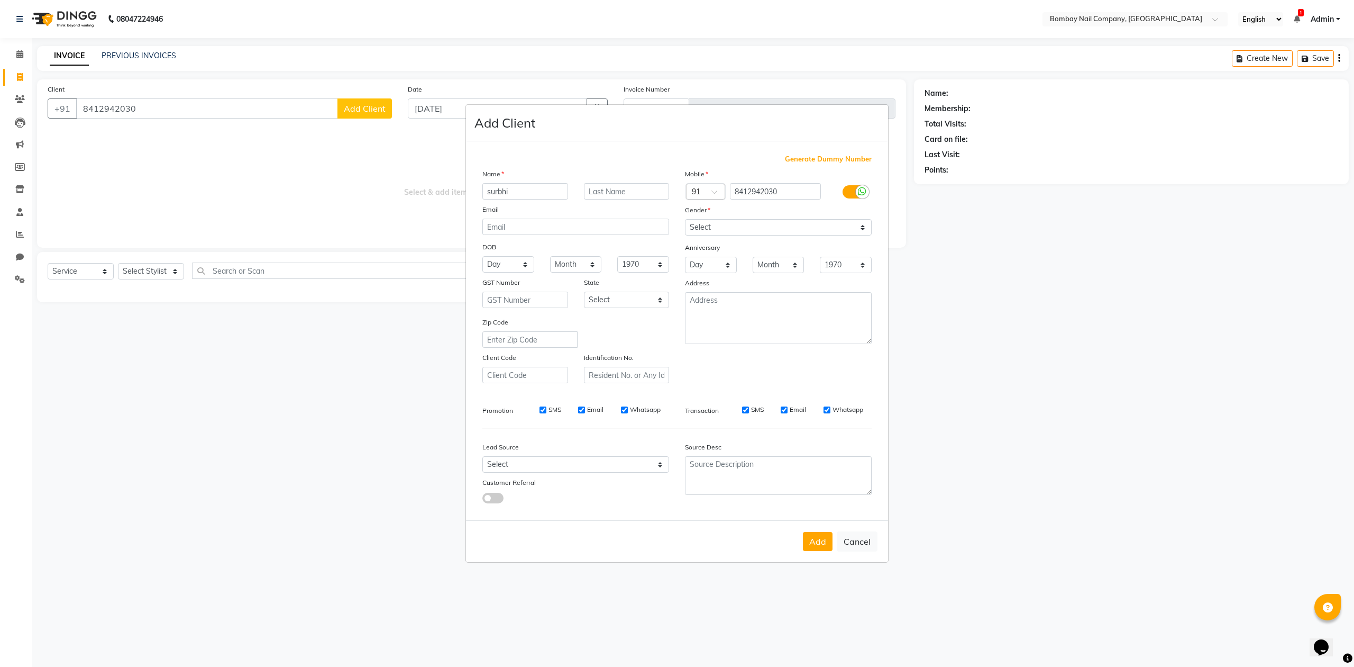
type input "surbhi"
click at [726, 225] on select "Select Male Female Other Prefer Not To Say" at bounding box center [778, 227] width 187 height 16
select select "female"
click at [685, 220] on select "Select Male Female Other Prefer Not To Say" at bounding box center [778, 227] width 187 height 16
click at [820, 541] on button "Add" at bounding box center [818, 541] width 30 height 19
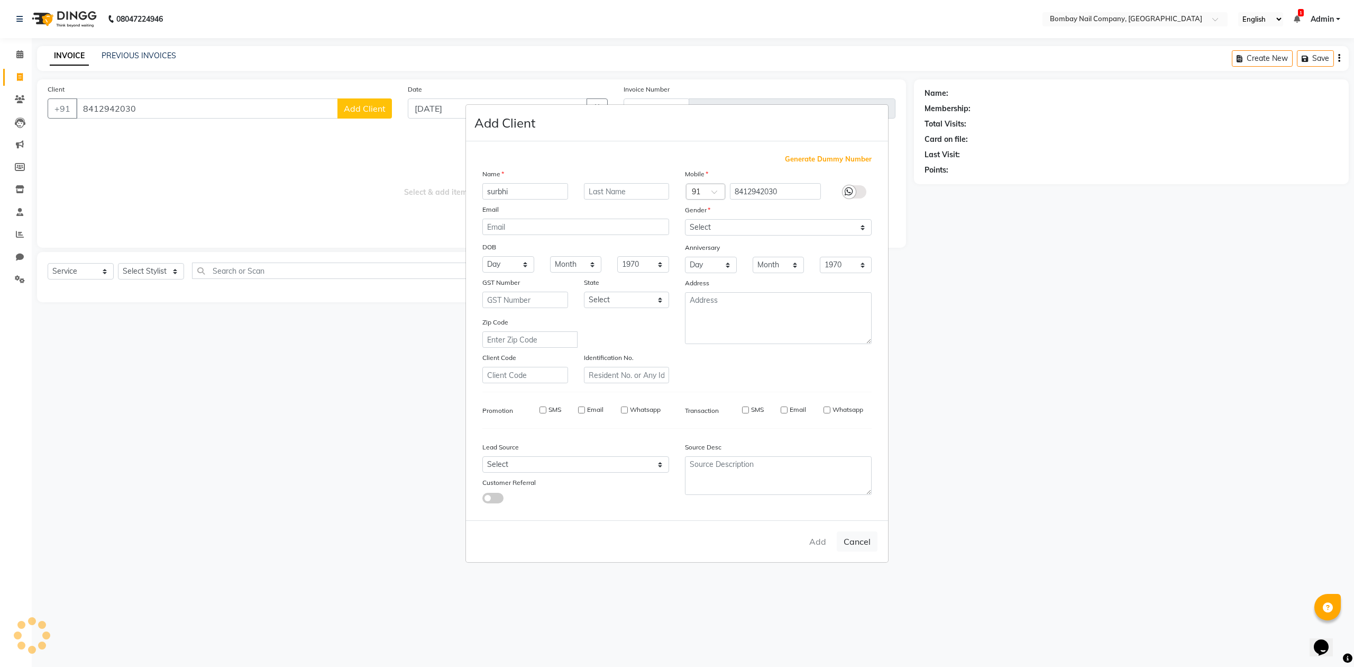
select select
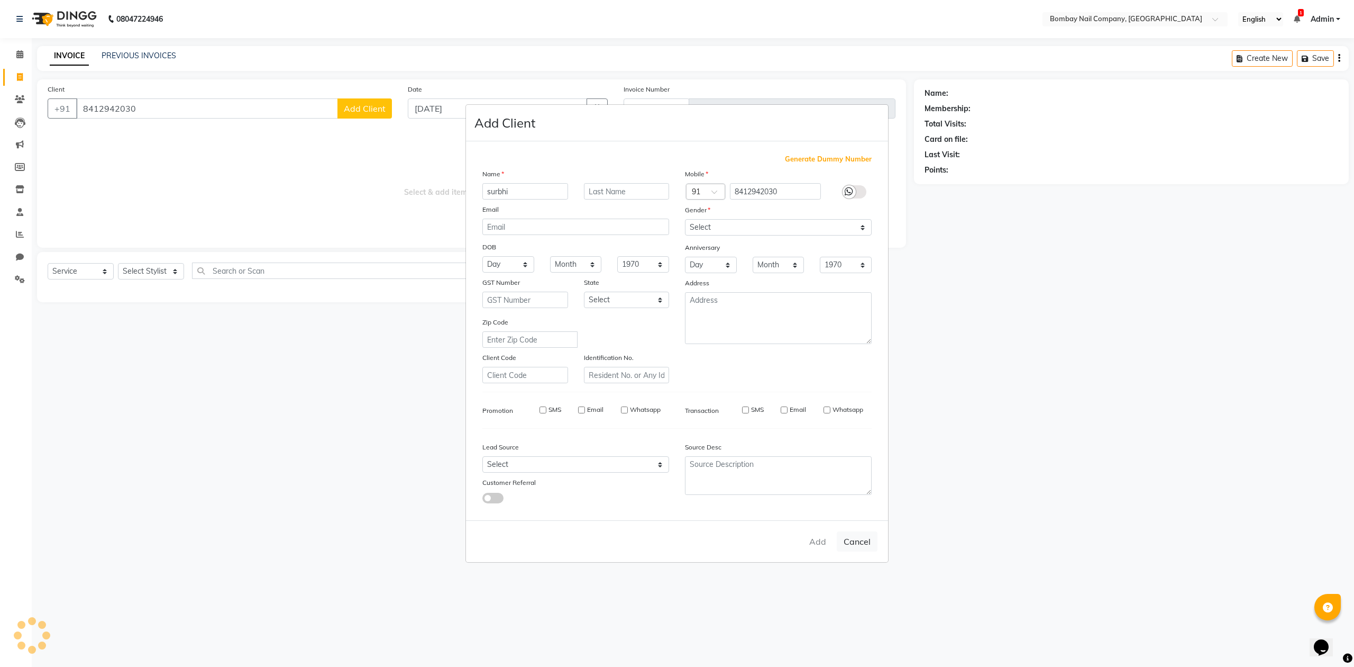
select select
checkbox input "false"
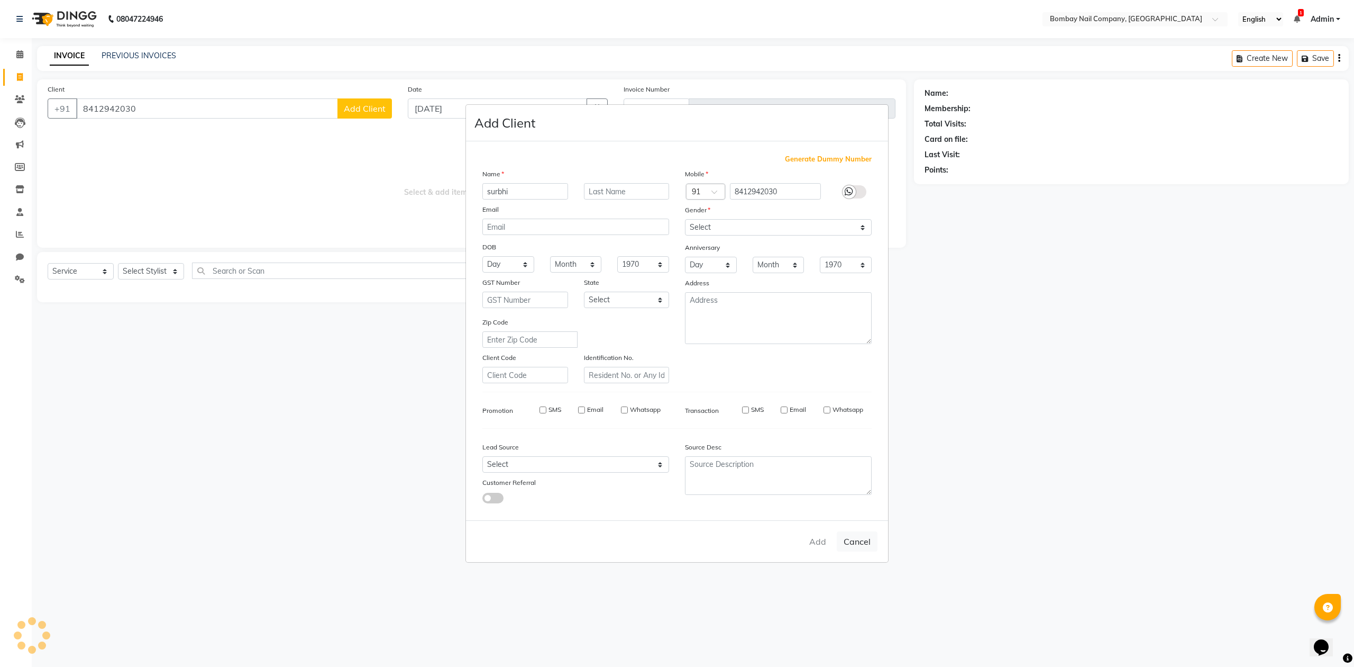
checkbox input "false"
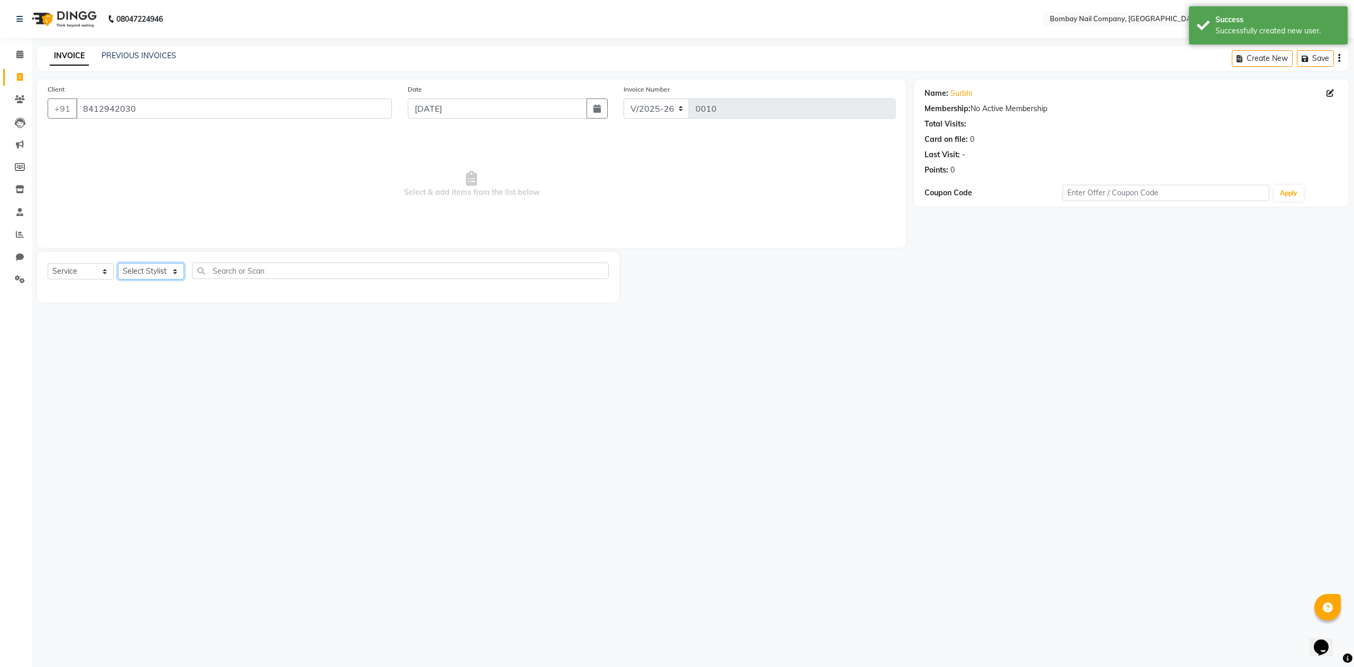
click at [146, 273] on select "Select Stylist ADMIN Lalu Nail Sanjay Nail SANSKRUTI Suman Nail" at bounding box center [151, 271] width 66 height 16
select select "90118"
click at [118, 263] on select "Select Stylist ADMIN Lalu Nail Sanjay Nail SANSKRUTI Suman Nail" at bounding box center [151, 271] width 66 height 16
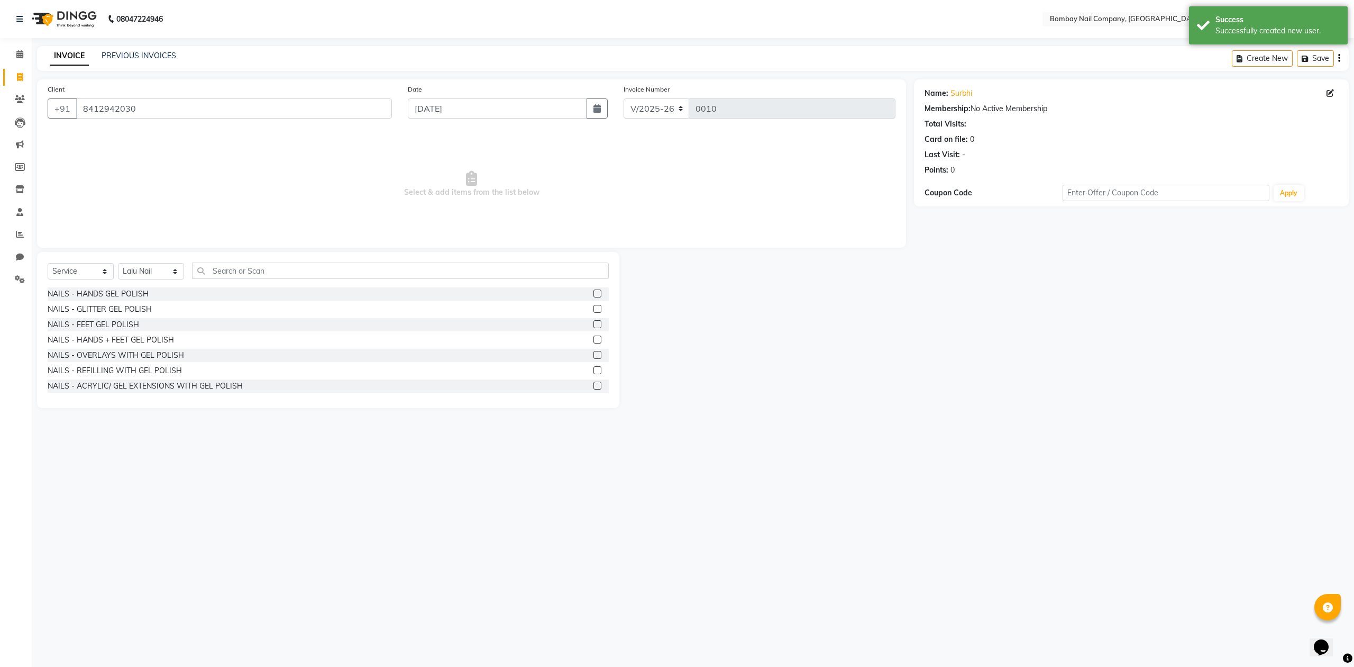
click at [235, 322] on div "NAILS - FEET GEL POLISH" at bounding box center [328, 324] width 561 height 13
click at [594, 341] on label at bounding box center [598, 339] width 8 height 8
click at [594, 341] on input "checkbox" at bounding box center [597, 340] width 7 height 7
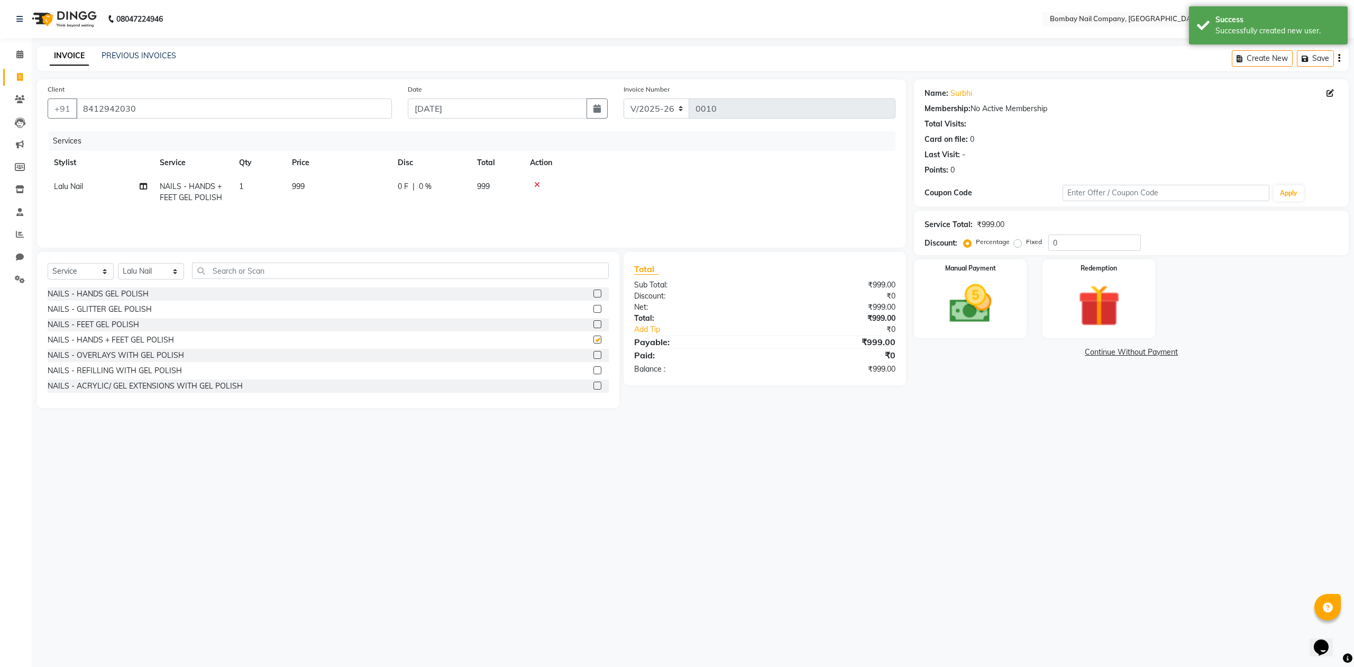
checkbox input "false"
click at [972, 301] on img at bounding box center [970, 304] width 71 height 51
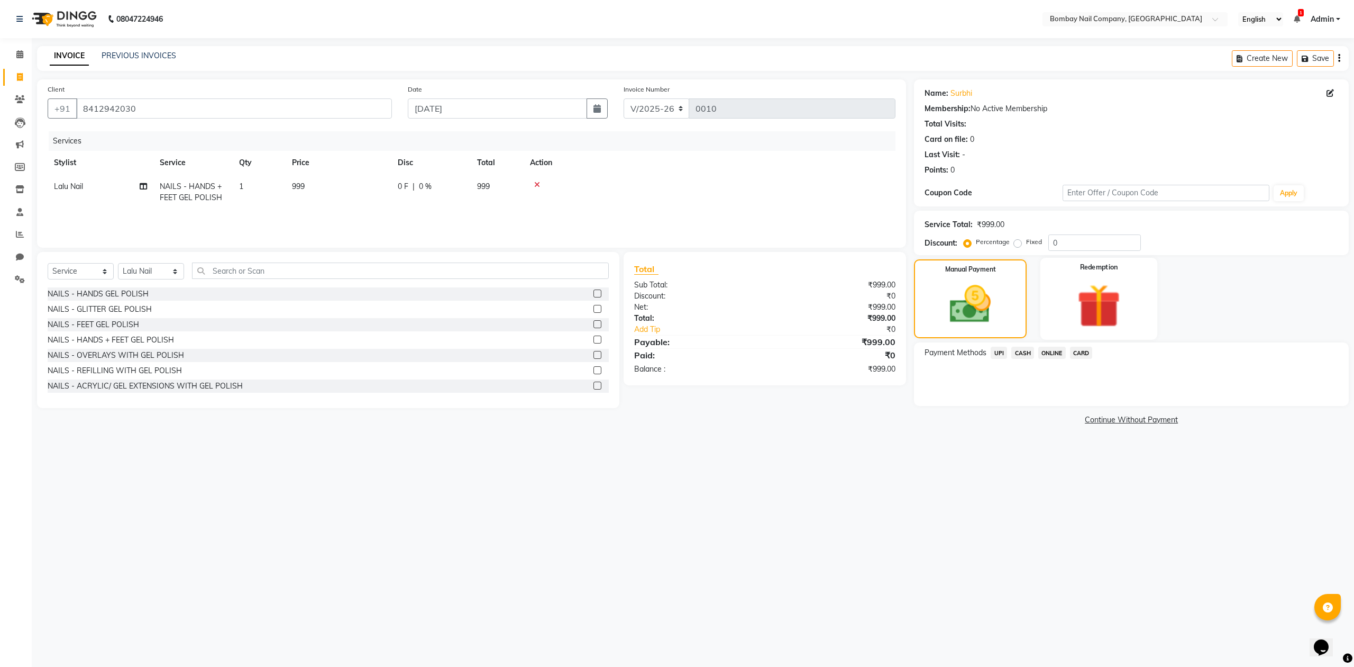
click at [1080, 311] on img at bounding box center [1098, 306] width 71 height 54
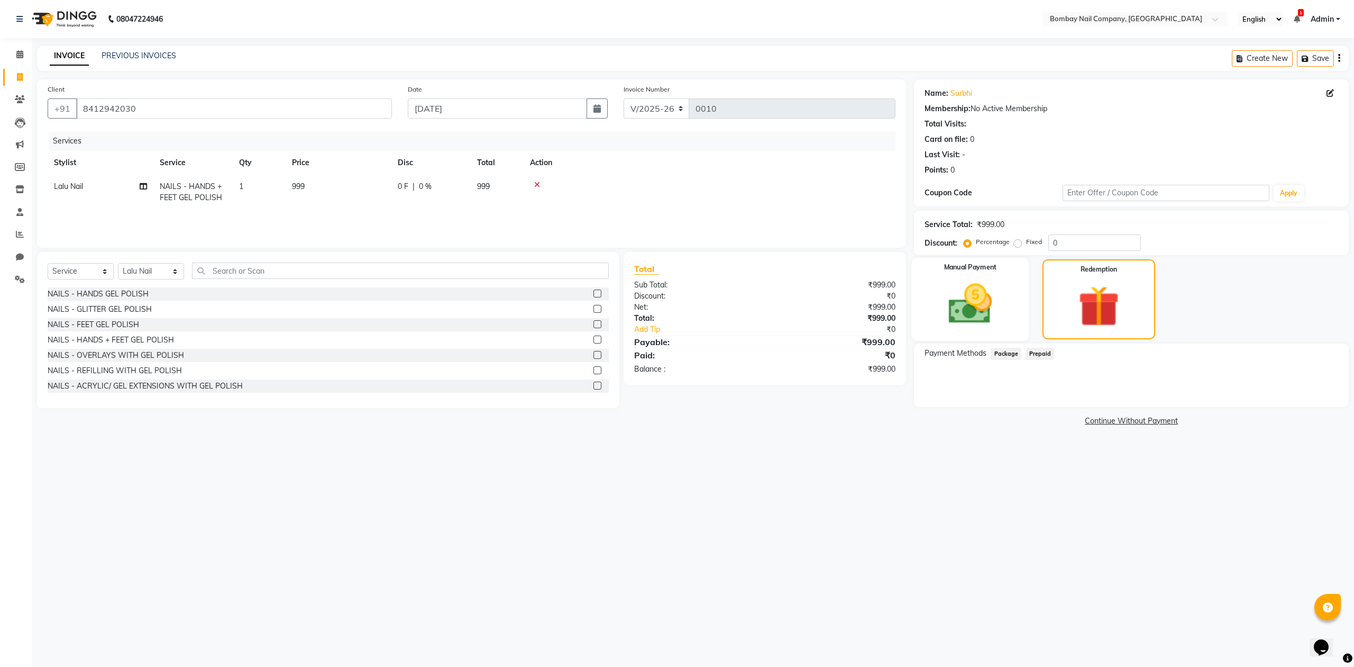
click at [968, 306] on img at bounding box center [970, 304] width 71 height 51
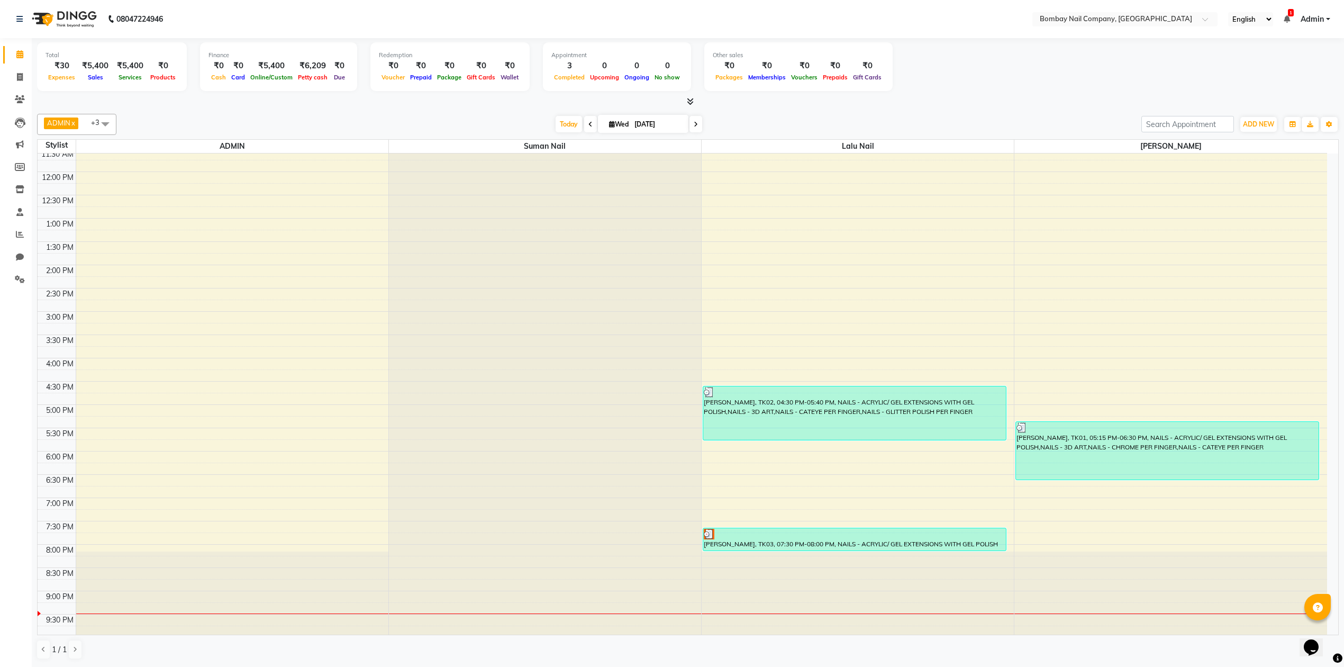
scroll to position [85, 0]
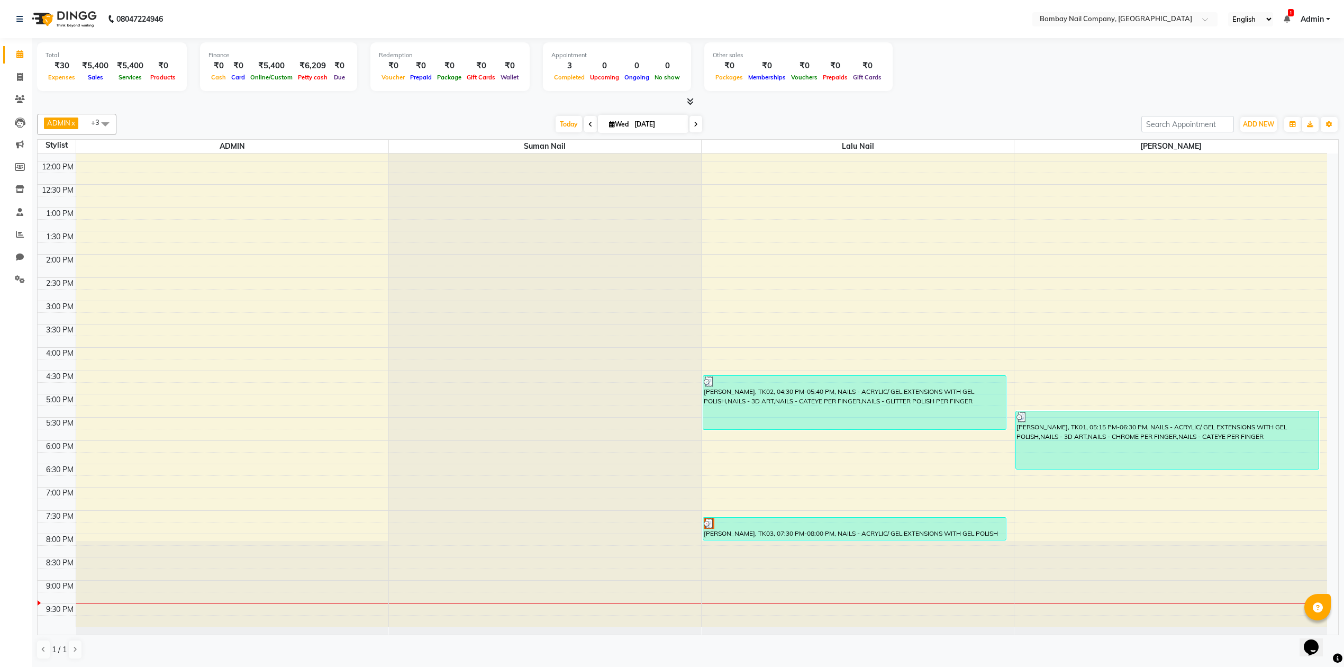
click at [811, 108] on div "Total ₹30 Expenses ₹5,400 Sales ₹5,400 Services ₹0 Products Finance ₹0 Cash ₹0 …" at bounding box center [688, 352] width 1312 height 628
click at [795, 132] on div "[DATE] [DATE]" at bounding box center [629, 124] width 1014 height 16
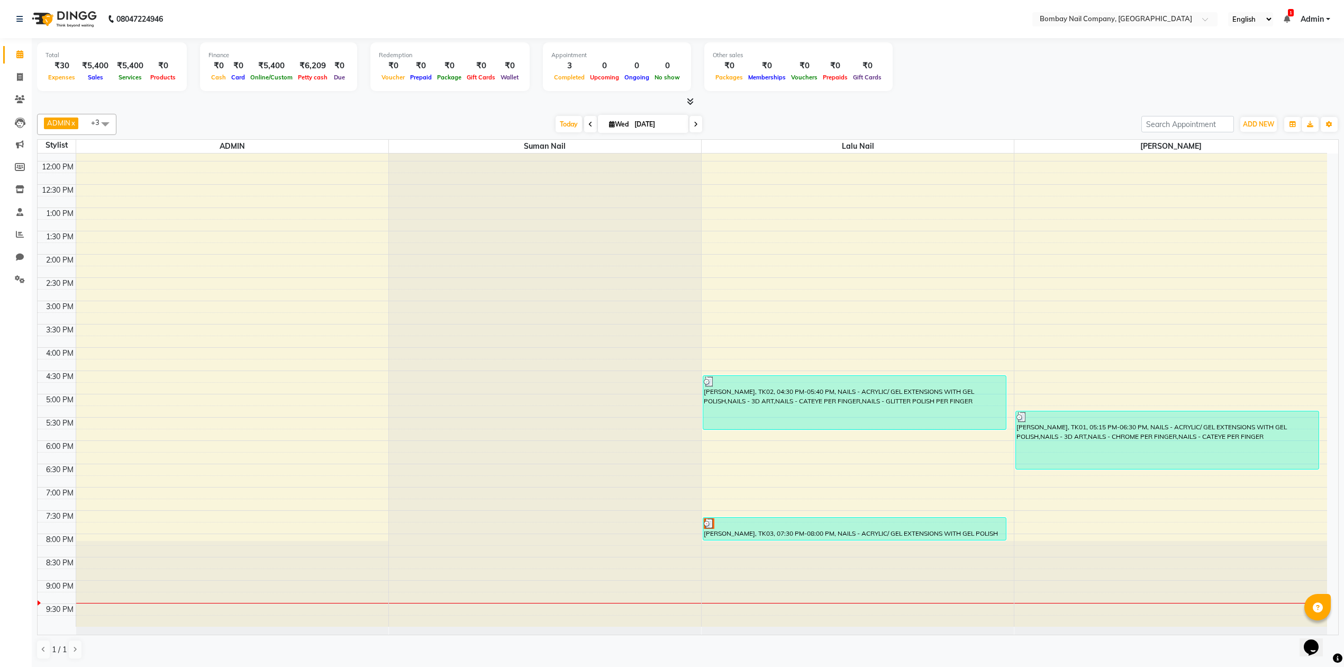
click at [795, 132] on div "[DATE] [DATE]" at bounding box center [629, 124] width 1014 height 16
click at [904, 106] on div at bounding box center [688, 101] width 1302 height 11
click at [913, 104] on div at bounding box center [688, 101] width 1302 height 11
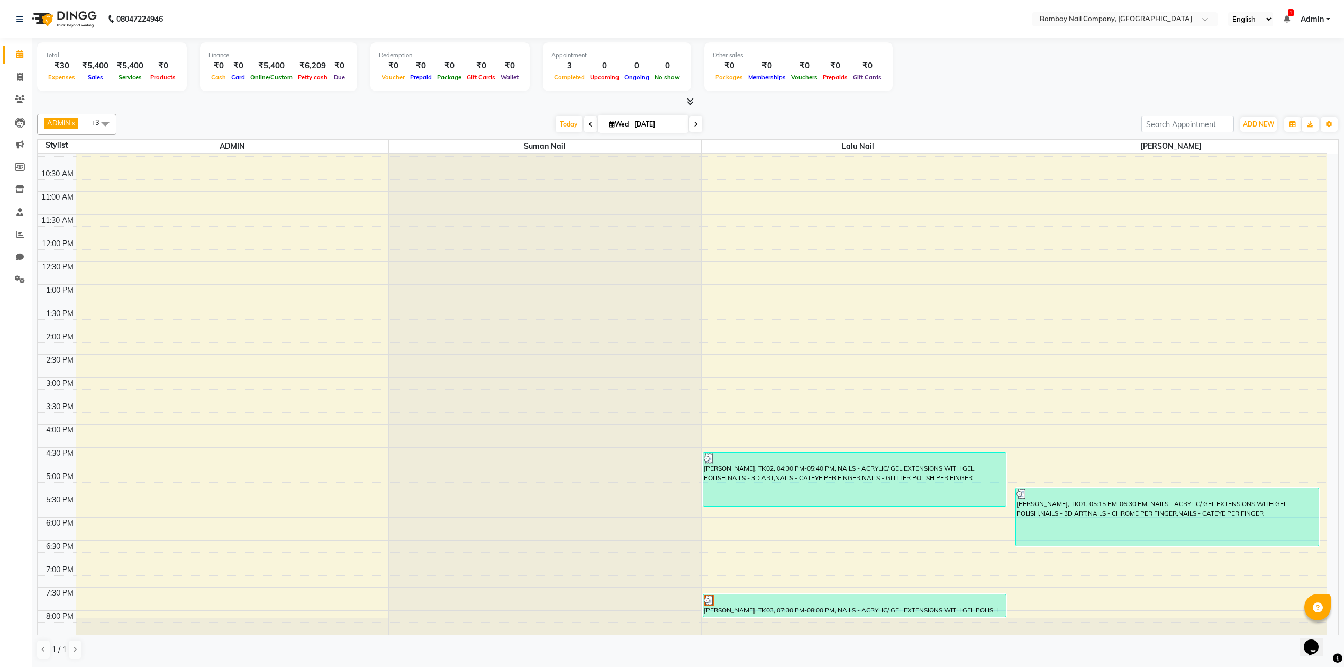
scroll to position [0, 0]
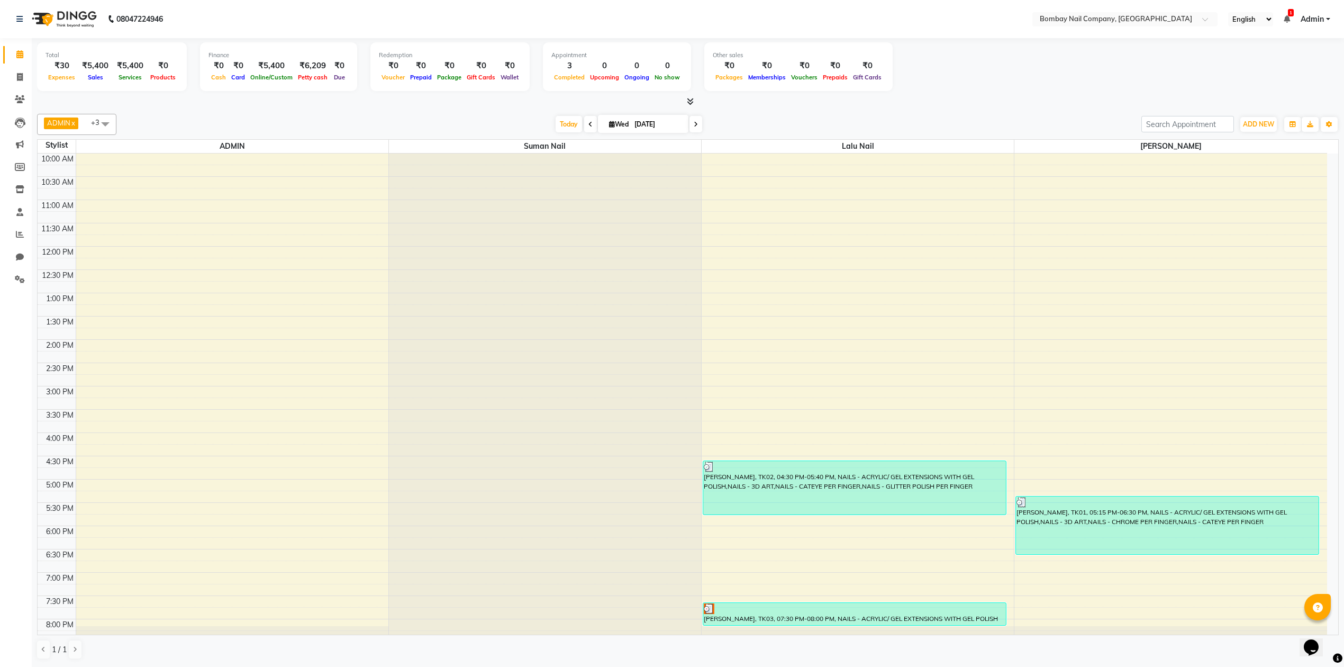
click at [551, 153] on div at bounding box center [545, 153] width 312 height 0
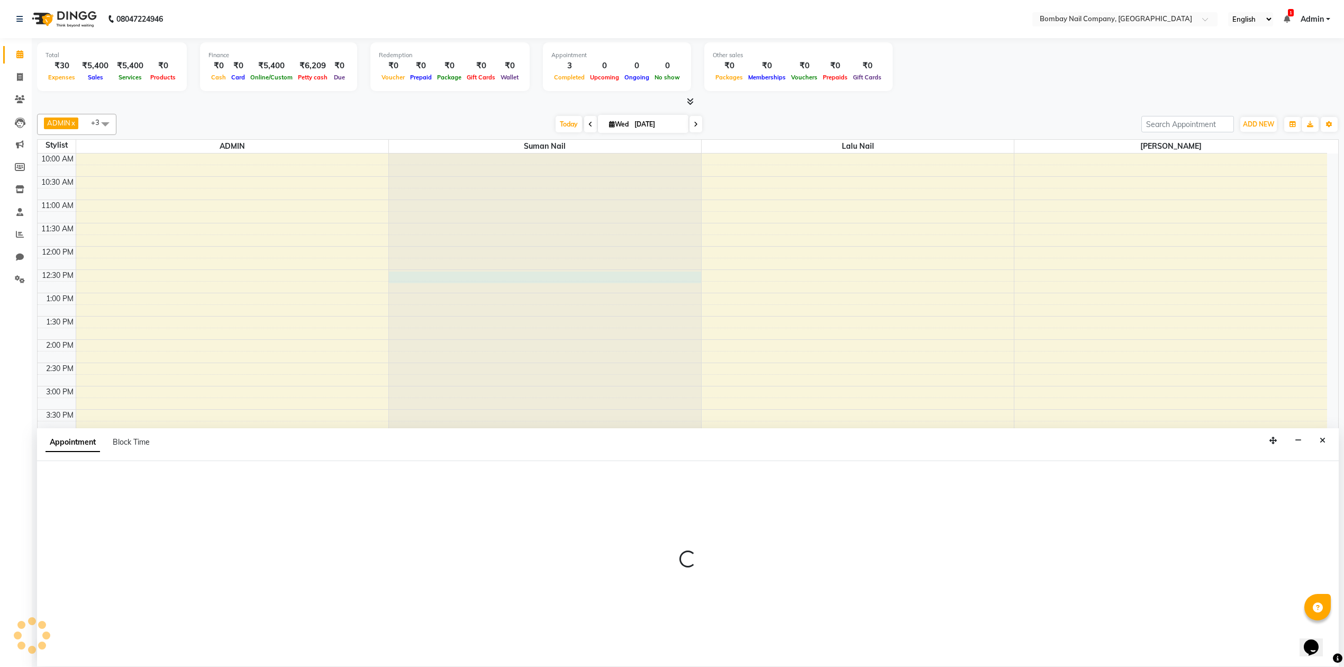
select select "90121"
select select "750"
select select "tentative"
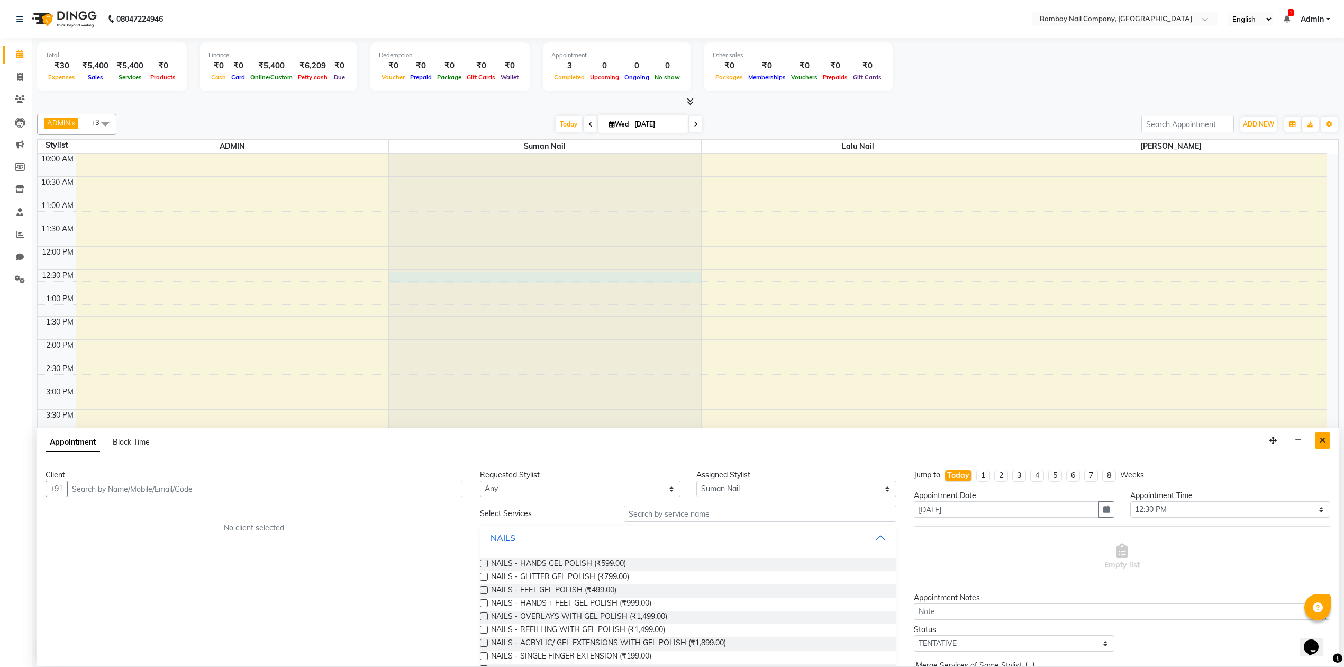
click at [1322, 439] on icon "Close" at bounding box center [1323, 440] width 6 height 7
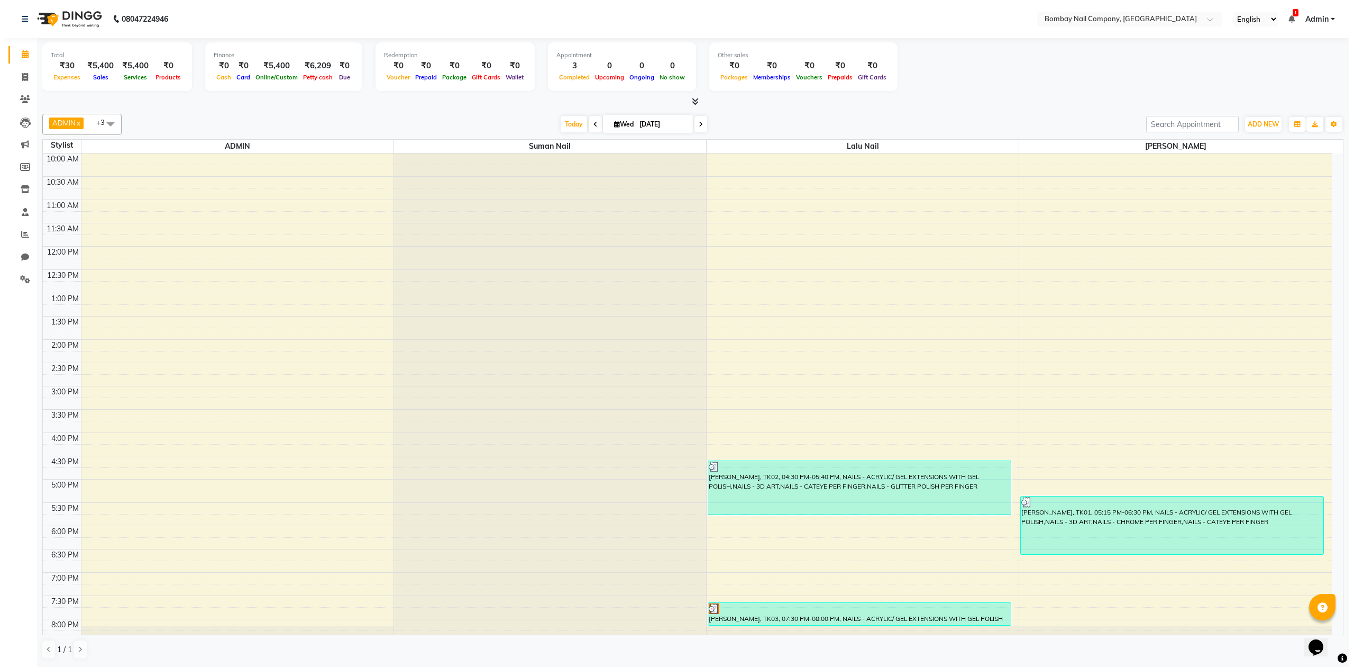
scroll to position [1, 0]
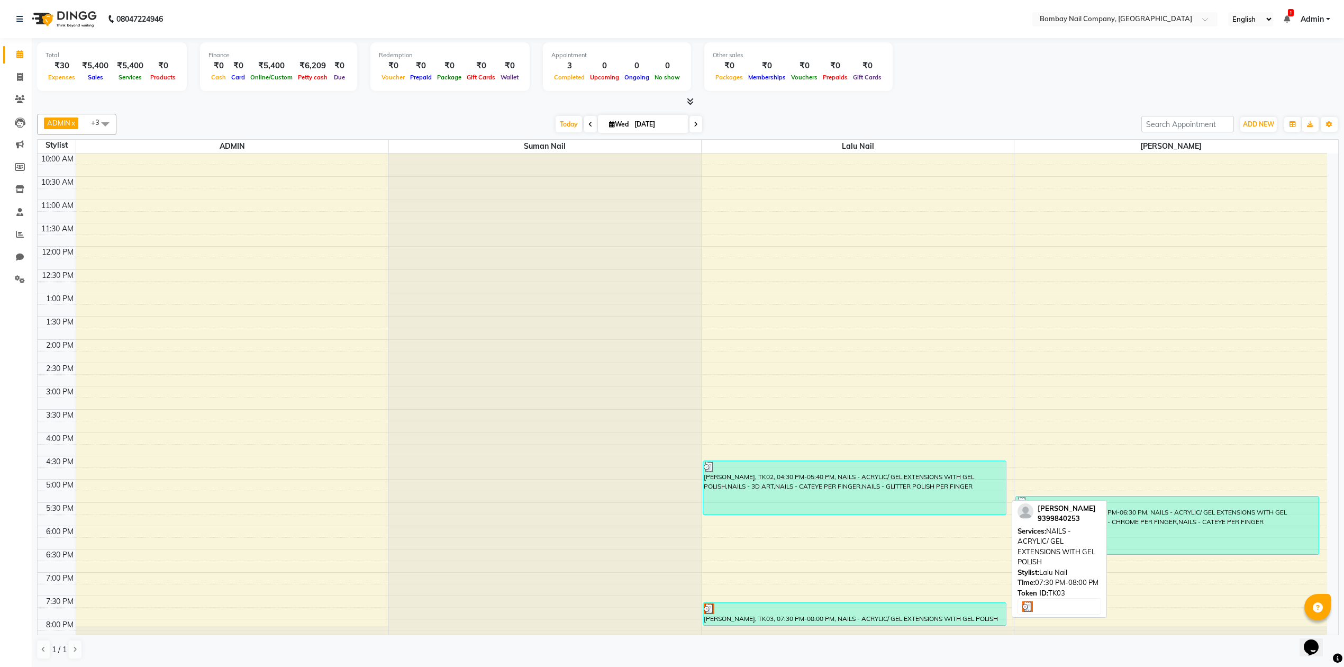
click at [813, 610] on div at bounding box center [855, 608] width 302 height 11
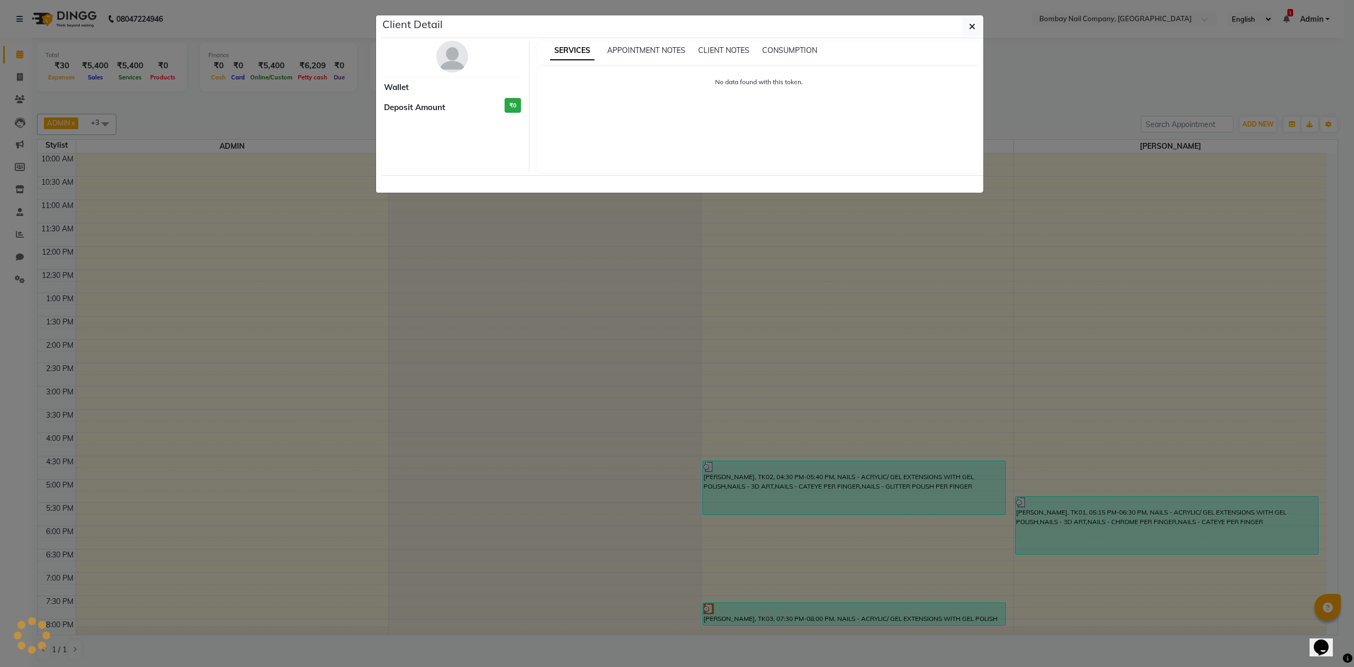
select select "3"
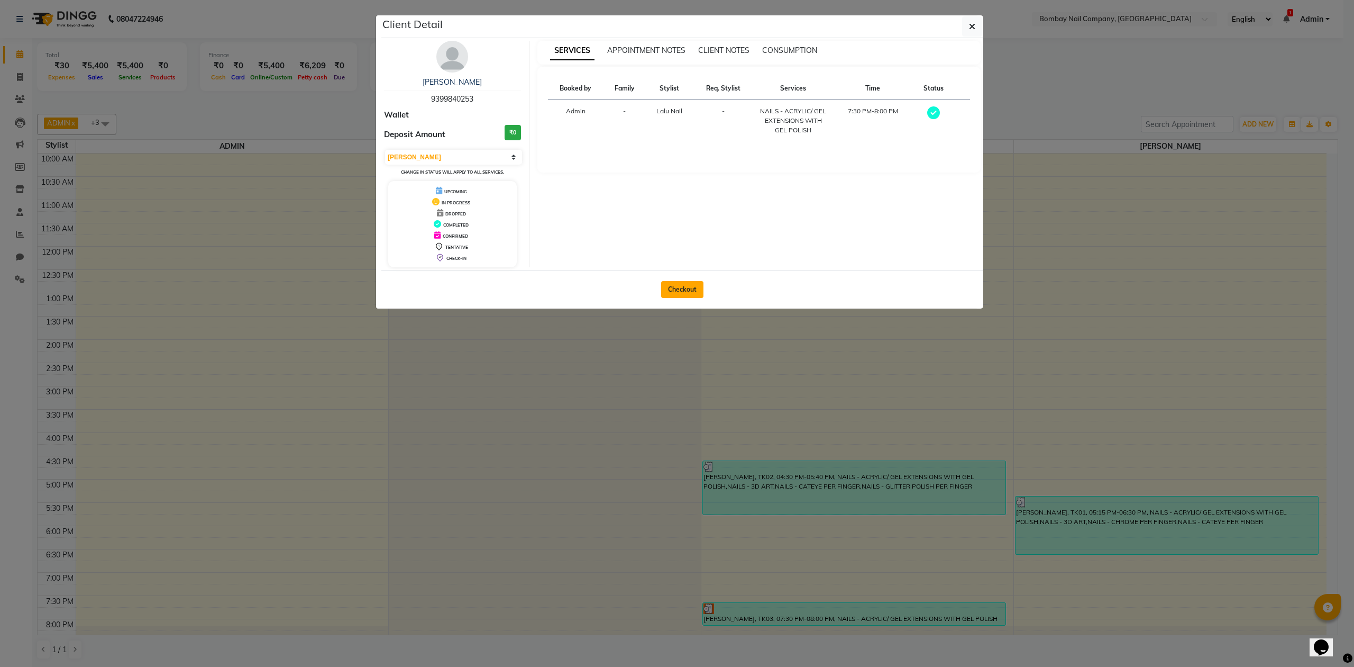
click at [688, 287] on button "Checkout" at bounding box center [682, 289] width 42 height 17
select select "service"
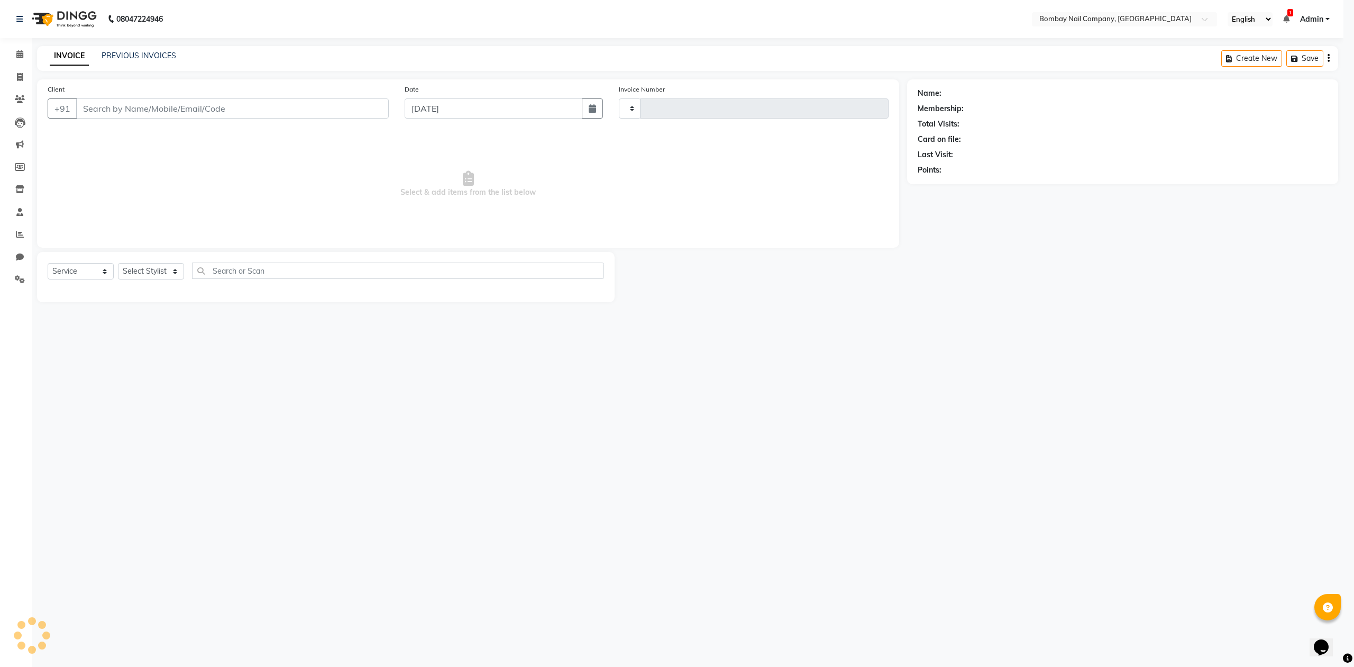
type input "0011"
select select "8782"
type input "9399840253"
select select "90118"
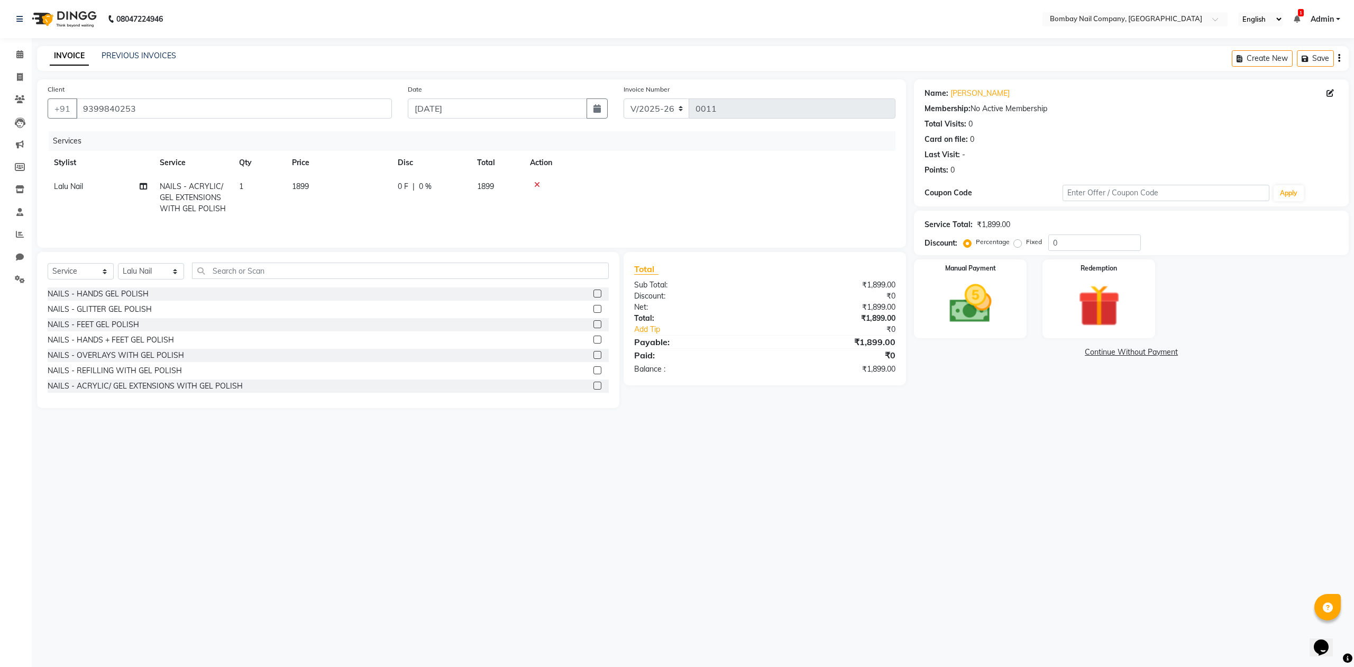
click at [305, 183] on span "1899" at bounding box center [300, 186] width 17 height 10
select select "90118"
click at [353, 186] on input "1899" at bounding box center [388, 189] width 93 height 16
type input "1300"
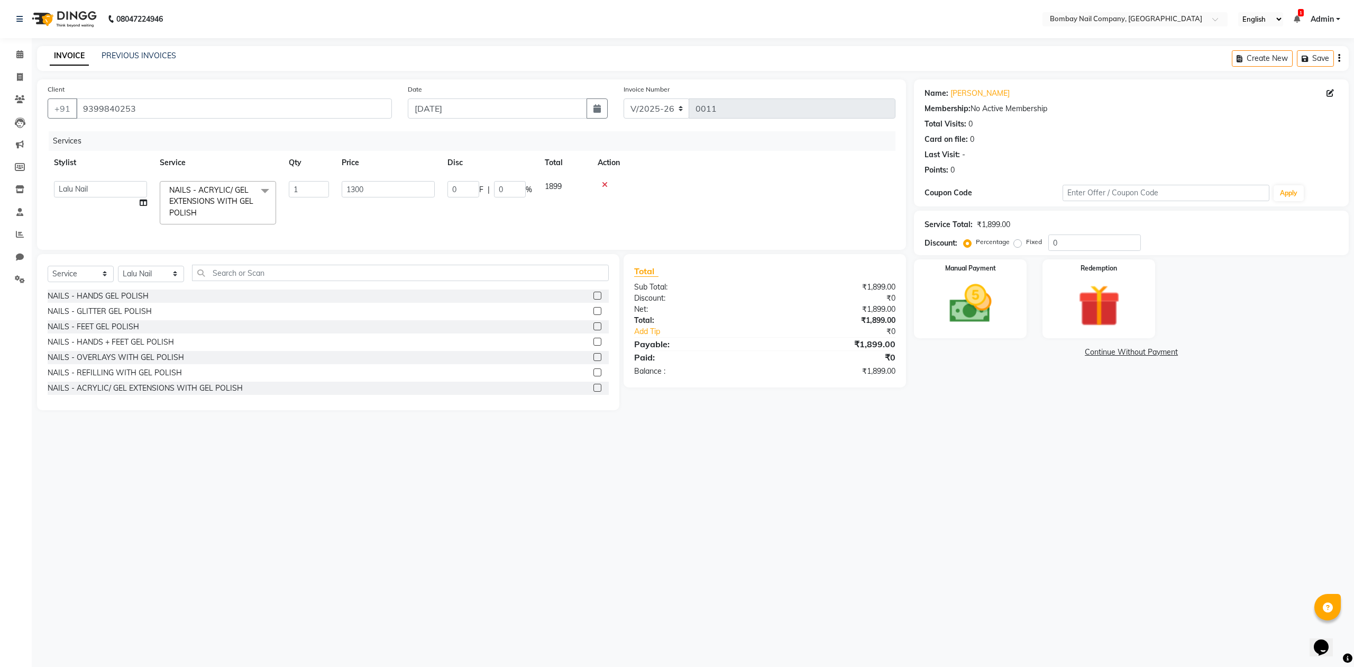
click at [720, 176] on td at bounding box center [744, 203] width 304 height 56
click at [974, 301] on img at bounding box center [970, 304] width 71 height 51
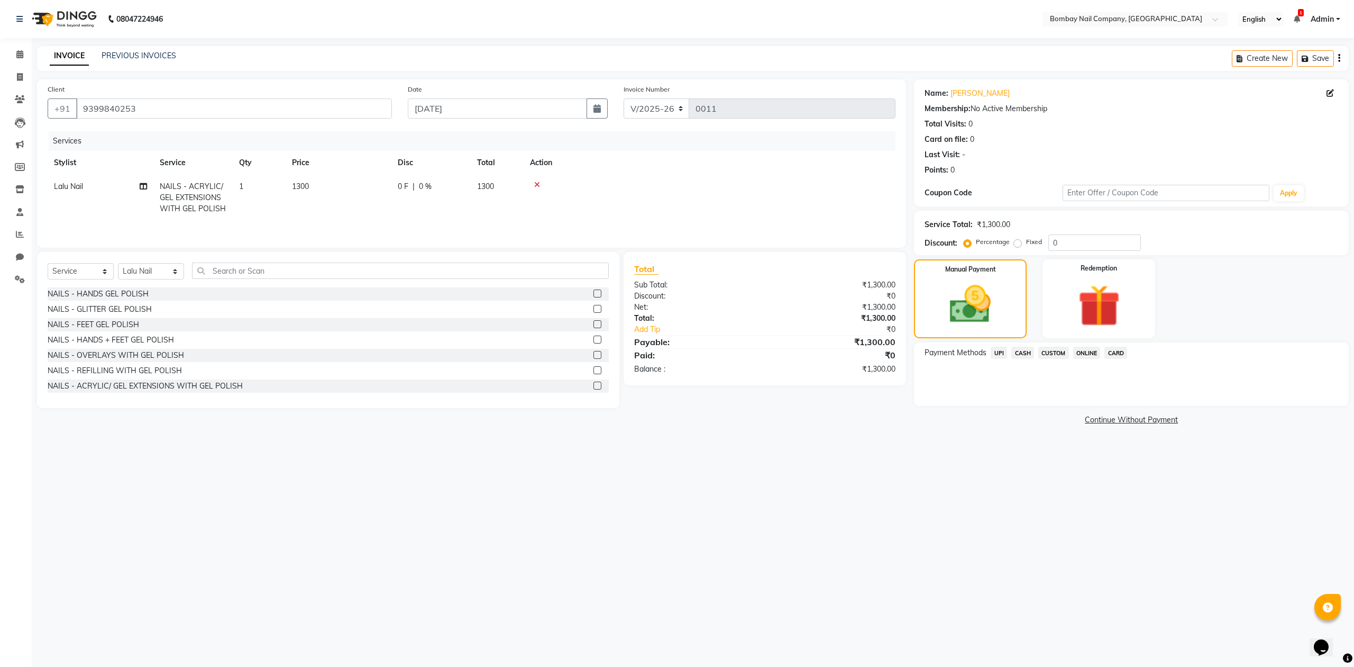
click at [1001, 352] on span "UPI" at bounding box center [999, 353] width 16 height 12
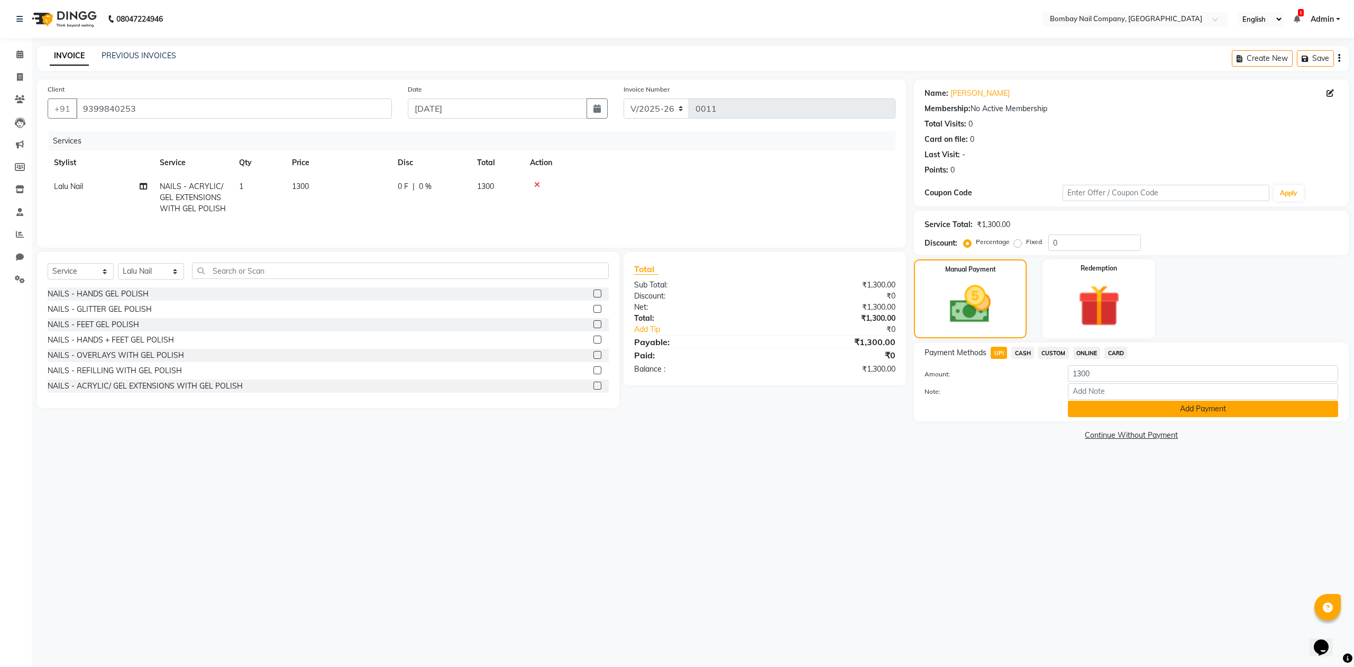
click at [1123, 410] on button "Add Payment" at bounding box center [1203, 409] width 270 height 16
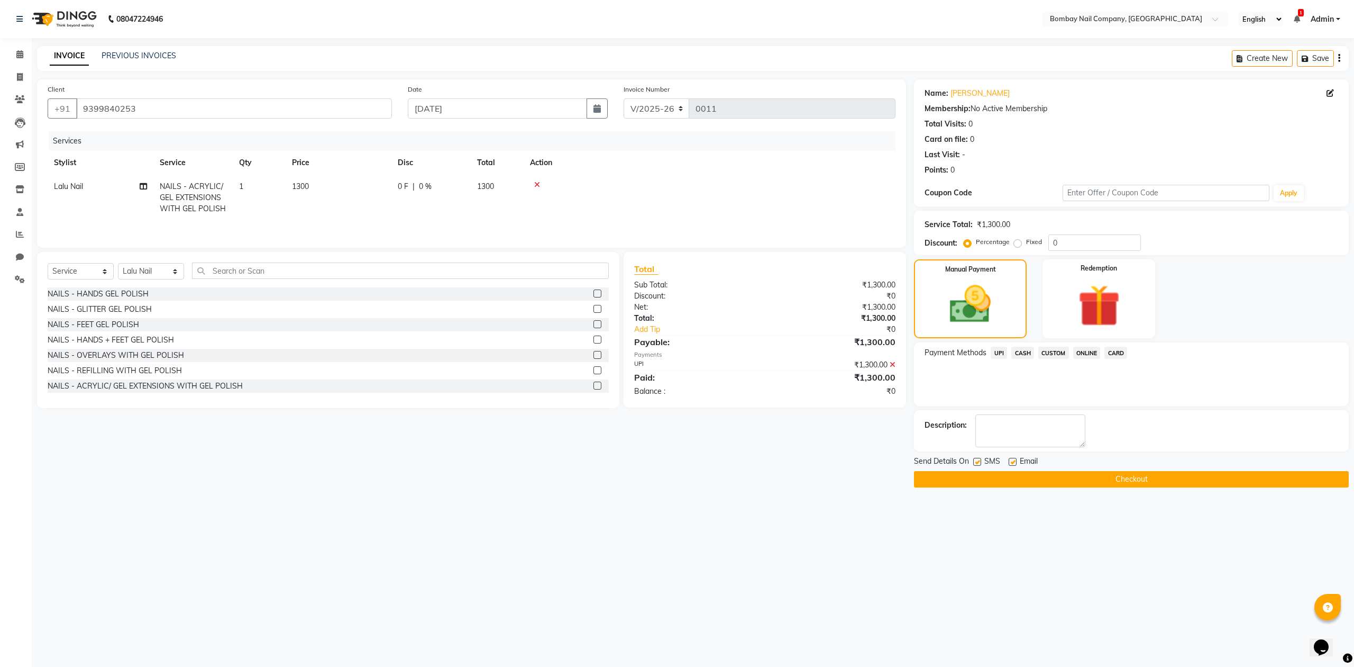
click at [1112, 483] on button "Checkout" at bounding box center [1131, 479] width 435 height 16
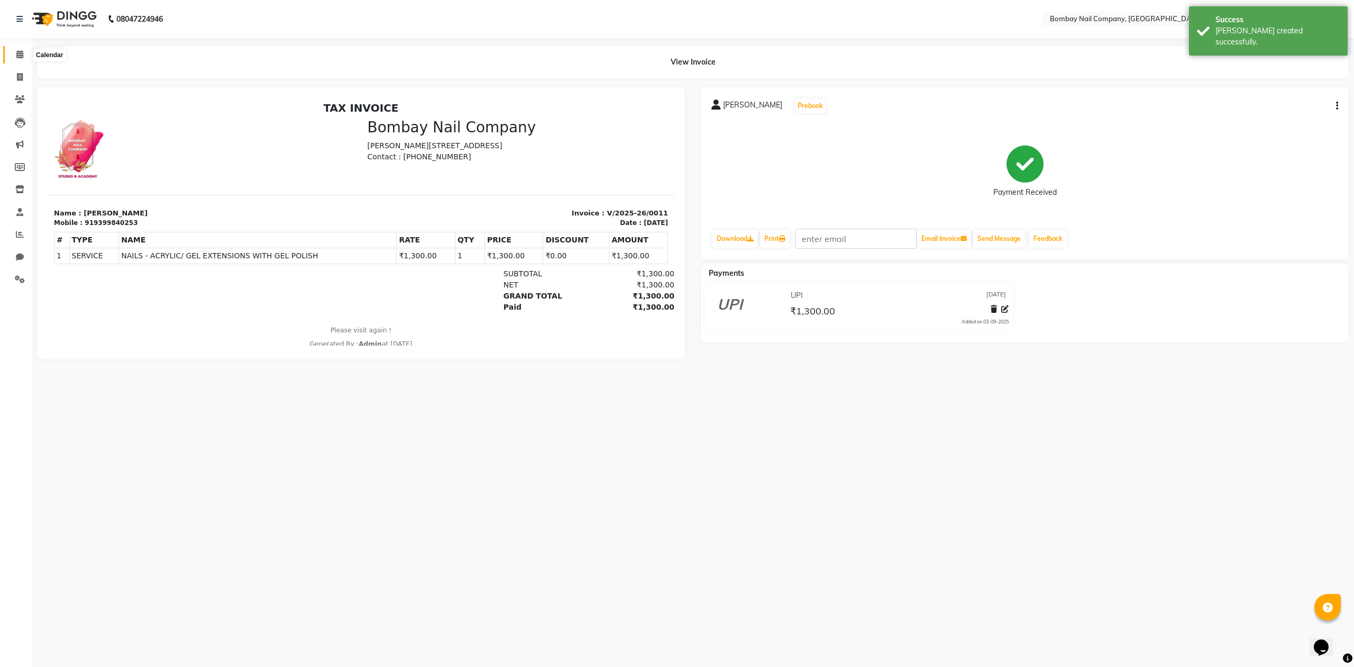
click at [20, 51] on icon at bounding box center [19, 54] width 7 height 8
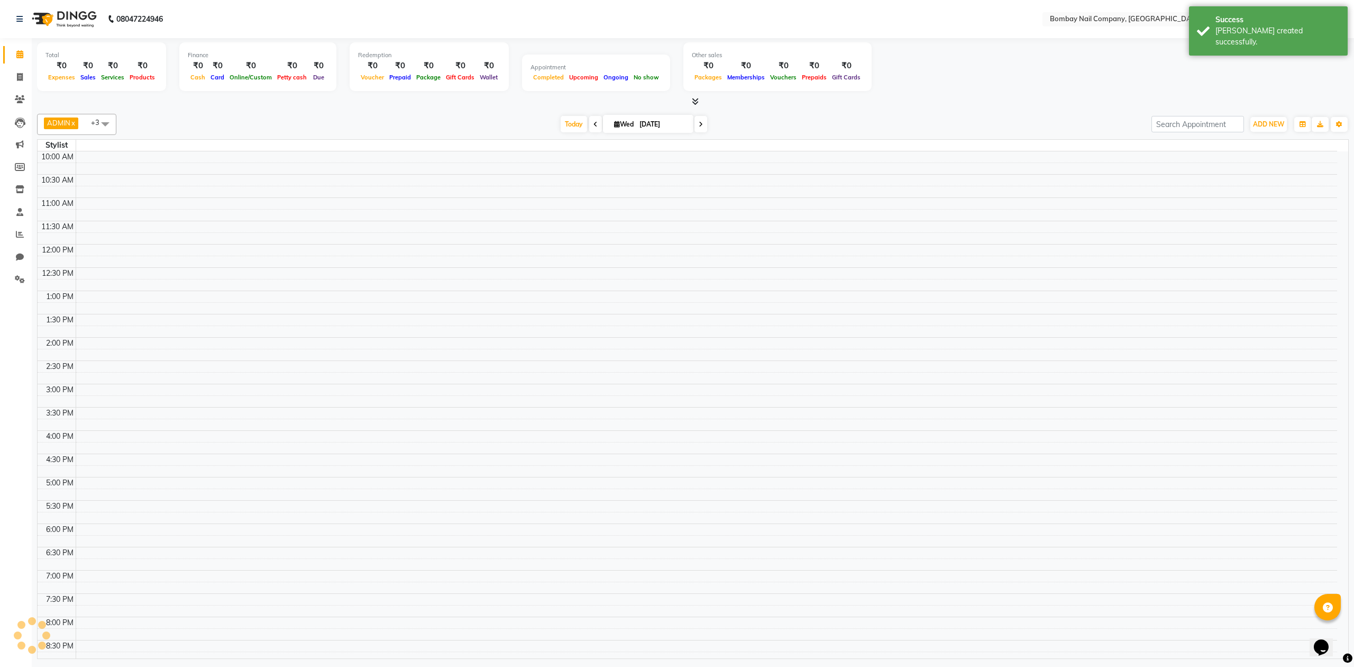
scroll to position [66, 0]
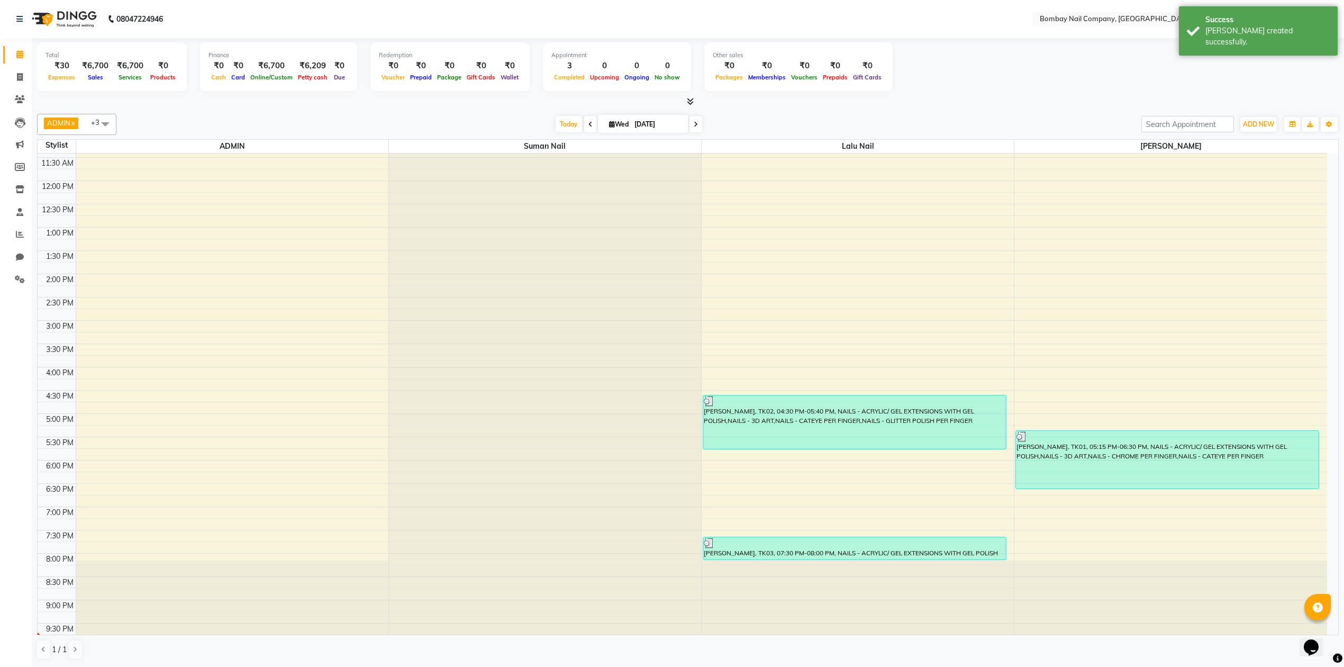
click at [767, 93] on div "Total ₹30 Expenses ₹6,700 Sales ₹6,700 Services ₹0 Products Finance ₹0 Cash ₹0 …" at bounding box center [688, 72] width 1302 height 69
click at [1247, 124] on span "ADD NEW" at bounding box center [1258, 124] width 31 height 8
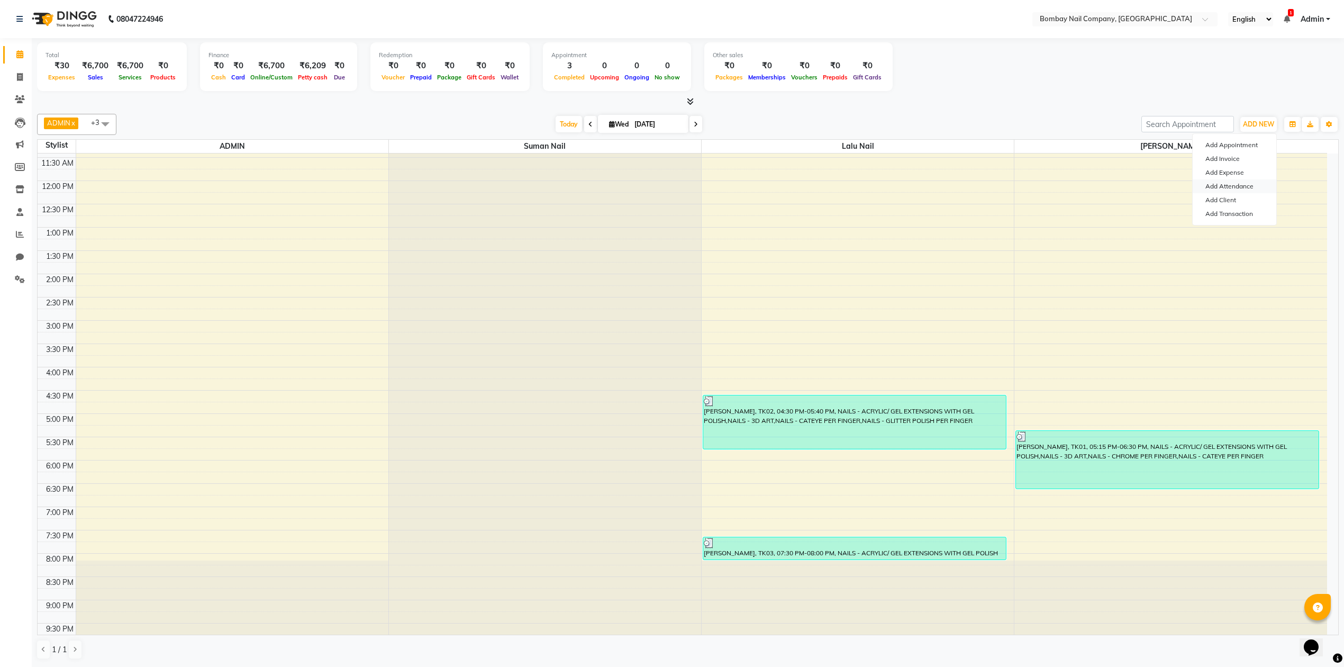
click at [1241, 180] on link "Add Attendance" at bounding box center [1235, 186] width 84 height 14
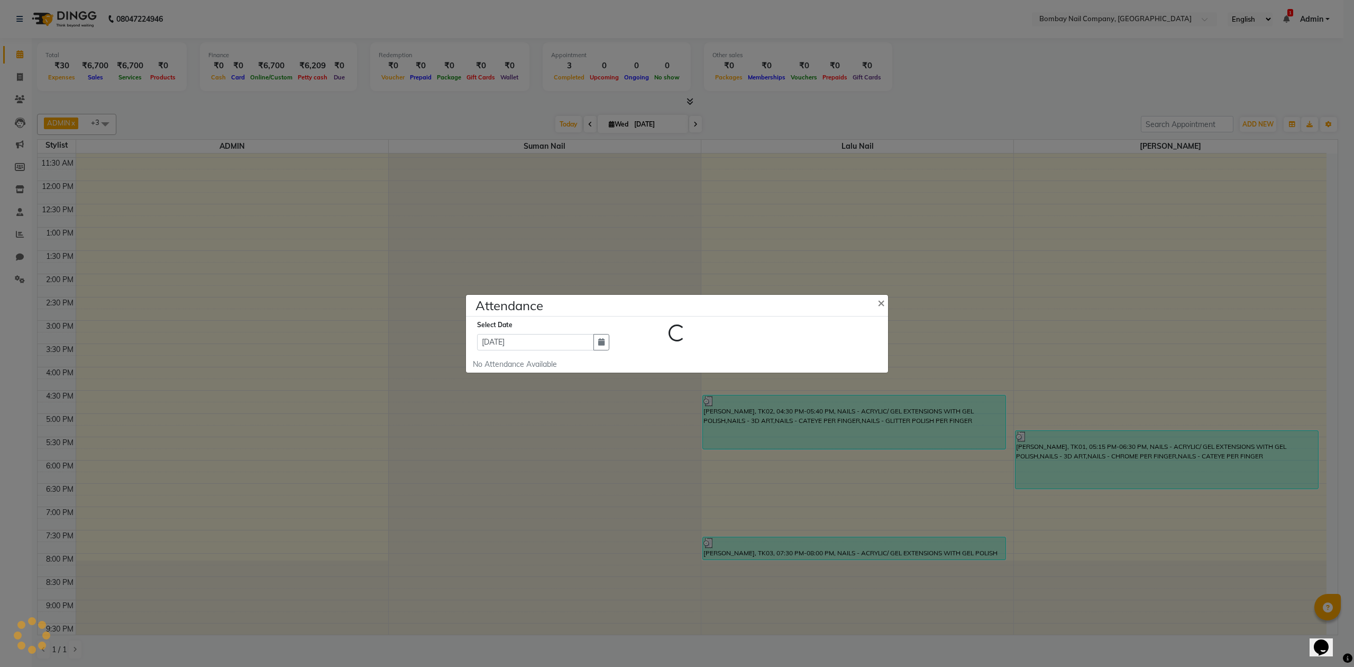
select select "W"
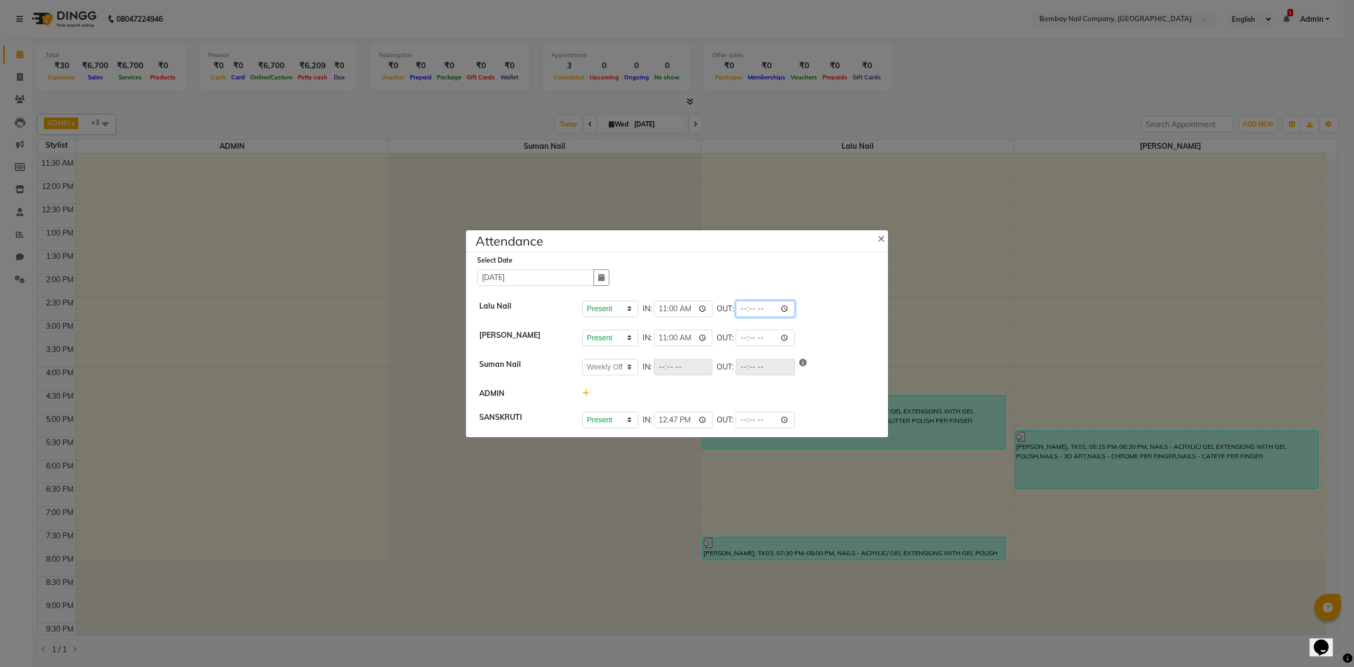
click at [760, 305] on input "time" at bounding box center [765, 309] width 59 height 16
type input "21:39"
click at [796, 334] on div "Present Absent Late Half Day Weekly Off IN: 11:00 OUT:" at bounding box center [729, 338] width 293 height 16
select select "W"
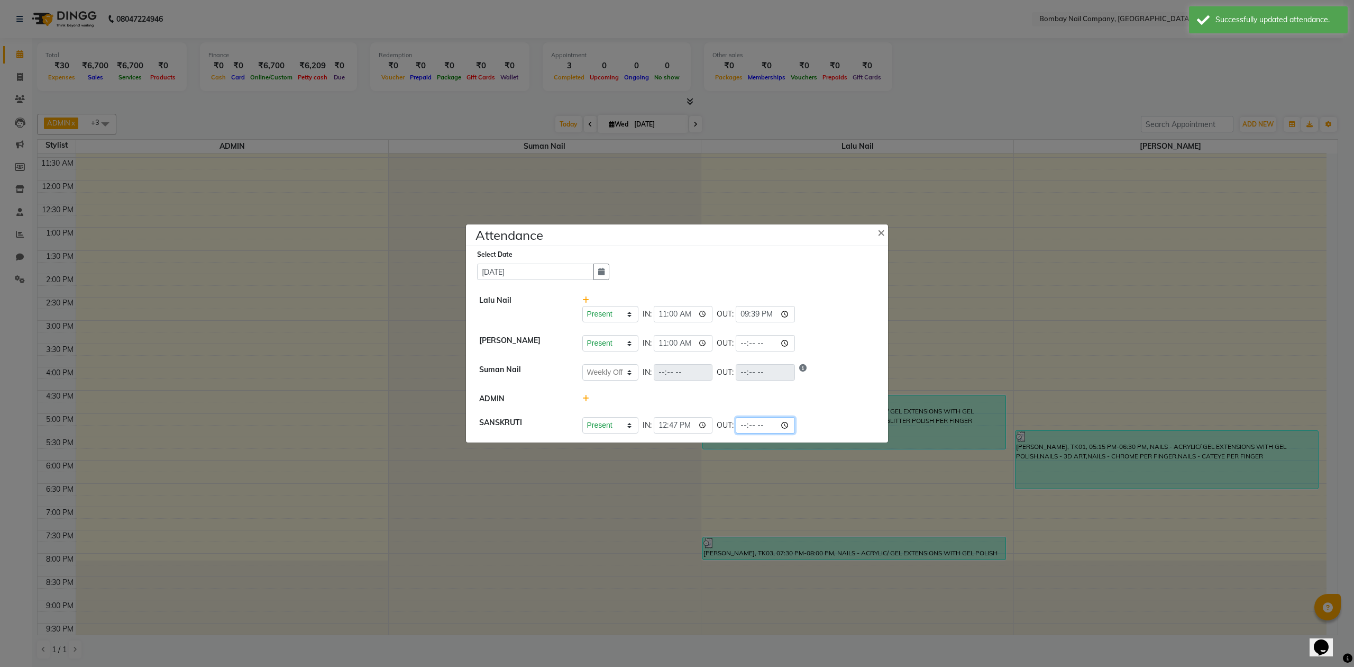
click at [765, 428] on input "time" at bounding box center [765, 425] width 59 height 16
type input "21:39"
click at [810, 414] on li "SANSKRUTI Present Absent Late Half Day Weekly Off IN: 12:47 OUT: 21:39" at bounding box center [677, 425] width 417 height 29
select select "W"
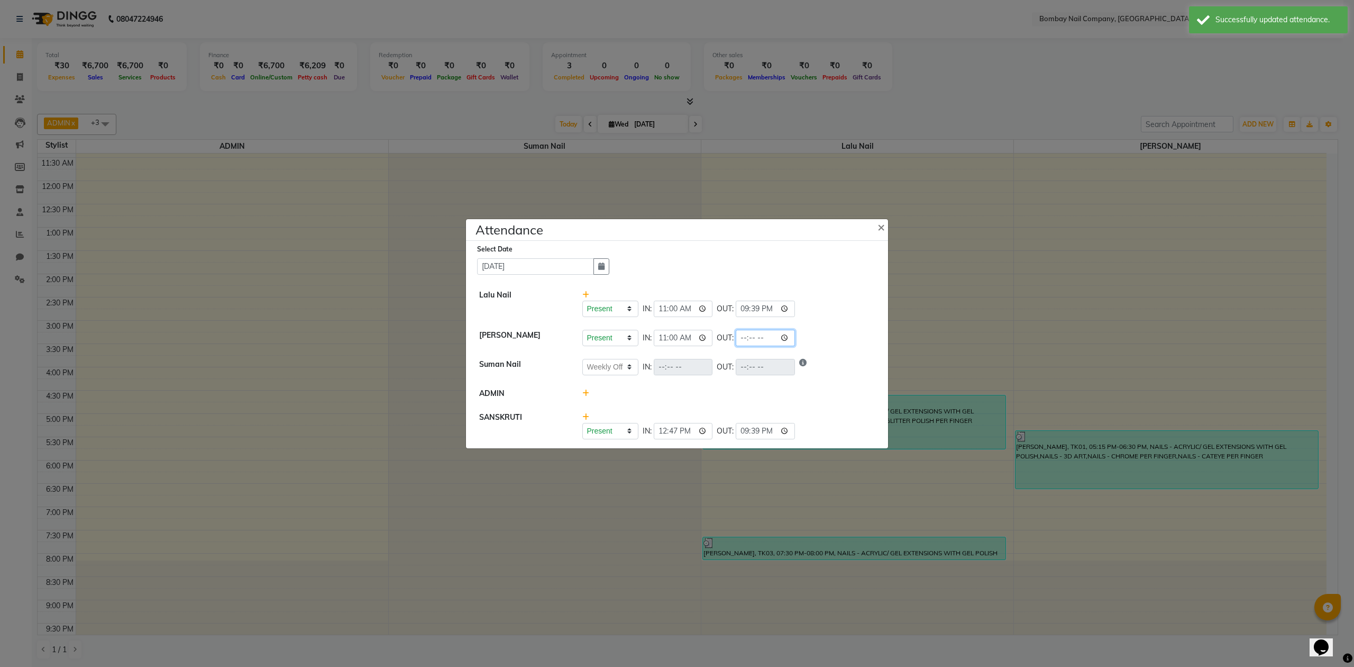
click at [760, 337] on input "time" at bounding box center [765, 338] width 59 height 16
type input "21:00"
click at [792, 365] on div "Present Absent Late Half Day Weekly Off IN: OUT:" at bounding box center [729, 367] width 293 height 16
select select "W"
